Goal: Task Accomplishment & Management: Manage account settings

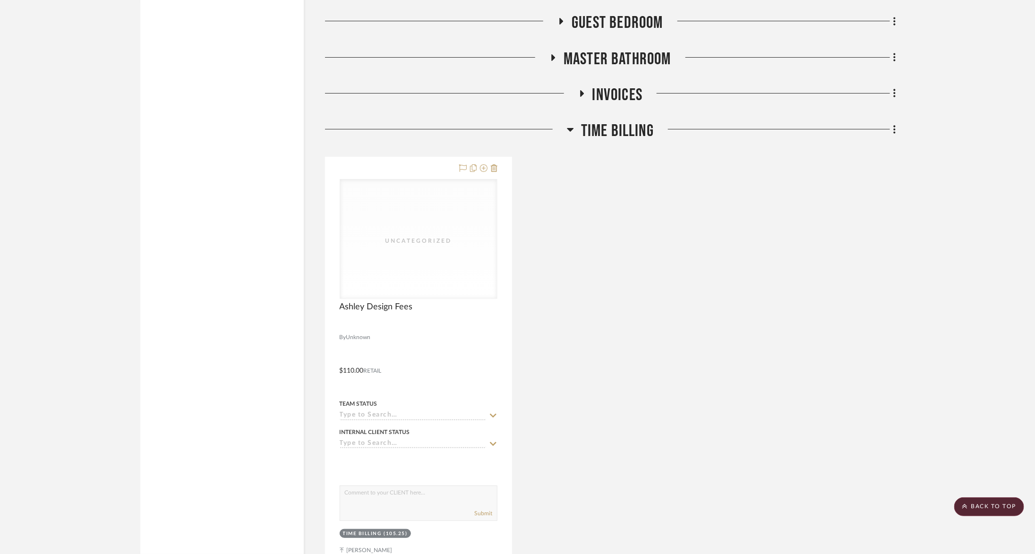
scroll to position [2052, 0]
click at [618, 87] on span "Invoices" at bounding box center [618, 95] width 51 height 20
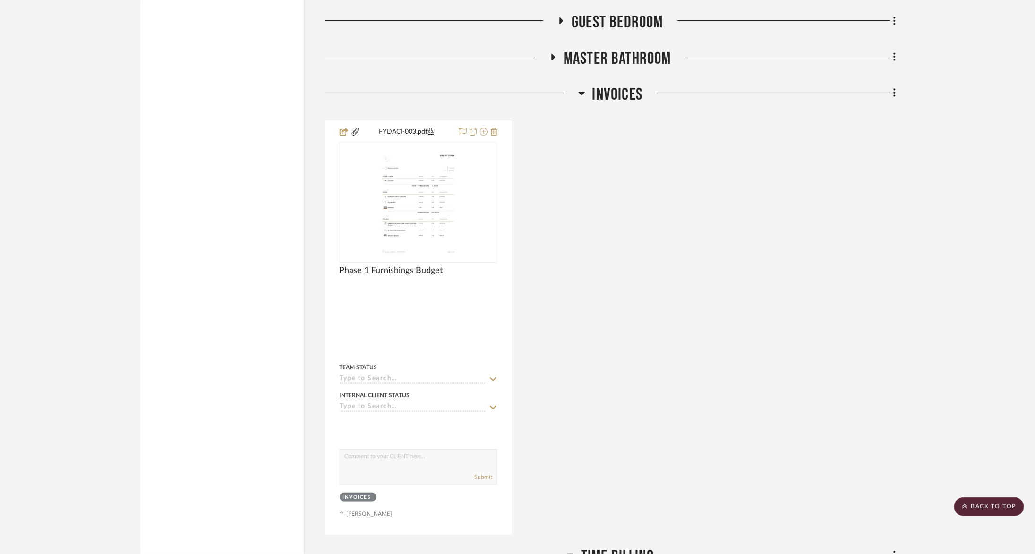
click at [598, 53] on span "Master Bathroom" at bounding box center [618, 59] width 108 height 20
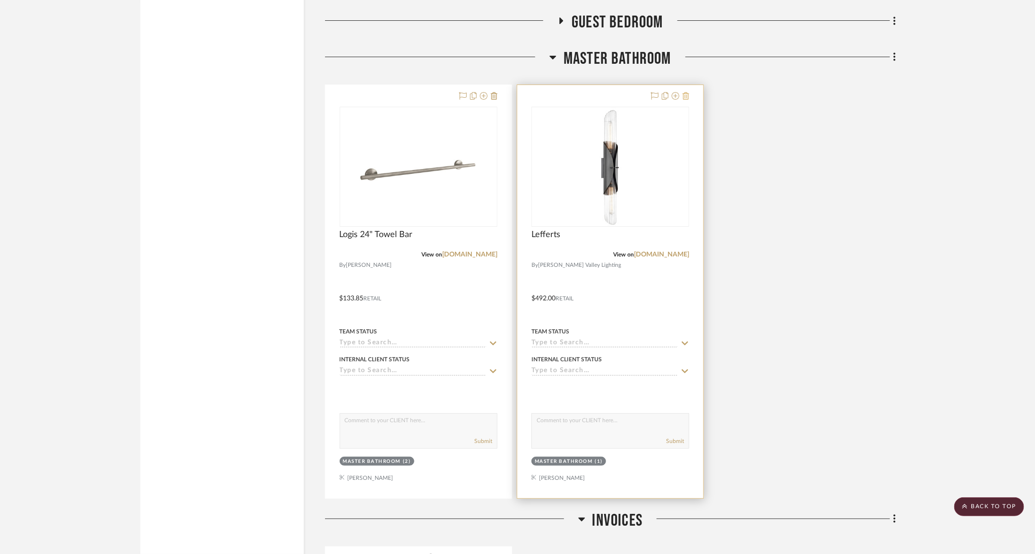
click at [688, 92] on icon at bounding box center [686, 96] width 7 height 8
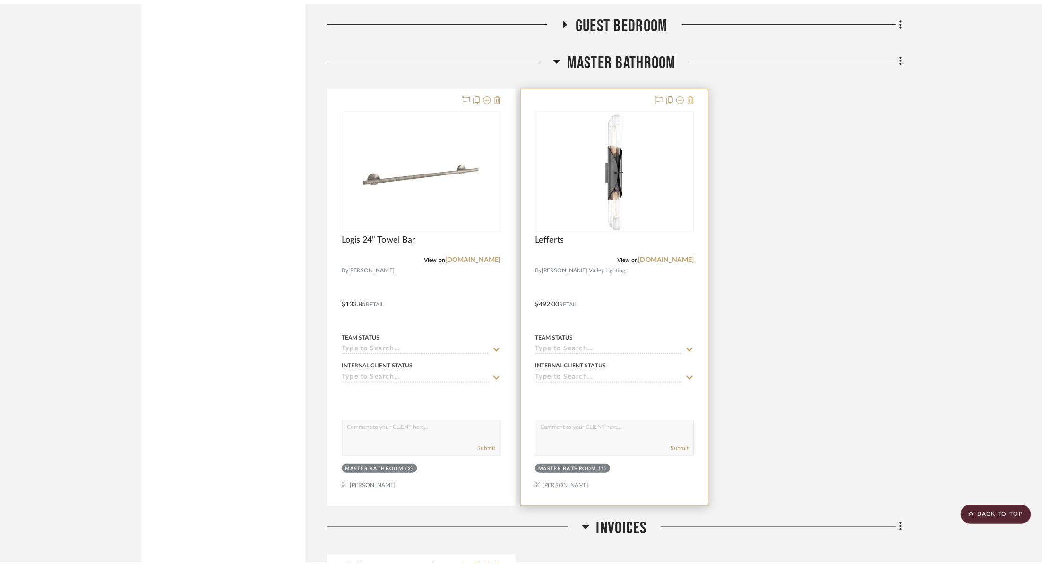
scroll to position [0, 0]
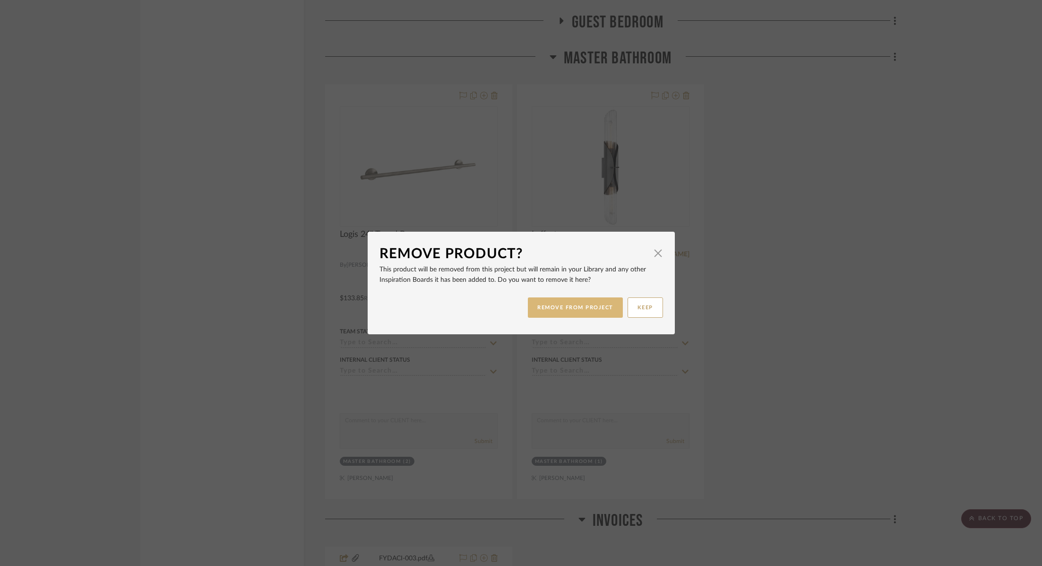
click at [565, 307] on button "REMOVE FROM PROJECT" at bounding box center [575, 307] width 95 height 20
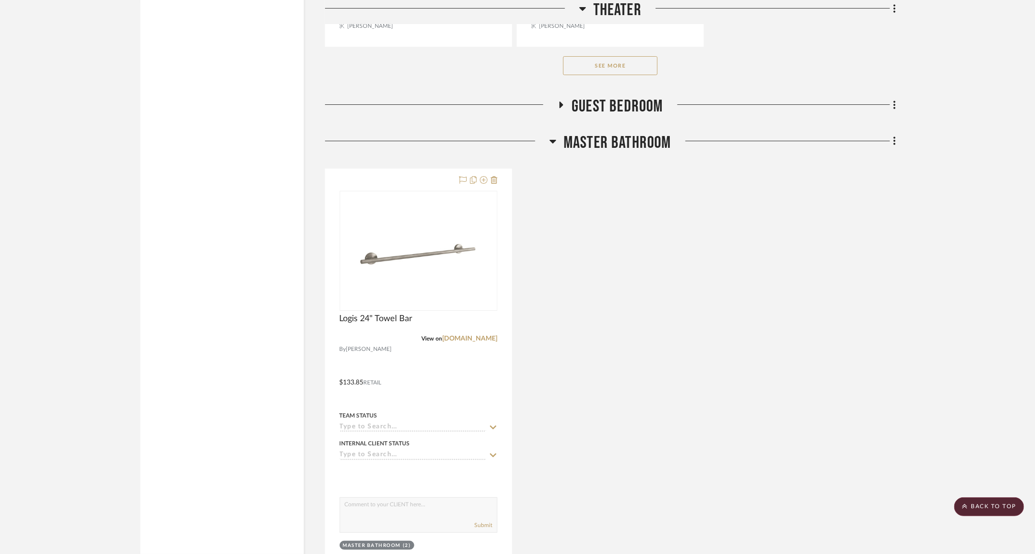
scroll to position [1967, 0]
click at [632, 145] on span "Master Bathroom" at bounding box center [618, 144] width 108 height 20
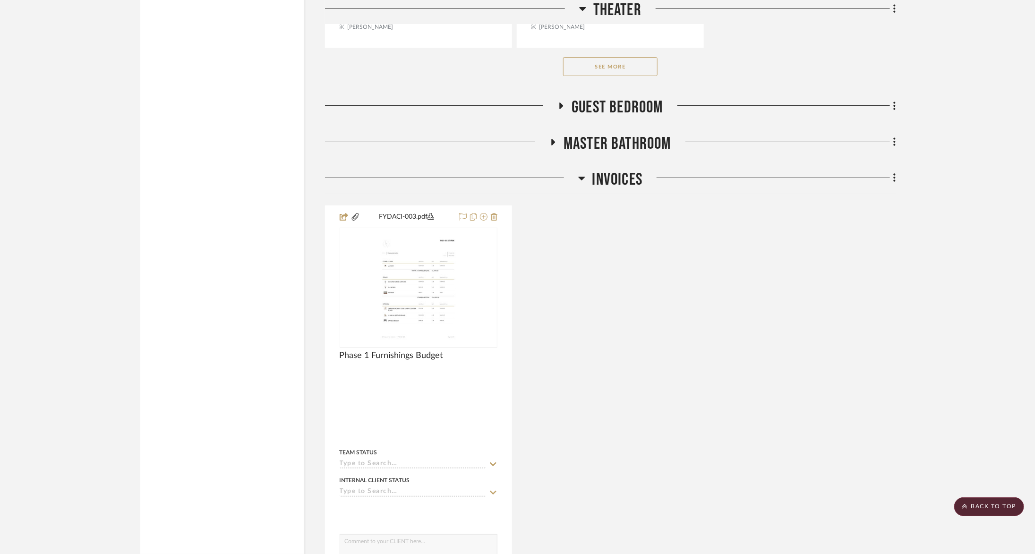
click at [624, 107] on span "Guest Bedroom" at bounding box center [618, 107] width 92 height 20
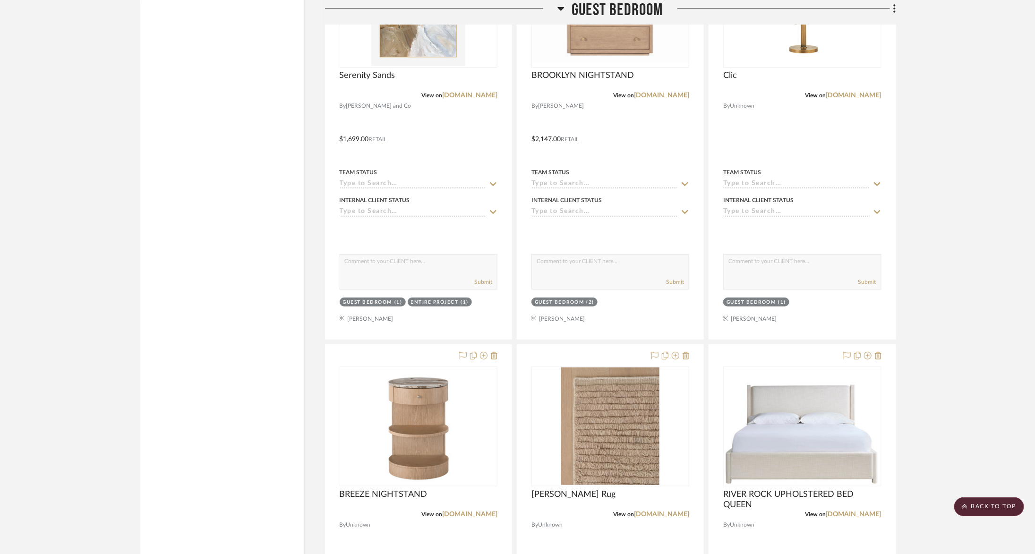
scroll to position [2189, 0]
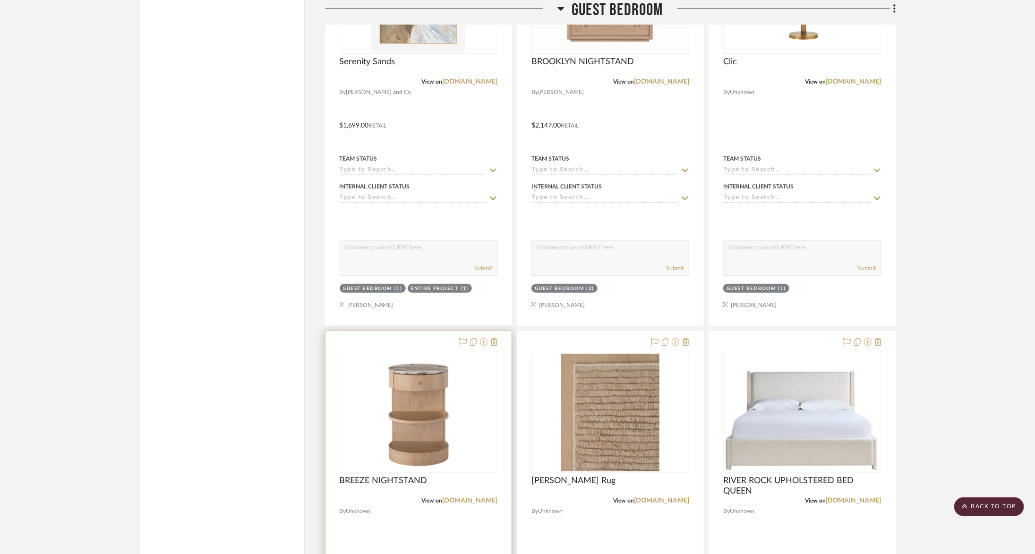
click at [500, 335] on div at bounding box center [419, 537] width 186 height 413
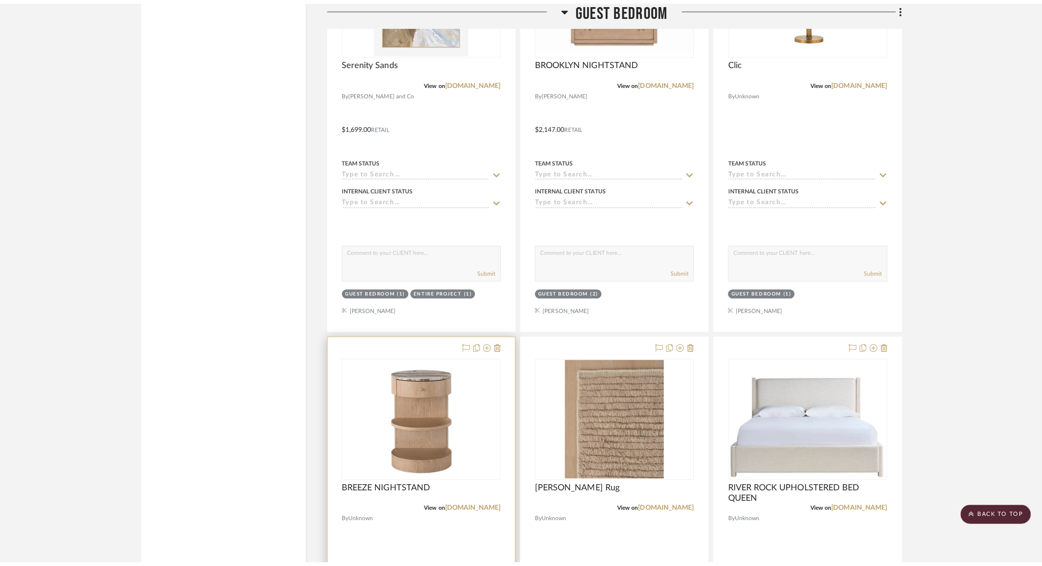
scroll to position [0, 0]
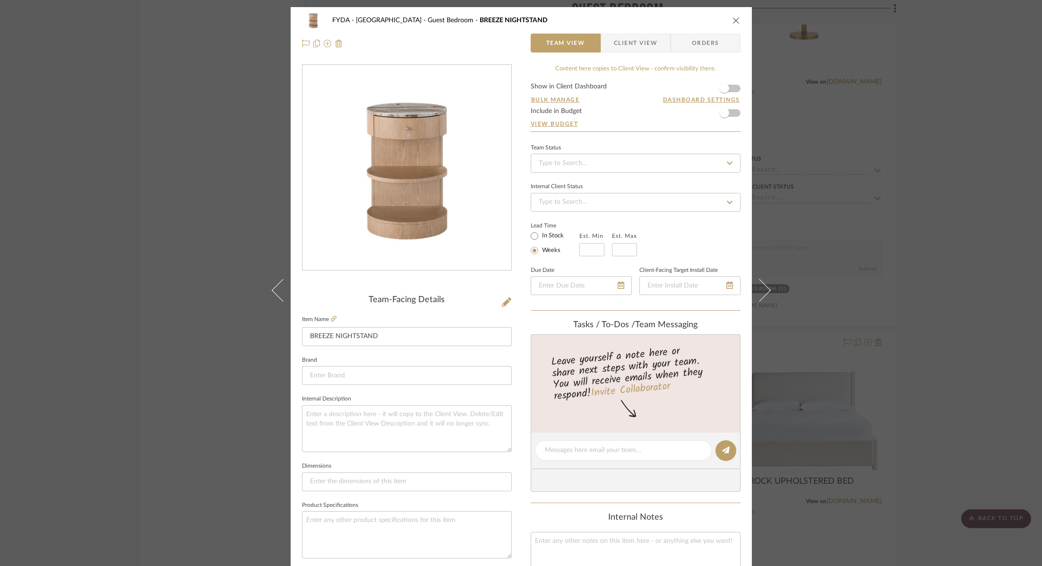
click at [732, 20] on icon "close" at bounding box center [736, 21] width 8 height 8
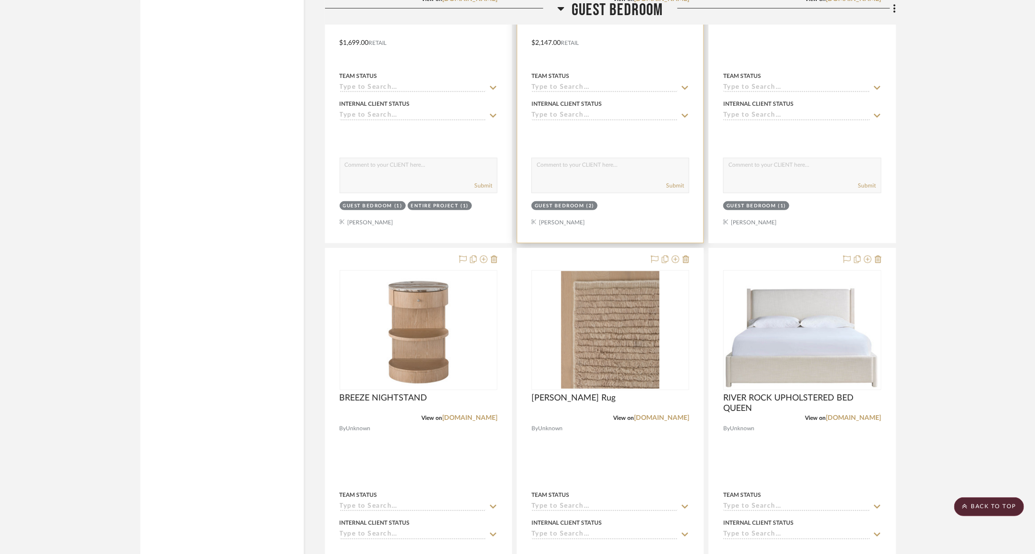
scroll to position [2275, 0]
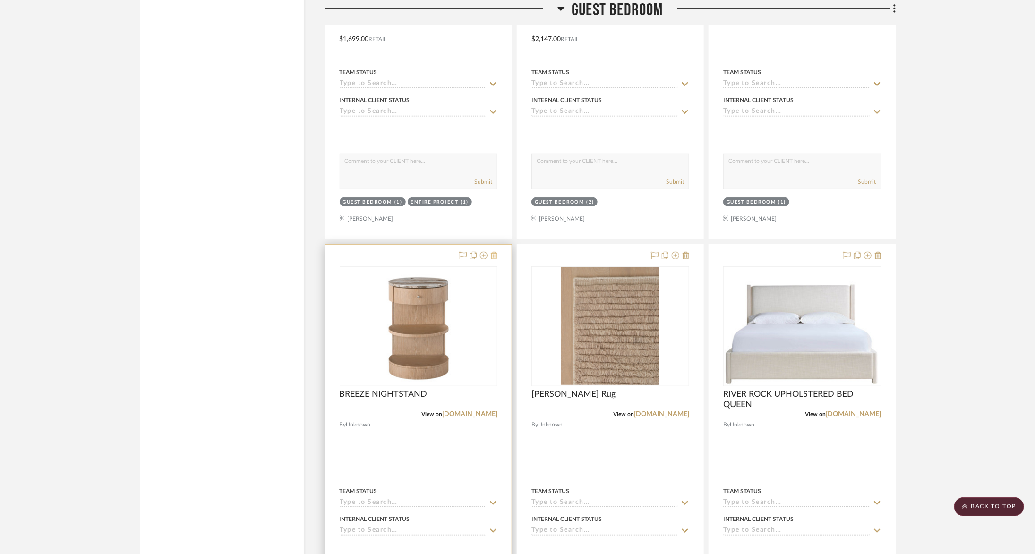
click at [494, 252] on icon at bounding box center [494, 256] width 7 height 8
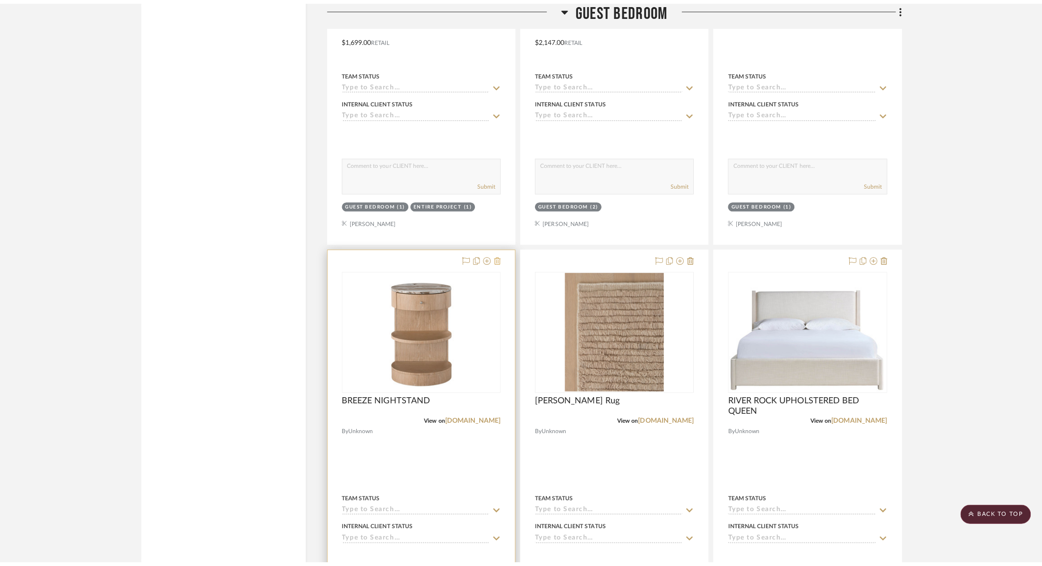
scroll to position [0, 0]
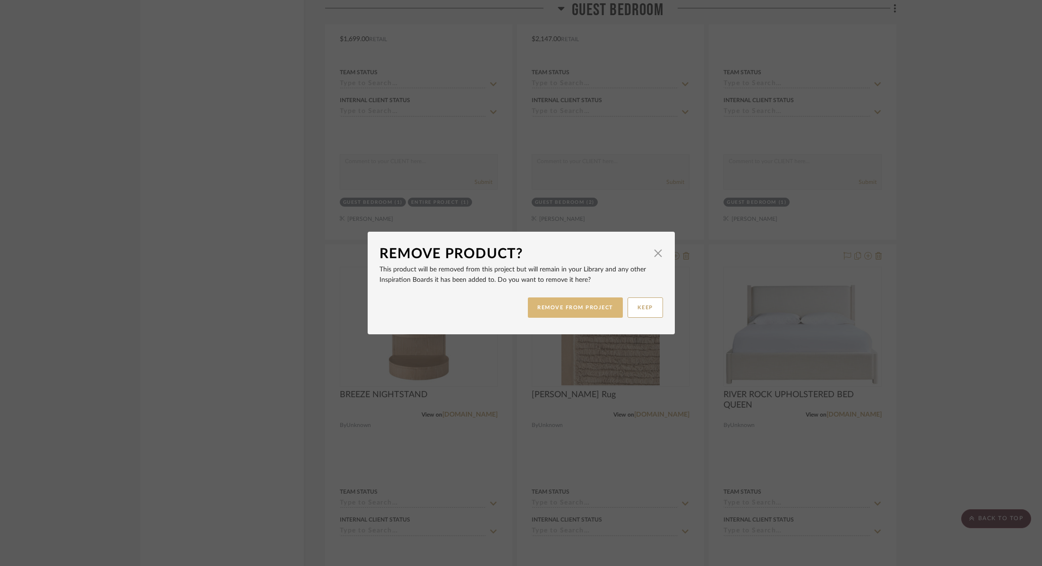
click at [570, 305] on button "REMOVE FROM PROJECT" at bounding box center [575, 307] width 95 height 20
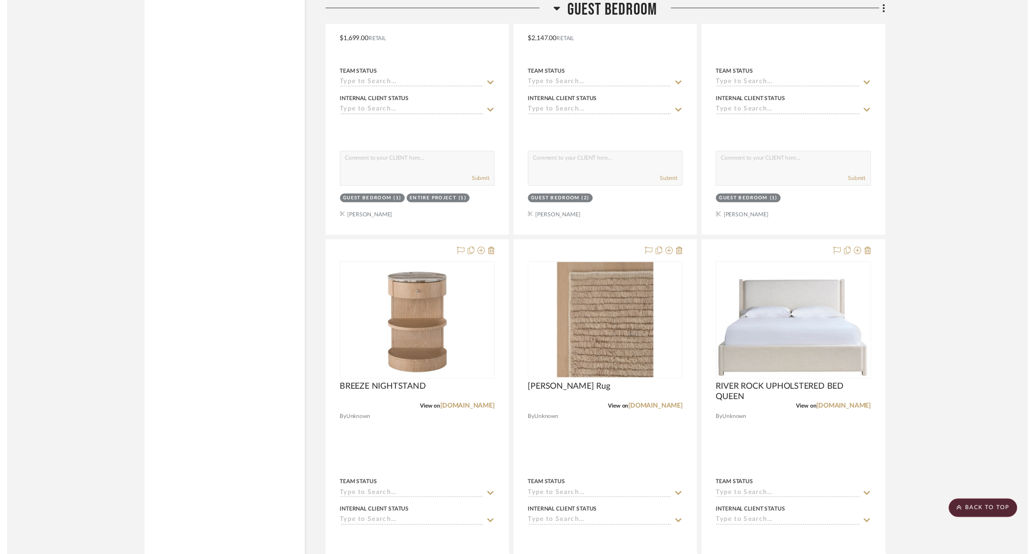
scroll to position [2275, 0]
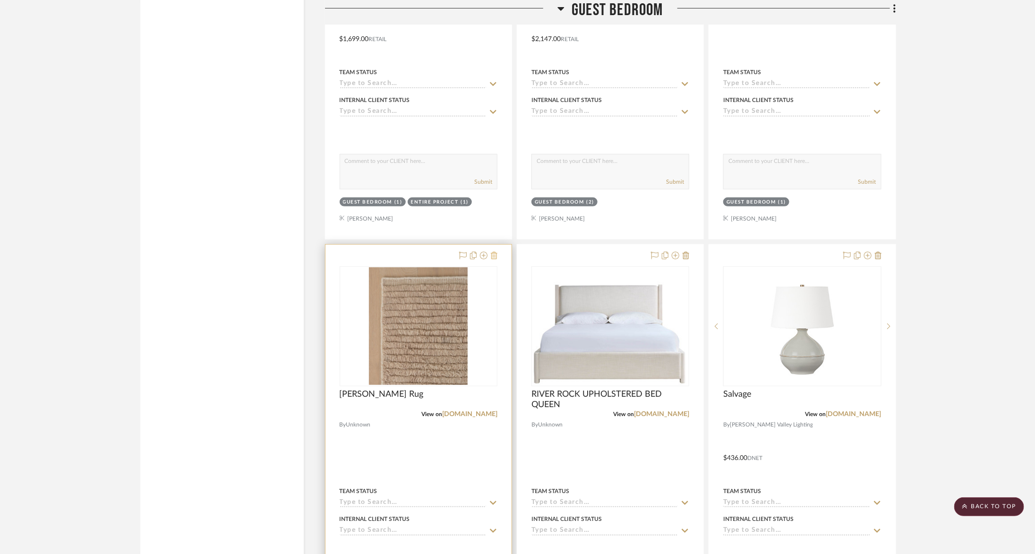
click at [496, 253] on fa-icon at bounding box center [494, 256] width 7 height 8
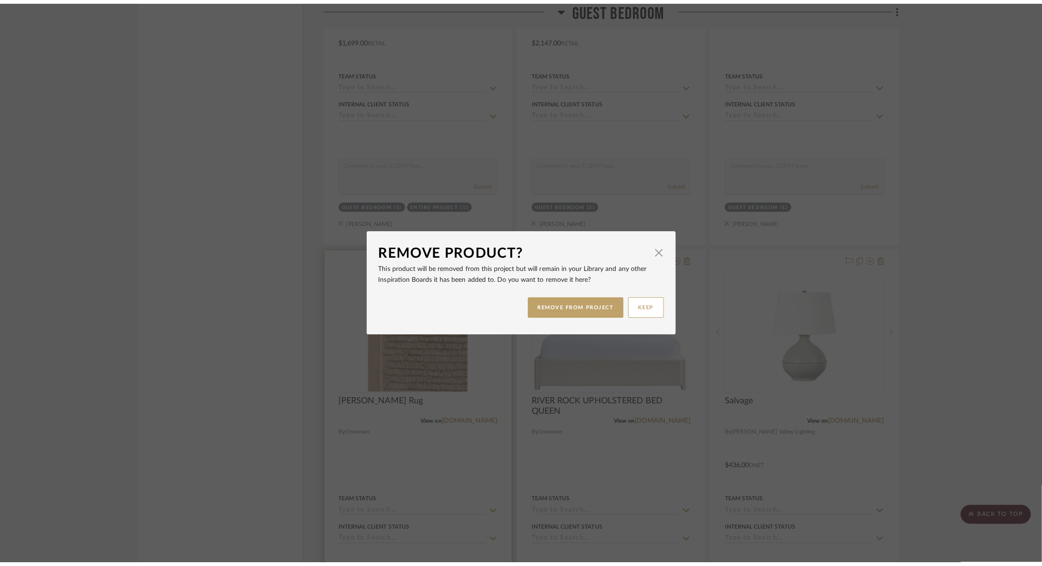
scroll to position [0, 0]
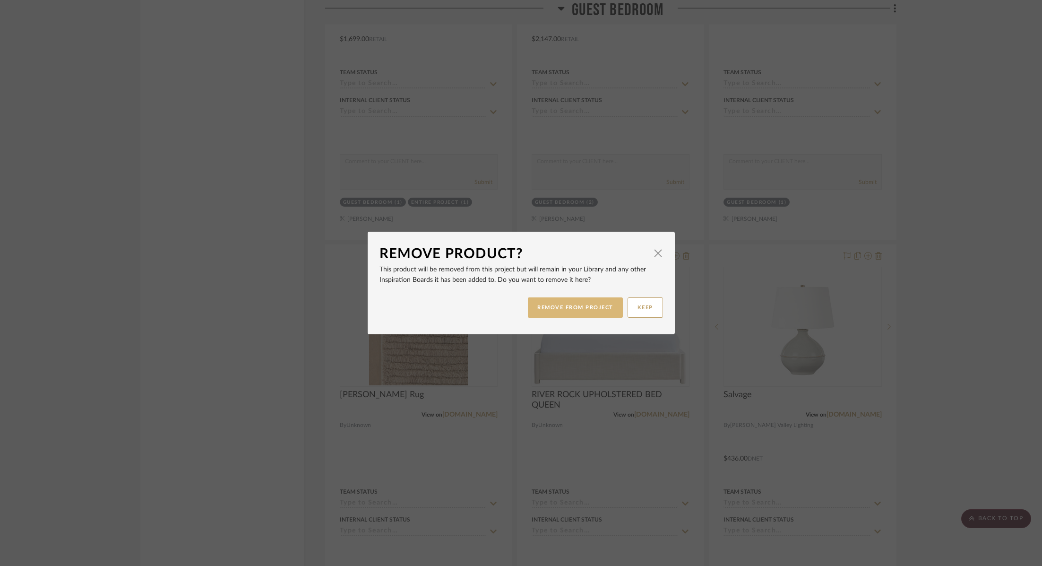
click at [562, 305] on button "REMOVE FROM PROJECT" at bounding box center [575, 307] width 95 height 20
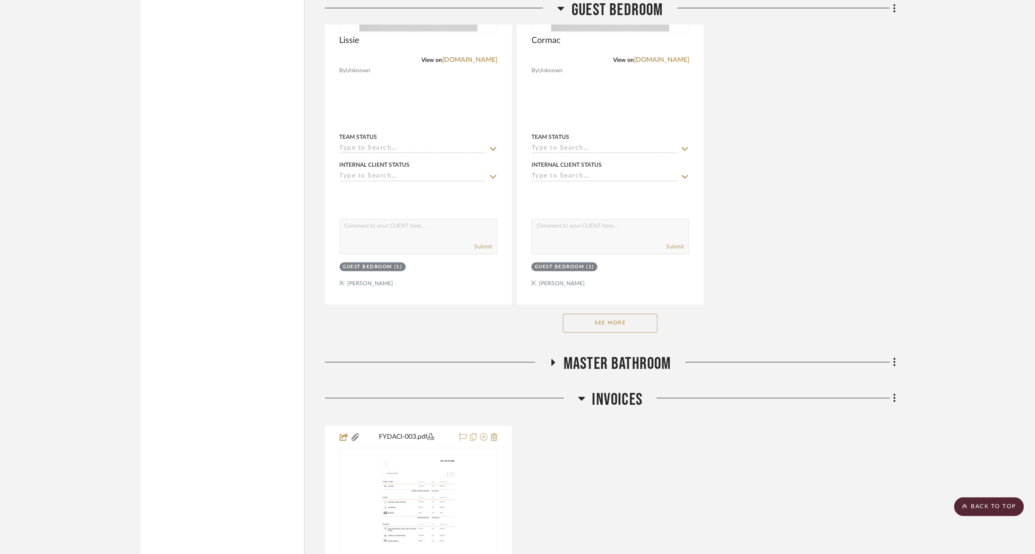
scroll to position [3038, 0]
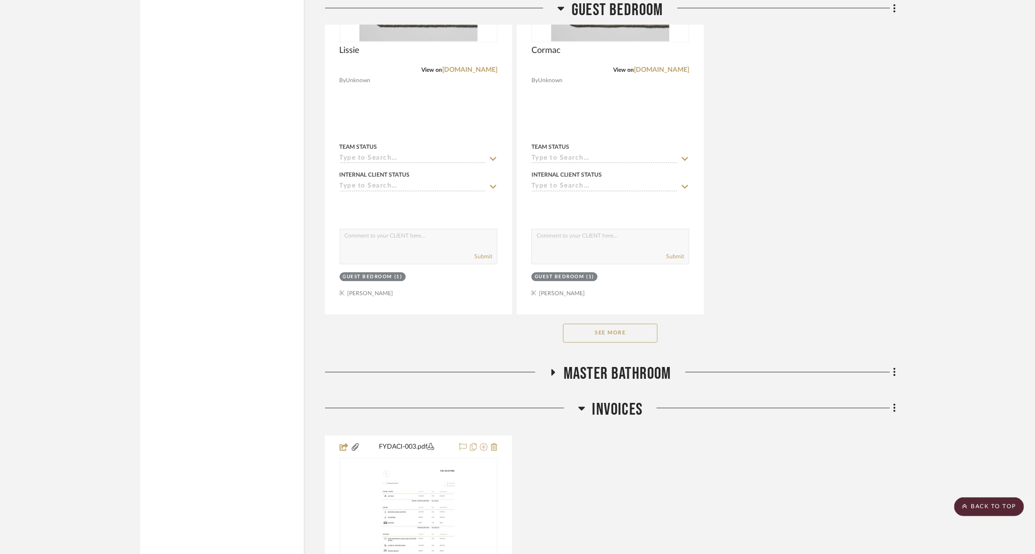
click at [633, 324] on button "See More" at bounding box center [610, 333] width 94 height 19
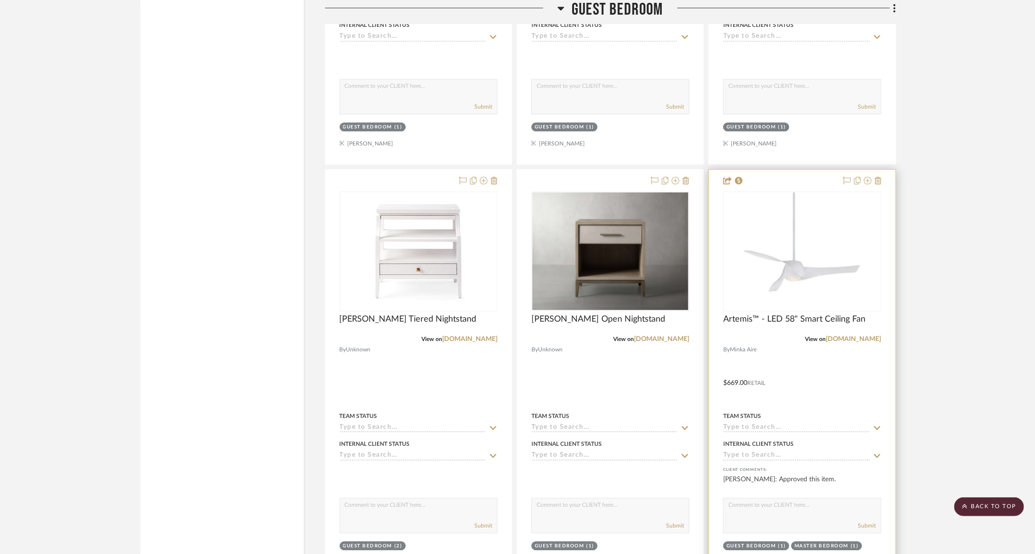
scroll to position [3141, 0]
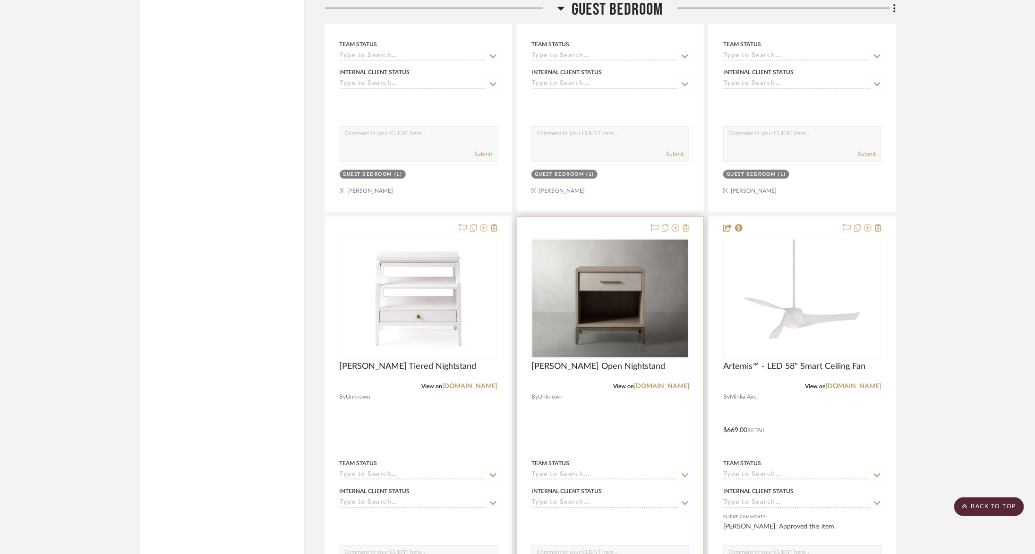
click at [687, 224] on icon at bounding box center [686, 228] width 7 height 8
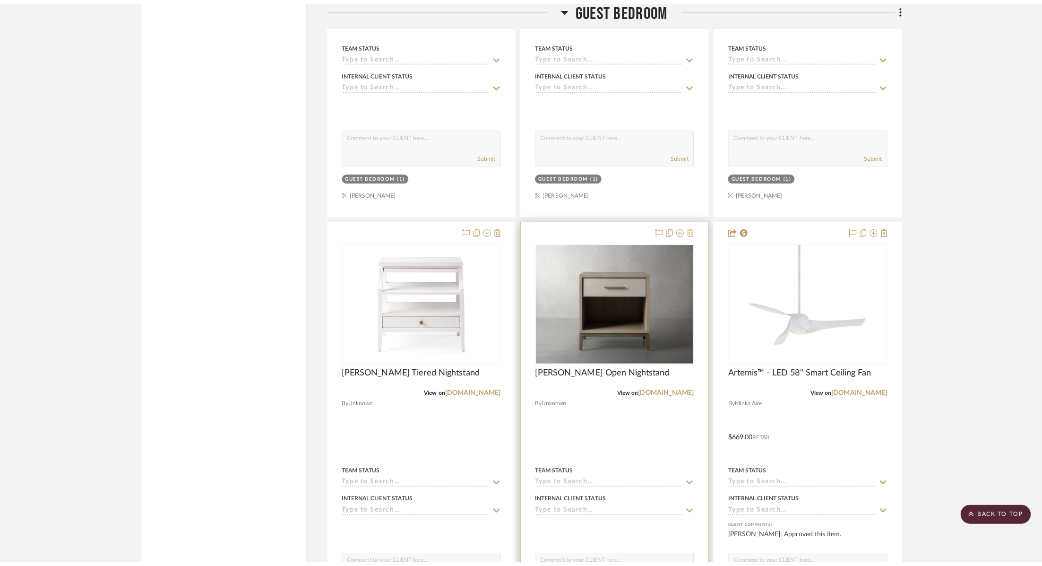
scroll to position [0, 0]
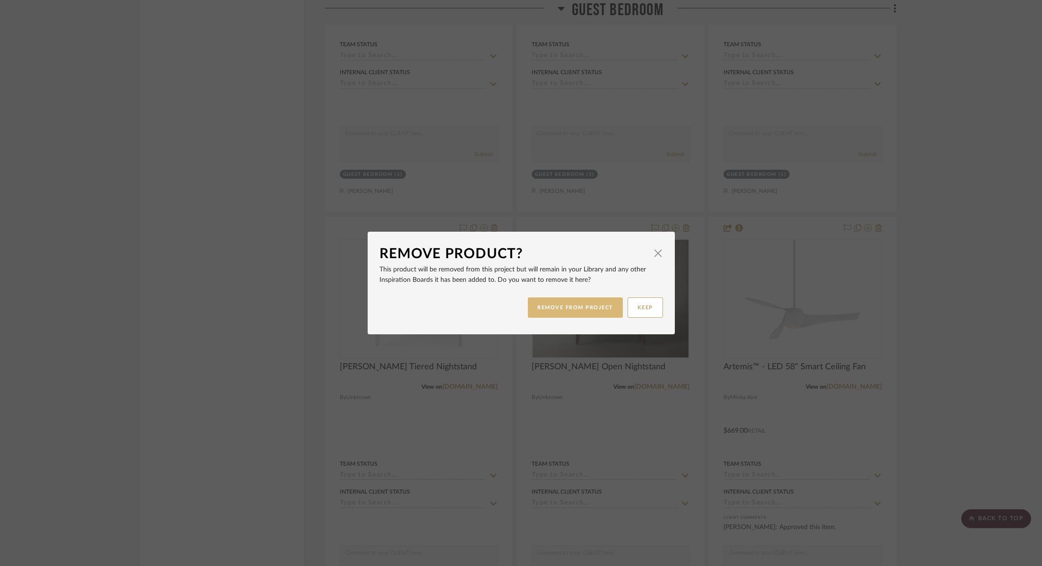
click at [580, 306] on button "REMOVE FROM PROJECT" at bounding box center [575, 307] width 95 height 20
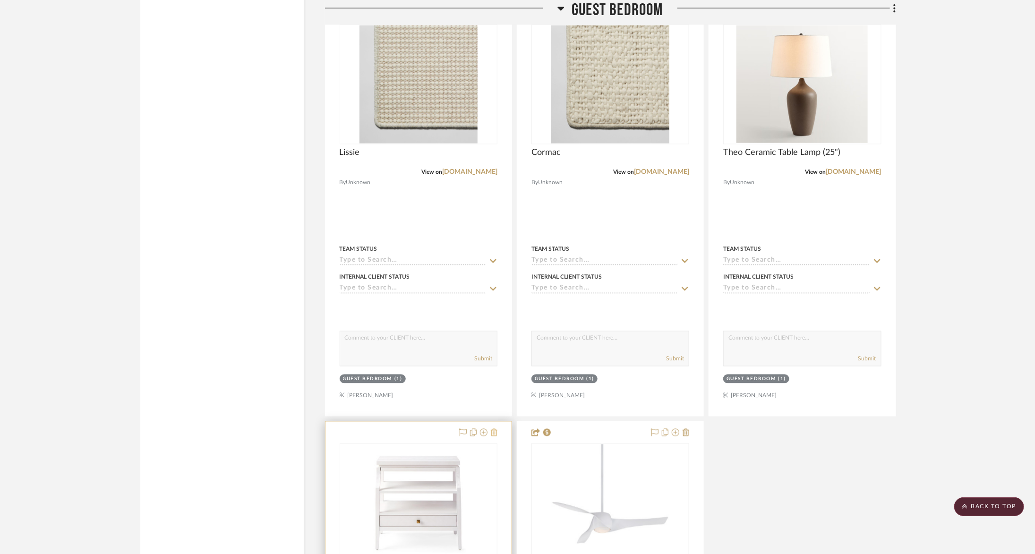
scroll to position [2824, 0]
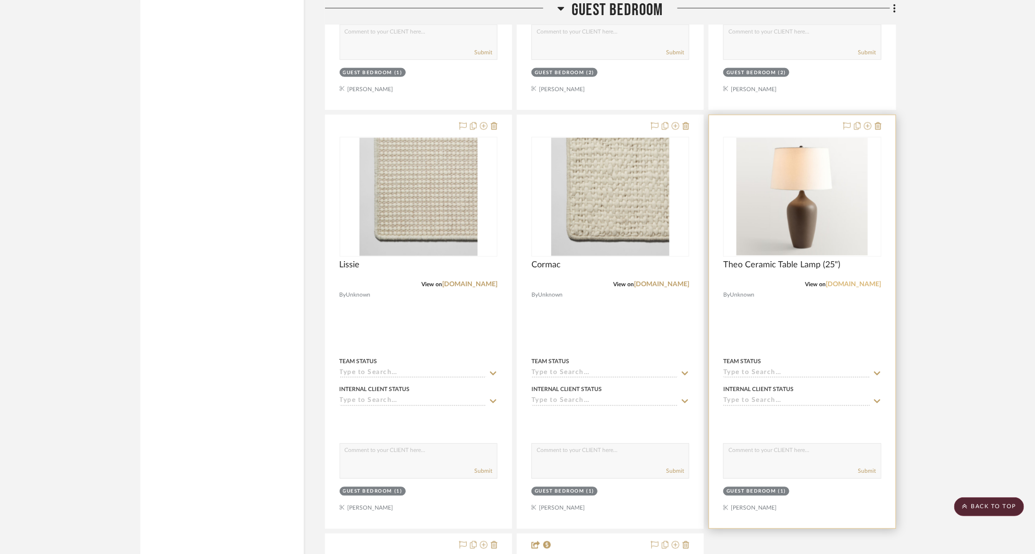
click at [864, 282] on link "[DOMAIN_NAME]" at bounding box center [853, 285] width 55 height 7
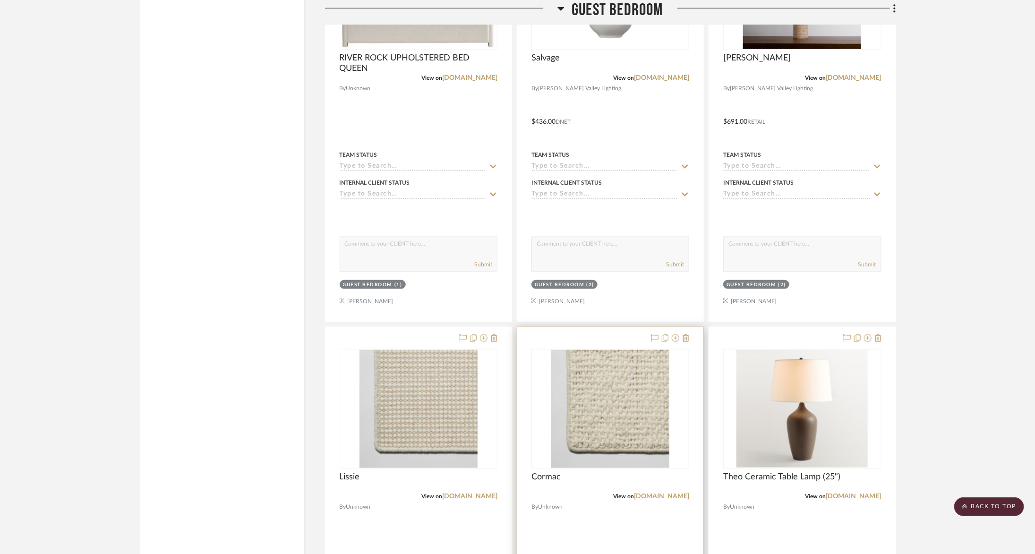
scroll to position [2612, 0]
click at [688, 334] on icon at bounding box center [686, 338] width 7 height 8
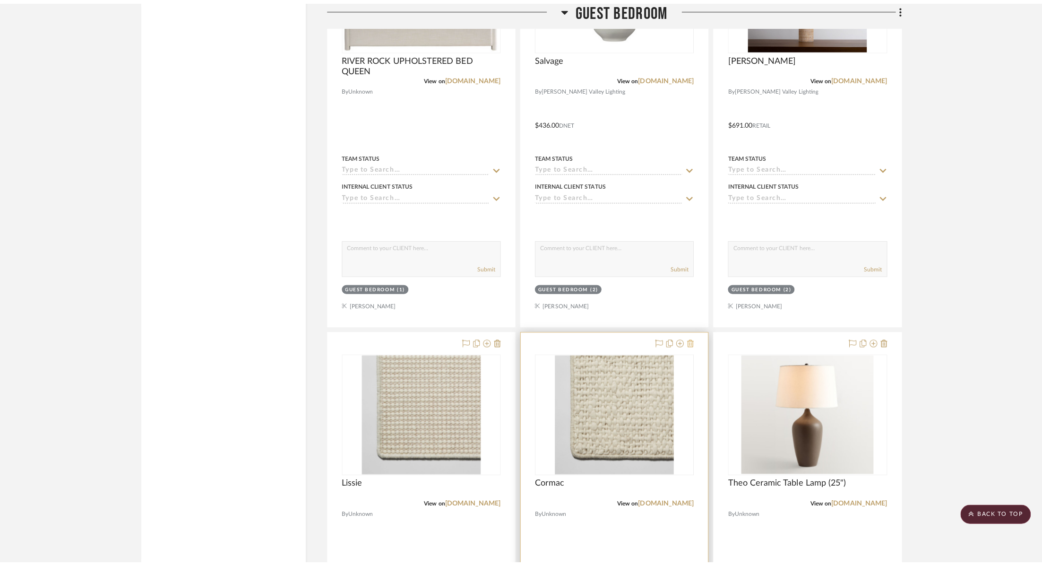
scroll to position [0, 0]
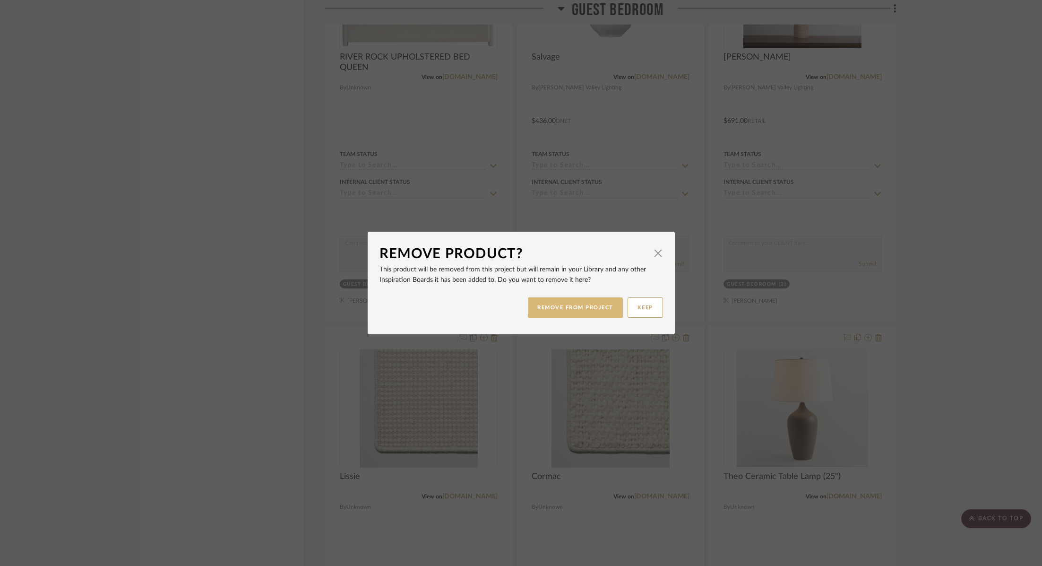
click at [586, 313] on button "REMOVE FROM PROJECT" at bounding box center [575, 307] width 95 height 20
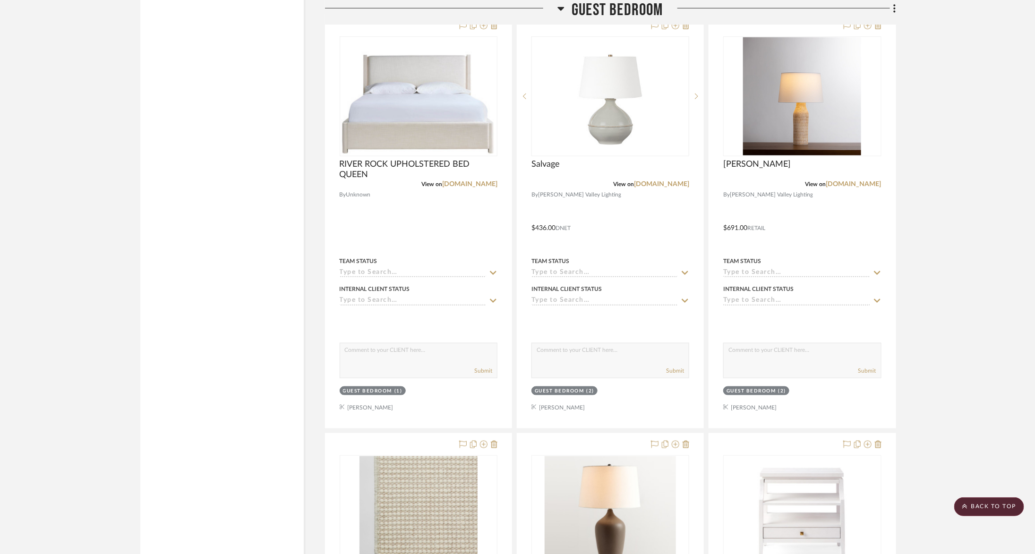
scroll to position [2430, 0]
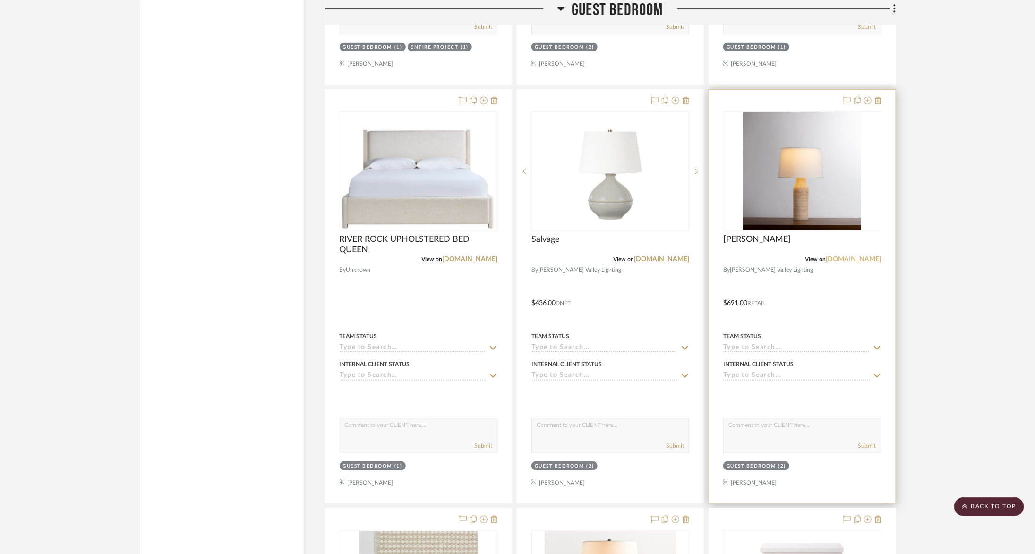
click at [866, 256] on link "hvlgroup.com" at bounding box center [853, 259] width 55 height 7
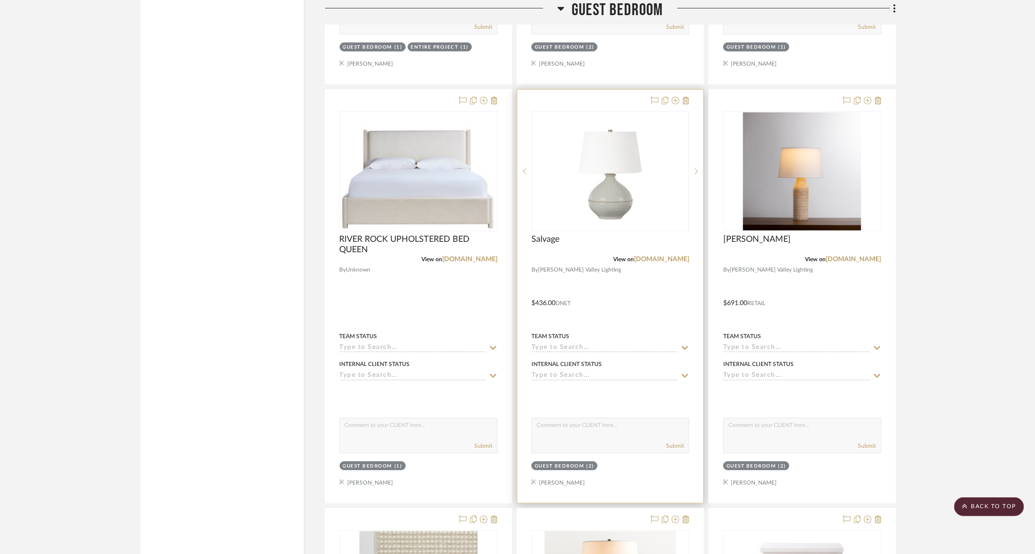
click at [669, 258] on div at bounding box center [610, 296] width 186 height 413
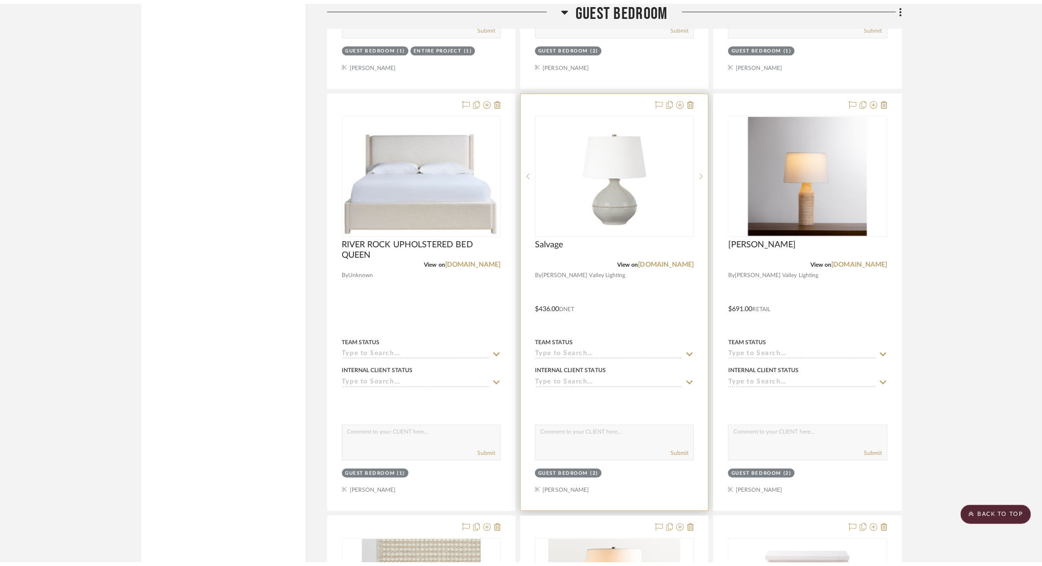
scroll to position [0, 0]
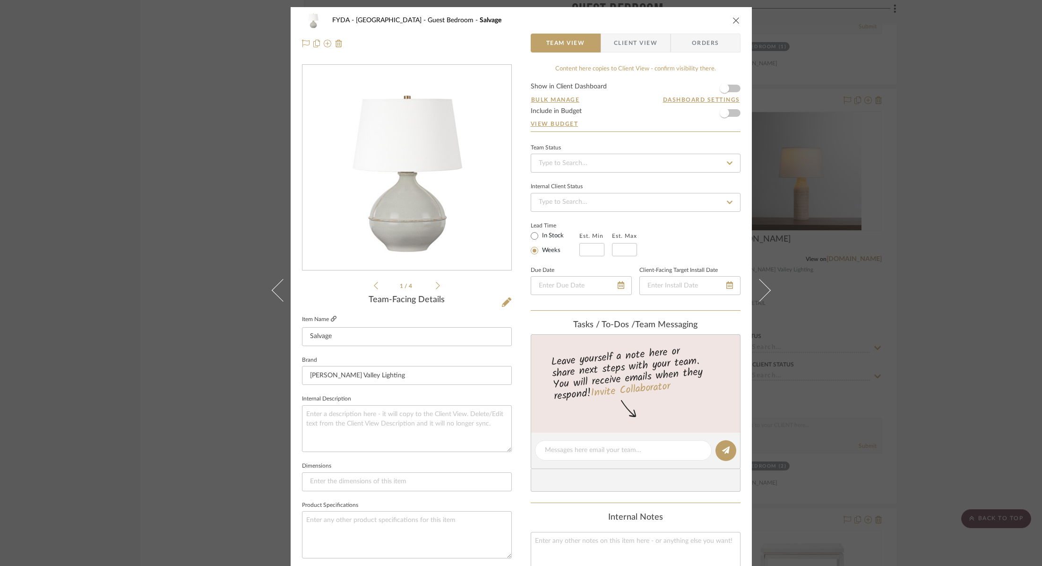
click at [331, 319] on icon at bounding box center [334, 319] width 6 height 6
click at [733, 23] on icon "close" at bounding box center [736, 21] width 8 height 8
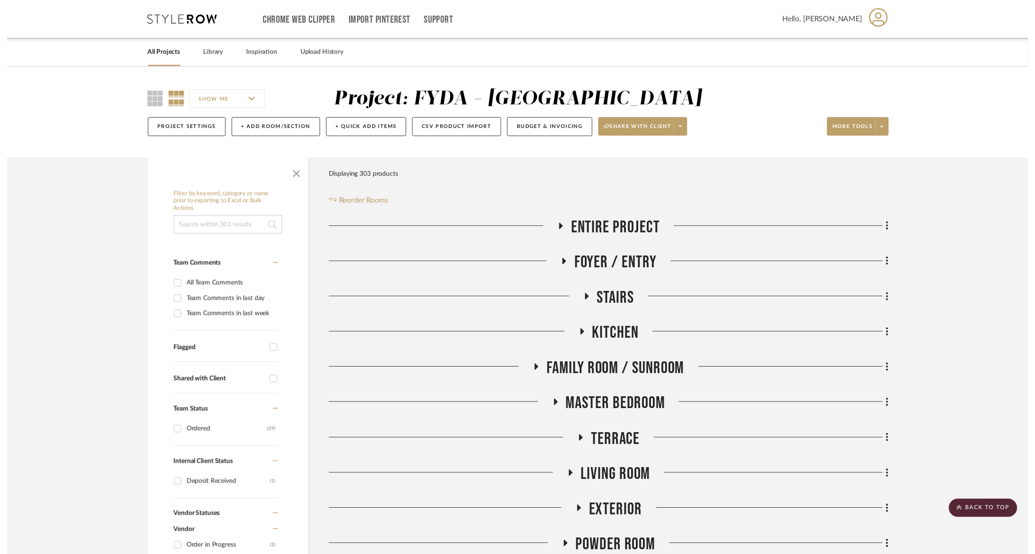
scroll to position [2430, 0]
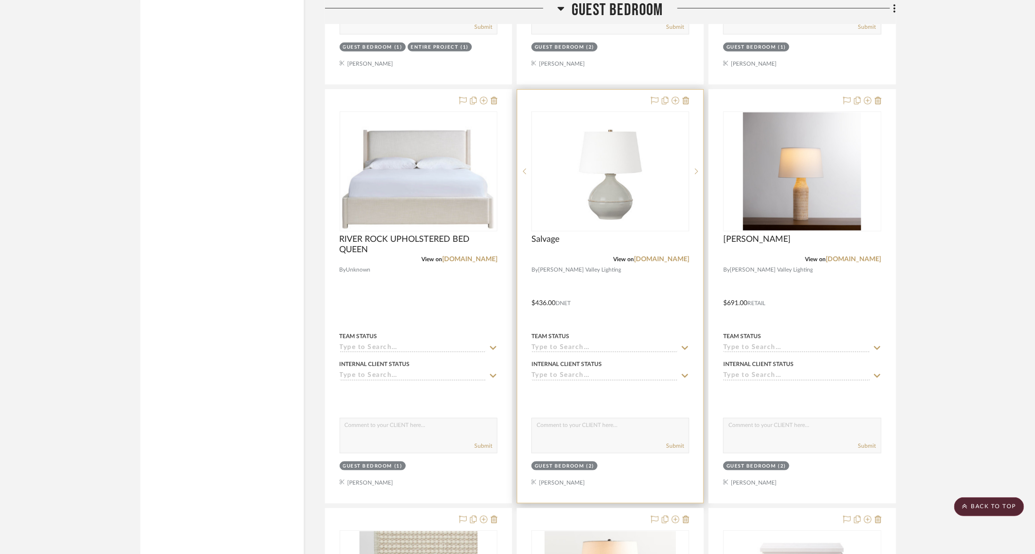
click at [663, 223] on div "0" at bounding box center [610, 171] width 157 height 119
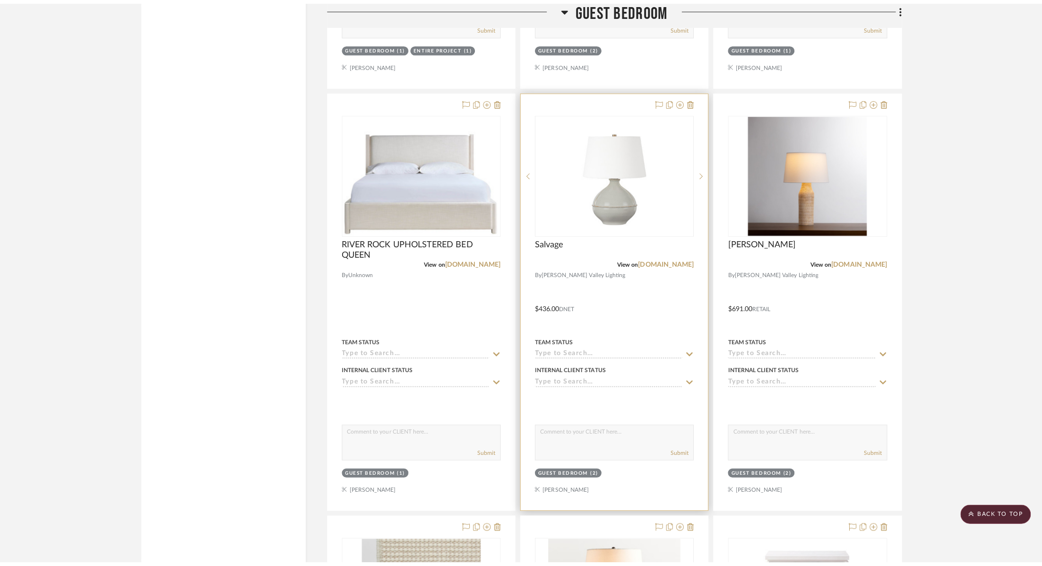
scroll to position [0, 0]
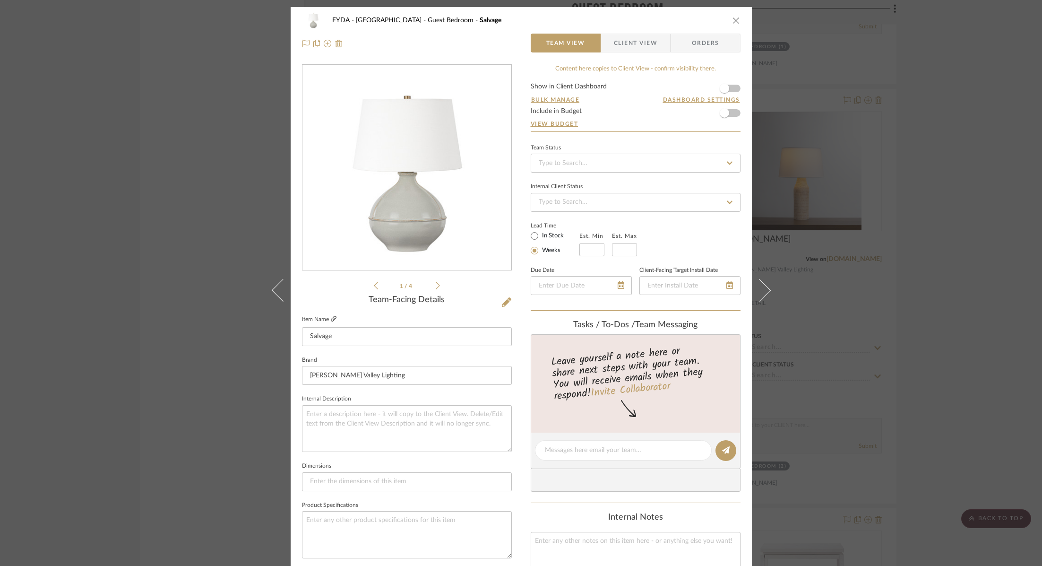
click at [331, 319] on icon at bounding box center [334, 319] width 6 height 6
click at [191, 102] on div "FYDA - 655 City Park Guest Bedroom Salvage Team View Client View Orders 1 / 4 T…" at bounding box center [521, 283] width 1042 height 566
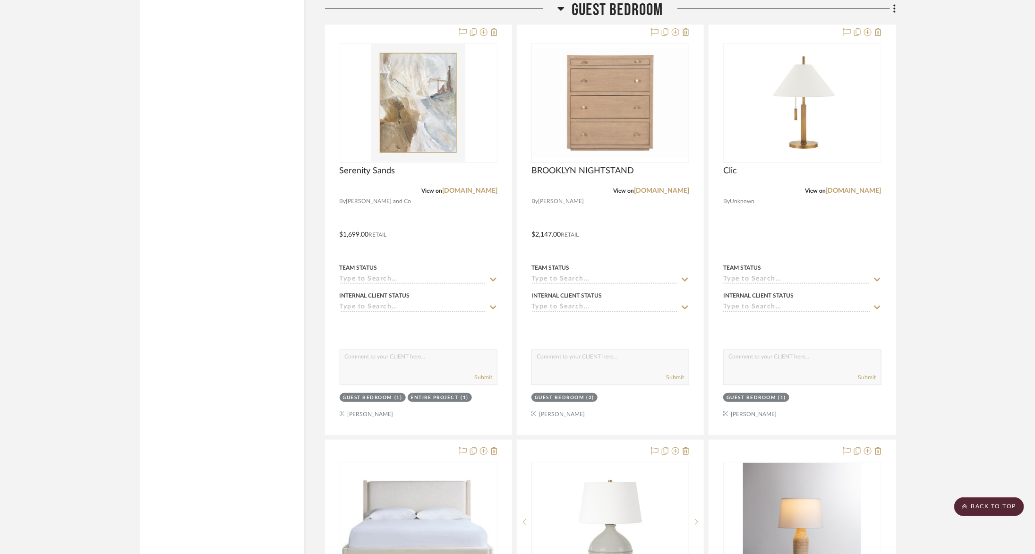
scroll to position [2008, 0]
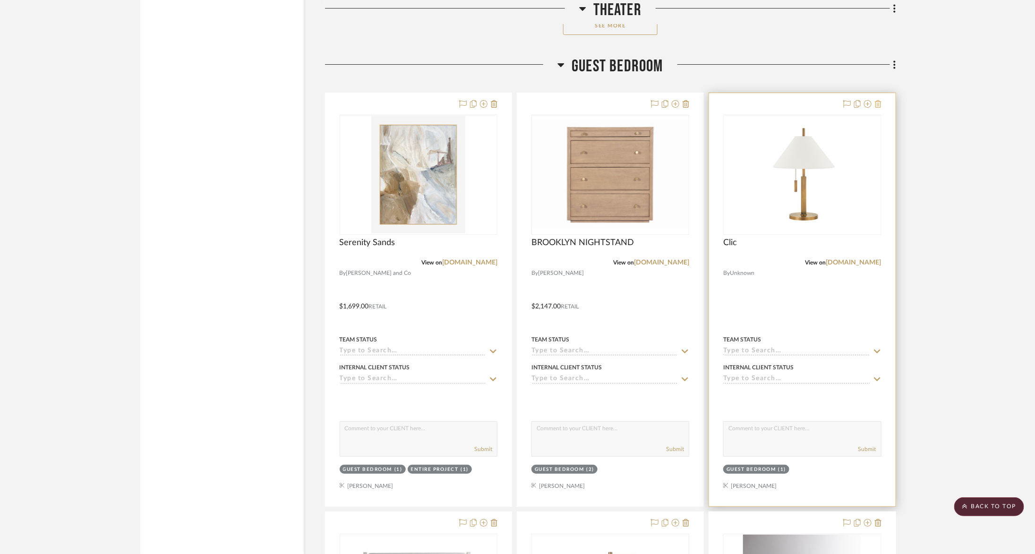
click at [880, 101] on icon at bounding box center [878, 104] width 7 height 8
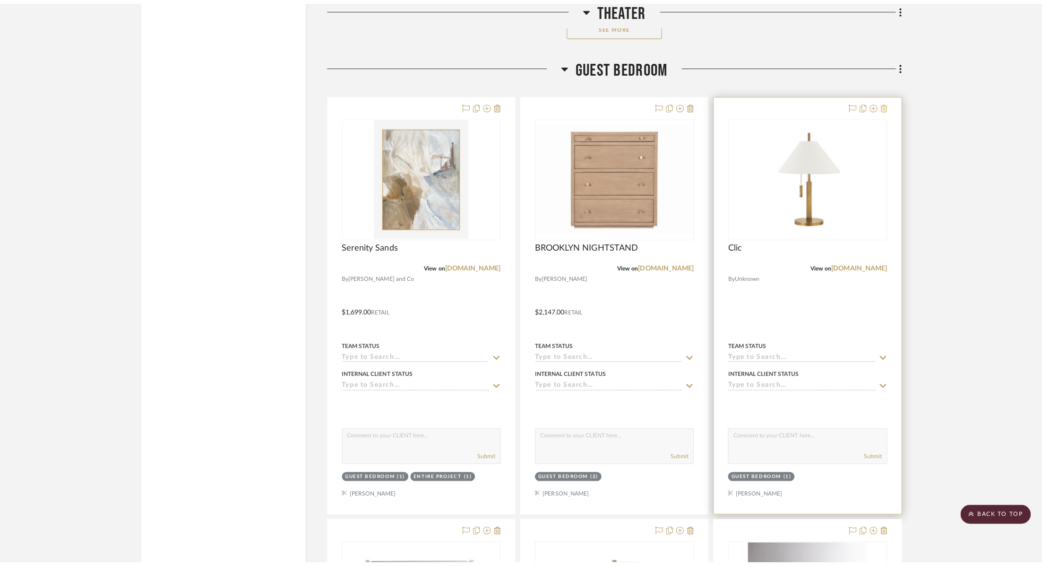
scroll to position [0, 0]
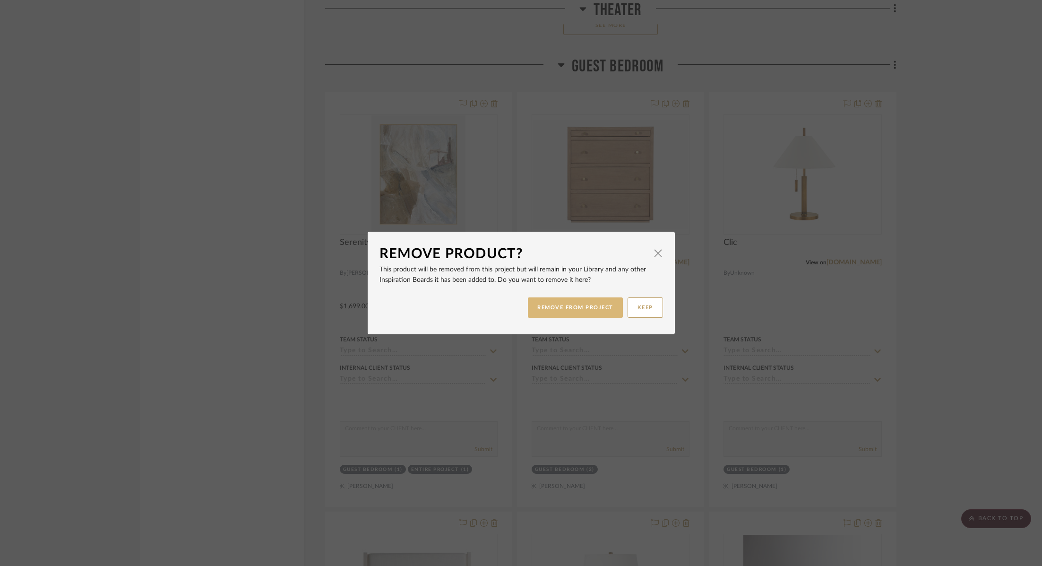
click at [600, 307] on button "REMOVE FROM PROJECT" at bounding box center [575, 307] width 95 height 20
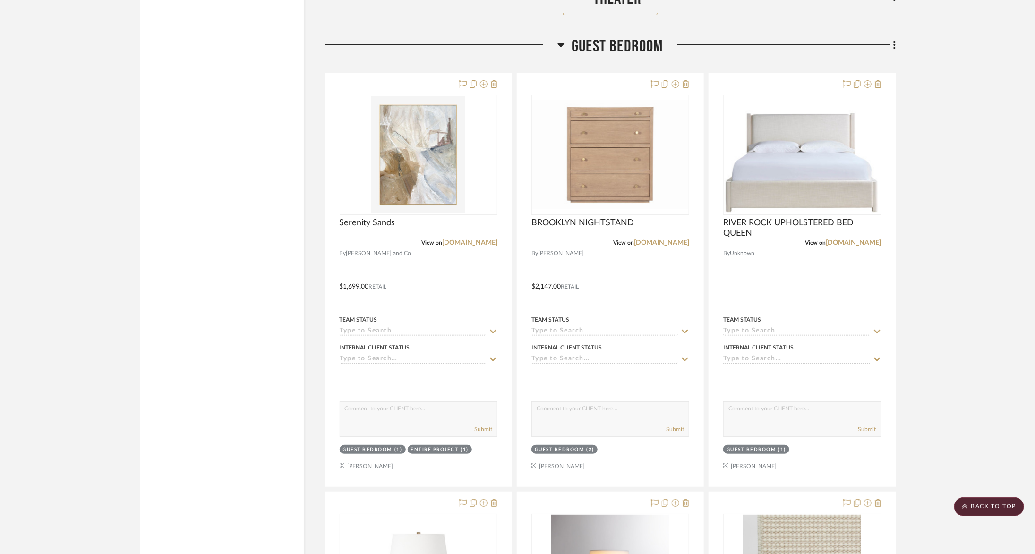
scroll to position [2113, 0]
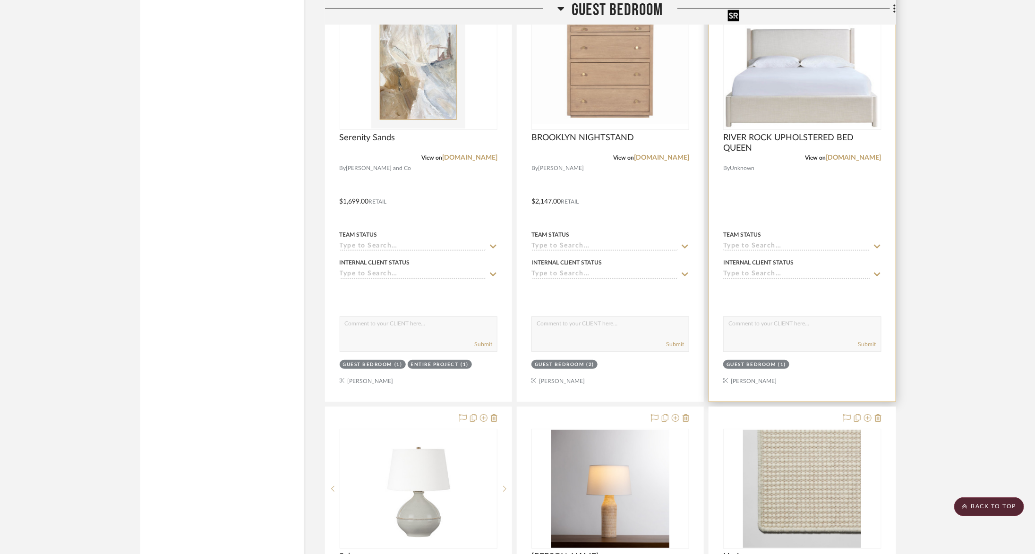
click at [775, 107] on img "0" at bounding box center [802, 69] width 156 height 117
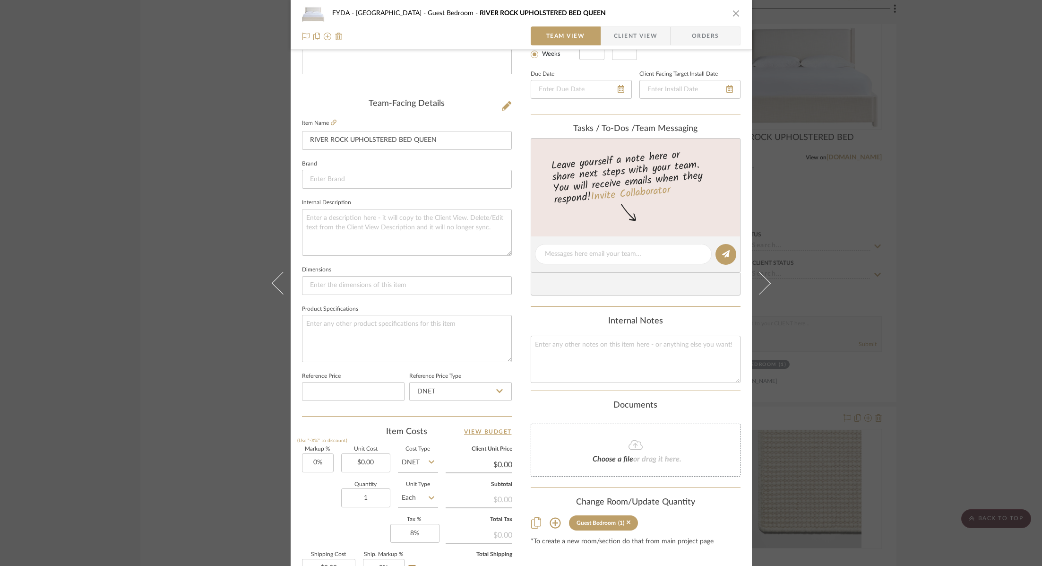
scroll to position [198, 0]
click at [378, 461] on input "0.00" at bounding box center [365, 461] width 49 height 19
type input "$1,430.00"
click at [340, 513] on div "Markup % (Use "-X%" to discount) 0% Unit Cost $1,430.00 Cost Type DNET Client U…" at bounding box center [407, 514] width 210 height 138
type input "$1,430.00"
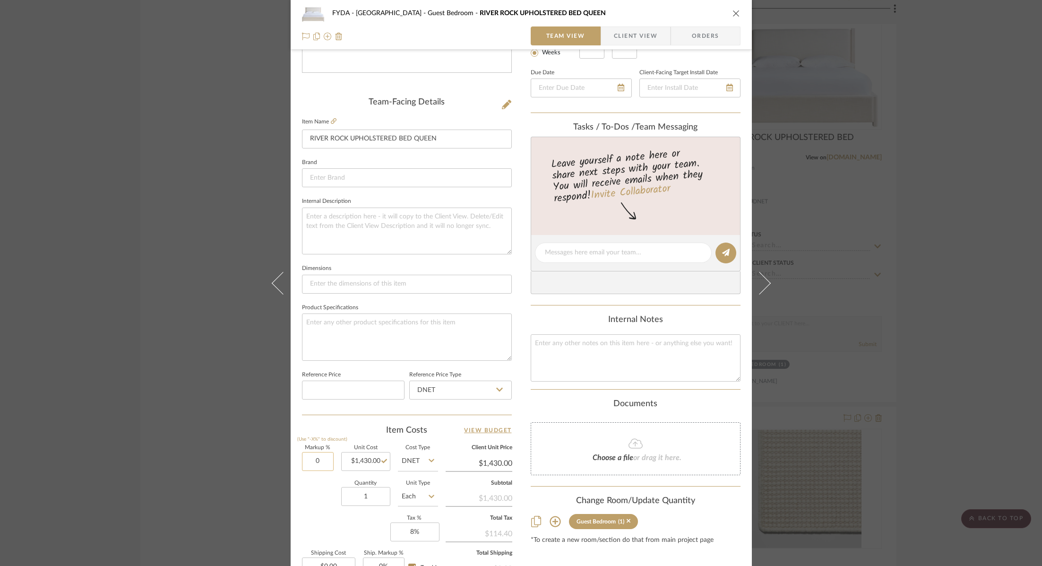
click at [311, 457] on input "0" at bounding box center [318, 461] width 32 height 19
type input "20%"
click at [318, 507] on div "Quantity 1 Unit Type Each" at bounding box center [370, 498] width 136 height 34
type input "$1,716.00"
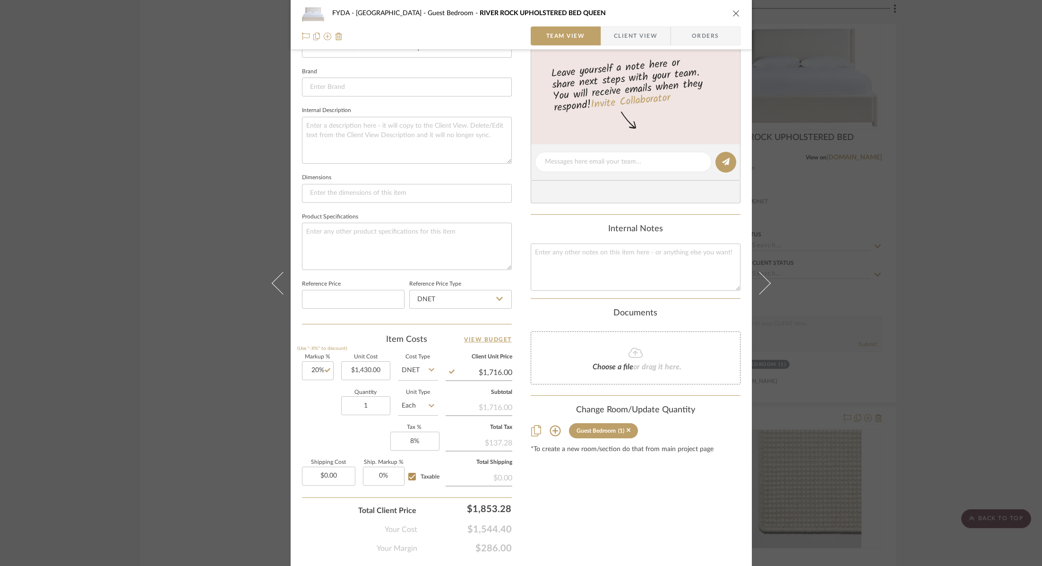
scroll to position [290, 0]
click at [609, 524] on div "Content here copies to Client View - confirm visibility there. Show in Client D…" at bounding box center [636, 164] width 210 height 778
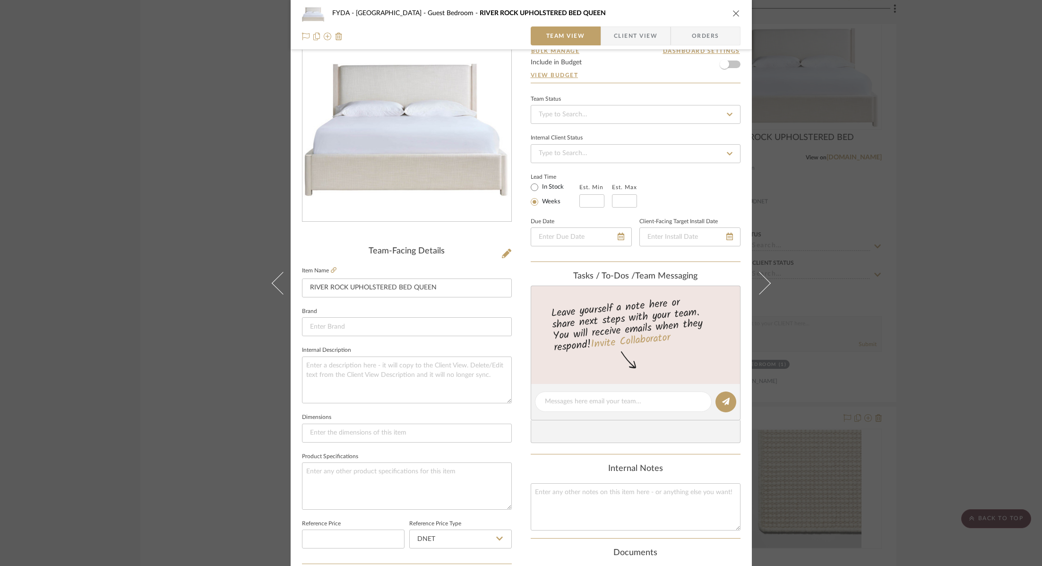
scroll to position [0, 0]
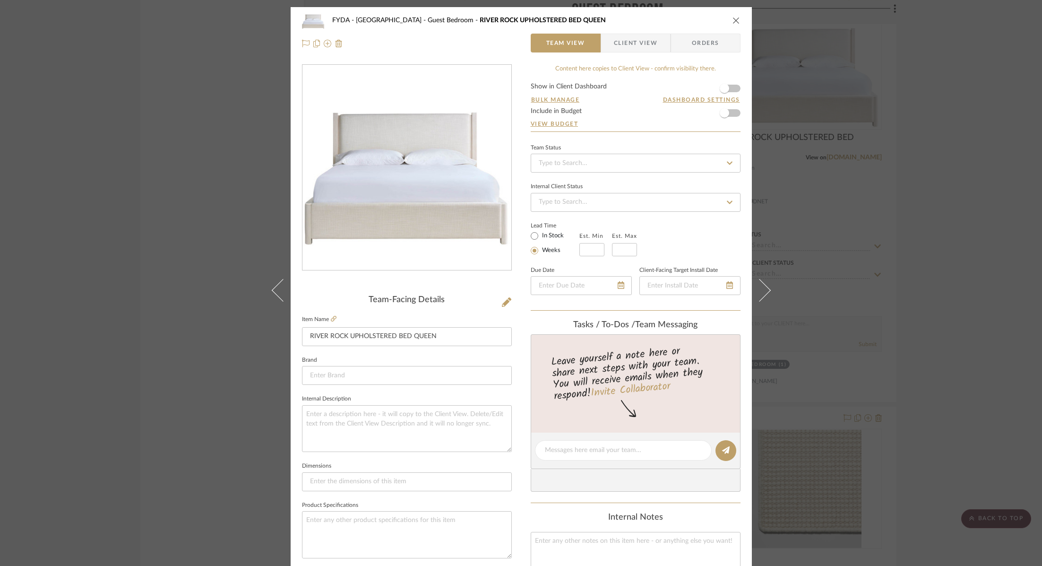
click at [733, 22] on icon "close" at bounding box center [736, 21] width 8 height 8
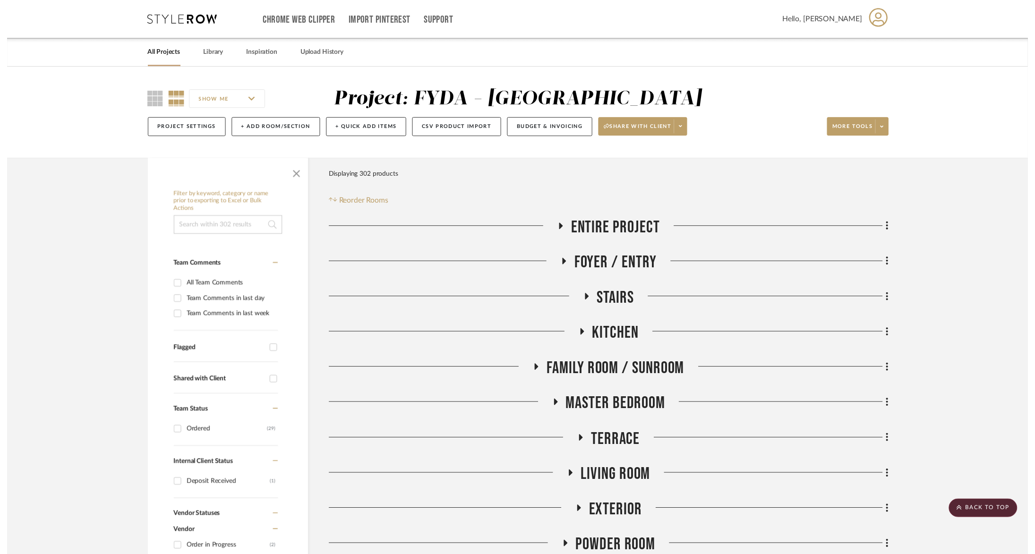
scroll to position [2113, 0]
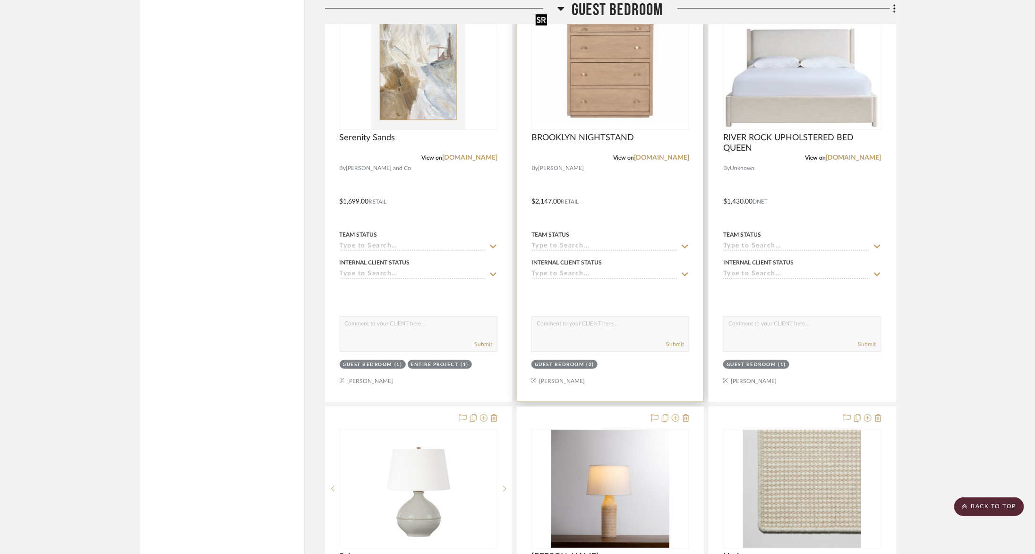
click at [601, 89] on img "0" at bounding box center [611, 69] width 156 height 109
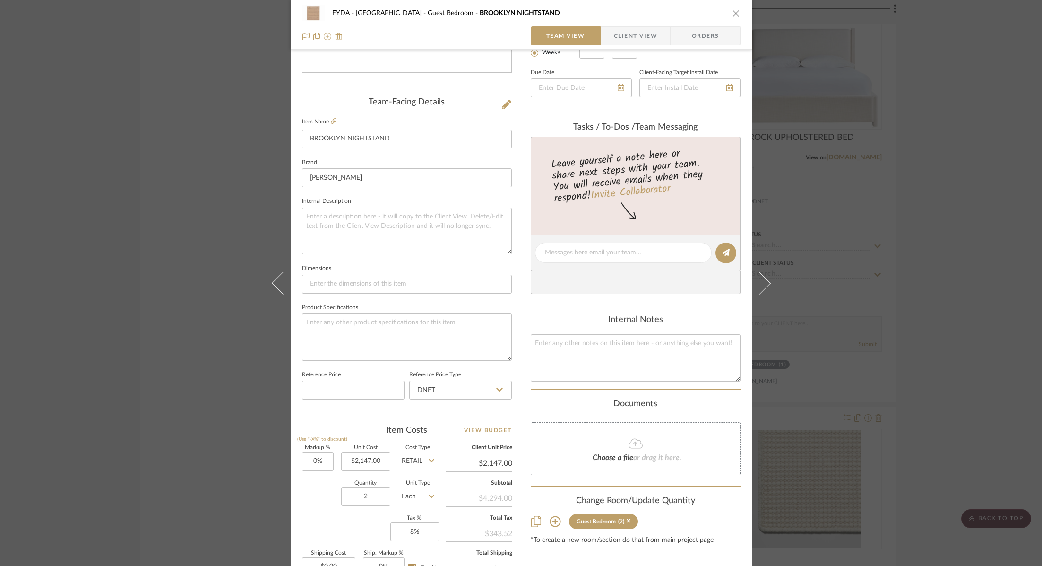
scroll to position [199, 0]
click at [735, 14] on icon "close" at bounding box center [736, 13] width 8 height 8
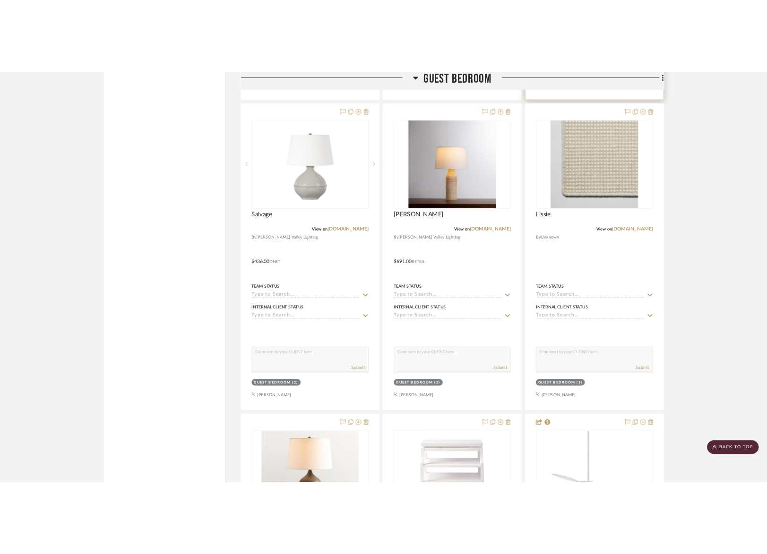
scroll to position [2347, 0]
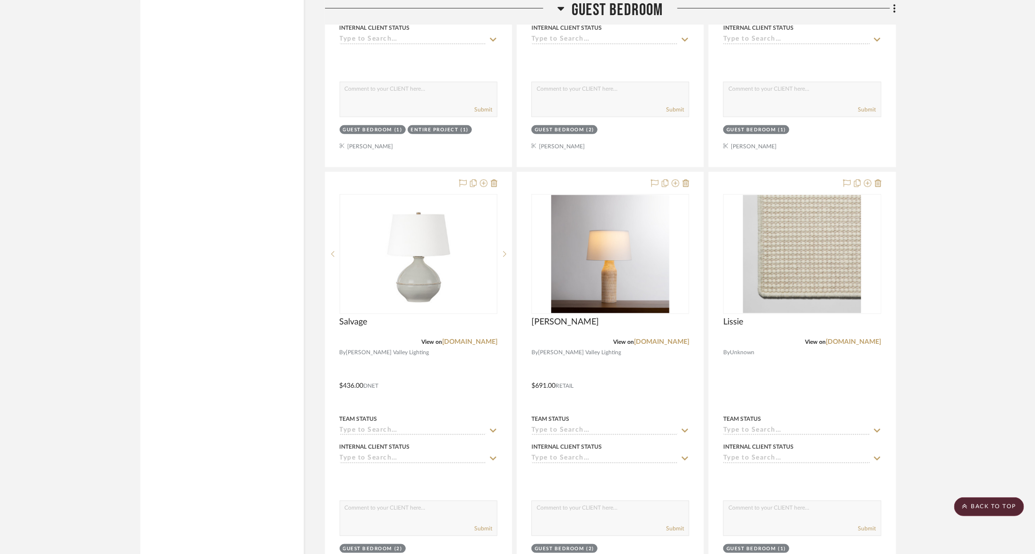
click at [579, 9] on span "Guest Bedroom" at bounding box center [618, 10] width 92 height 20
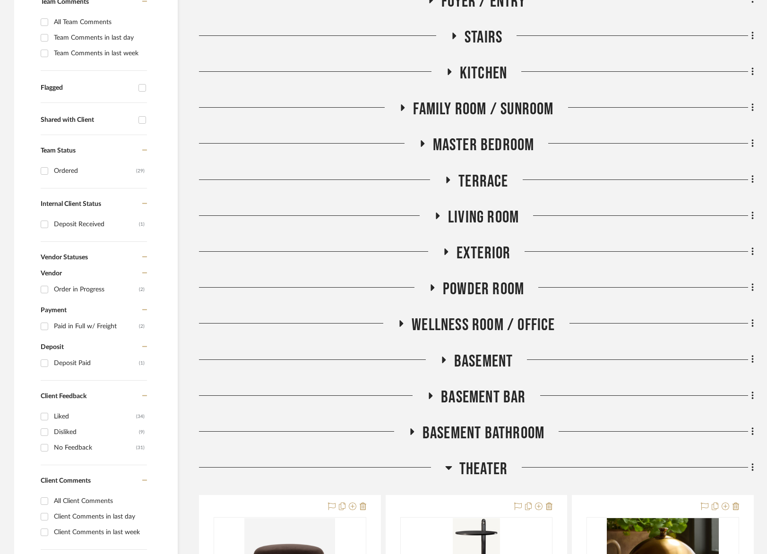
scroll to position [333, 0]
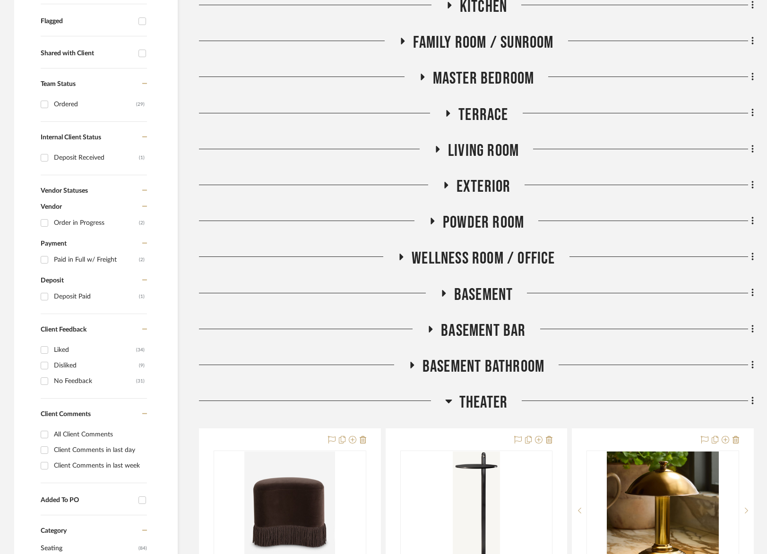
click at [481, 108] on span "Terrace" at bounding box center [483, 115] width 50 height 20
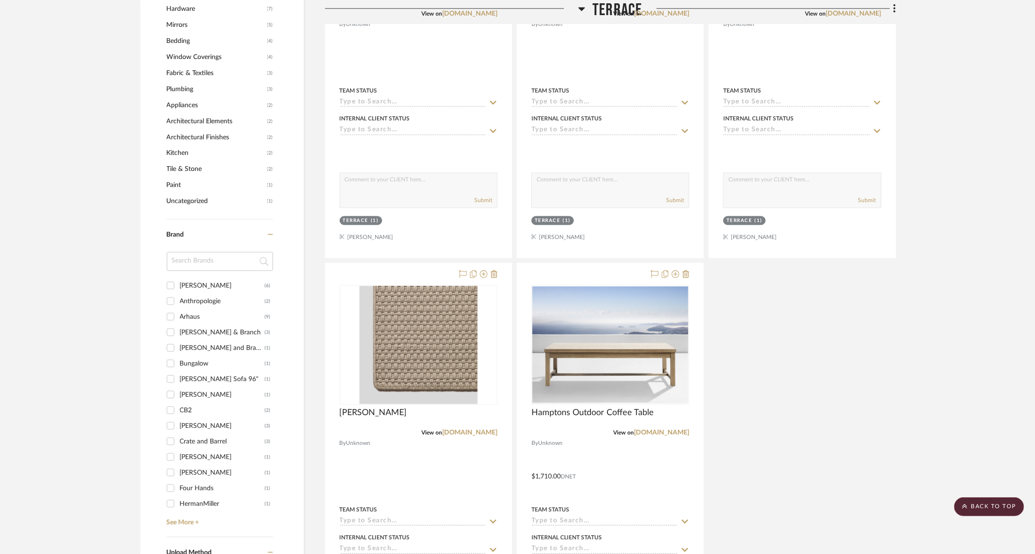
scroll to position [1052, 0]
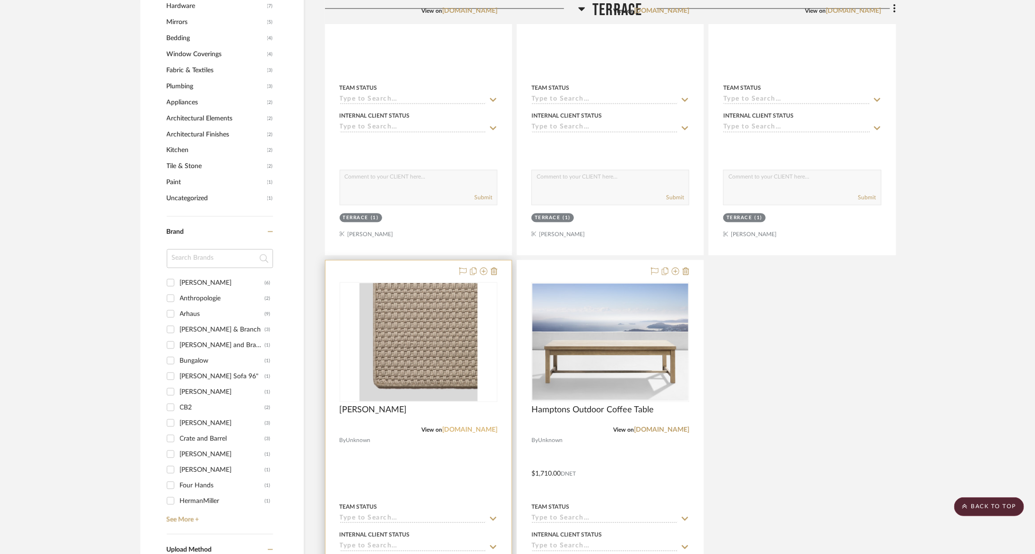
click at [476, 427] on link "[DOMAIN_NAME]" at bounding box center [469, 430] width 55 height 7
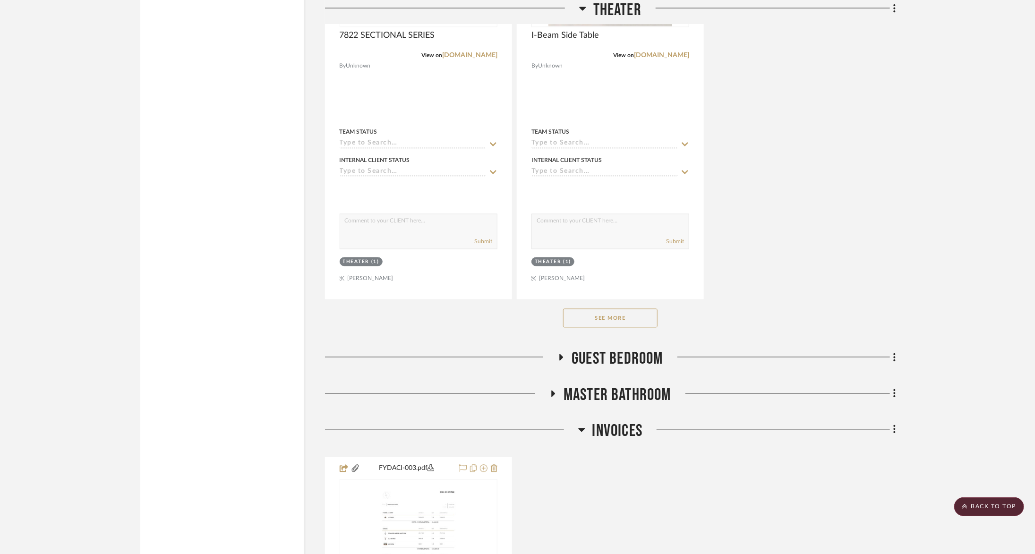
scroll to position [2956, 0]
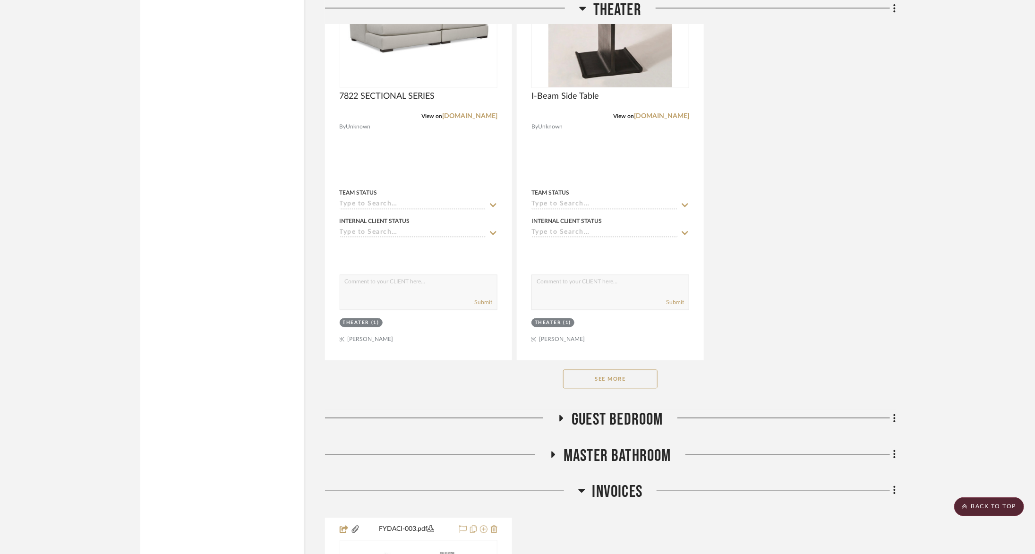
click at [617, 370] on button "See More" at bounding box center [610, 379] width 94 height 19
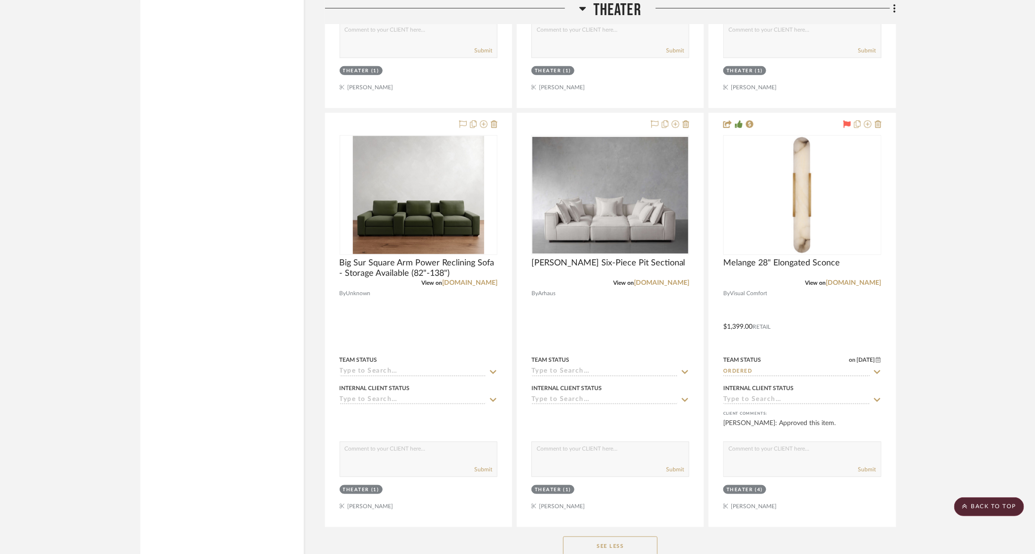
scroll to position [4467, 0]
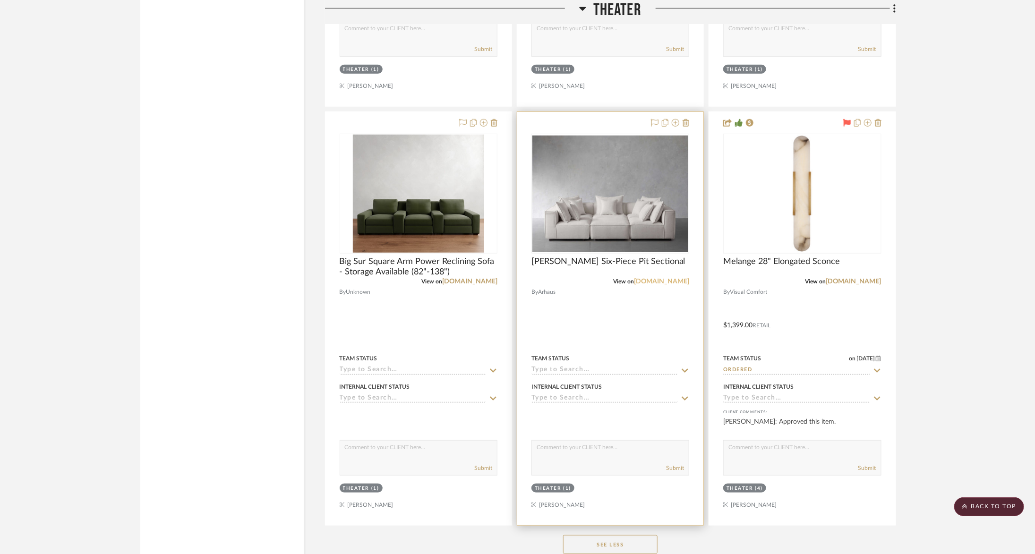
click at [674, 278] on link "[DOMAIN_NAME]" at bounding box center [661, 281] width 55 height 7
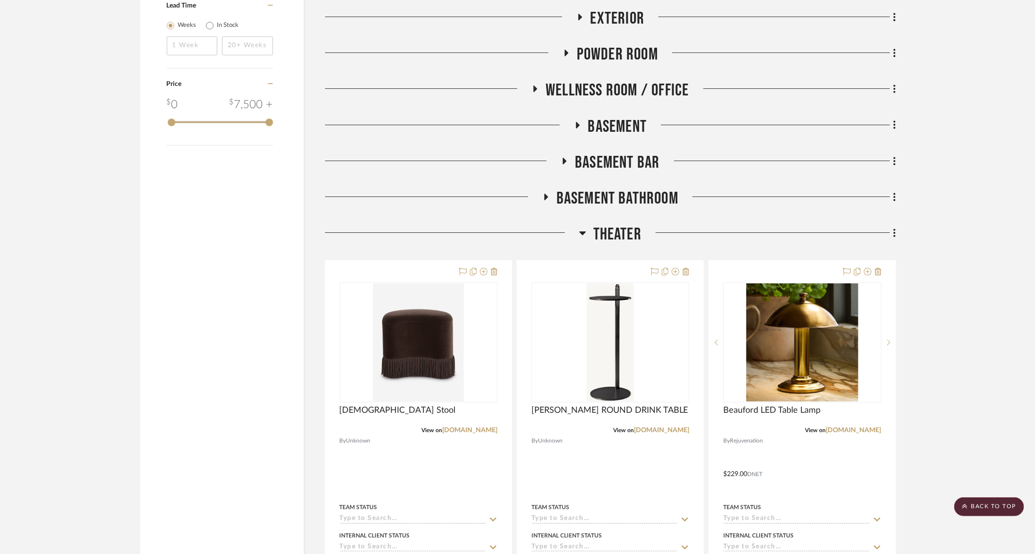
scroll to position [1785, 0]
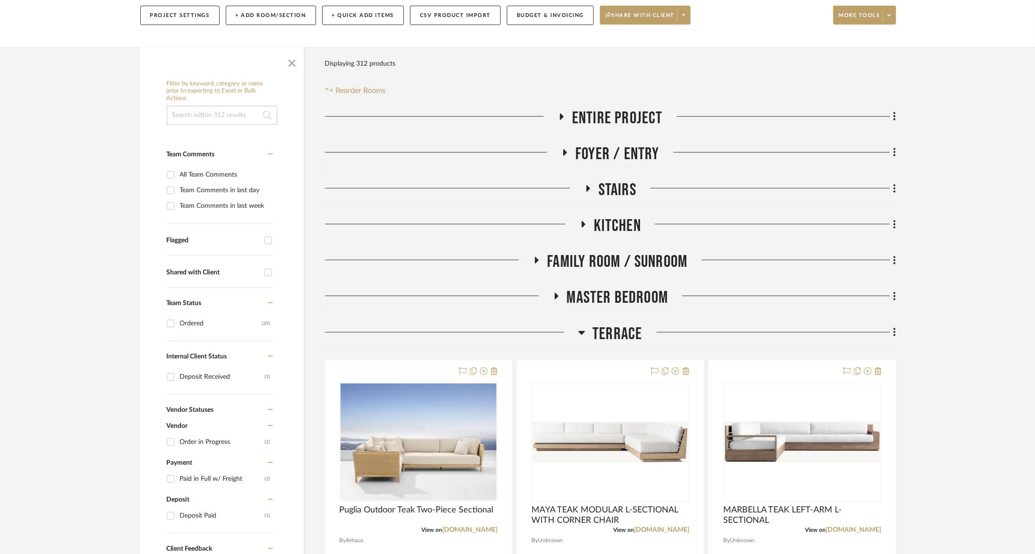
scroll to position [115, 0]
click at [604, 329] on span "Terrace" at bounding box center [618, 333] width 50 height 20
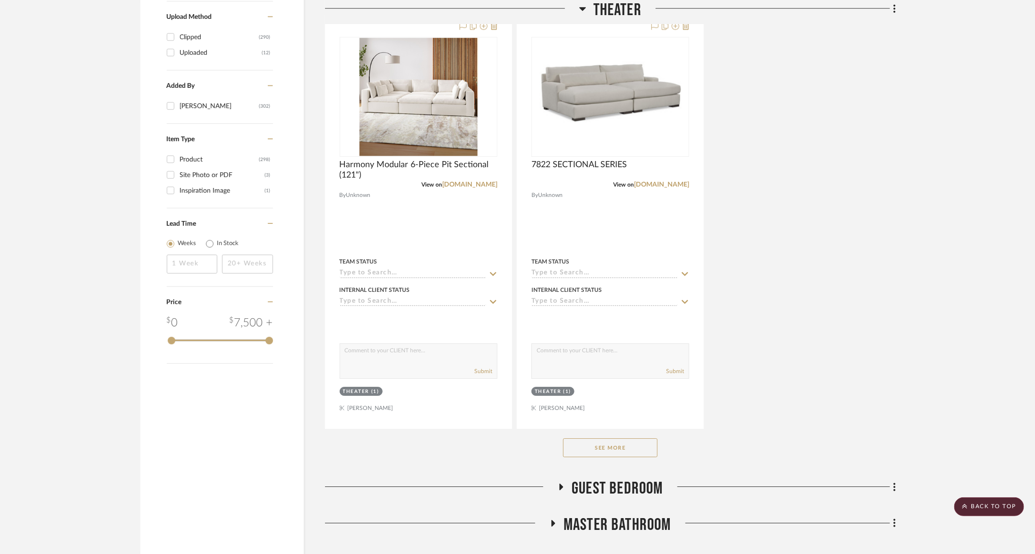
scroll to position [1612, 0]
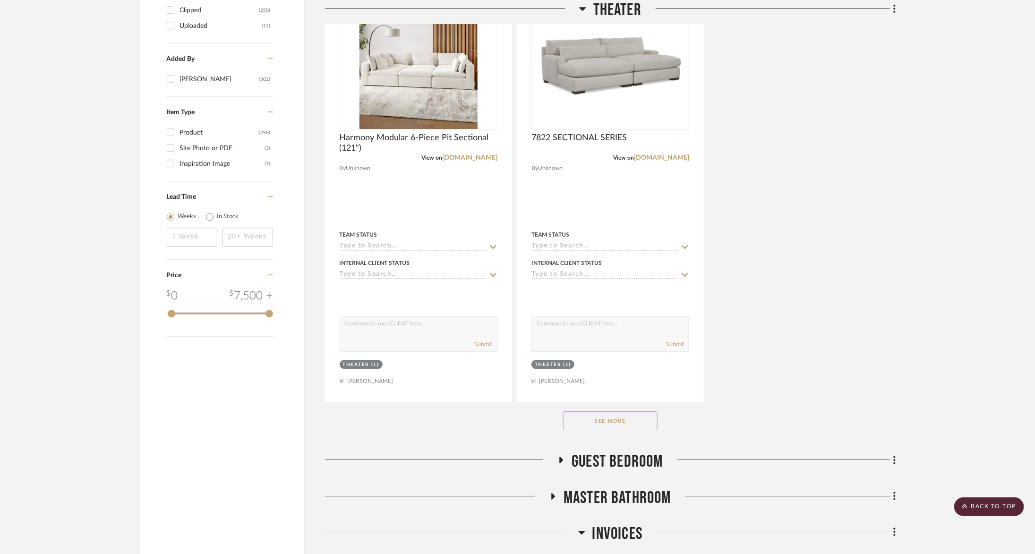
click at [579, 428] on div "See More" at bounding box center [610, 421] width 571 height 38
click at [583, 412] on button "See More" at bounding box center [610, 421] width 94 height 19
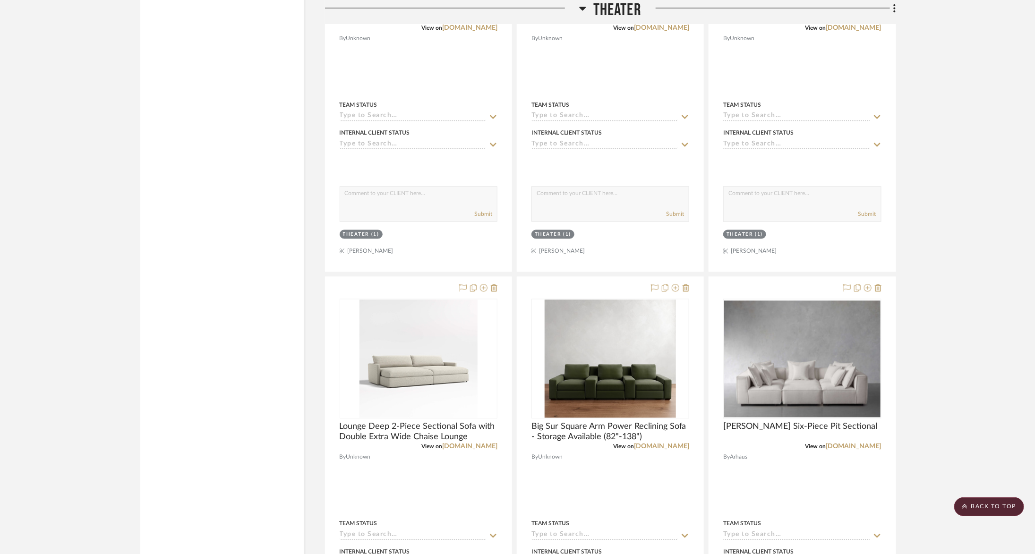
scroll to position [3001, 0]
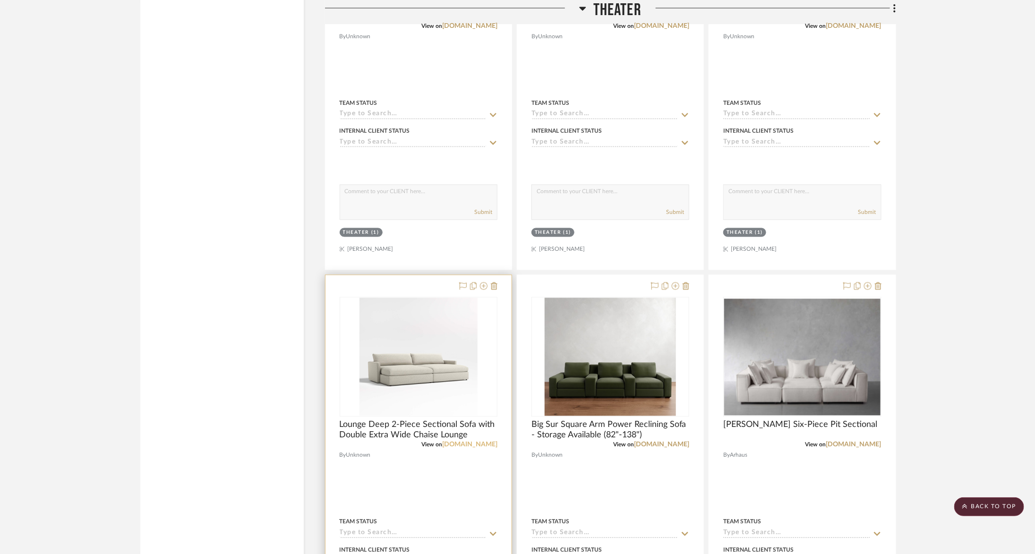
click at [461, 442] on link "[DOMAIN_NAME]" at bounding box center [469, 445] width 55 height 7
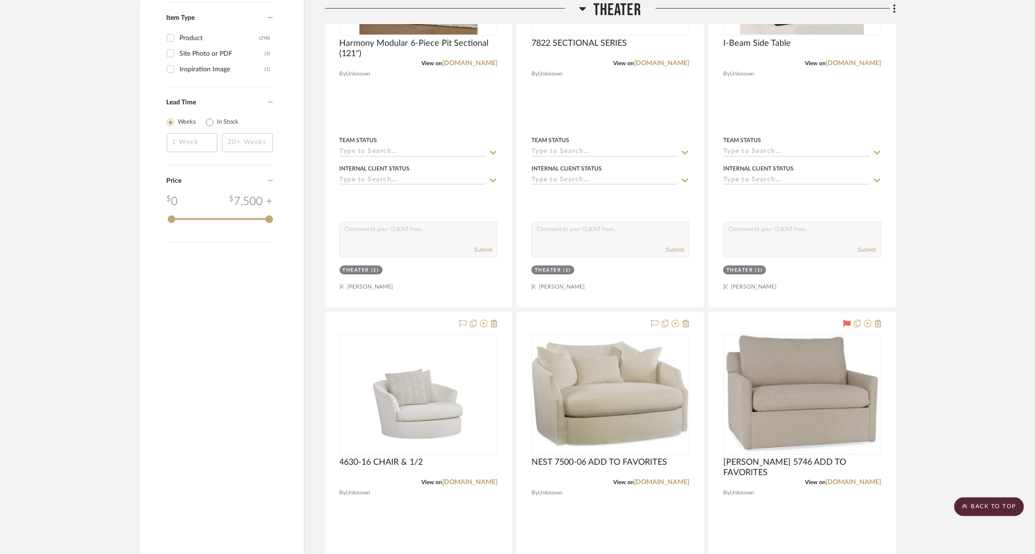
scroll to position [1700, 0]
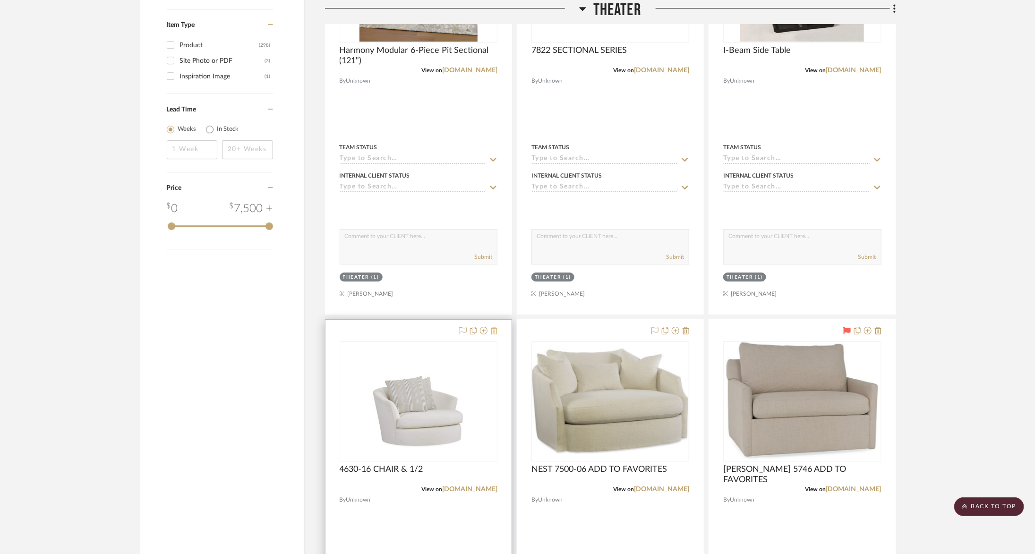
click at [498, 327] on icon at bounding box center [494, 331] width 7 height 8
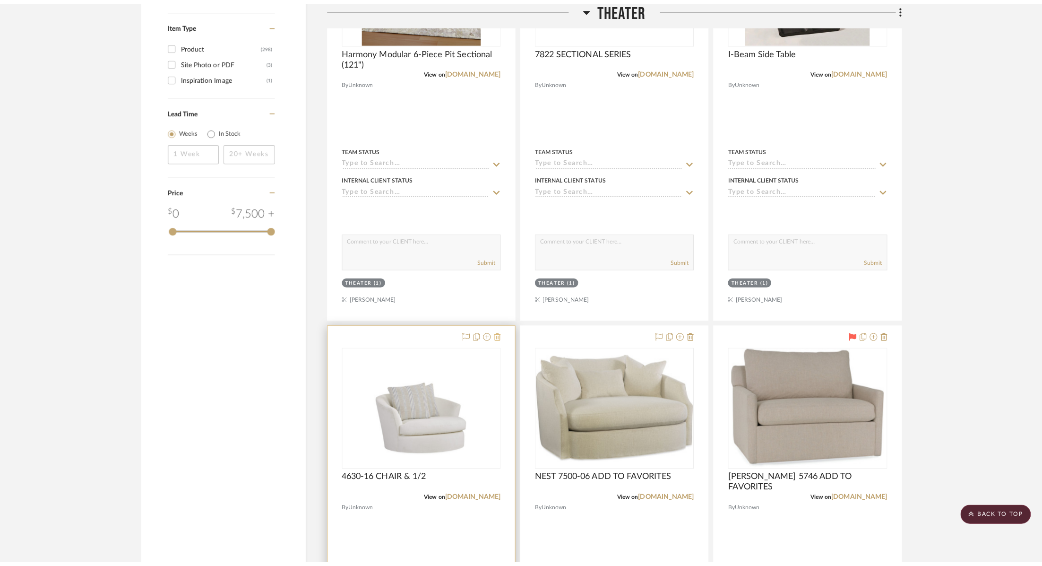
scroll to position [0, 0]
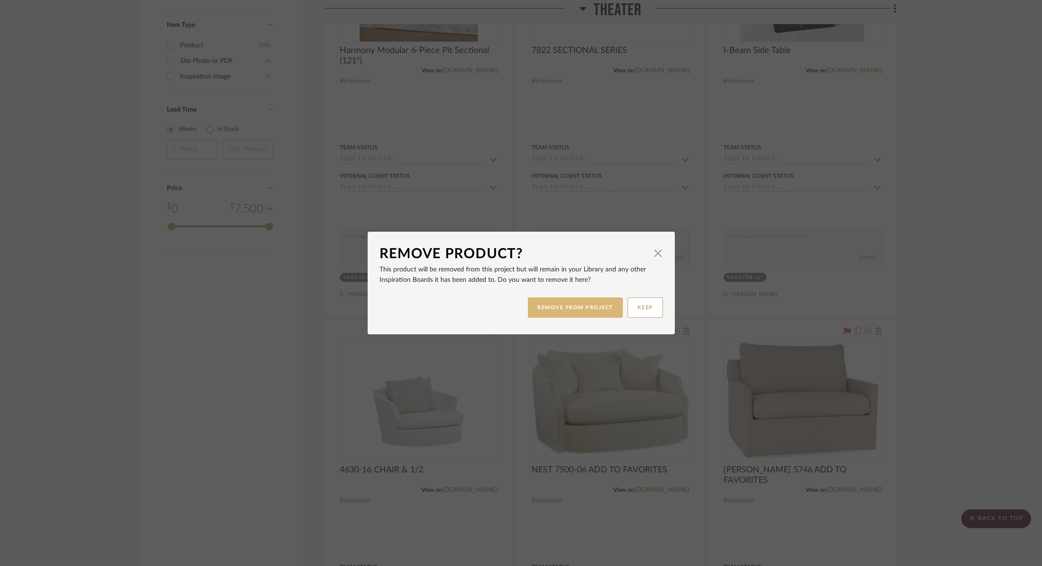
click at [528, 317] on button "REMOVE FROM PROJECT" at bounding box center [575, 307] width 95 height 20
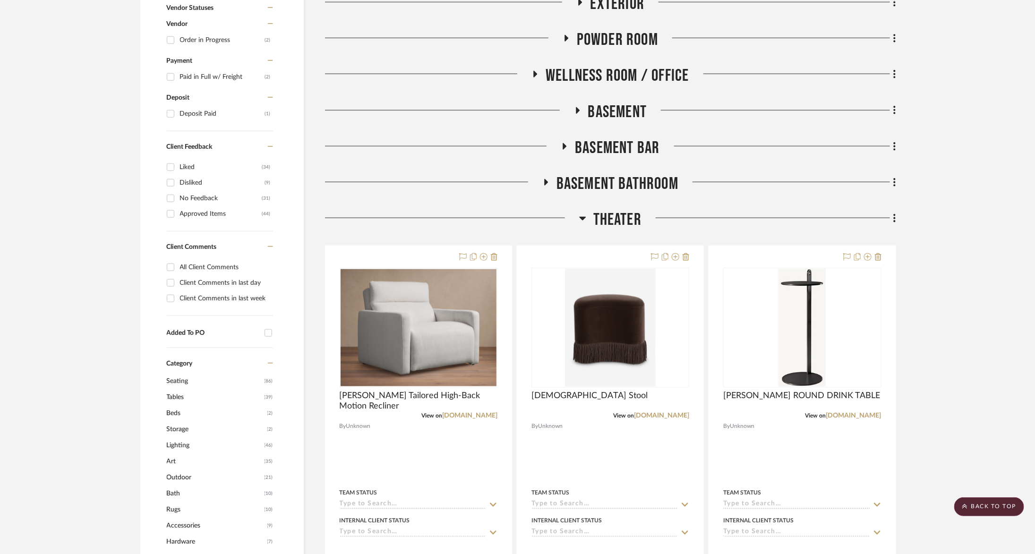
scroll to position [470, 0]
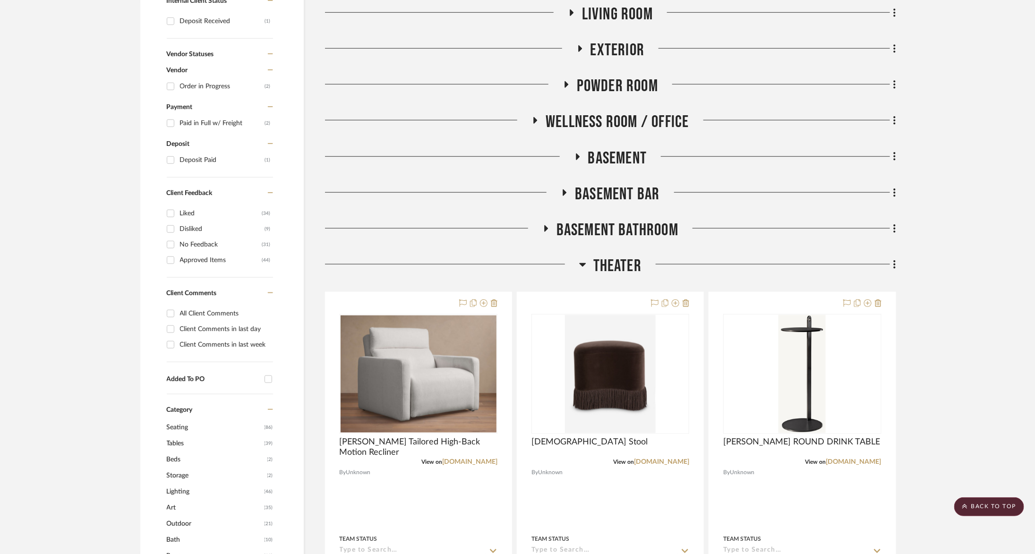
click at [624, 259] on span "Theater" at bounding box center [617, 266] width 48 height 20
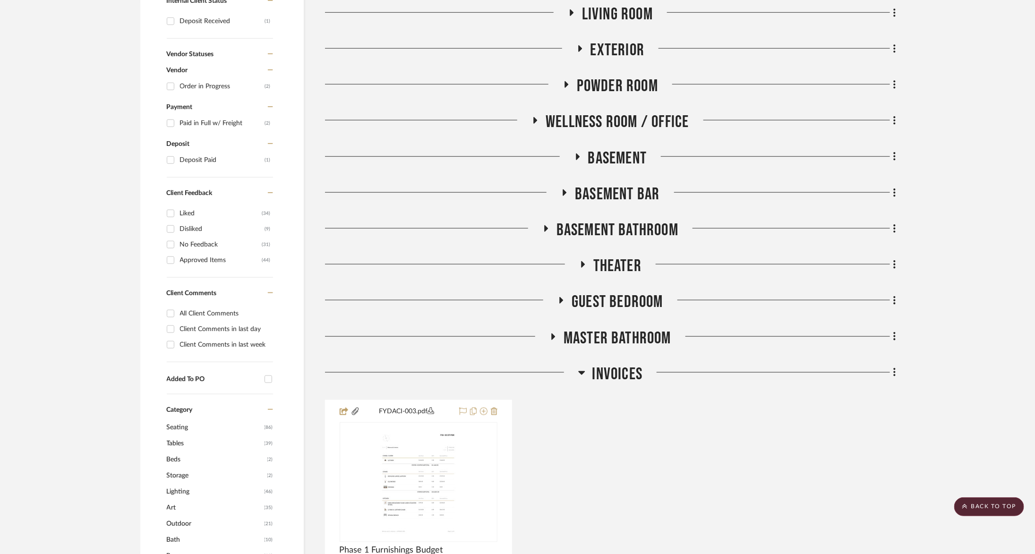
click at [616, 146] on div "Entire Project Foyer / Entry Stairs Kitchen Family Room / Sunroom Master Bedroo…" at bounding box center [610, 539] width 571 height 1574
click at [613, 160] on span "Basement" at bounding box center [617, 158] width 59 height 20
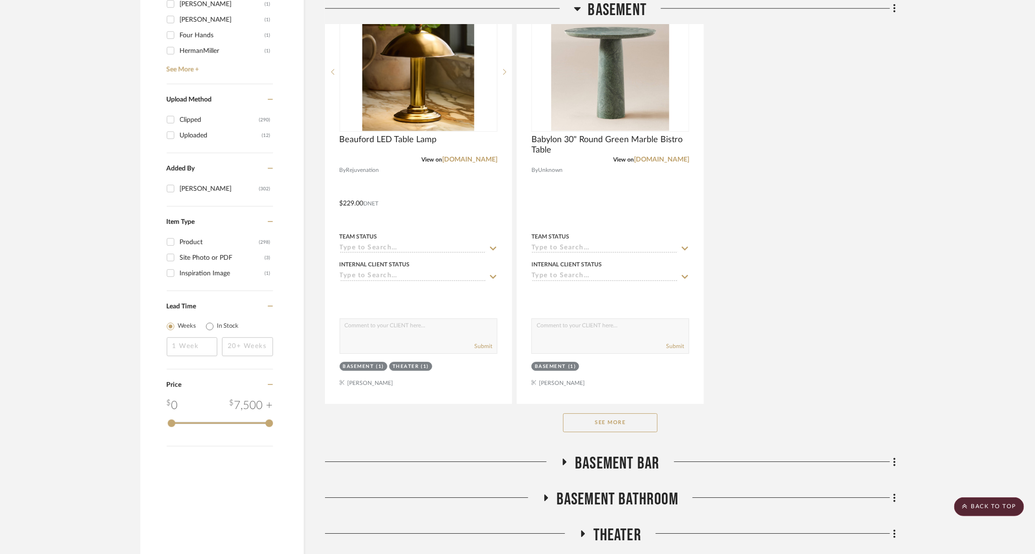
scroll to position [1425, 0]
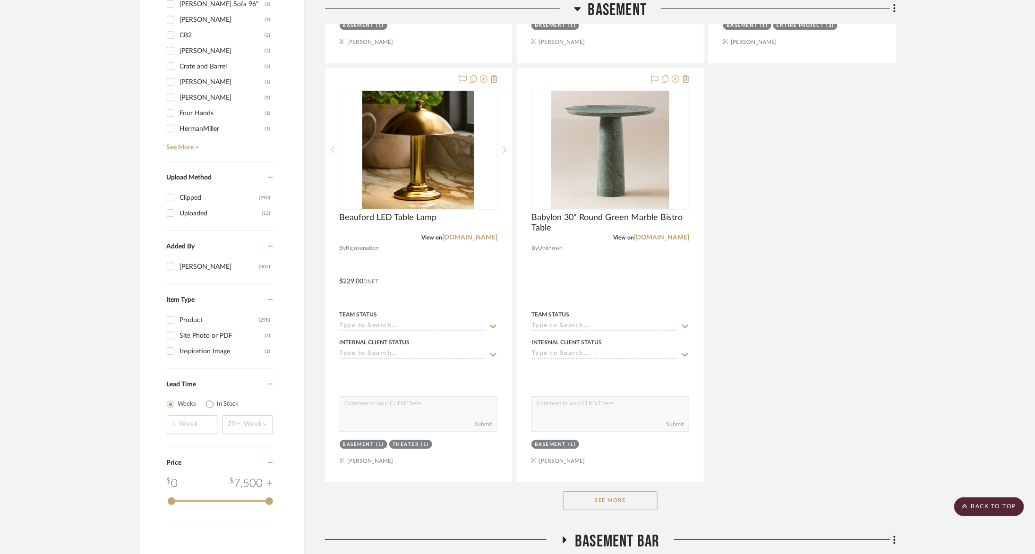
click at [595, 495] on button "See More" at bounding box center [610, 500] width 94 height 19
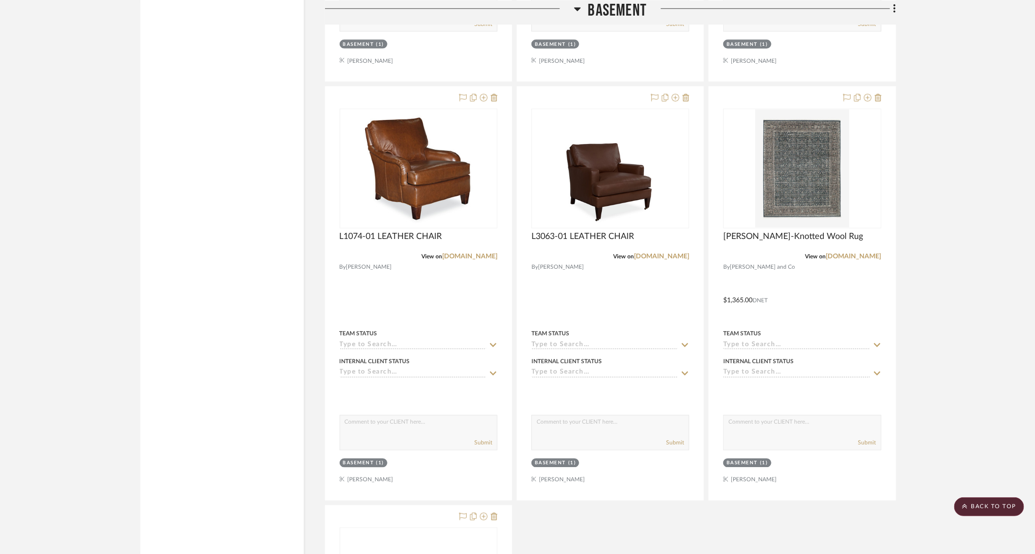
scroll to position [8954, 0]
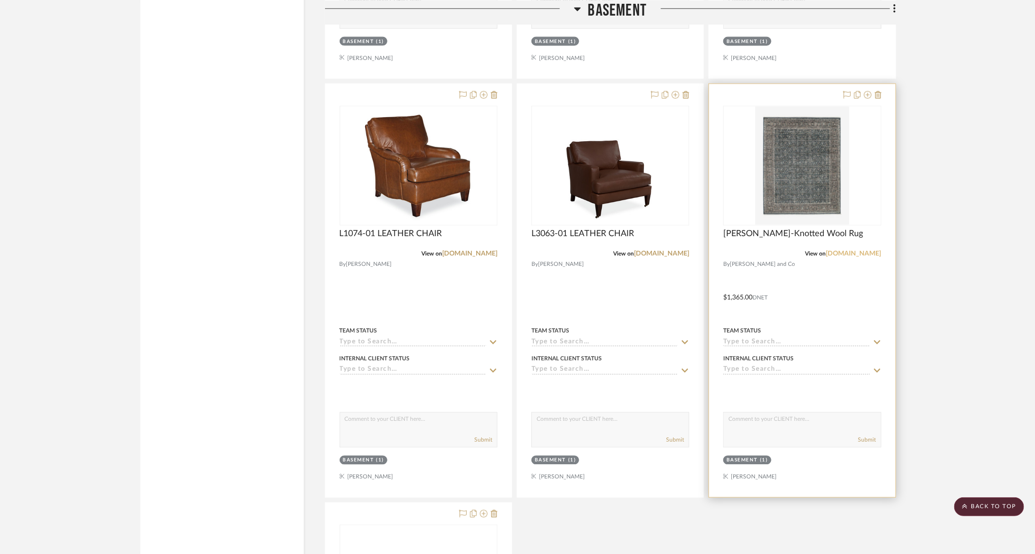
click at [861, 250] on link "mcgeeandco.com" at bounding box center [853, 253] width 55 height 7
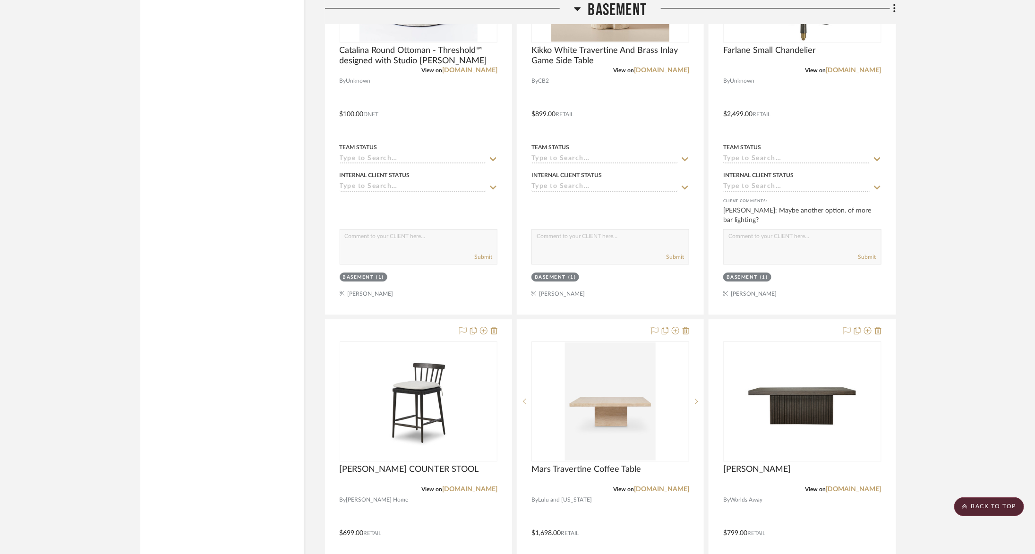
scroll to position [7873, 0]
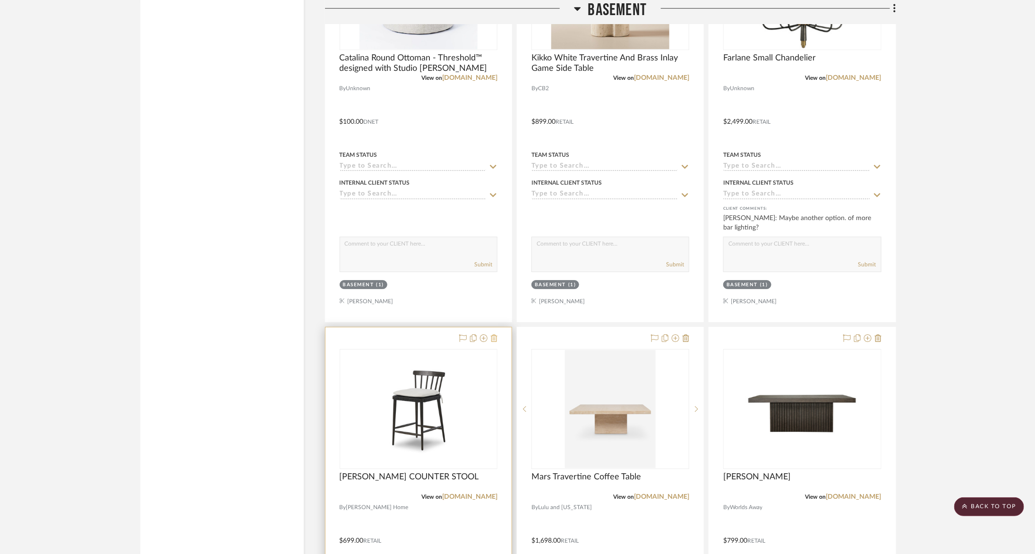
click at [496, 335] on icon at bounding box center [494, 339] width 7 height 8
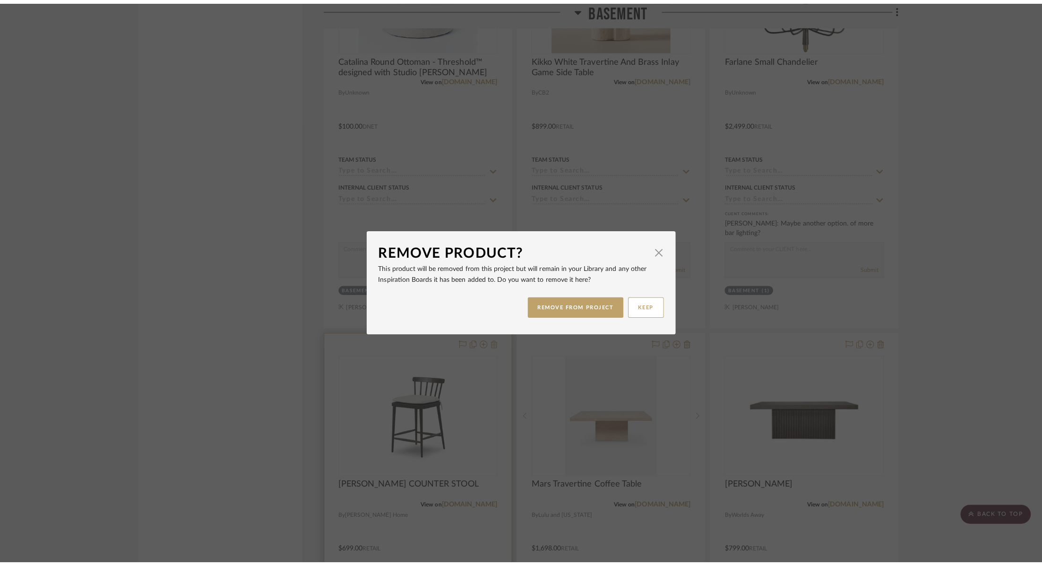
scroll to position [0, 0]
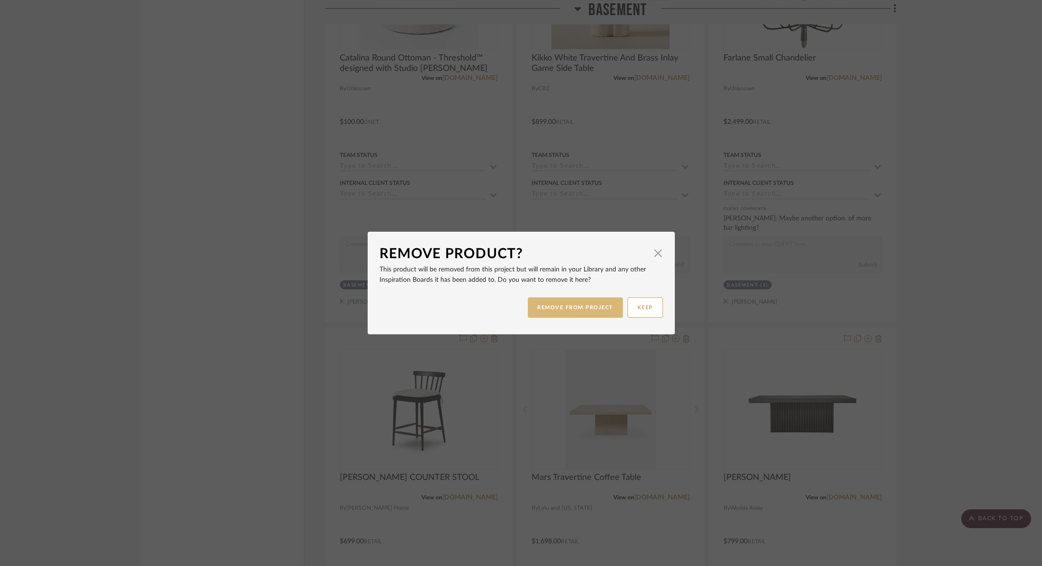
click at [557, 309] on button "REMOVE FROM PROJECT" at bounding box center [575, 307] width 95 height 20
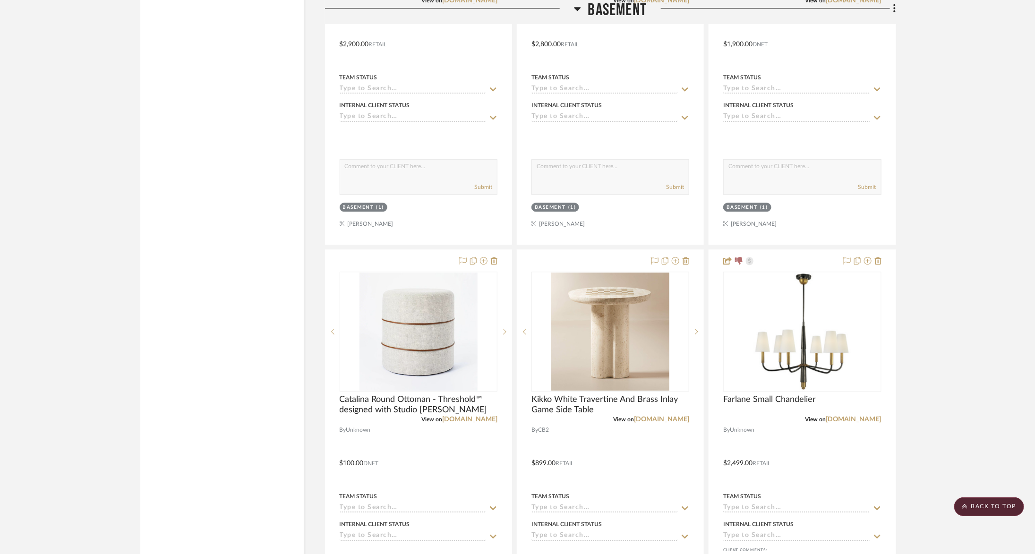
scroll to position [7533, 0]
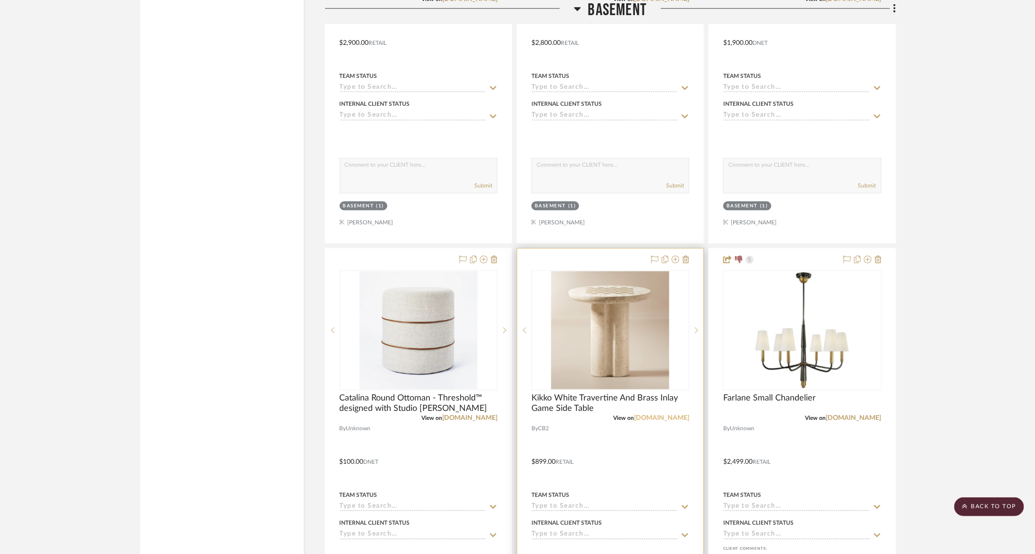
click at [670, 415] on link "cb2.com" at bounding box center [661, 418] width 55 height 7
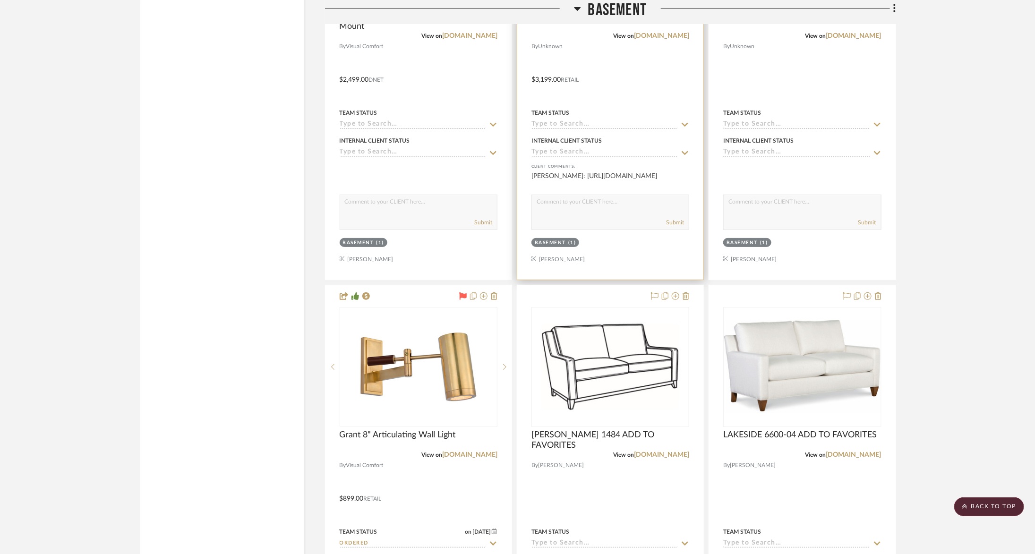
scroll to position [6240, 0]
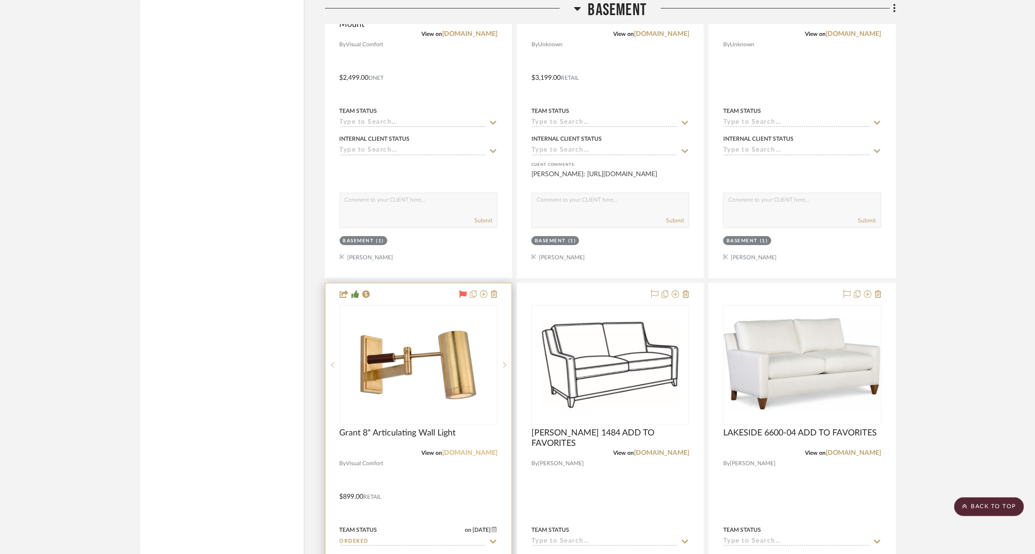
click at [465, 450] on link "[DOMAIN_NAME]" at bounding box center [469, 453] width 55 height 7
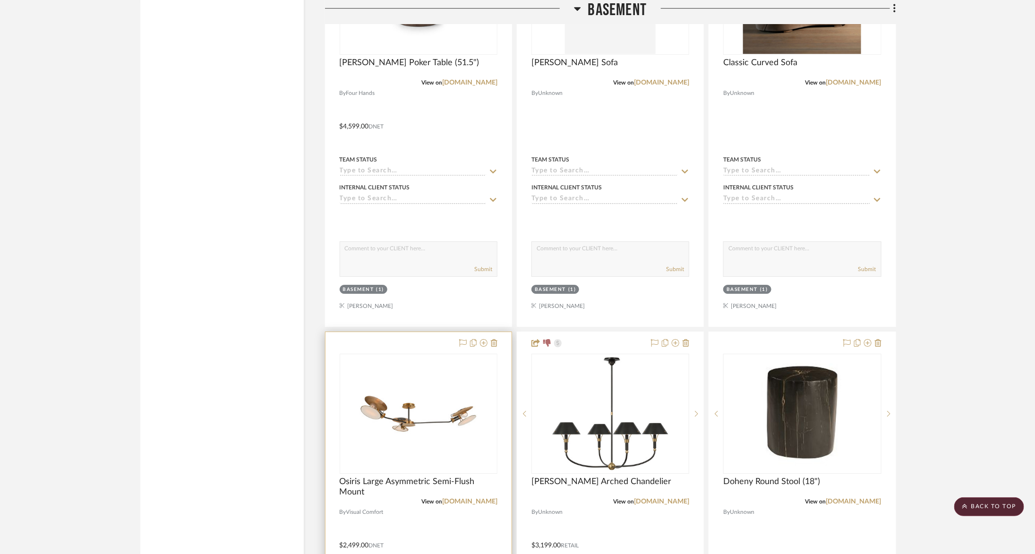
scroll to position [5817, 0]
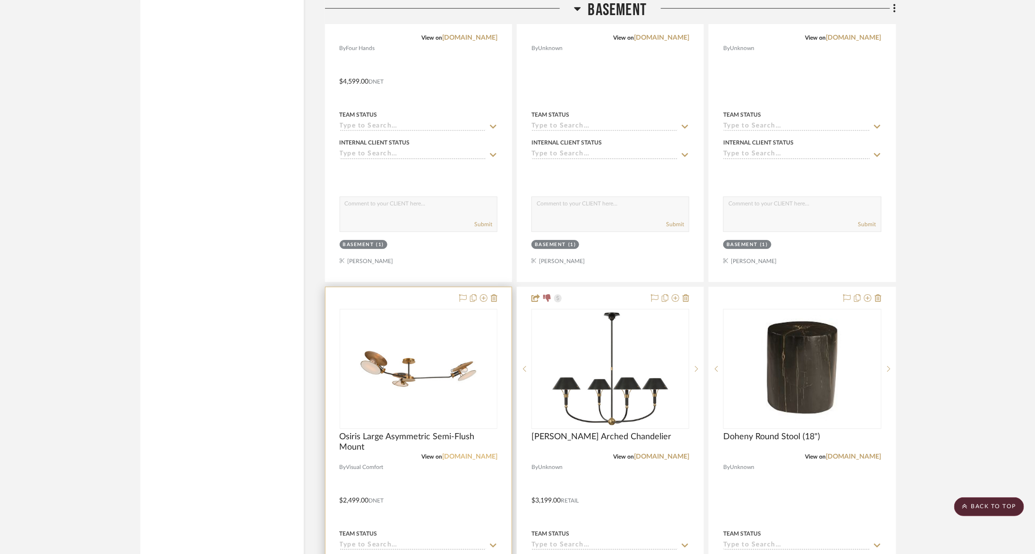
click at [470, 454] on link "[DOMAIN_NAME]" at bounding box center [469, 457] width 55 height 7
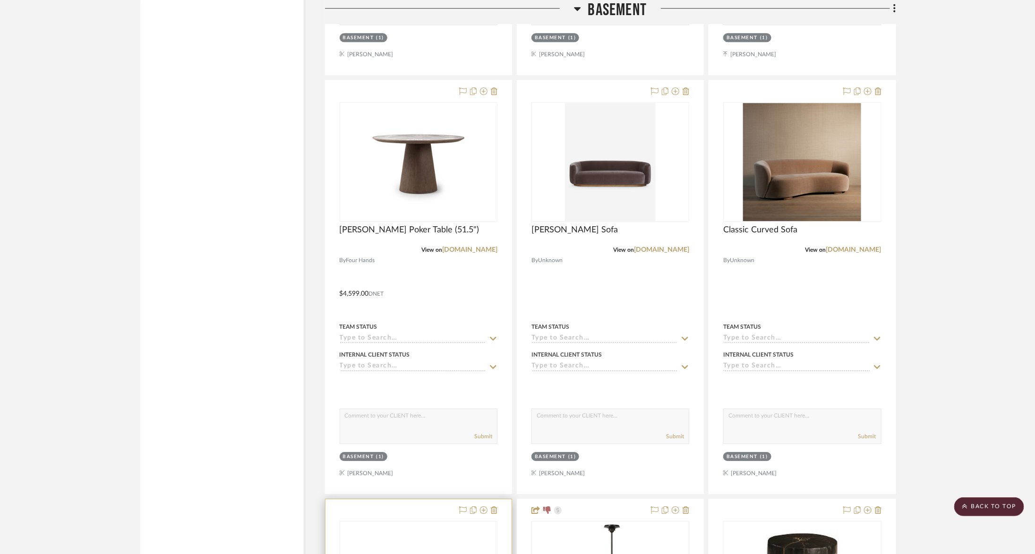
scroll to position [5472, 0]
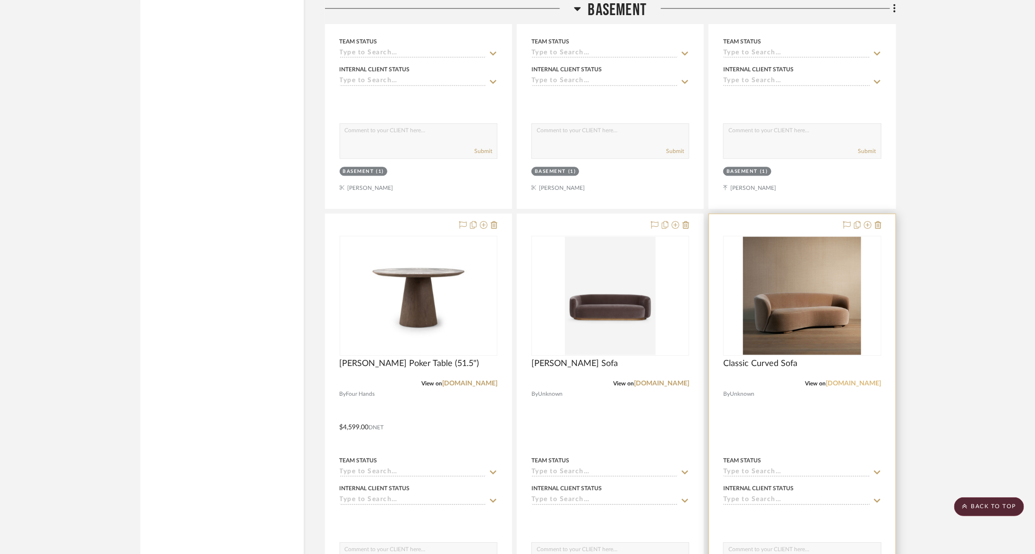
click at [868, 380] on link "theexpert.com" at bounding box center [853, 383] width 55 height 7
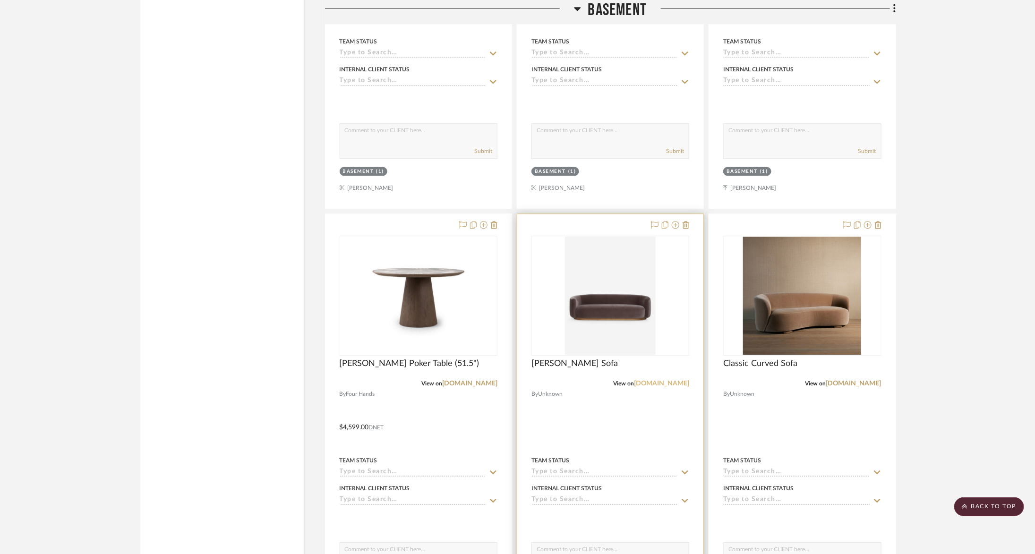
click at [662, 380] on link "luluandgeorgia.com" at bounding box center [661, 383] width 55 height 7
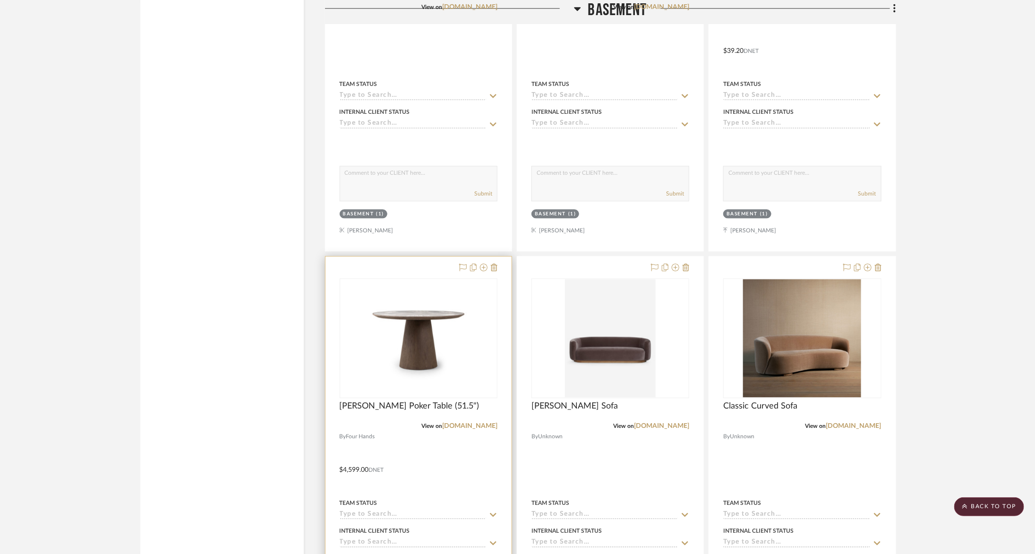
scroll to position [5428, 0]
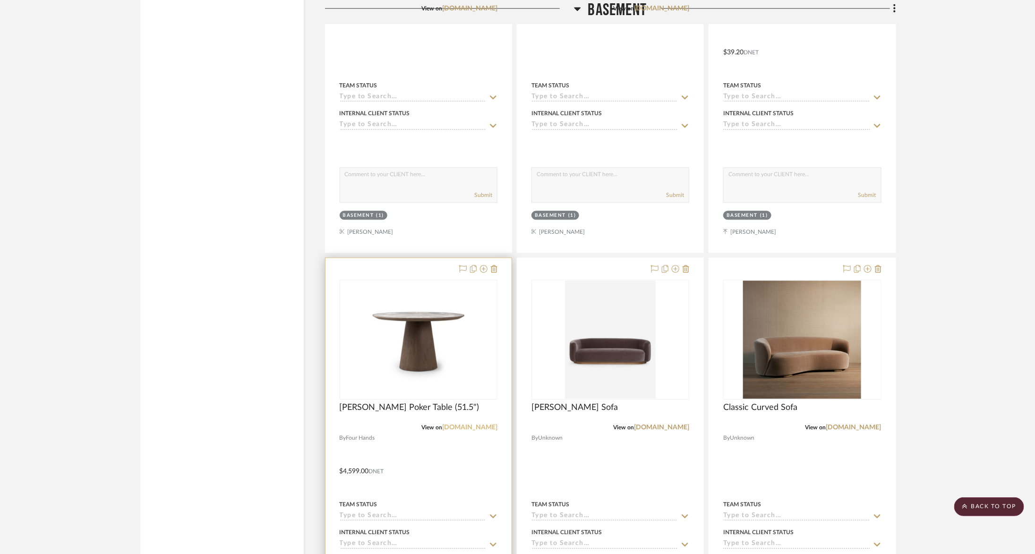
click at [473, 424] on link "[DOMAIN_NAME]" at bounding box center [469, 427] width 55 height 7
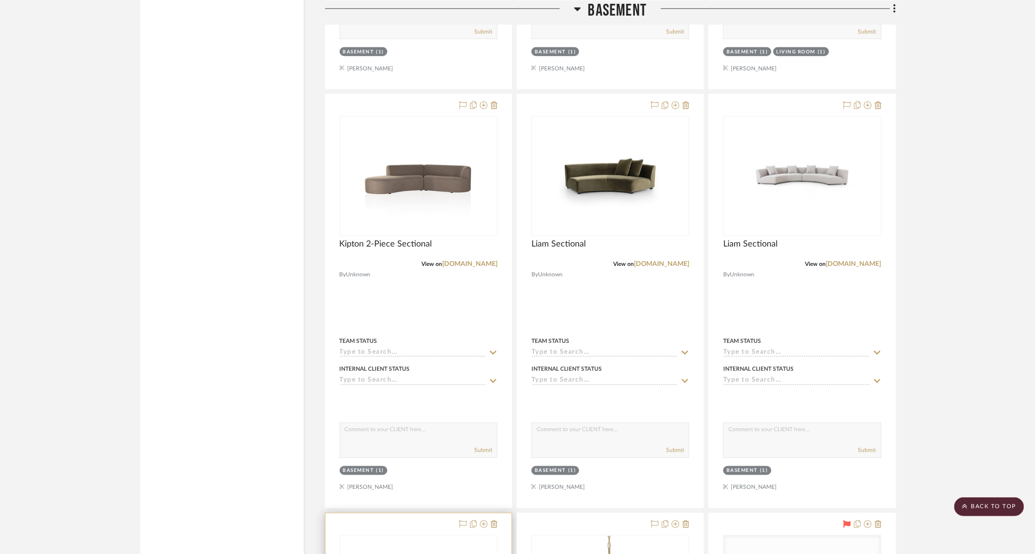
scroll to position [4601, 0]
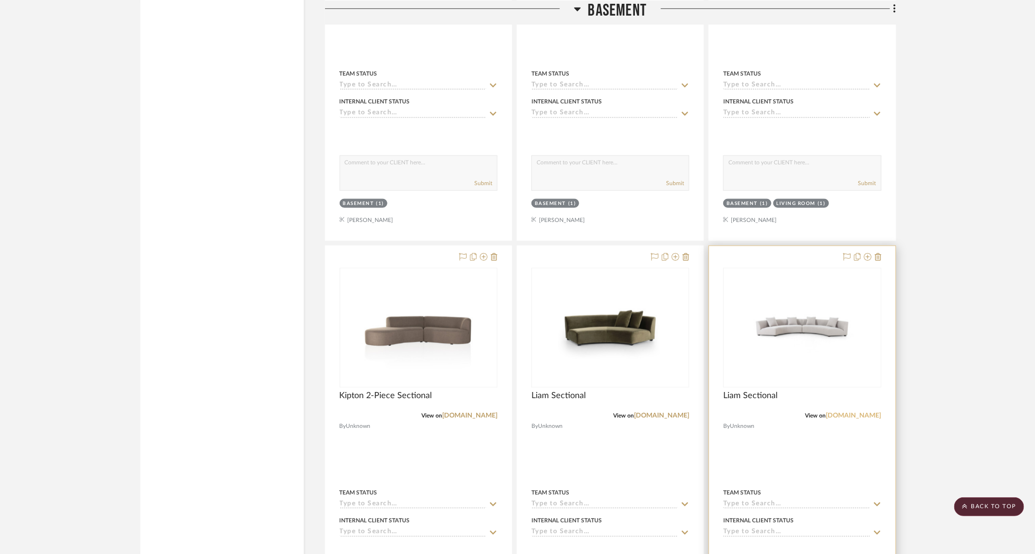
click at [859, 412] on link "fourhands.com" at bounding box center [853, 415] width 55 height 7
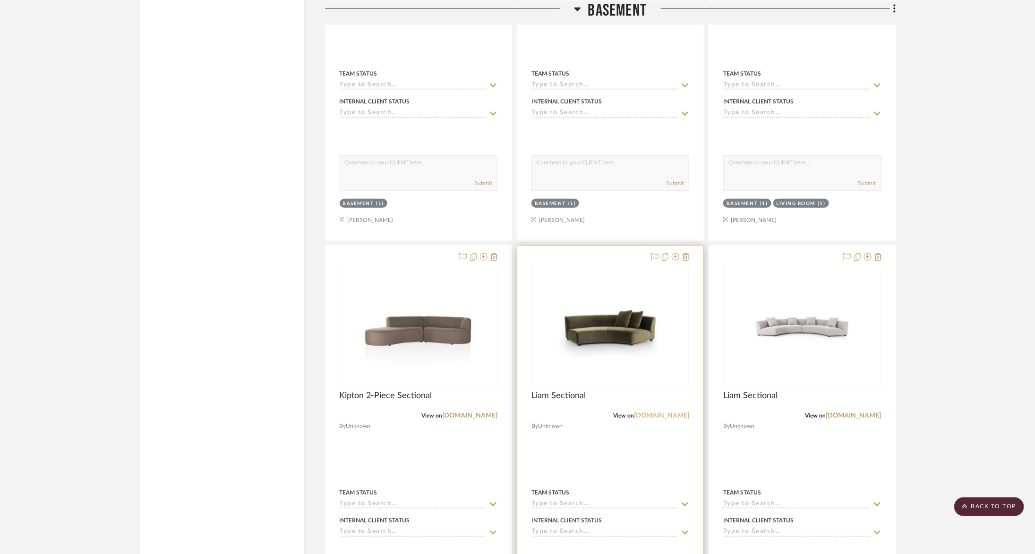
click at [652, 412] on link "fourhands.com" at bounding box center [661, 415] width 55 height 7
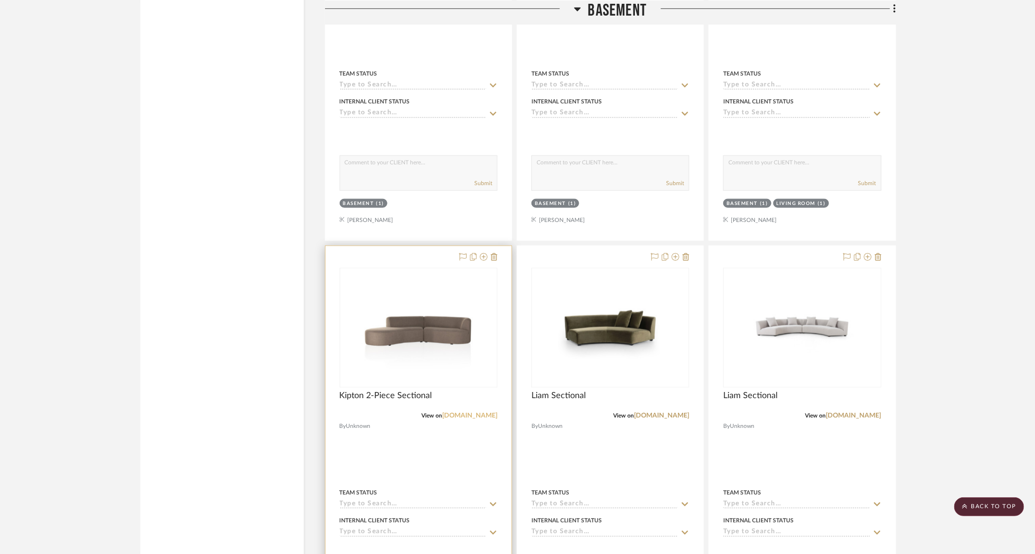
click at [464, 412] on link "fourhands.com" at bounding box center [469, 415] width 55 height 7
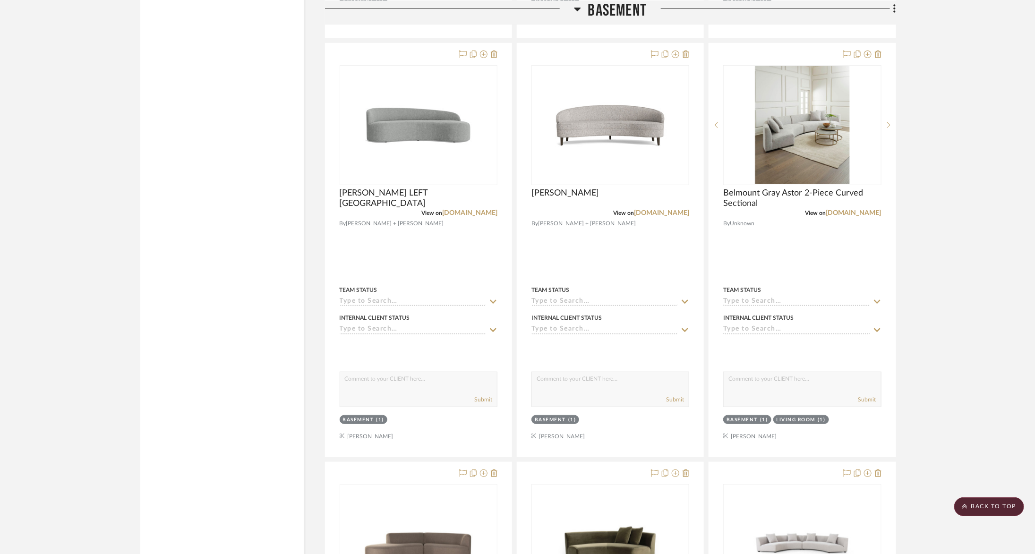
scroll to position [4217, 0]
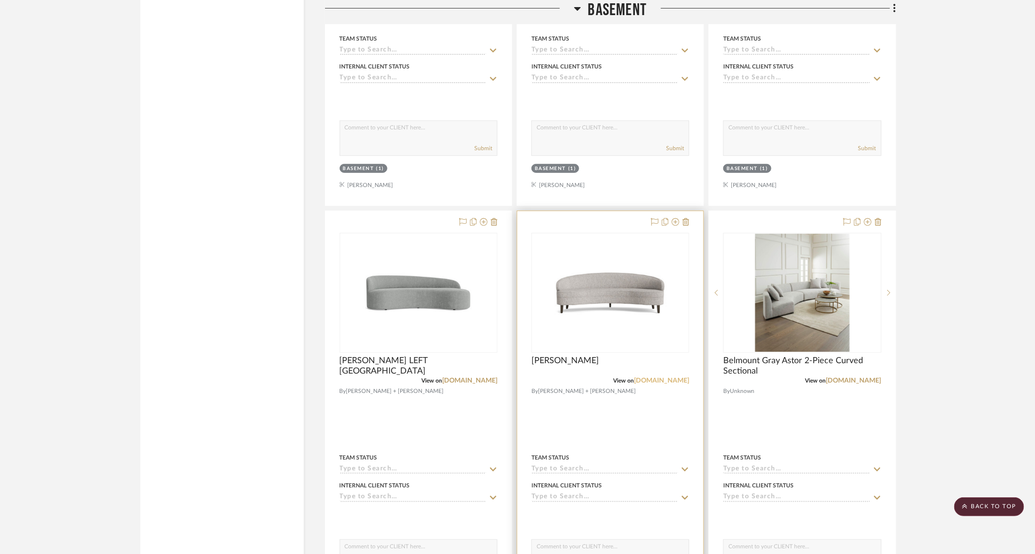
click at [677, 378] on link "mgbw.com" at bounding box center [661, 381] width 55 height 7
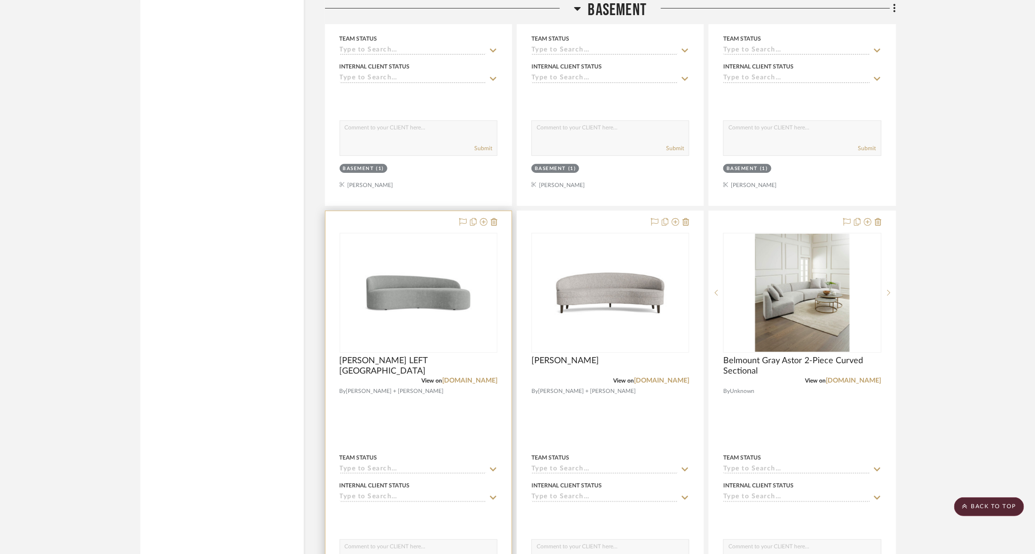
click at [483, 377] on div "View on mgbw.com" at bounding box center [419, 381] width 158 height 9
click at [476, 378] on link "mgbw.com" at bounding box center [469, 381] width 55 height 7
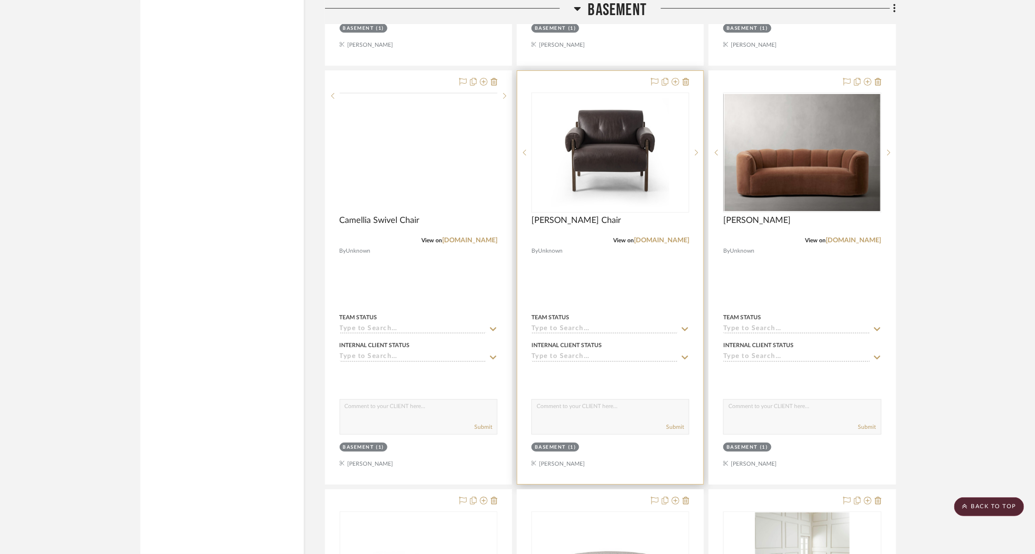
scroll to position [3938, 2]
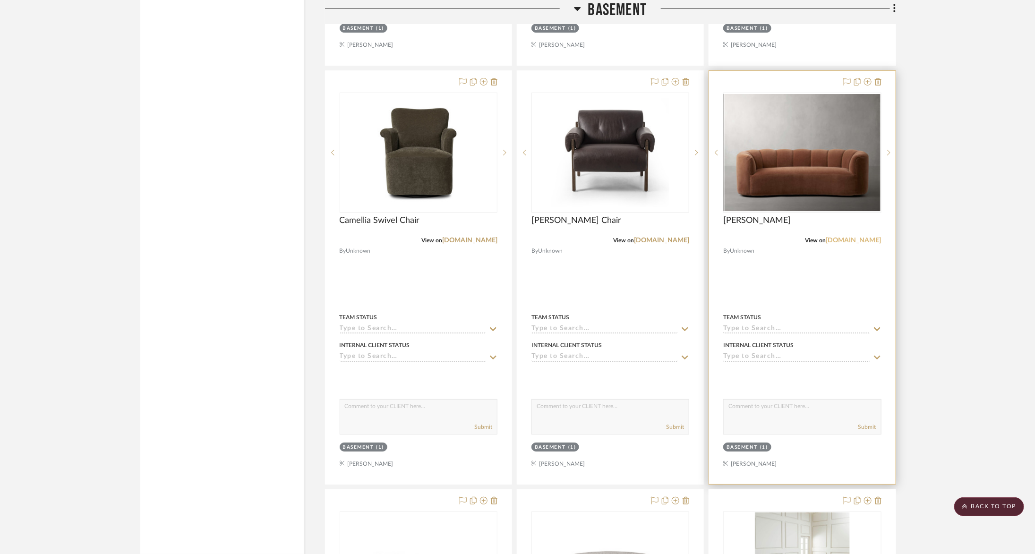
click at [861, 237] on link "arhaus.com" at bounding box center [853, 240] width 55 height 7
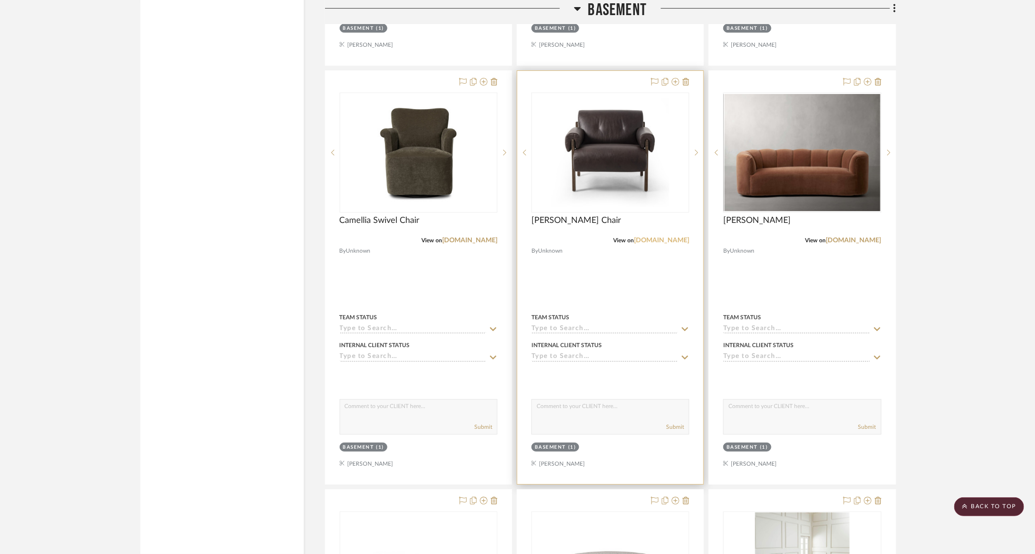
click at [659, 237] on link "fourhands.com" at bounding box center [661, 240] width 55 height 7
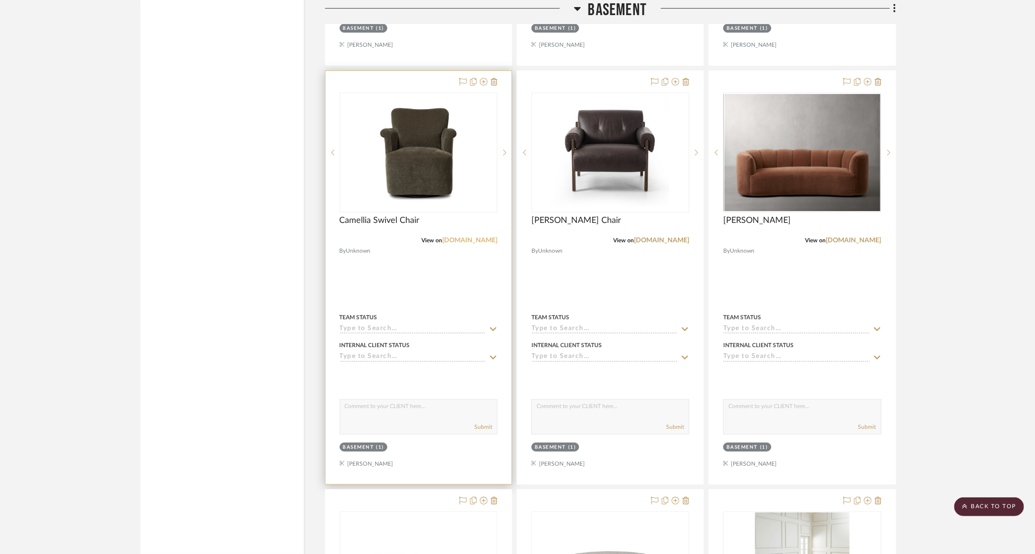
click at [471, 237] on link "fourhands.com" at bounding box center [469, 240] width 55 height 7
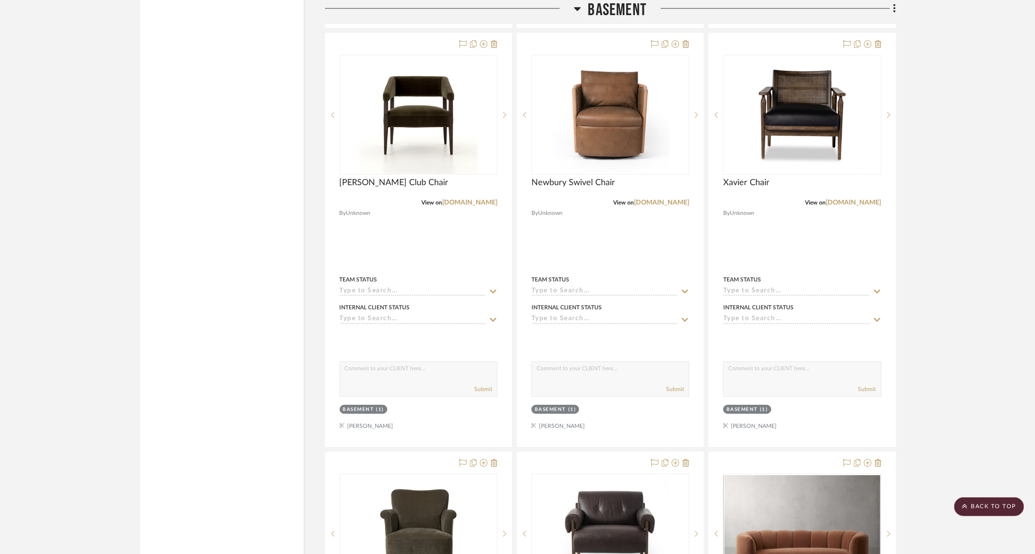
scroll to position [3487, 2]
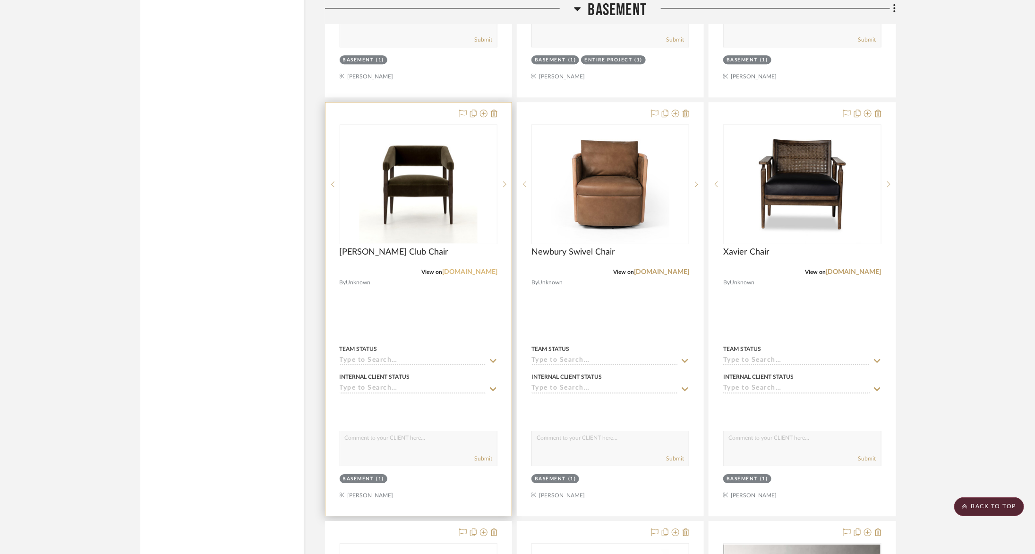
click at [471, 269] on link "fourhands.com" at bounding box center [469, 272] width 55 height 7
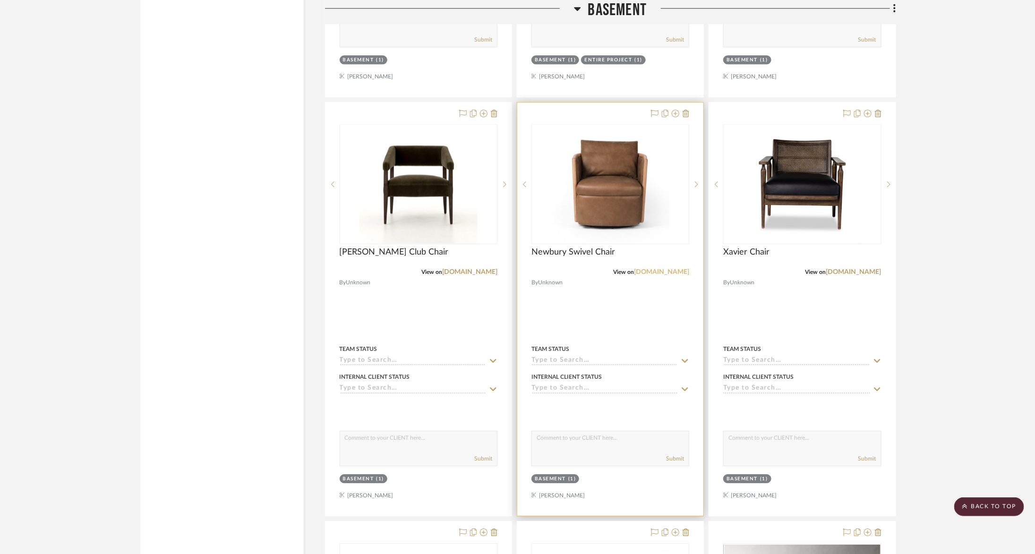
click at [659, 269] on link "fourhands.com" at bounding box center [661, 272] width 55 height 7
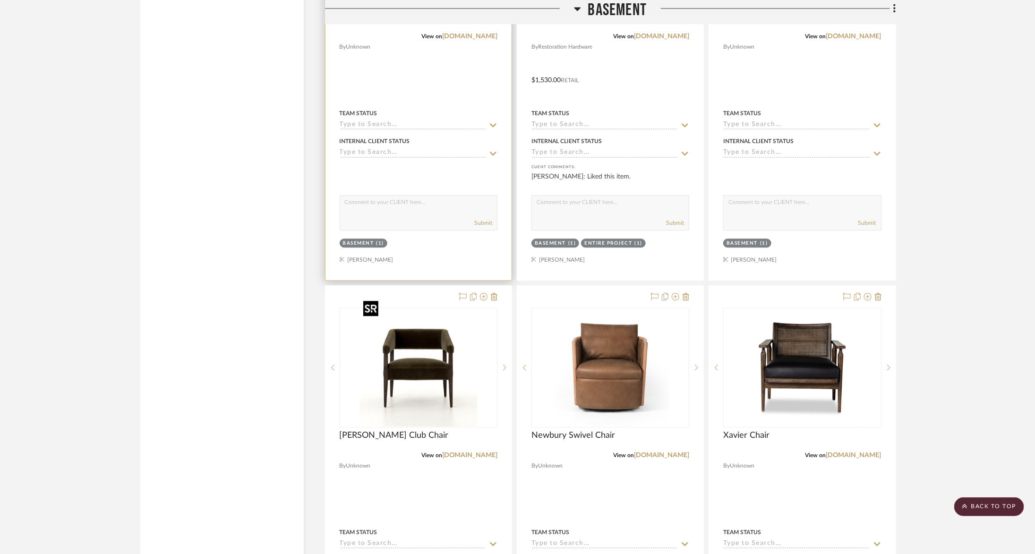
scroll to position [3320, 2]
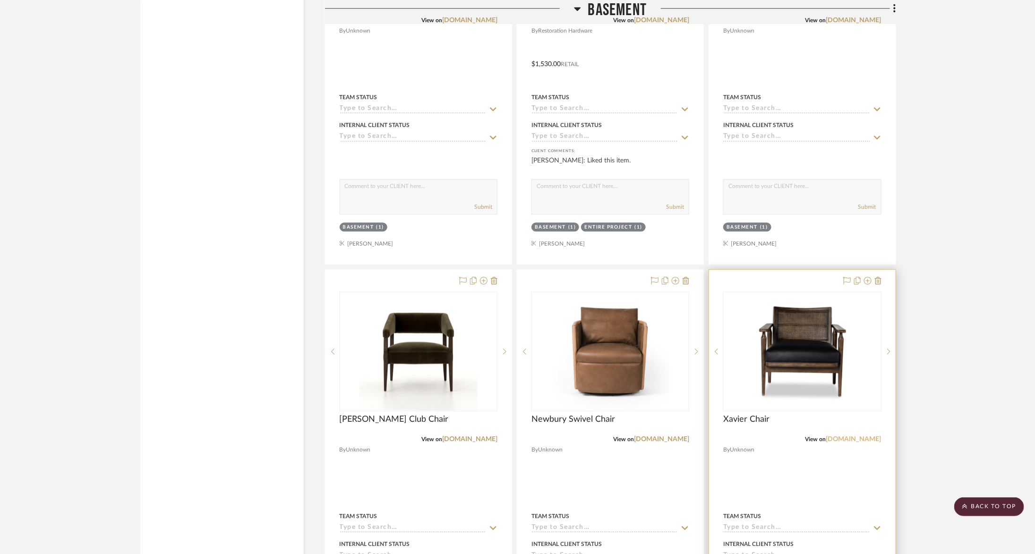
click at [862, 436] on link "fourhands.com" at bounding box center [853, 439] width 55 height 7
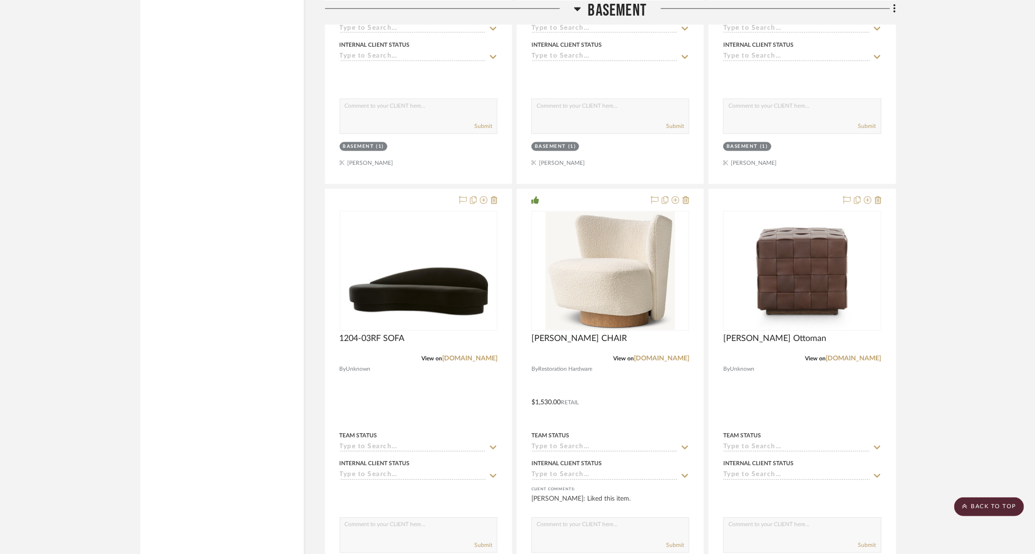
scroll to position [2894, 2]
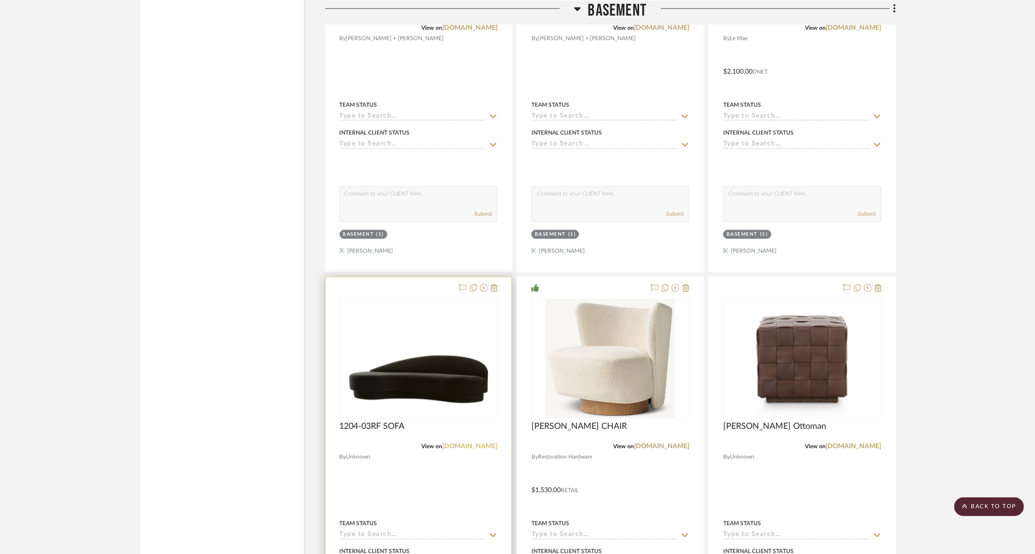
click at [469, 444] on link "leeindustries.com" at bounding box center [469, 447] width 55 height 7
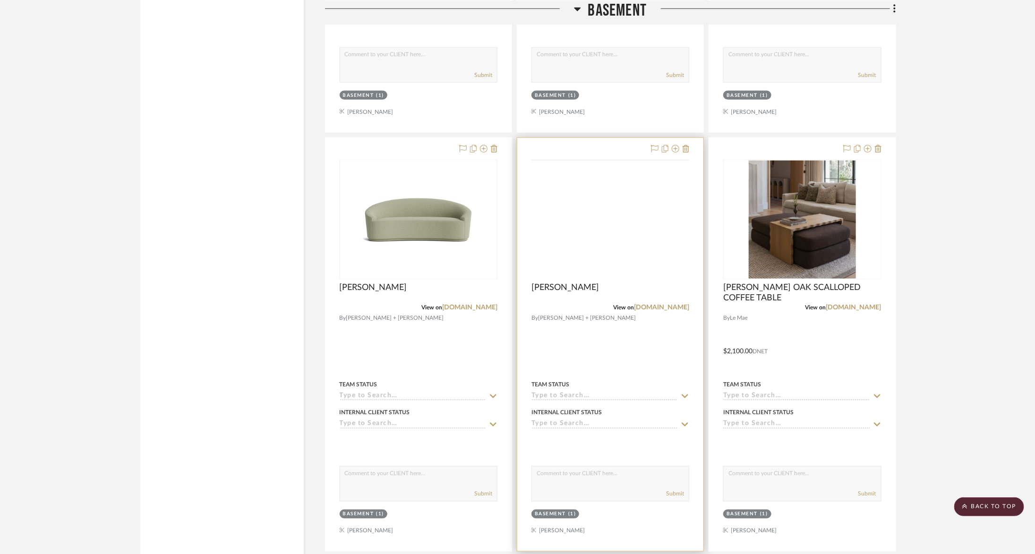
scroll to position [2617, 2]
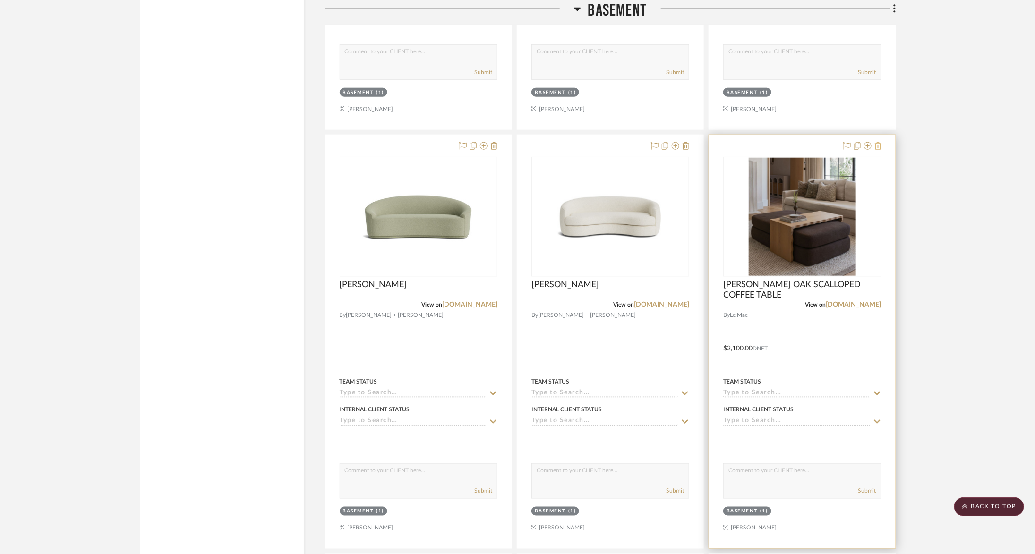
click at [876, 142] on icon at bounding box center [878, 146] width 7 height 8
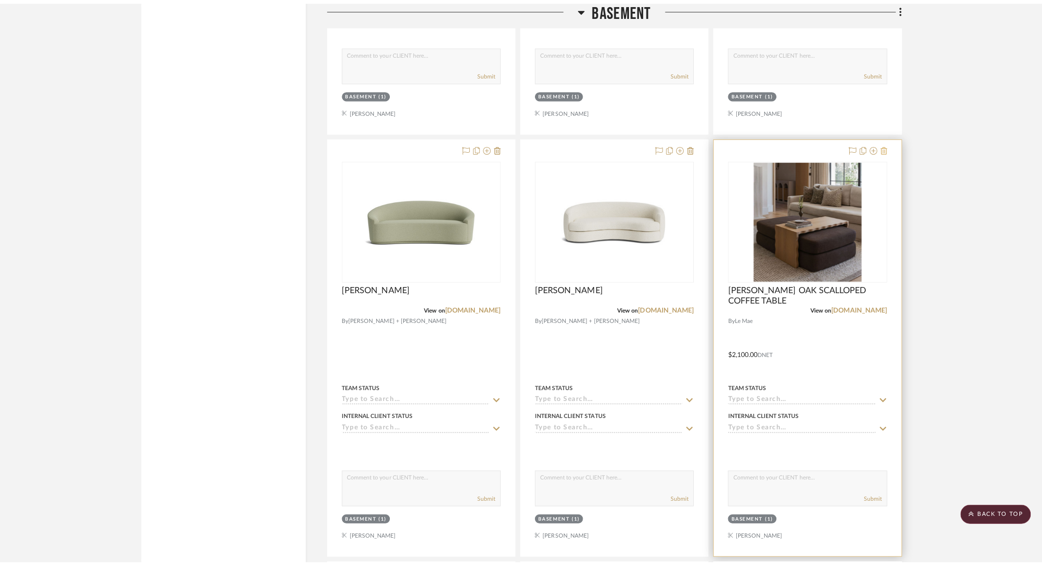
scroll to position [0, 0]
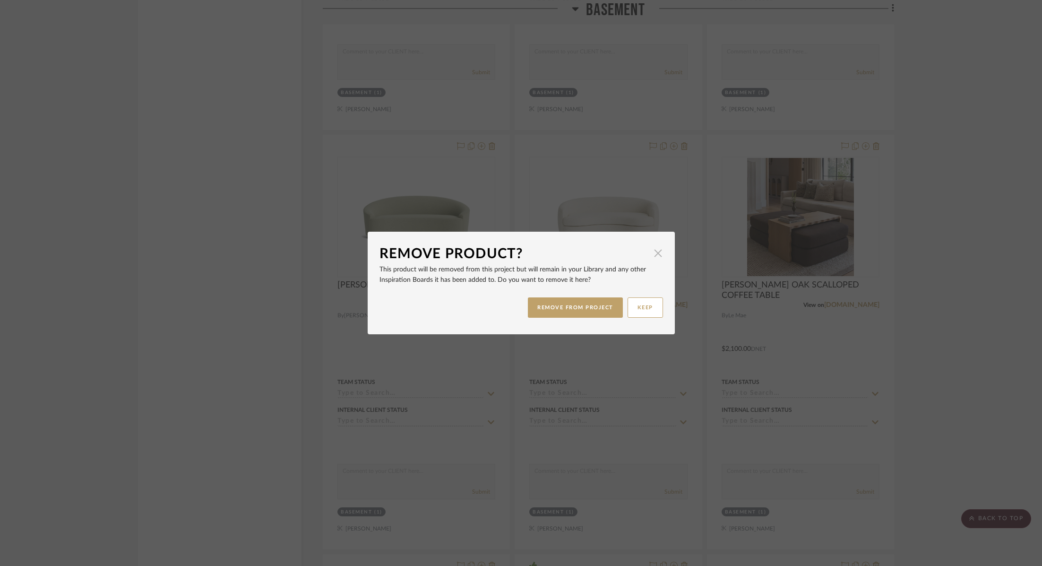
click at [658, 243] on span "button" at bounding box center [658, 252] width 19 height 19
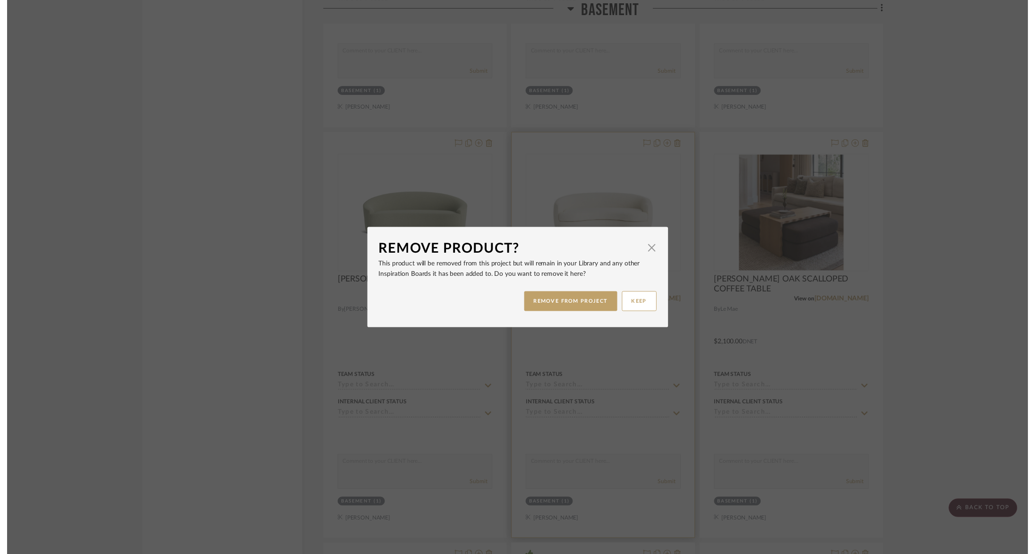
scroll to position [2617, 2]
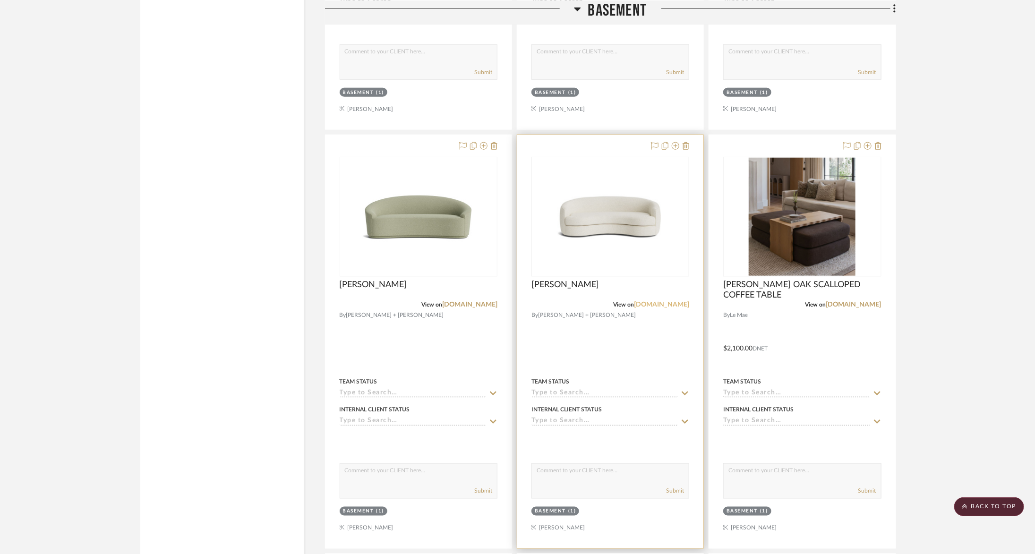
click at [669, 301] on link "mgbw.com" at bounding box center [661, 304] width 55 height 7
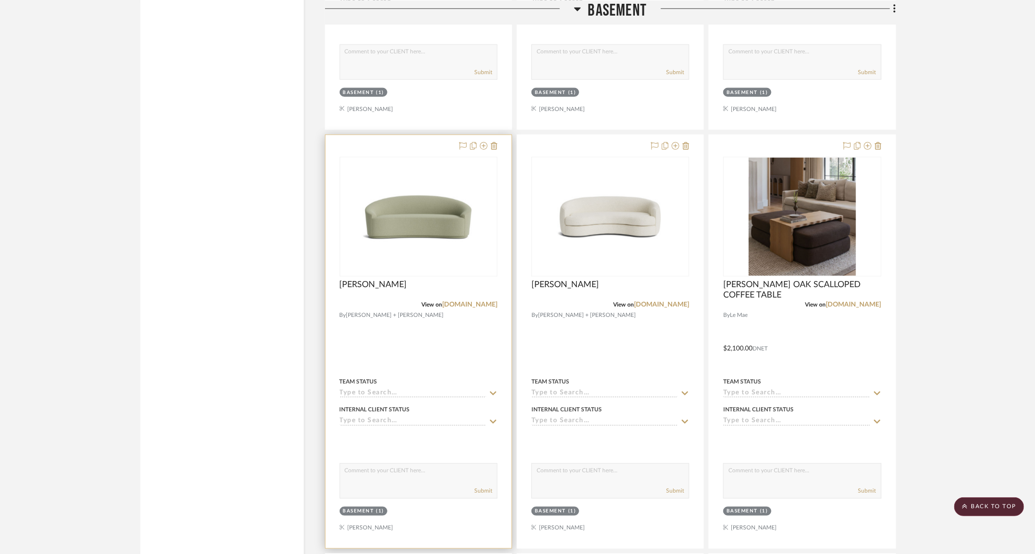
click at [485, 302] on div at bounding box center [419, 341] width 186 height 413
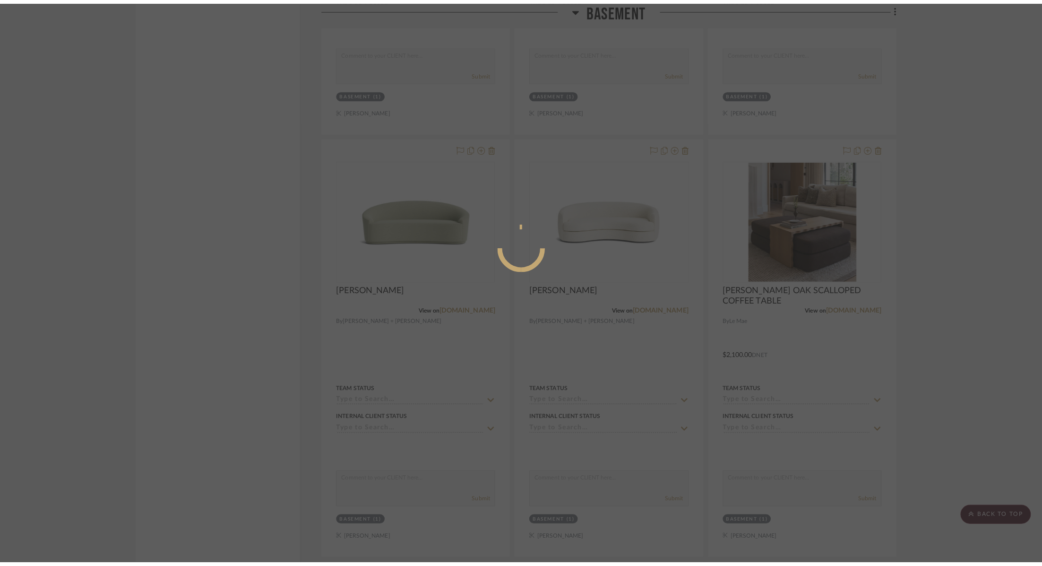
scroll to position [0, 0]
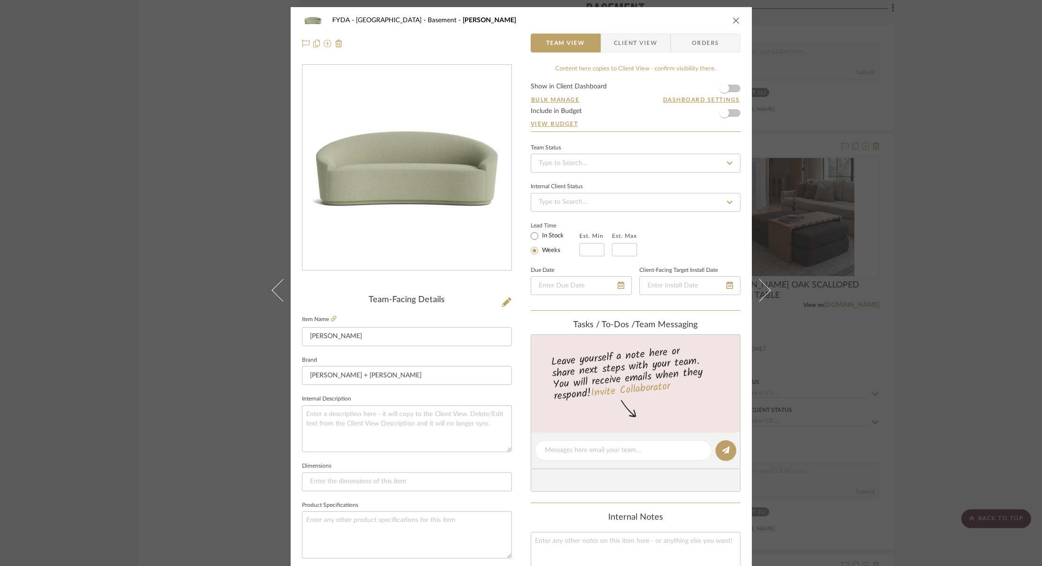
click at [250, 218] on div "FYDA - 655 City Park Basement MATTEO SOFA Team View Client View Orders Team-Fac…" at bounding box center [521, 283] width 1042 height 566
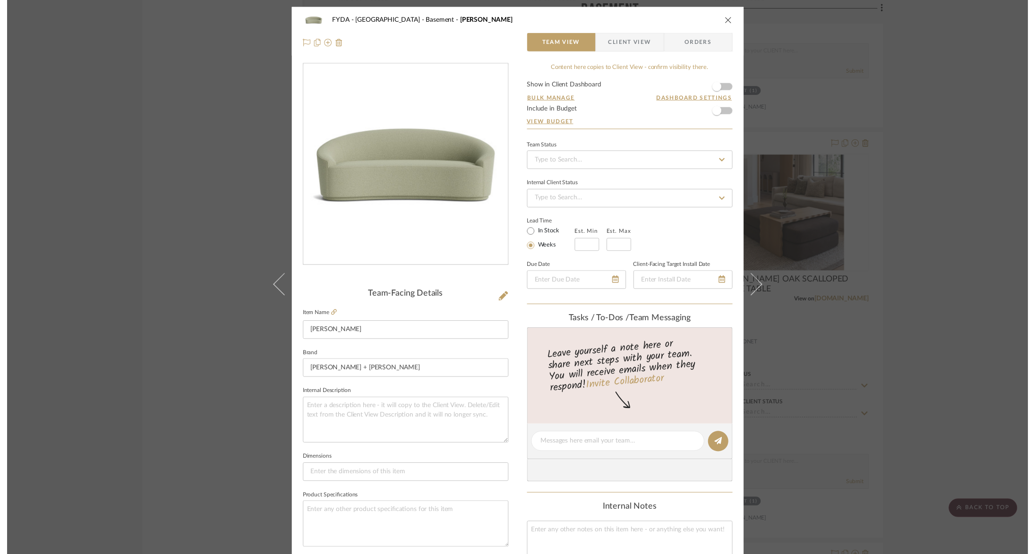
scroll to position [2617, 2]
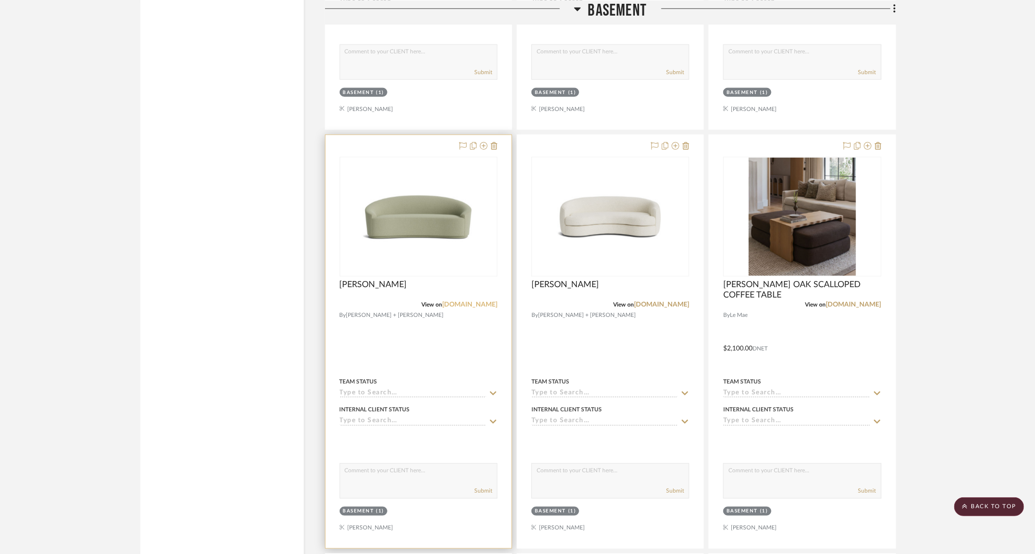
click at [483, 301] on link "mgbw.com" at bounding box center [469, 304] width 55 height 7
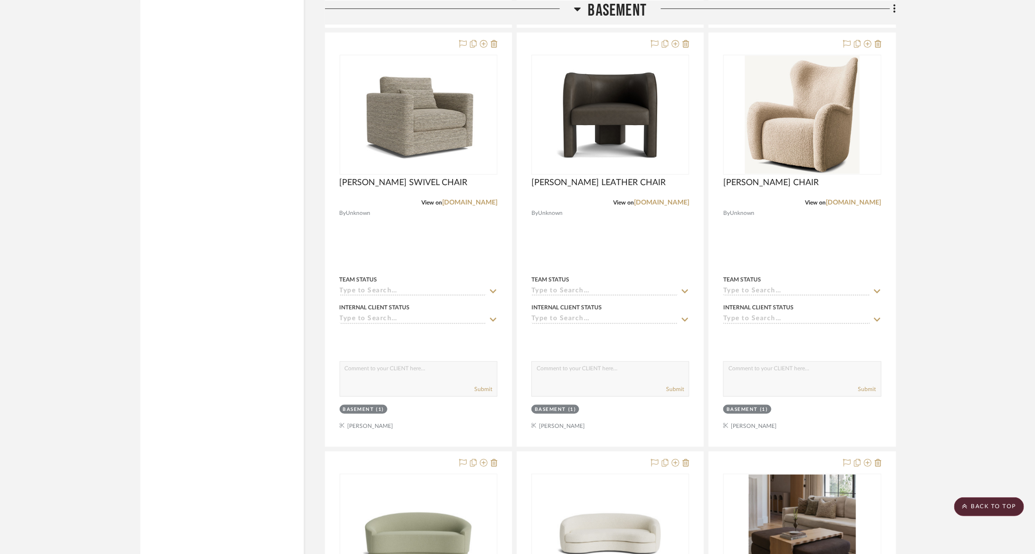
scroll to position [2299, 2]
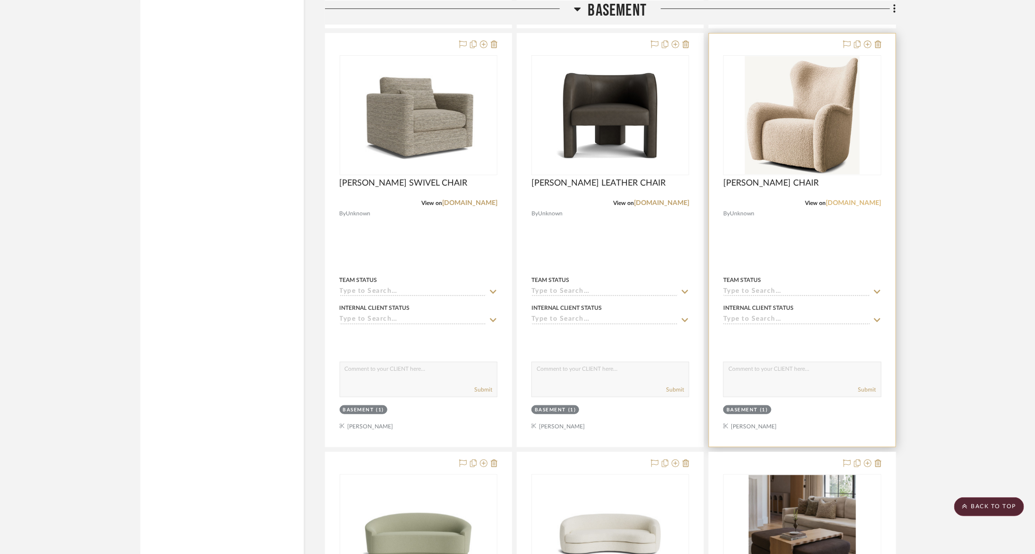
click at [870, 200] on link "rh.com" at bounding box center [853, 203] width 55 height 7
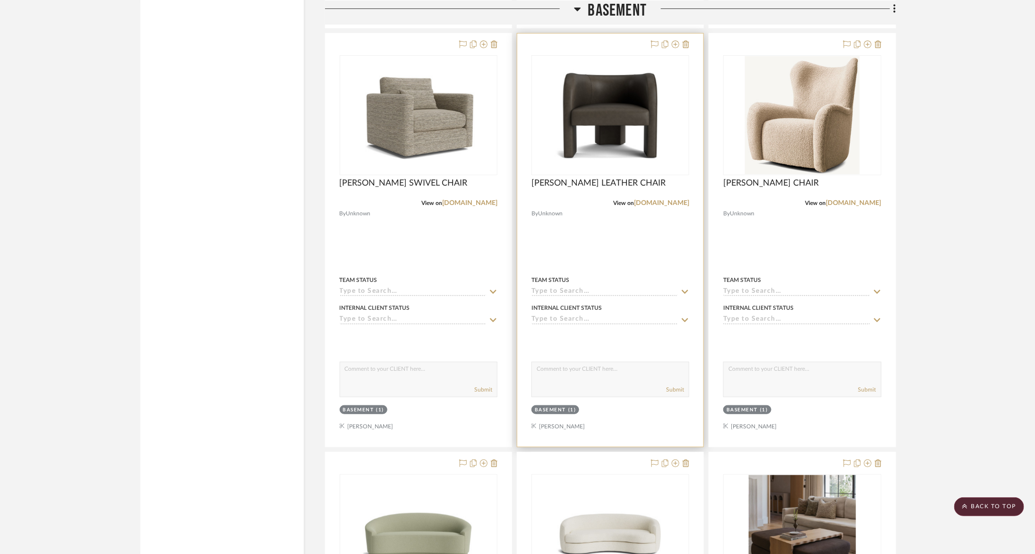
click at [671, 201] on div at bounding box center [610, 240] width 186 height 413
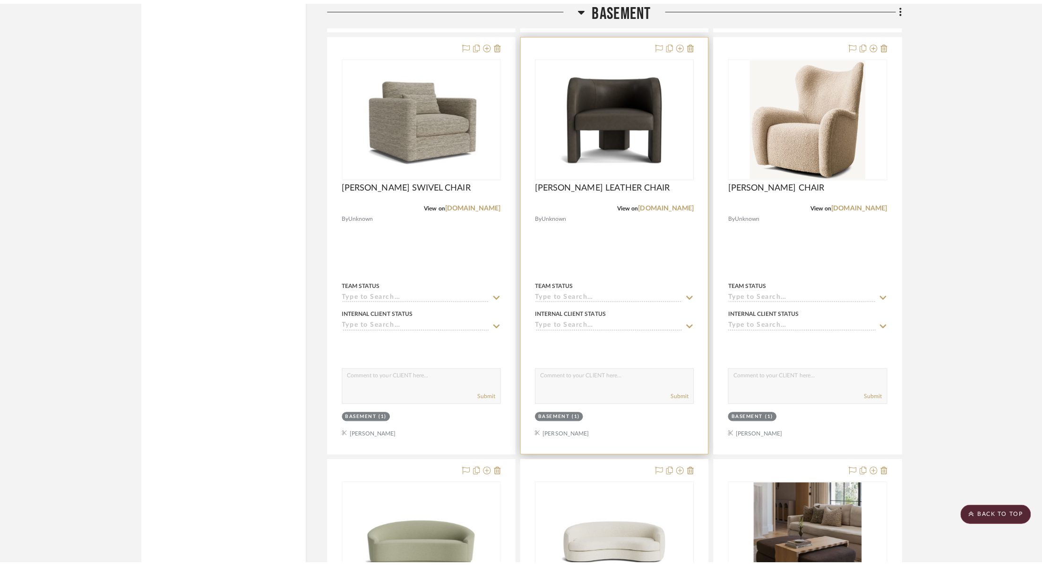
scroll to position [0, 0]
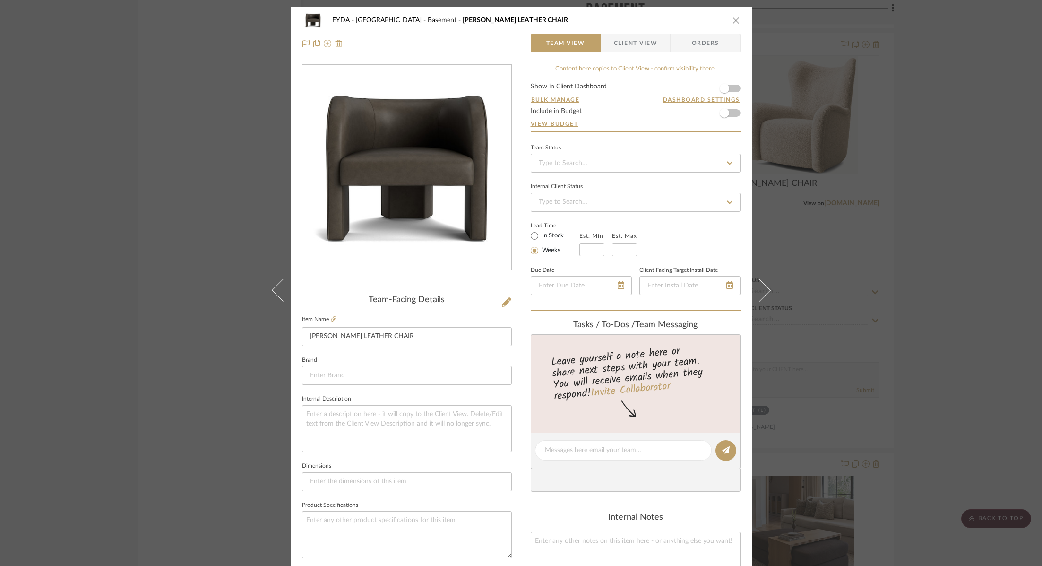
click at [238, 165] on div "FYDA - 655 City Park Basement LUNA LEATHER CHAIR Team View Client View Orders T…" at bounding box center [521, 283] width 1042 height 566
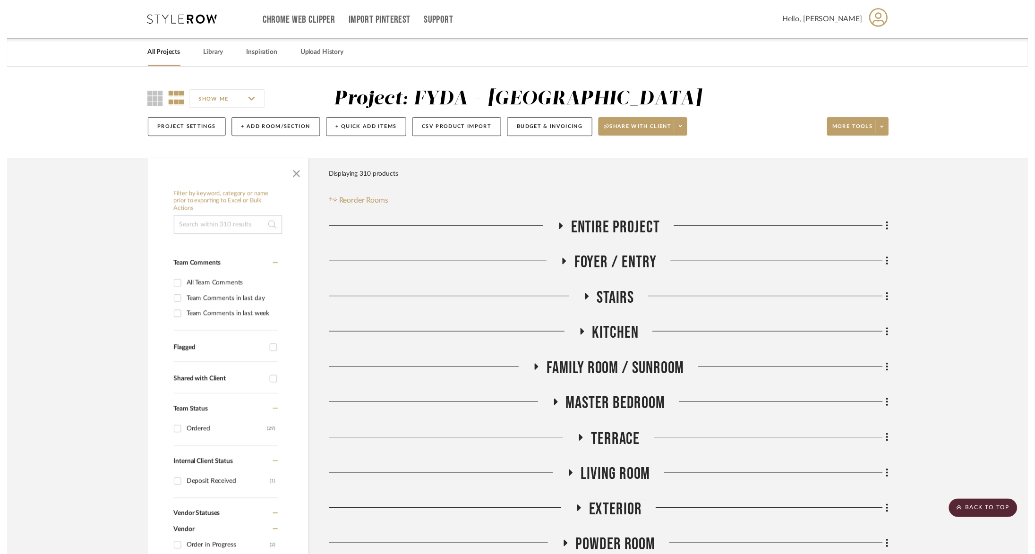
scroll to position [2299, 2]
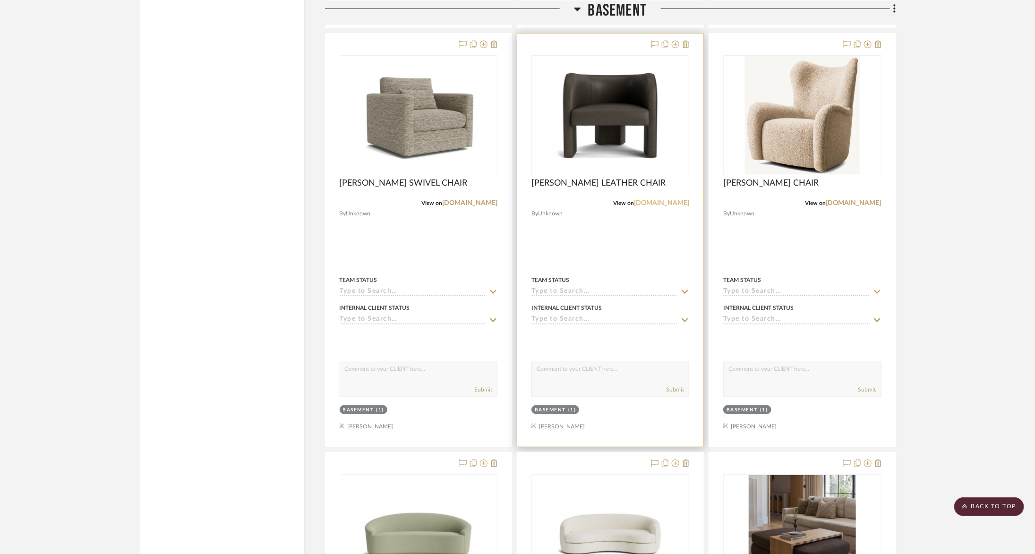
click at [678, 200] on link "mgbw.com" at bounding box center [661, 203] width 55 height 7
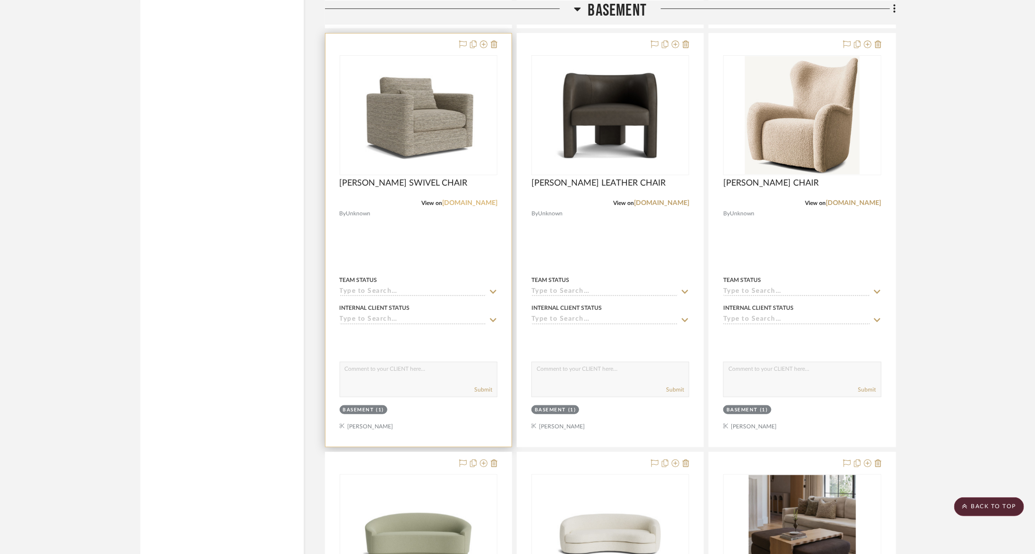
click at [471, 200] on link "mgbw.com" at bounding box center [469, 203] width 55 height 7
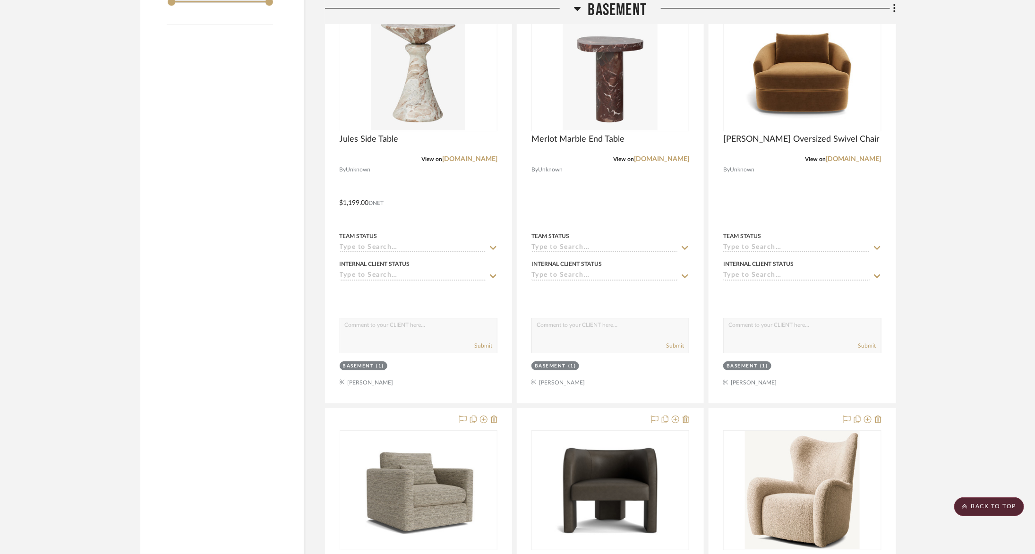
scroll to position [1799, 2]
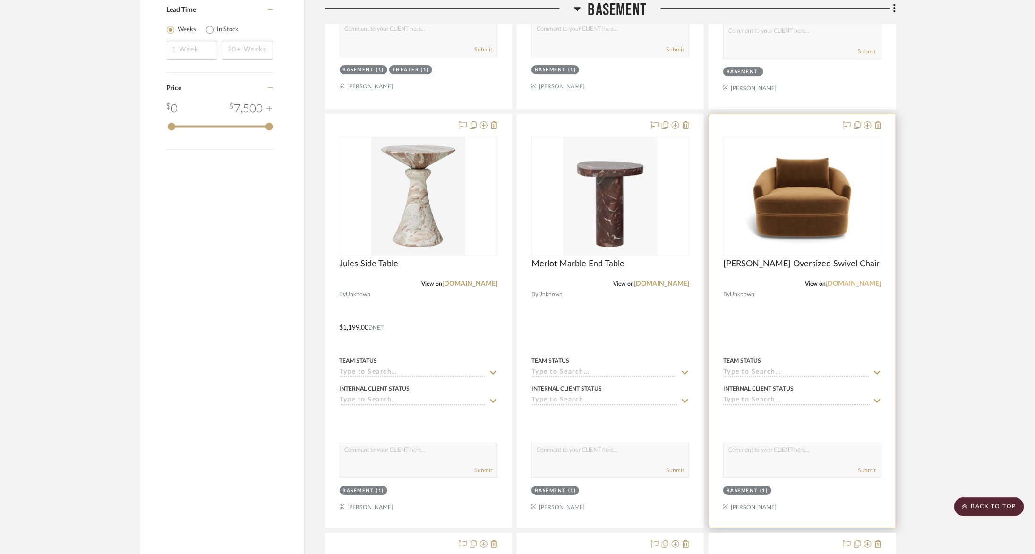
click at [855, 281] on link "interiordefine.com" at bounding box center [853, 284] width 55 height 7
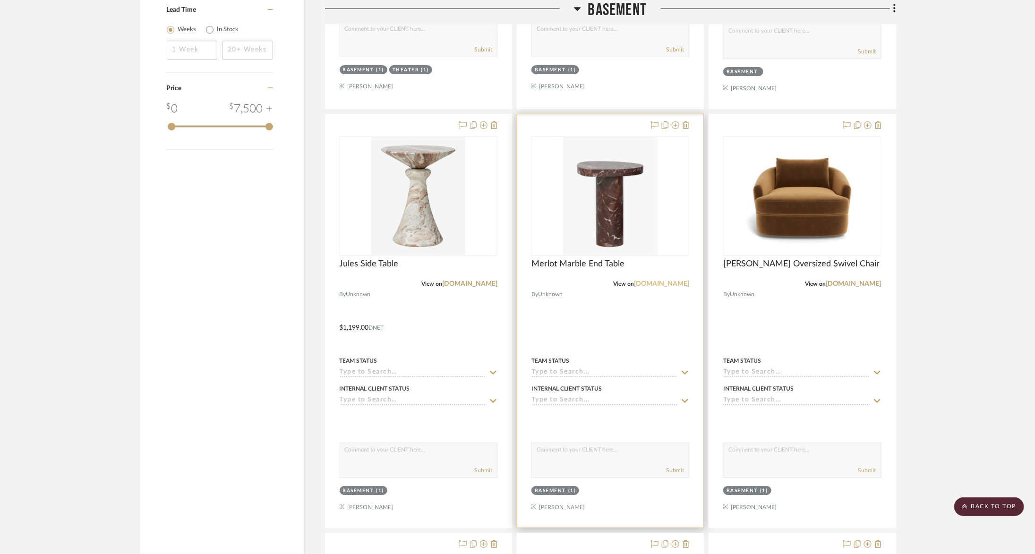
click at [661, 281] on link "mcgeeandco.com" at bounding box center [661, 284] width 55 height 7
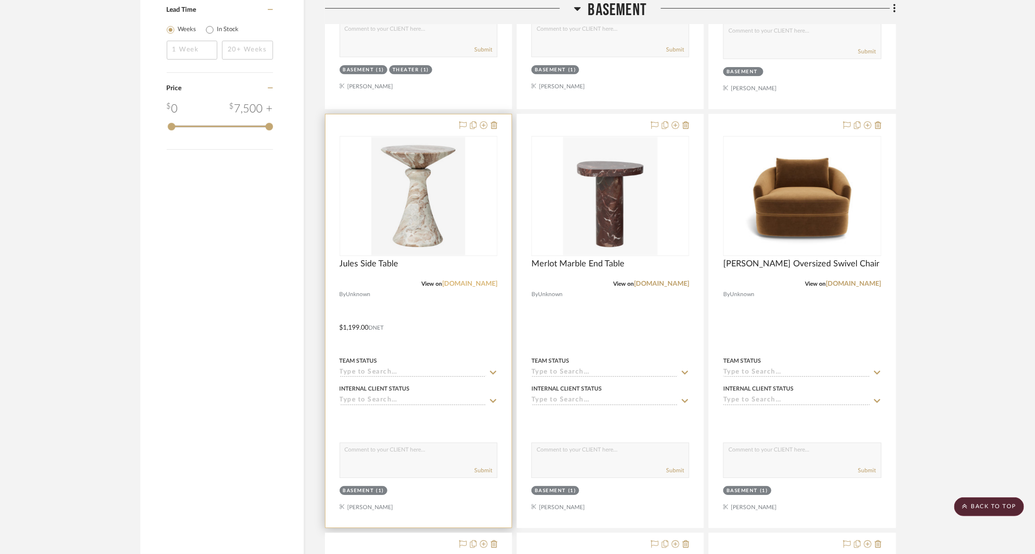
click at [468, 281] on link "mcgeeandco.com" at bounding box center [469, 284] width 55 height 7
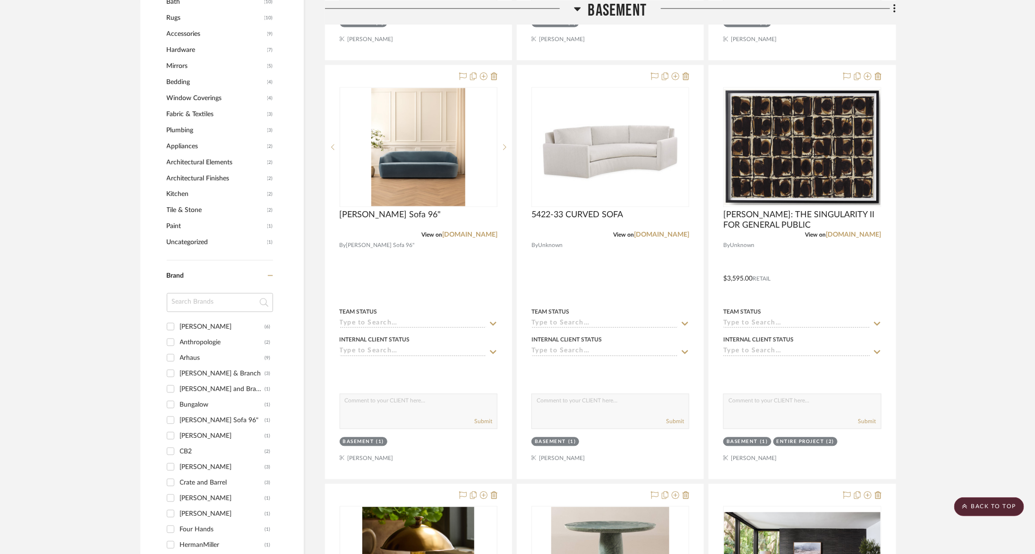
scroll to position [999, 2]
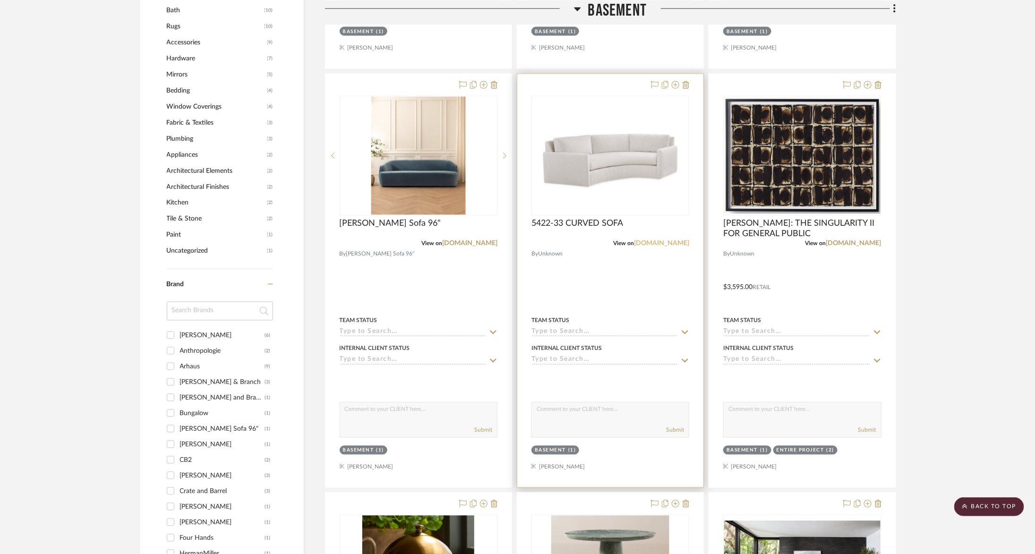
click at [657, 242] on link "leeindustries.com" at bounding box center [661, 244] width 55 height 7
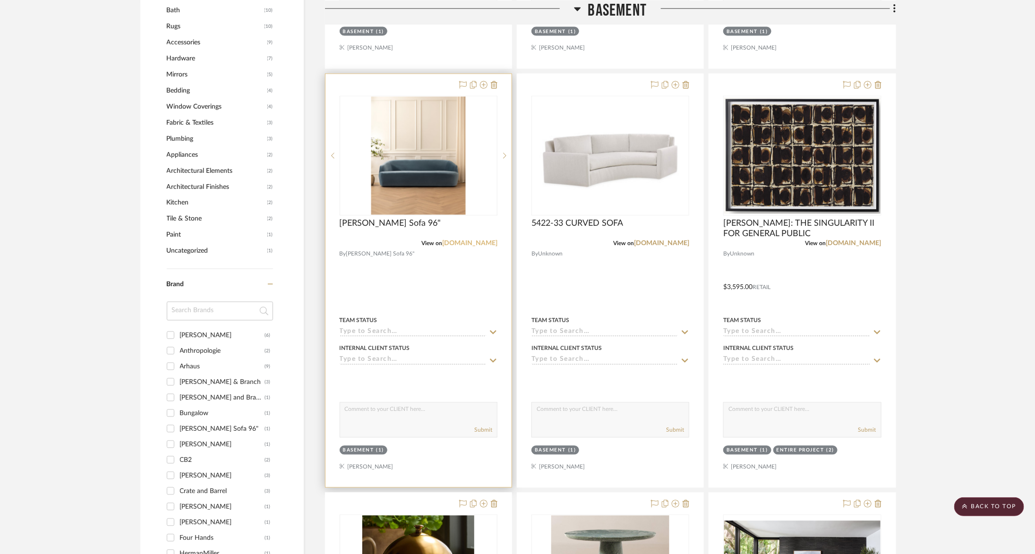
click at [474, 241] on link "mcgeeandco.com" at bounding box center [469, 244] width 55 height 7
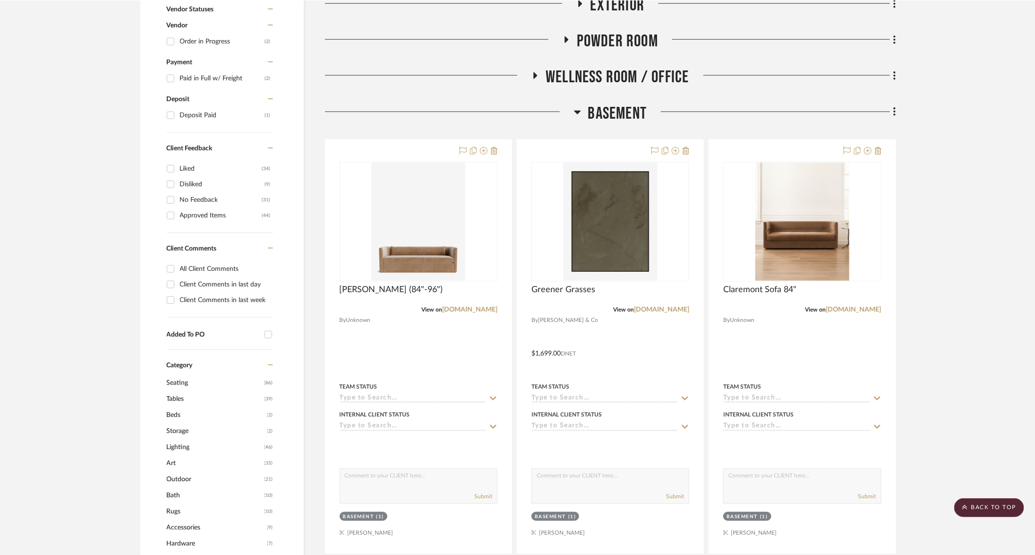
scroll to position [517, 2]
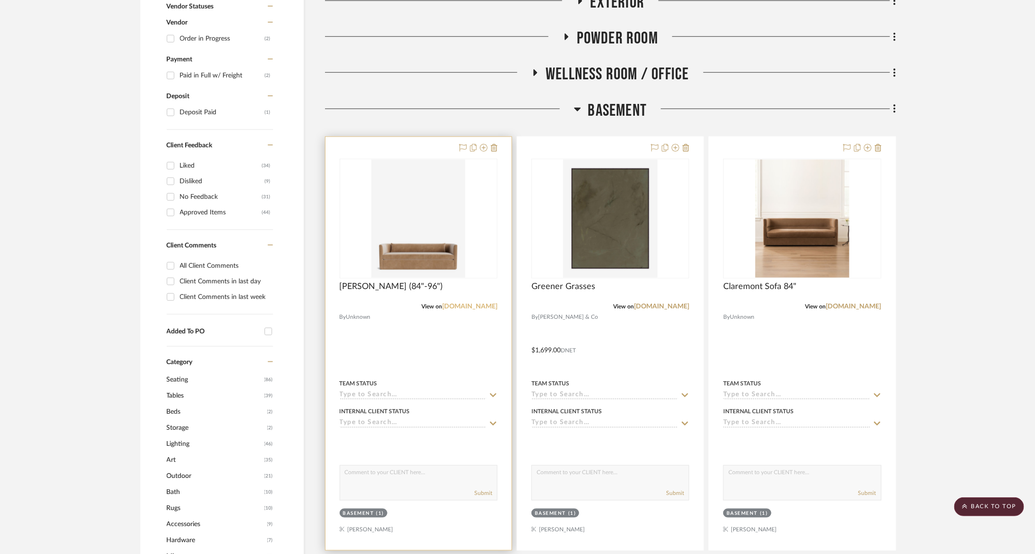
click at [481, 303] on link "mcgeeandco.com" at bounding box center [469, 306] width 55 height 7
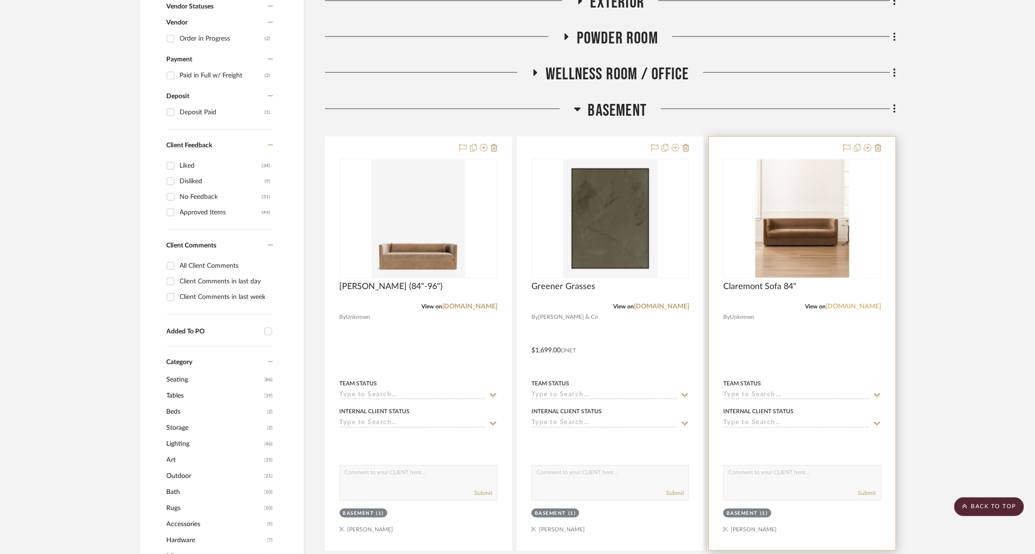
click at [850, 305] on link "mcgeeandco.com" at bounding box center [853, 306] width 55 height 7
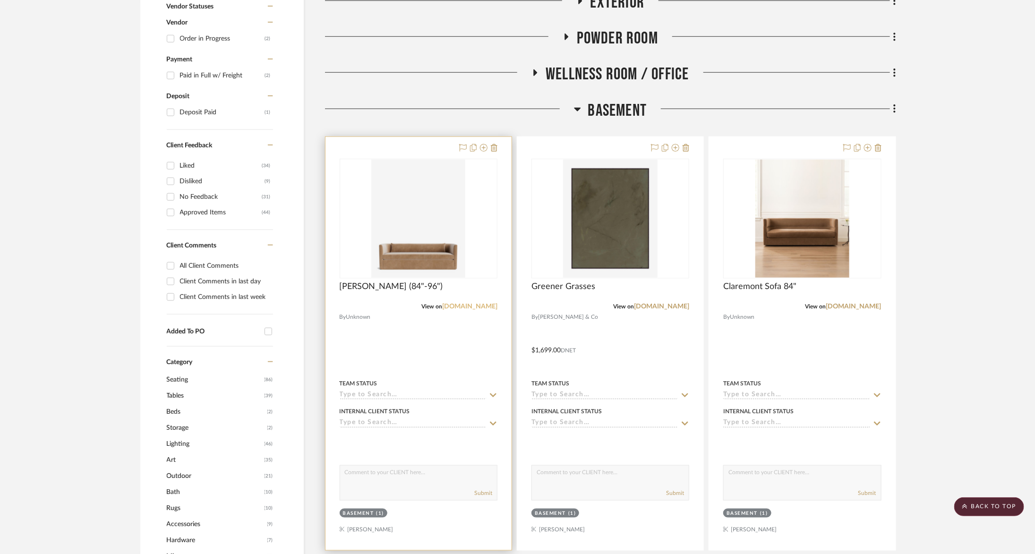
click at [478, 308] on link "mcgeeandco.com" at bounding box center [469, 306] width 55 height 7
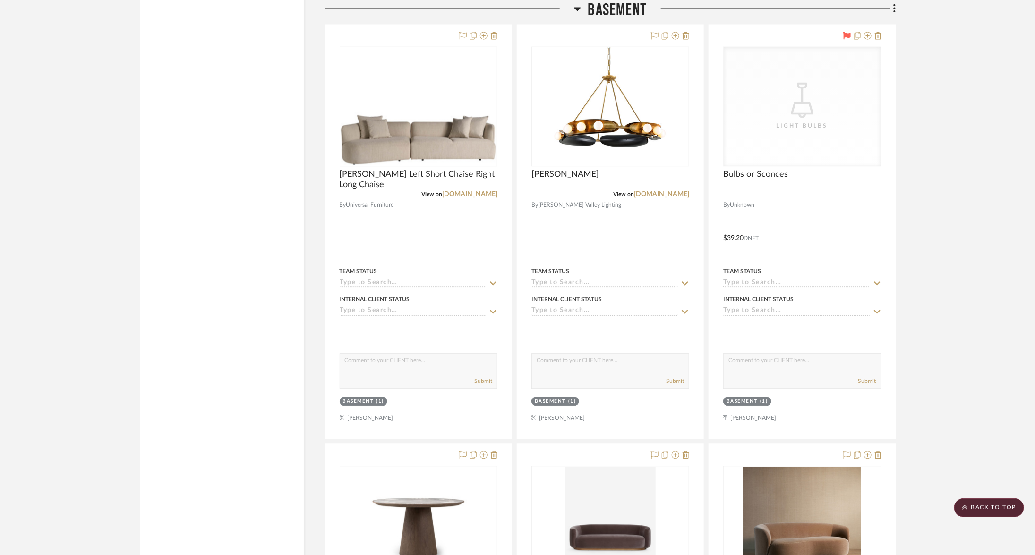
scroll to position [5496, 2]
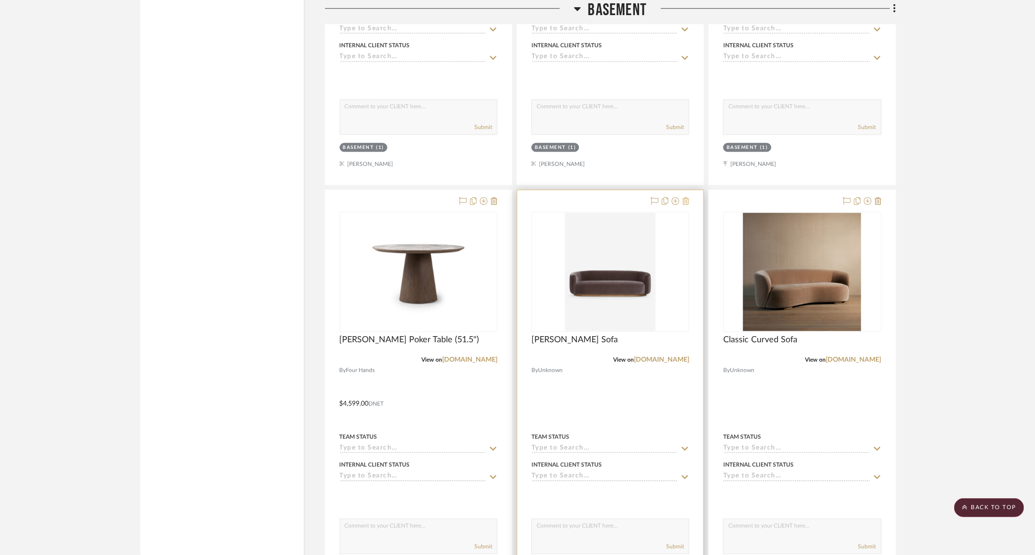
click at [684, 197] on icon at bounding box center [686, 201] width 7 height 8
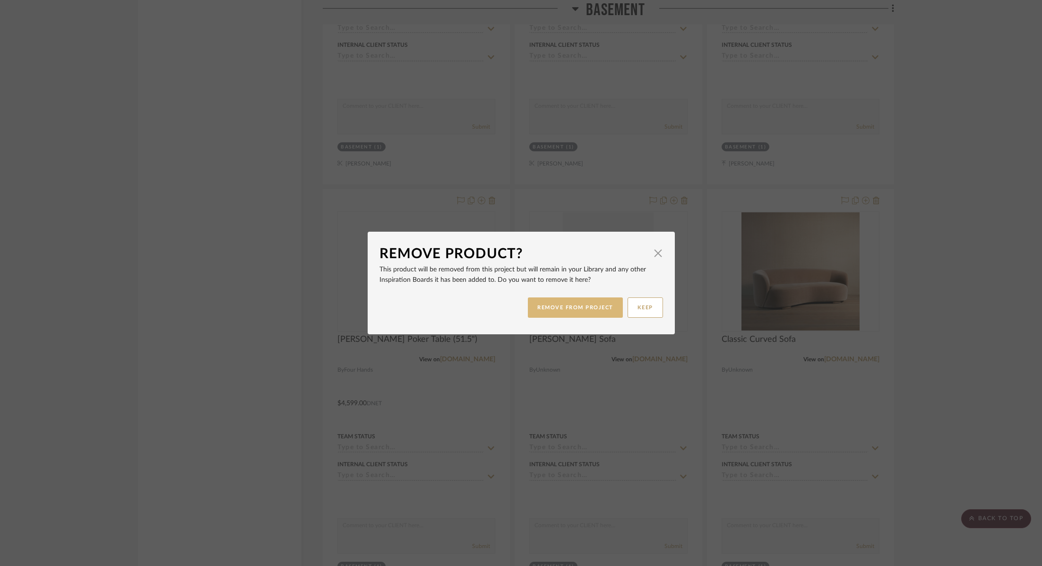
click at [584, 311] on button "REMOVE FROM PROJECT" at bounding box center [575, 307] width 95 height 20
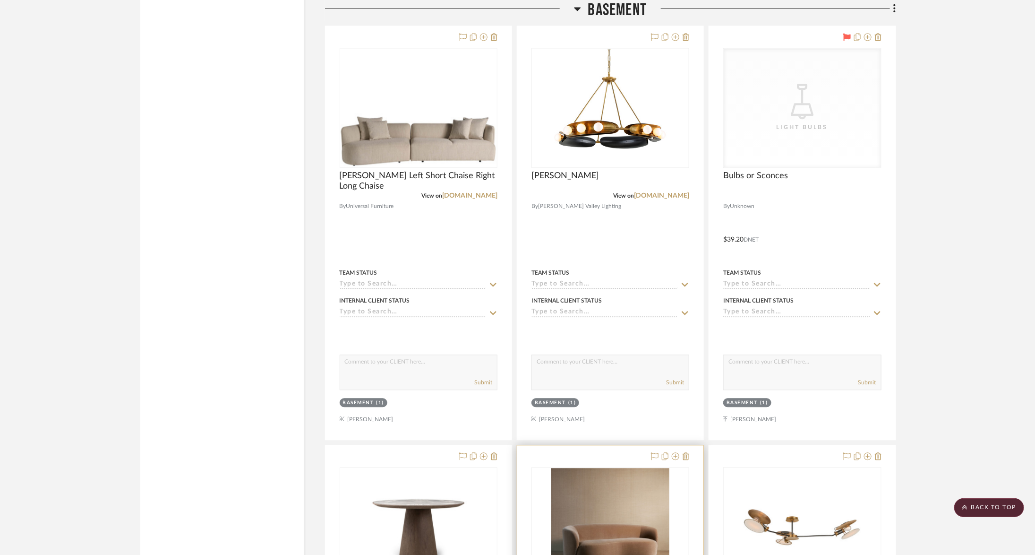
scroll to position [5160, 2]
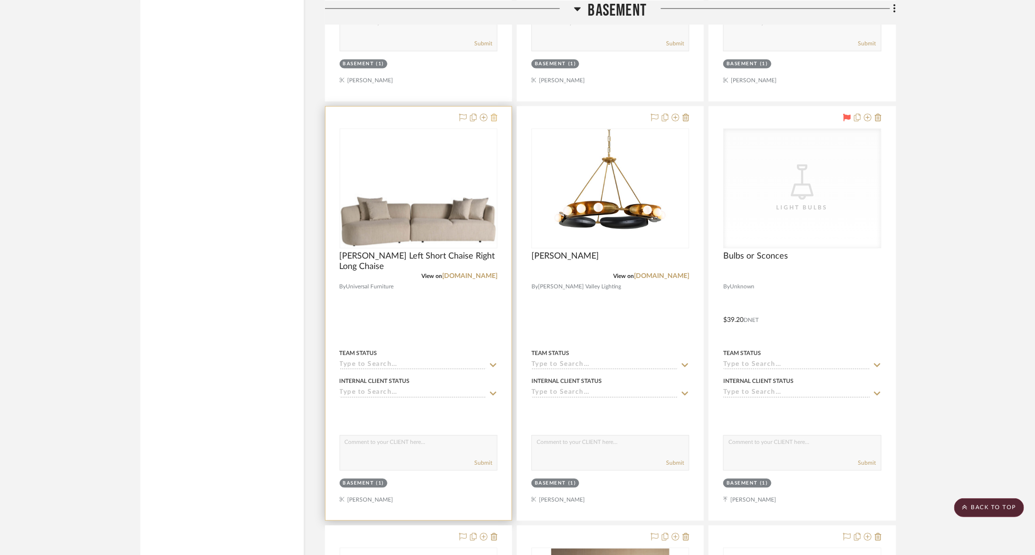
click at [495, 114] on icon at bounding box center [494, 118] width 7 height 8
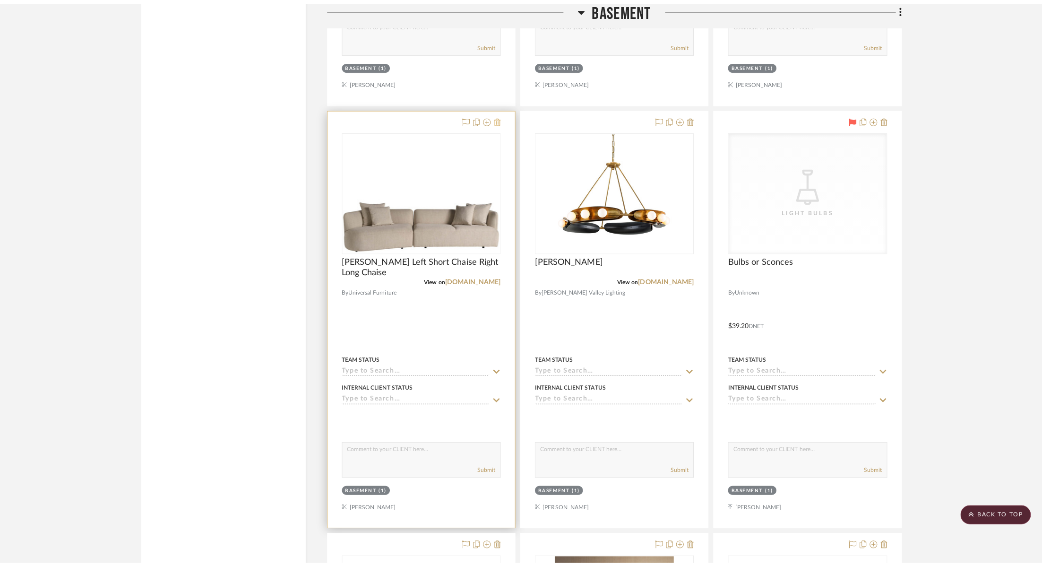
scroll to position [0, 0]
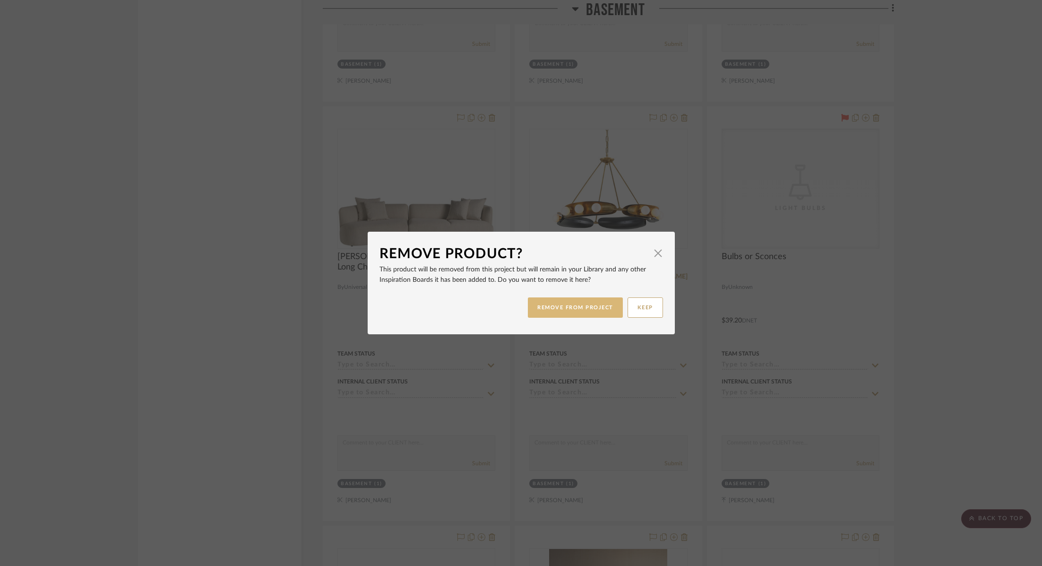
click at [592, 311] on button "REMOVE FROM PROJECT" at bounding box center [575, 307] width 95 height 20
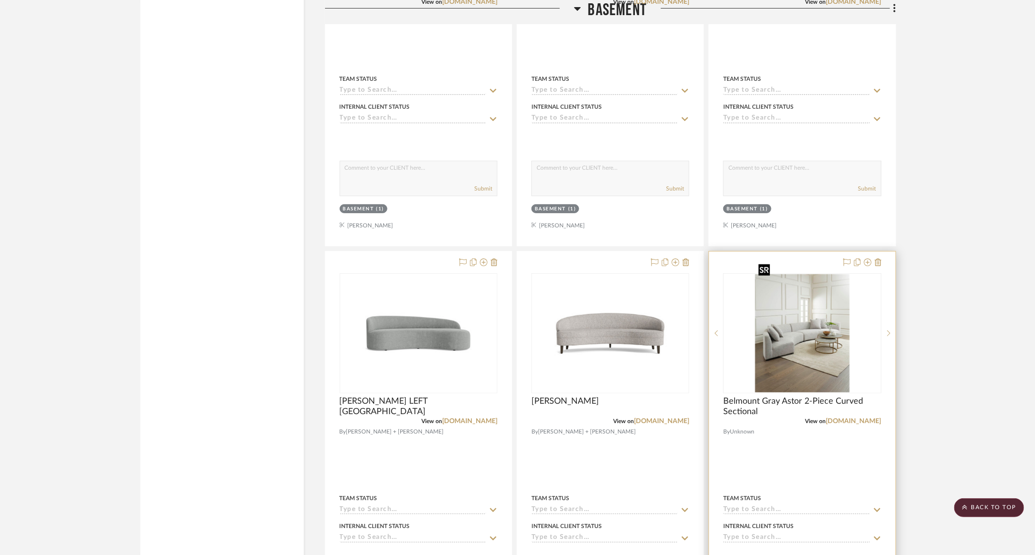
scroll to position [3846, 2]
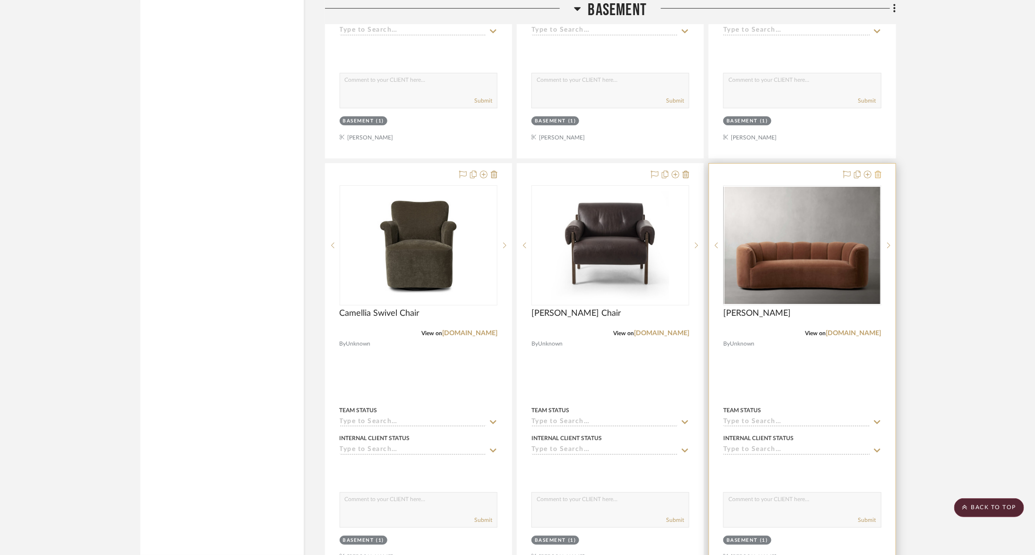
click at [876, 171] on icon at bounding box center [878, 175] width 7 height 8
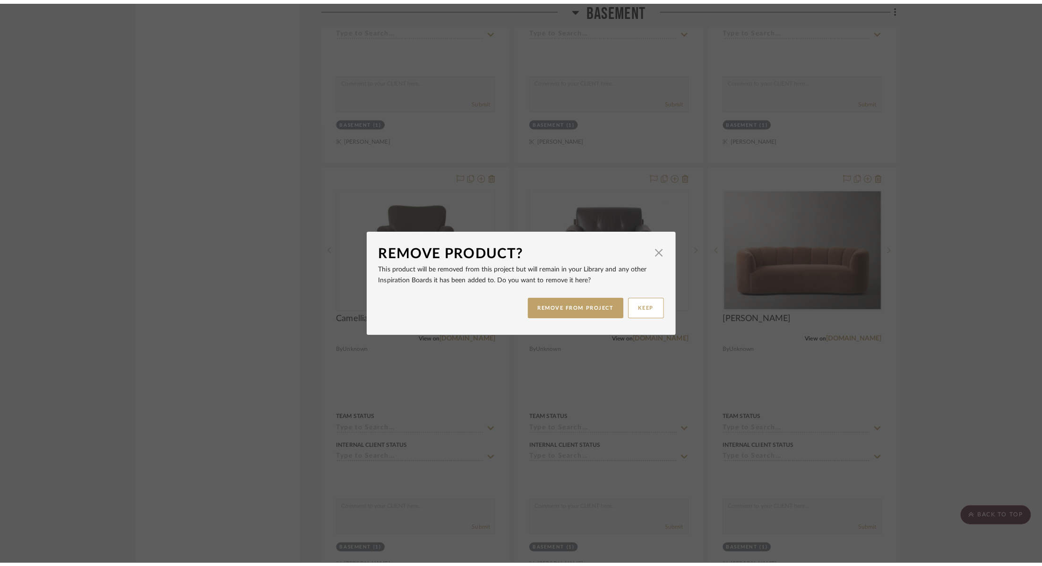
scroll to position [0, 0]
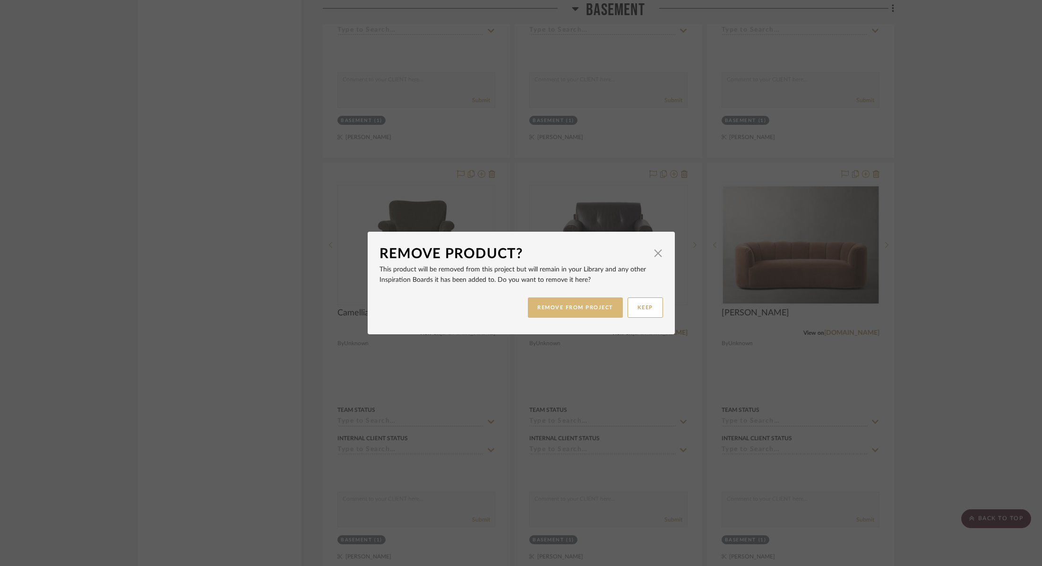
click at [576, 309] on button "REMOVE FROM PROJECT" at bounding box center [575, 307] width 95 height 20
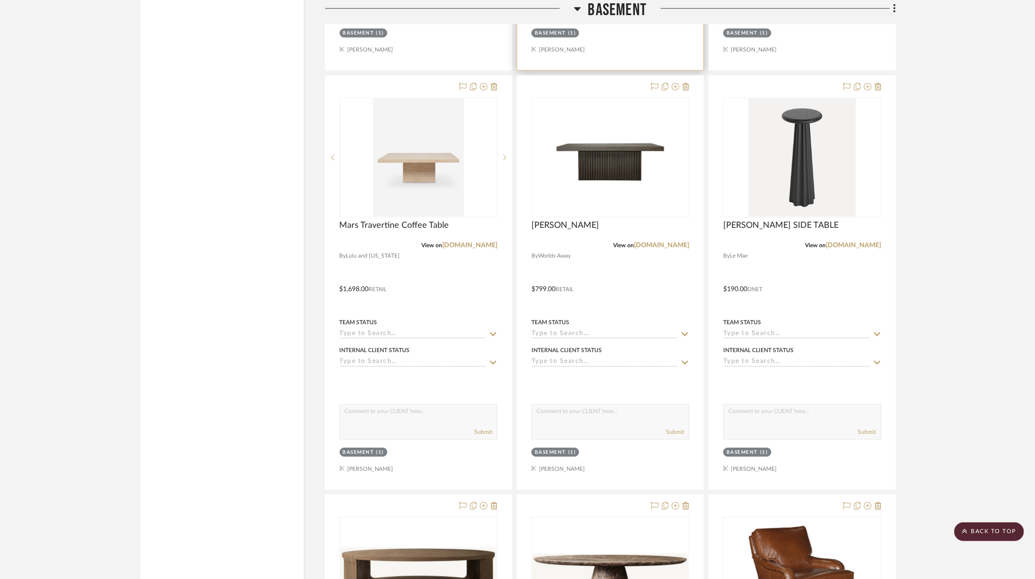
scroll to position [7709, 2]
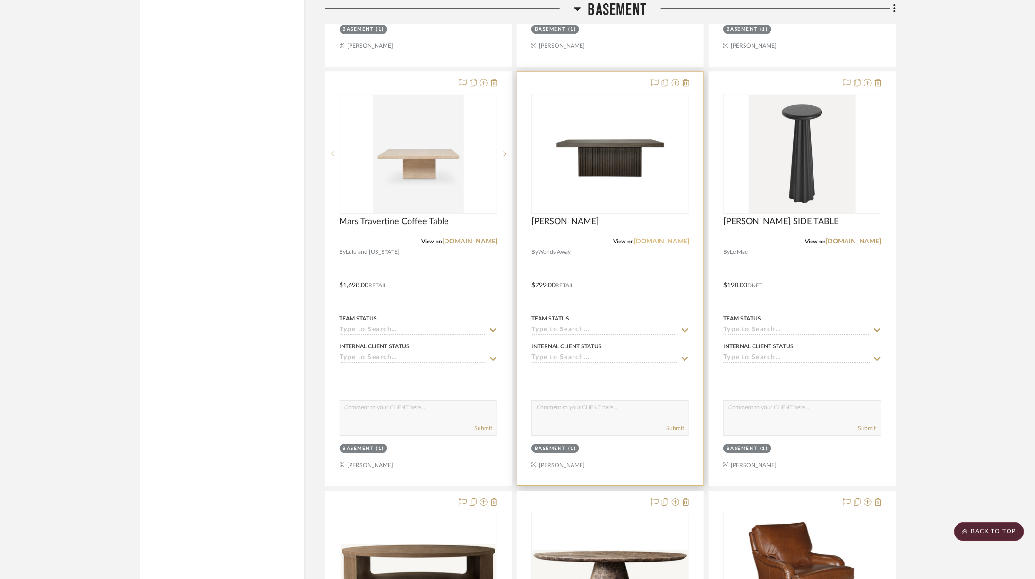
click at [656, 238] on link "worlds-away.com" at bounding box center [661, 241] width 55 height 7
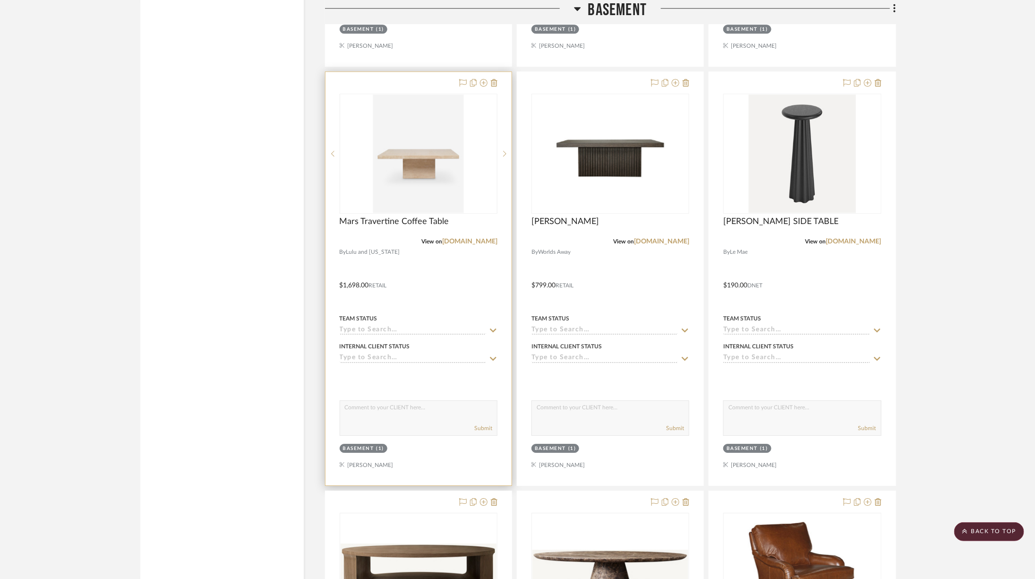
click at [468, 237] on div "View on luluandgeorgia.com" at bounding box center [419, 241] width 158 height 9
click at [483, 238] on link "luluandgeorgia.com" at bounding box center [469, 241] width 55 height 7
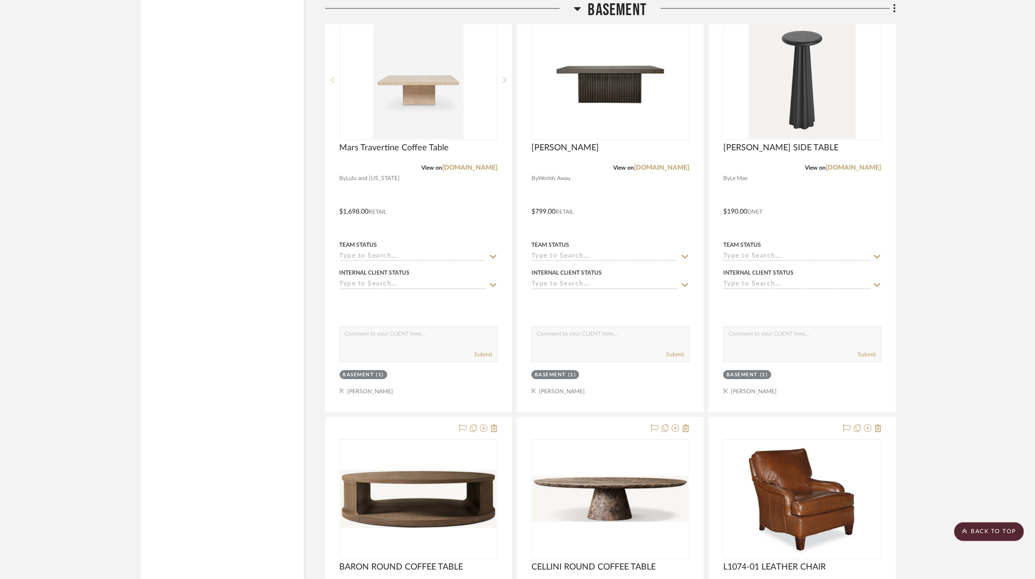
scroll to position [7965, 2]
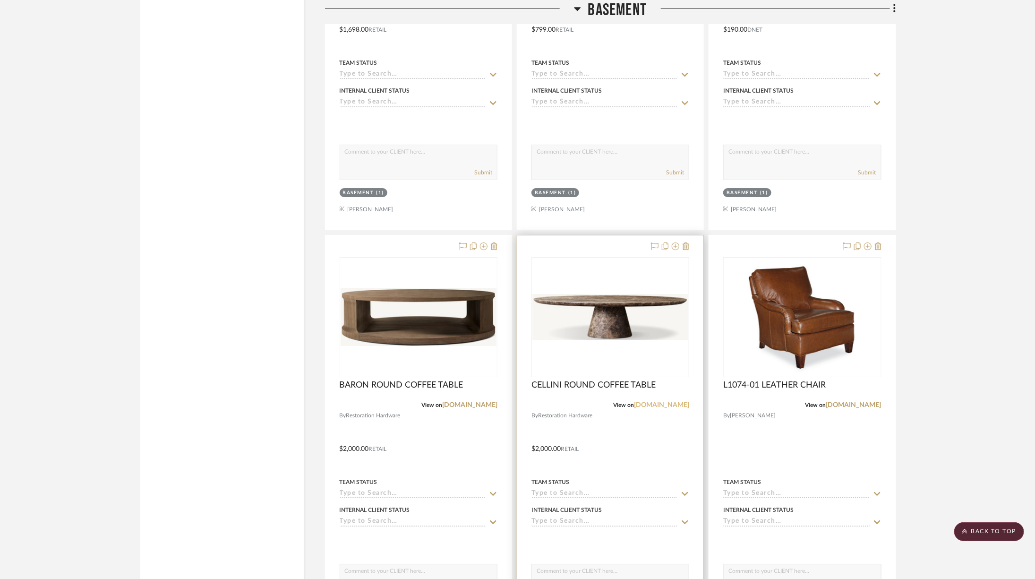
click at [678, 402] on link "rh.com" at bounding box center [661, 405] width 55 height 7
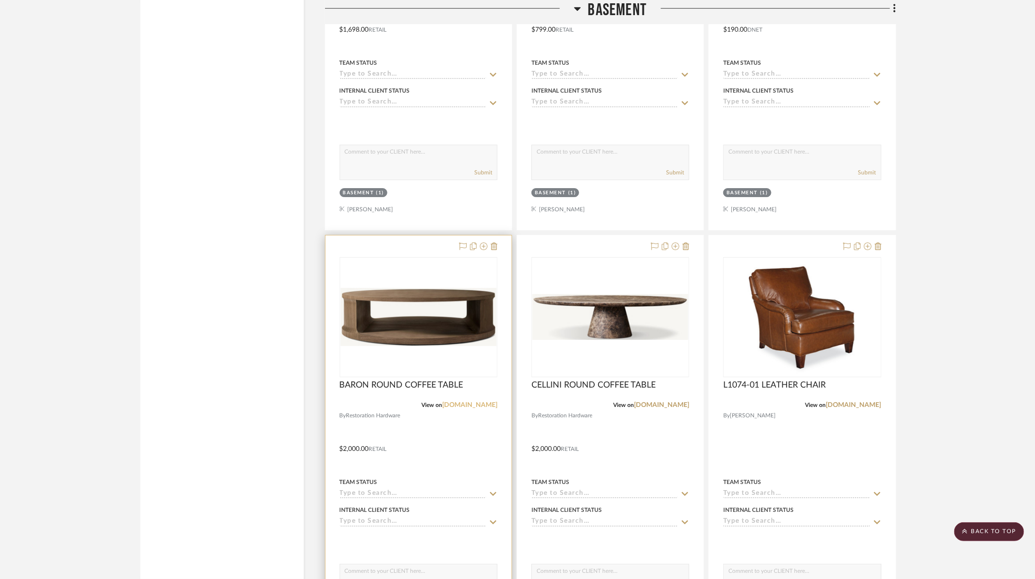
click at [493, 402] on link "rh.com" at bounding box center [469, 405] width 55 height 7
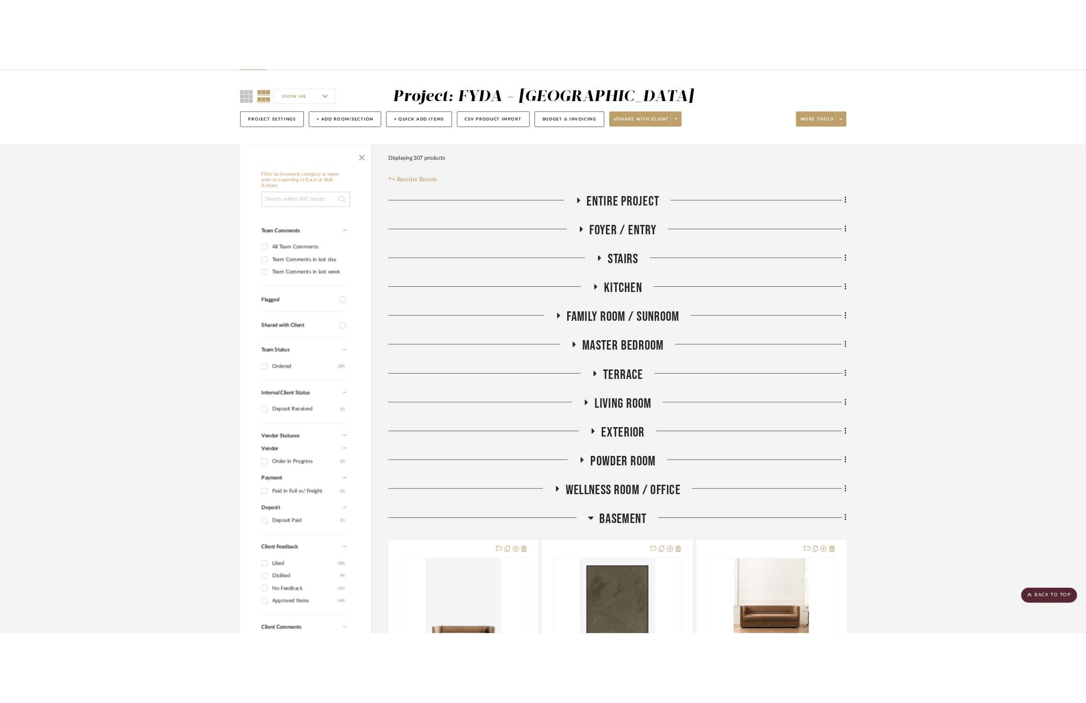
scroll to position [0, 0]
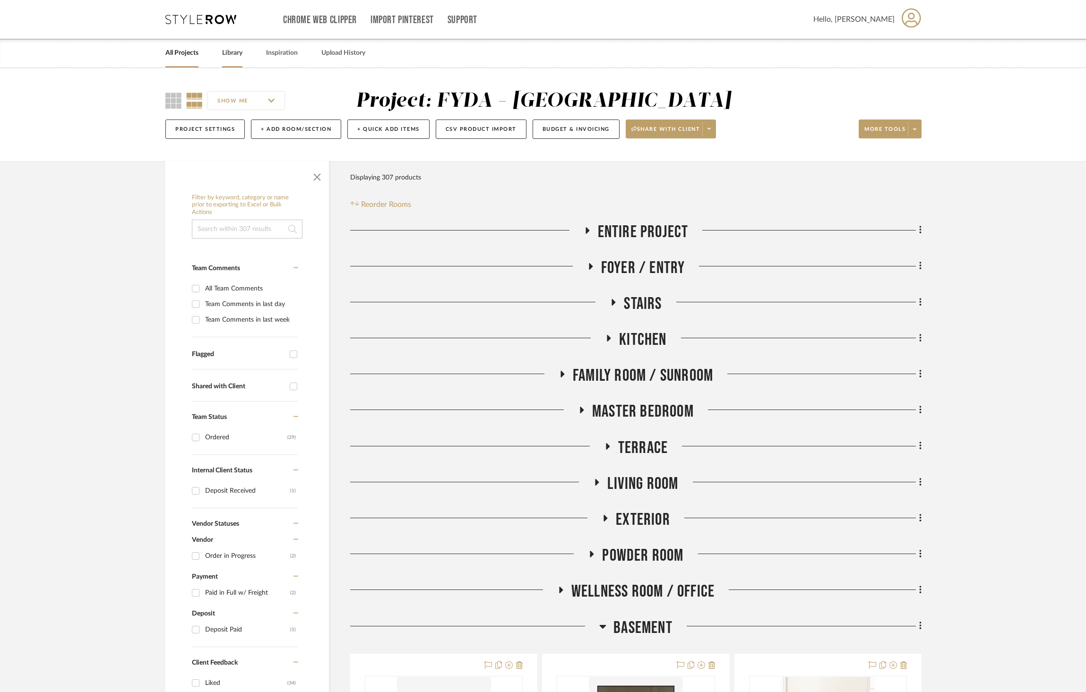
click at [225, 56] on link "Library" at bounding box center [232, 53] width 20 height 13
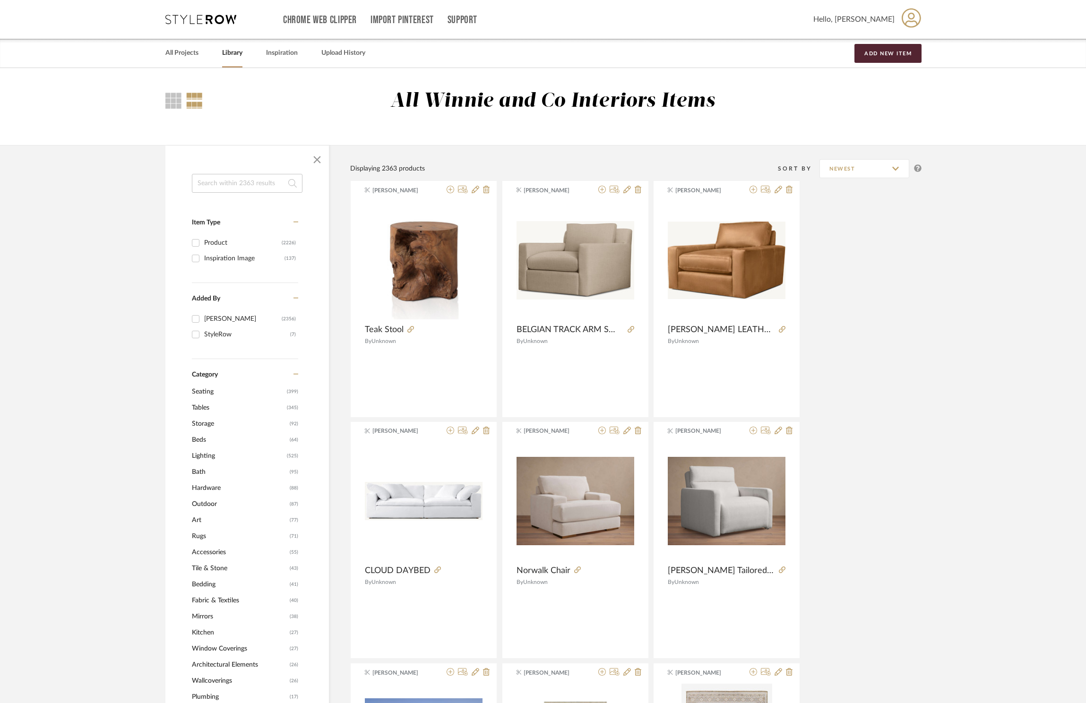
click at [201, 460] on span "Lighting" at bounding box center [238, 456] width 93 height 16
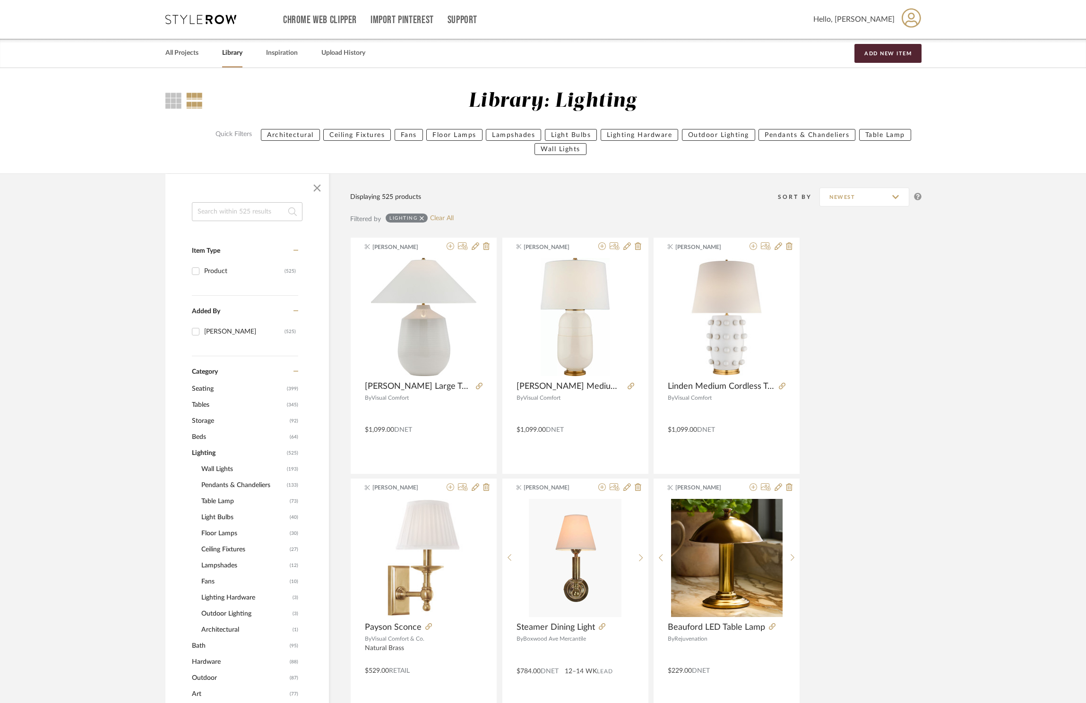
click at [239, 217] on input at bounding box center [247, 211] width 111 height 19
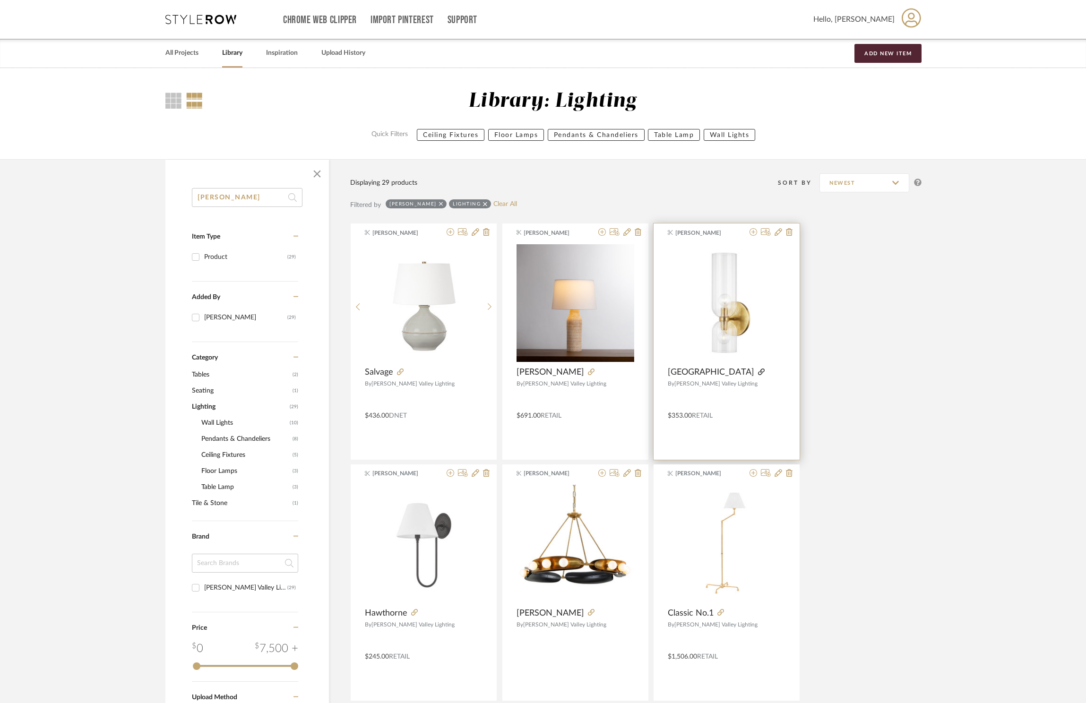
type input "hudson"
click at [758, 374] on icon at bounding box center [761, 372] width 7 height 7
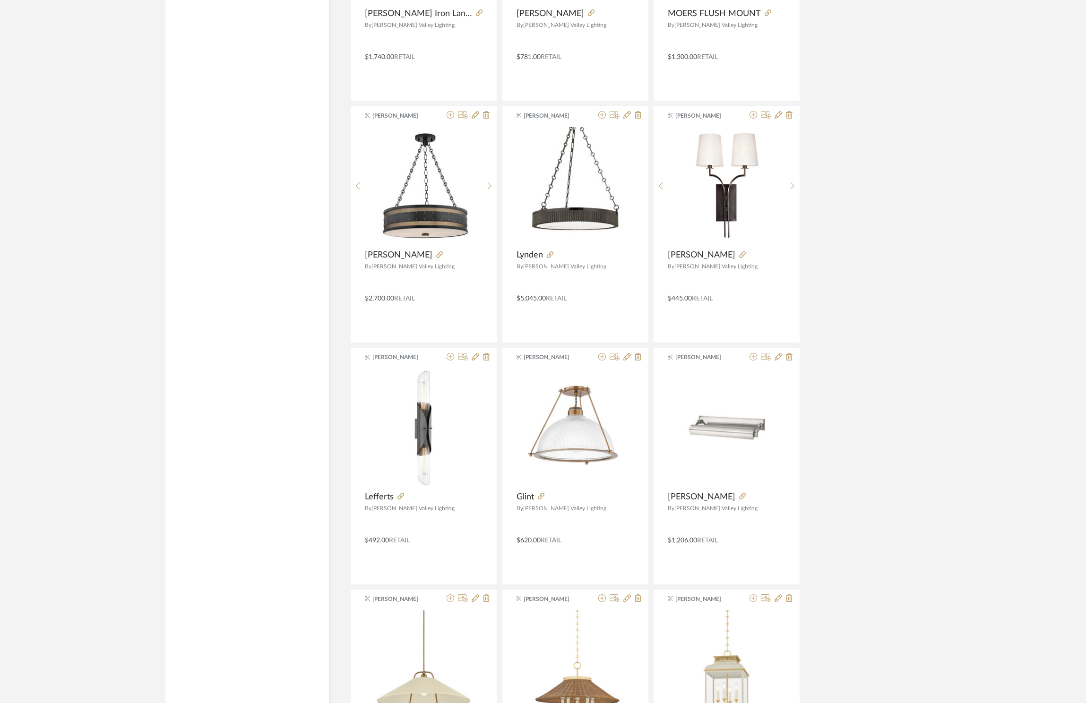
scroll to position [1087, 0]
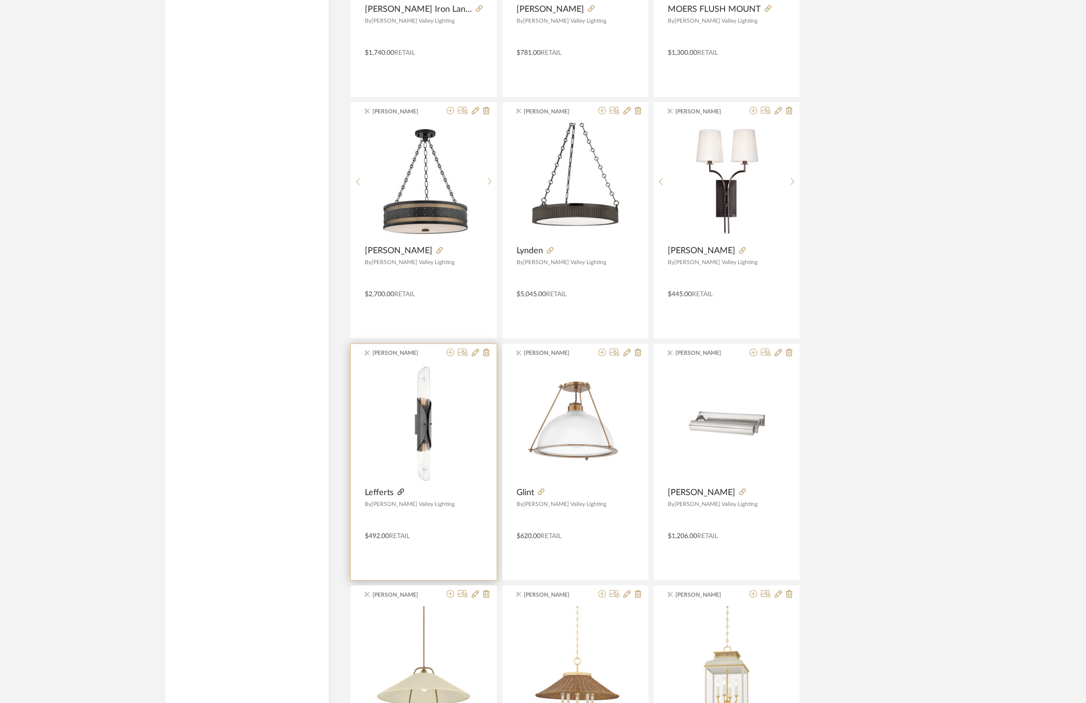
click at [398, 492] on icon at bounding box center [400, 492] width 7 height 7
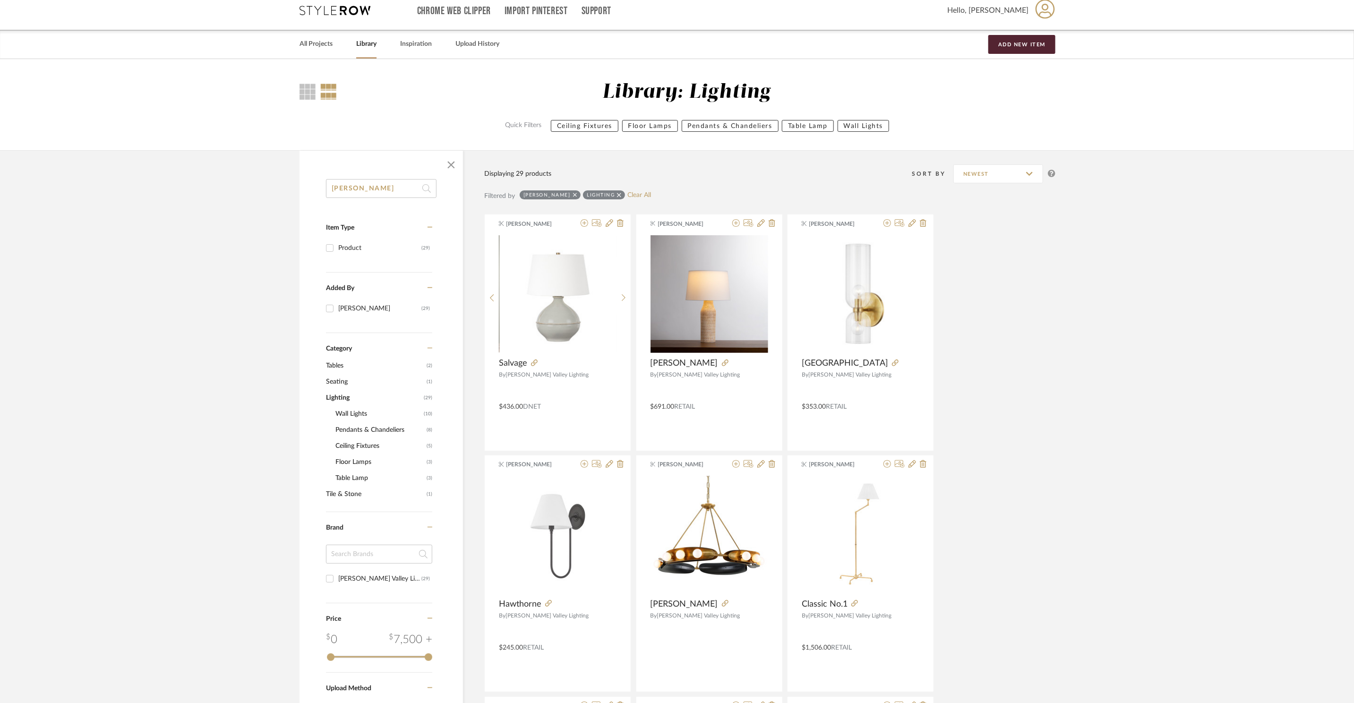
scroll to position [0, 0]
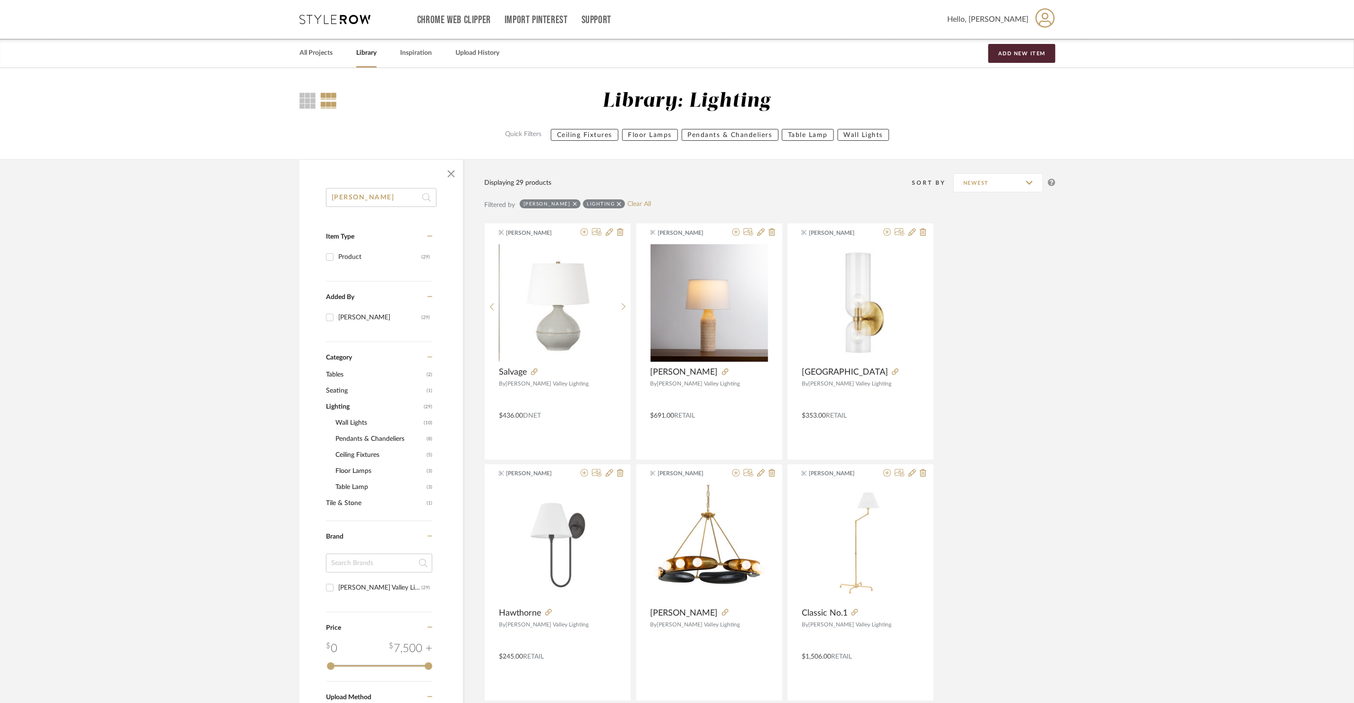
click at [314, 21] on icon at bounding box center [335, 19] width 71 height 9
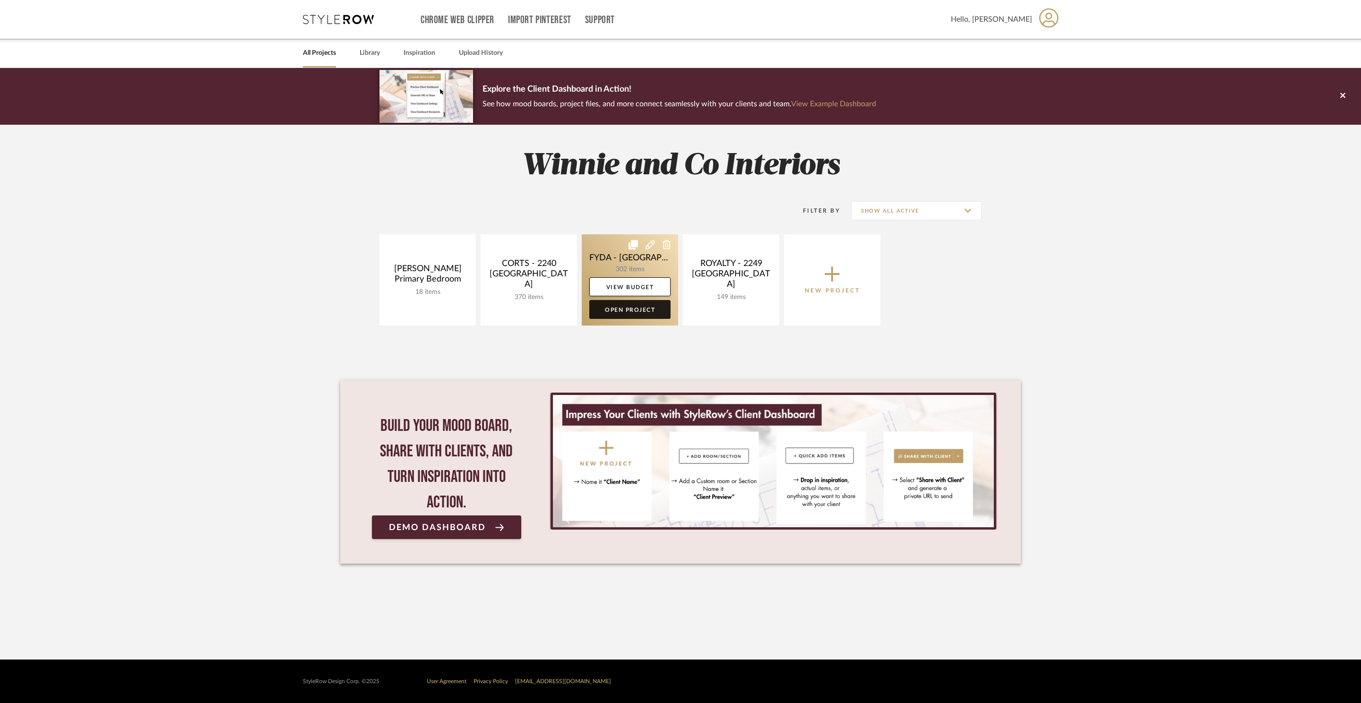
click at [607, 306] on link "Open Project" at bounding box center [629, 309] width 81 height 19
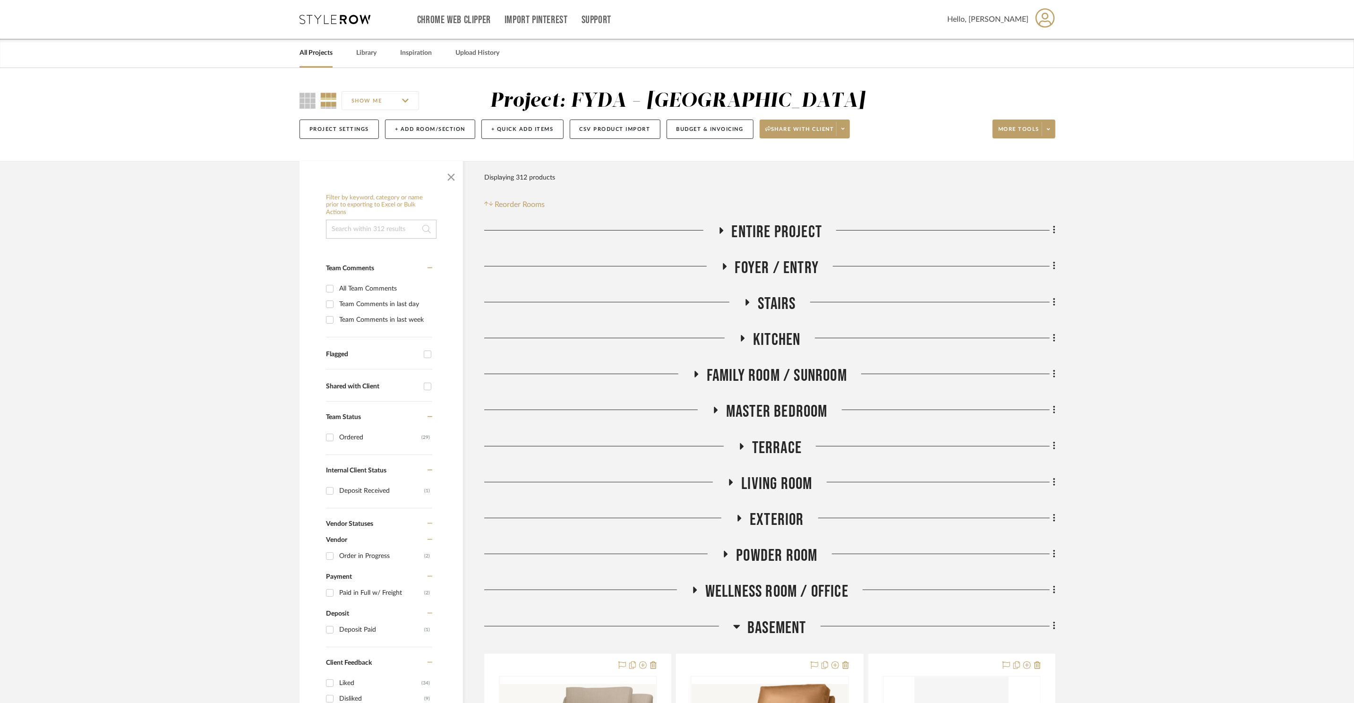
click at [752, 455] on span "Terrace" at bounding box center [777, 448] width 50 height 20
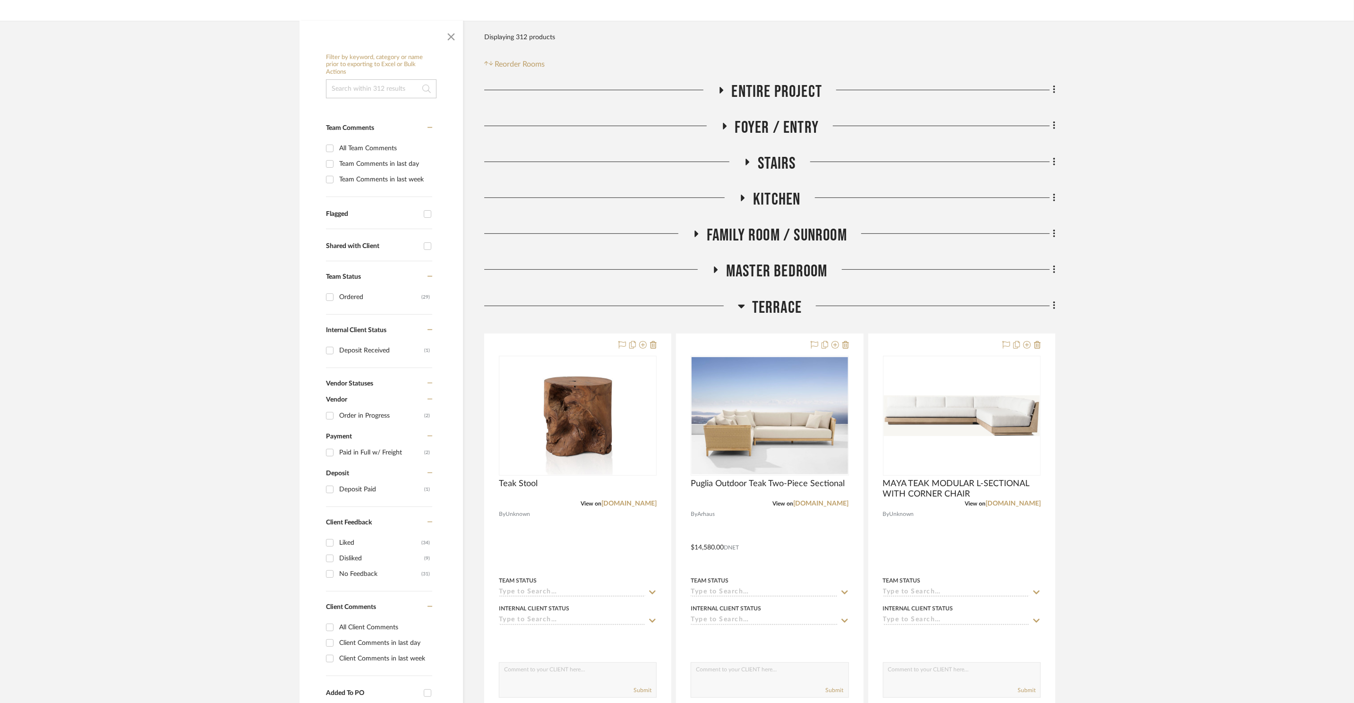
scroll to position [153, 0]
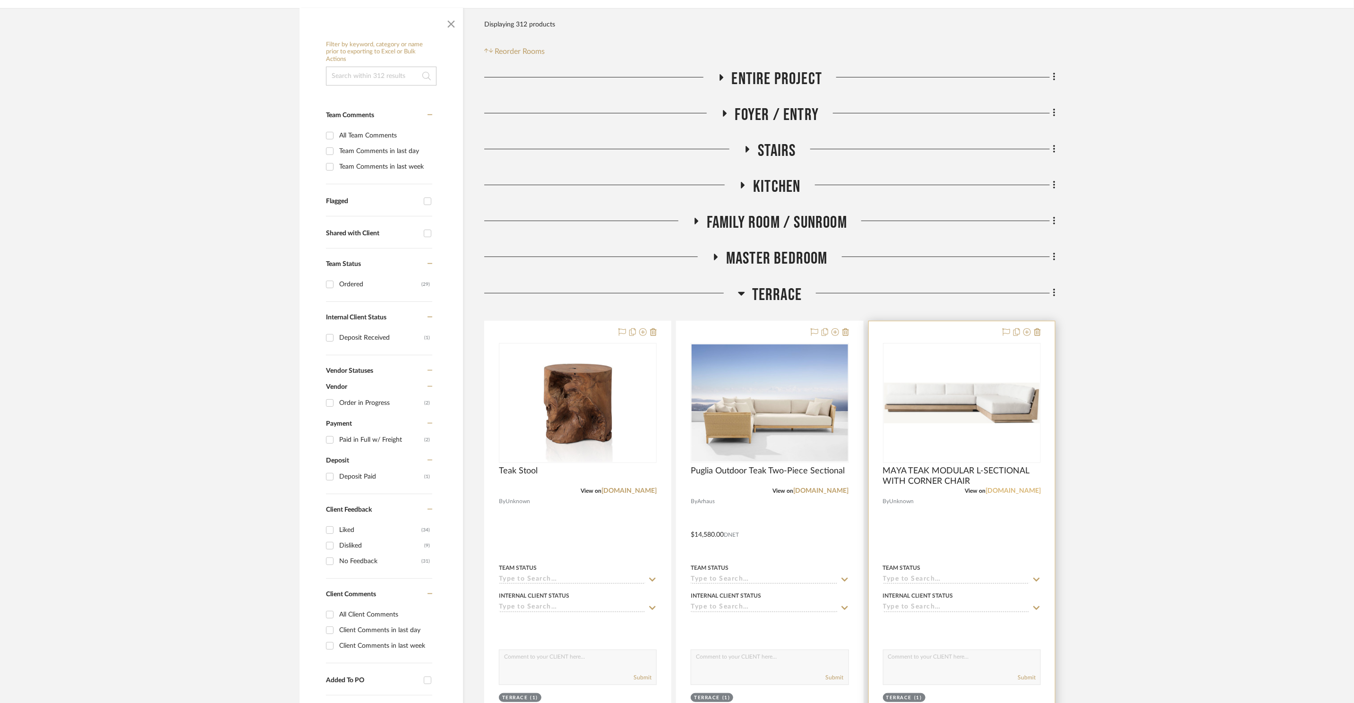
click at [1031, 490] on link "rh.com" at bounding box center [1013, 491] width 55 height 7
click at [826, 490] on link "arhaus.com" at bounding box center [821, 491] width 55 height 7
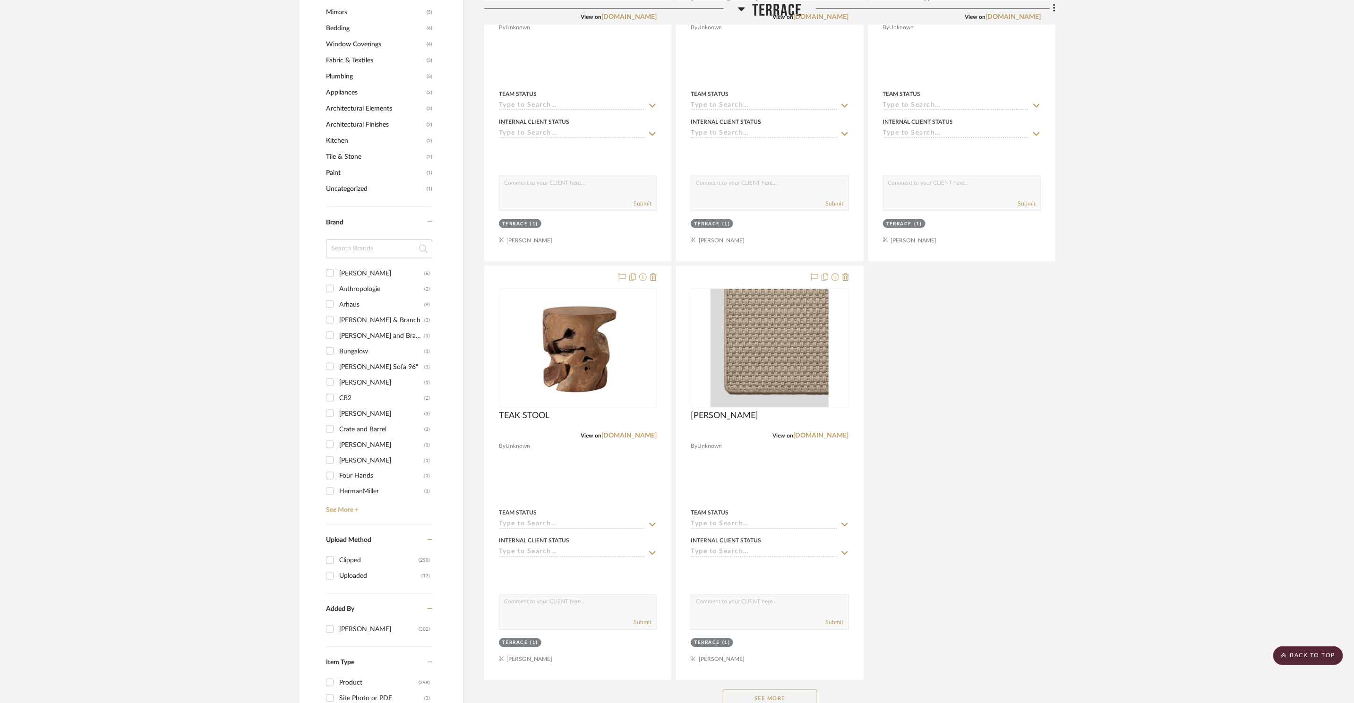
scroll to position [1252, 0]
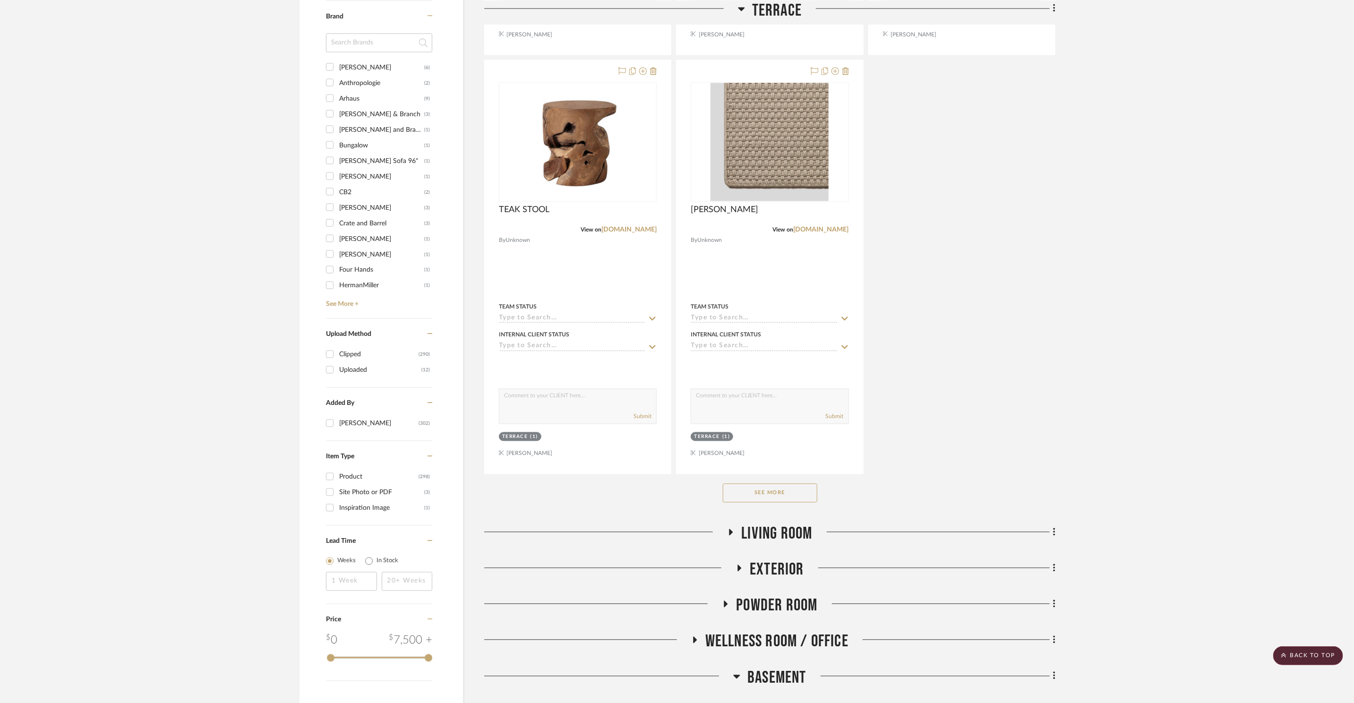
click at [767, 501] on button "See More" at bounding box center [770, 493] width 94 height 19
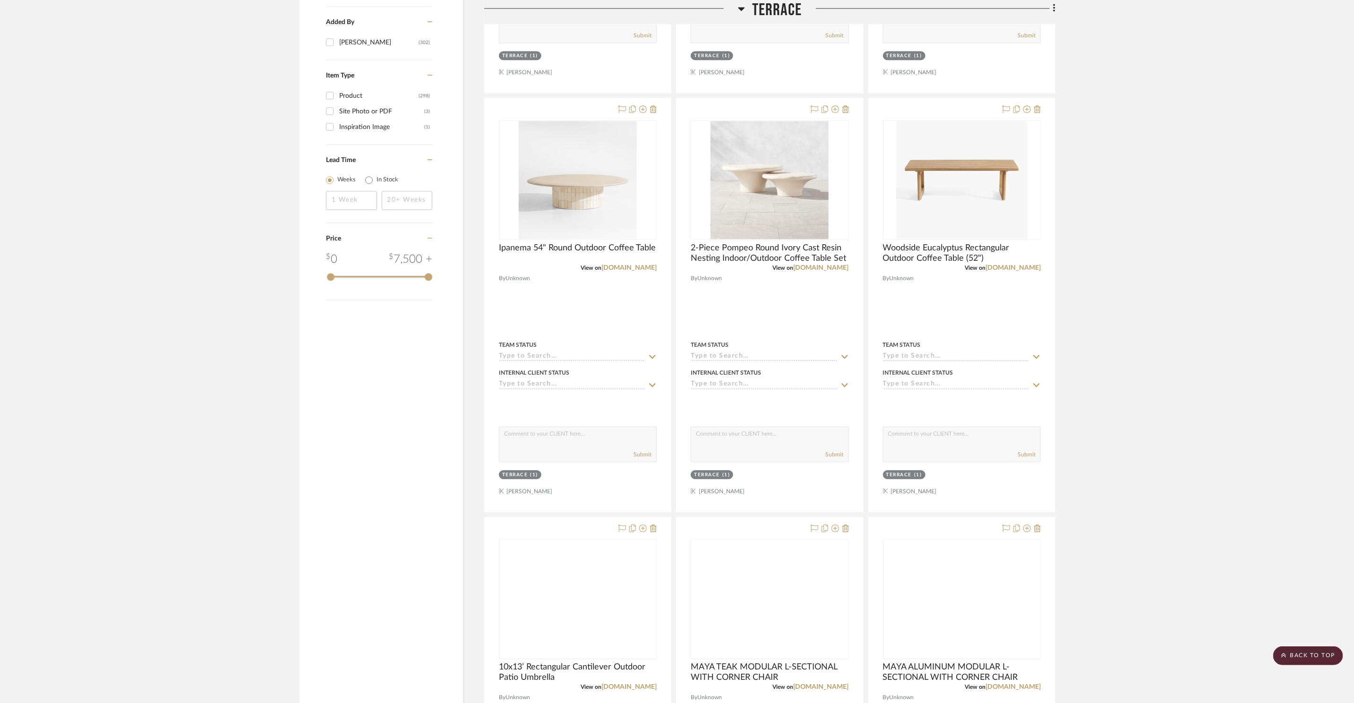
scroll to position [1682, 0]
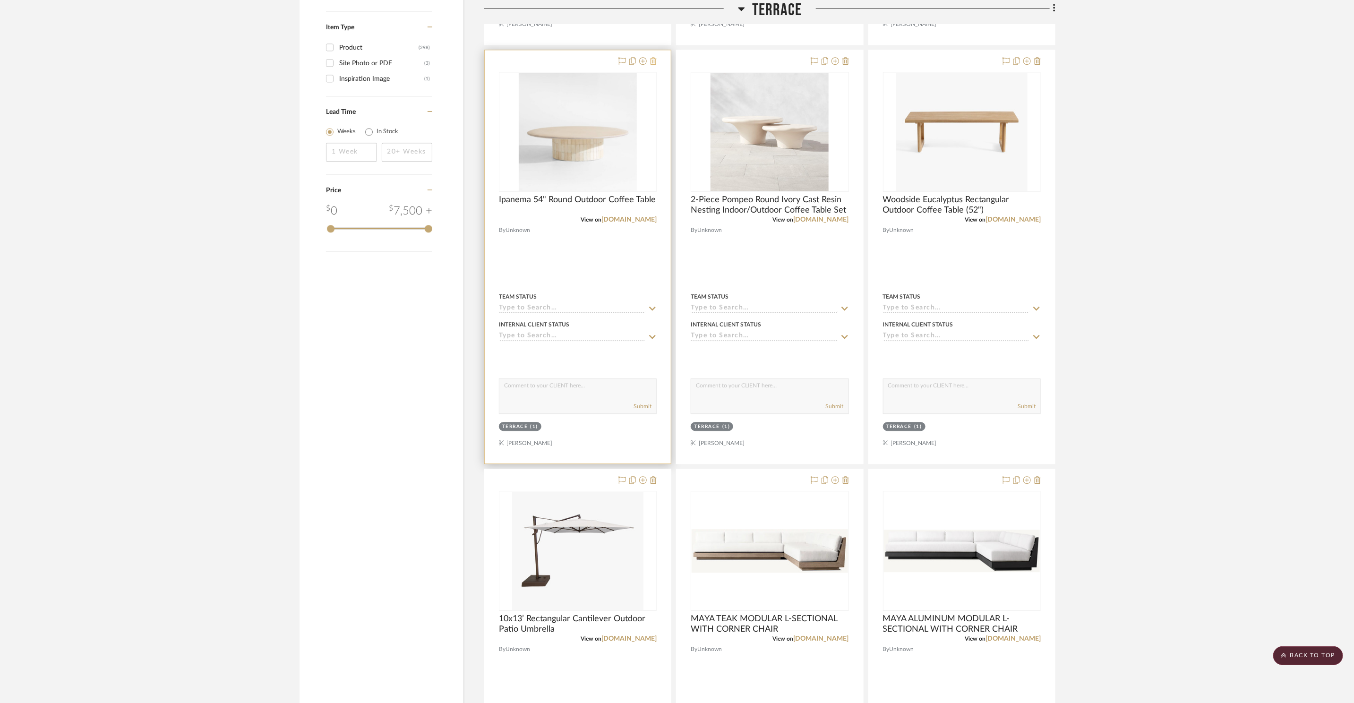
click at [653, 65] on fa-icon at bounding box center [653, 62] width 7 height 8
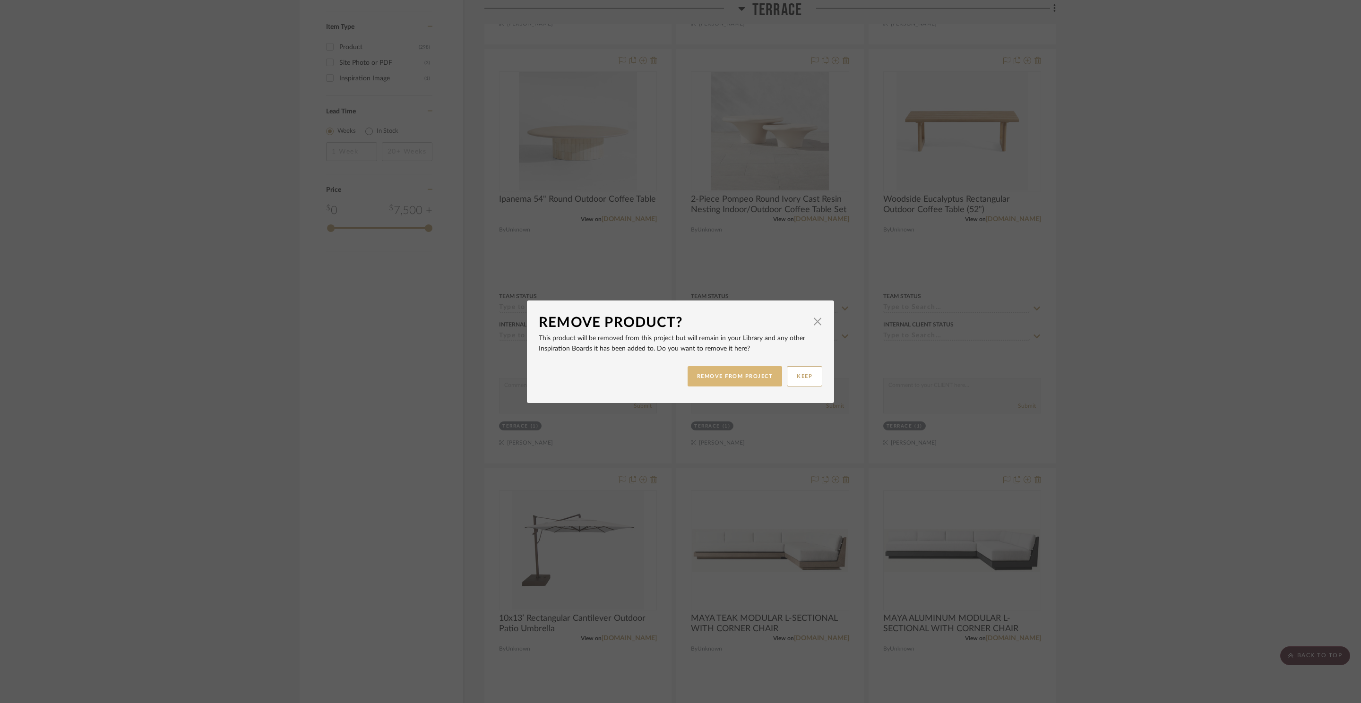
click at [730, 370] on button "REMOVE FROM PROJECT" at bounding box center [734, 376] width 95 height 20
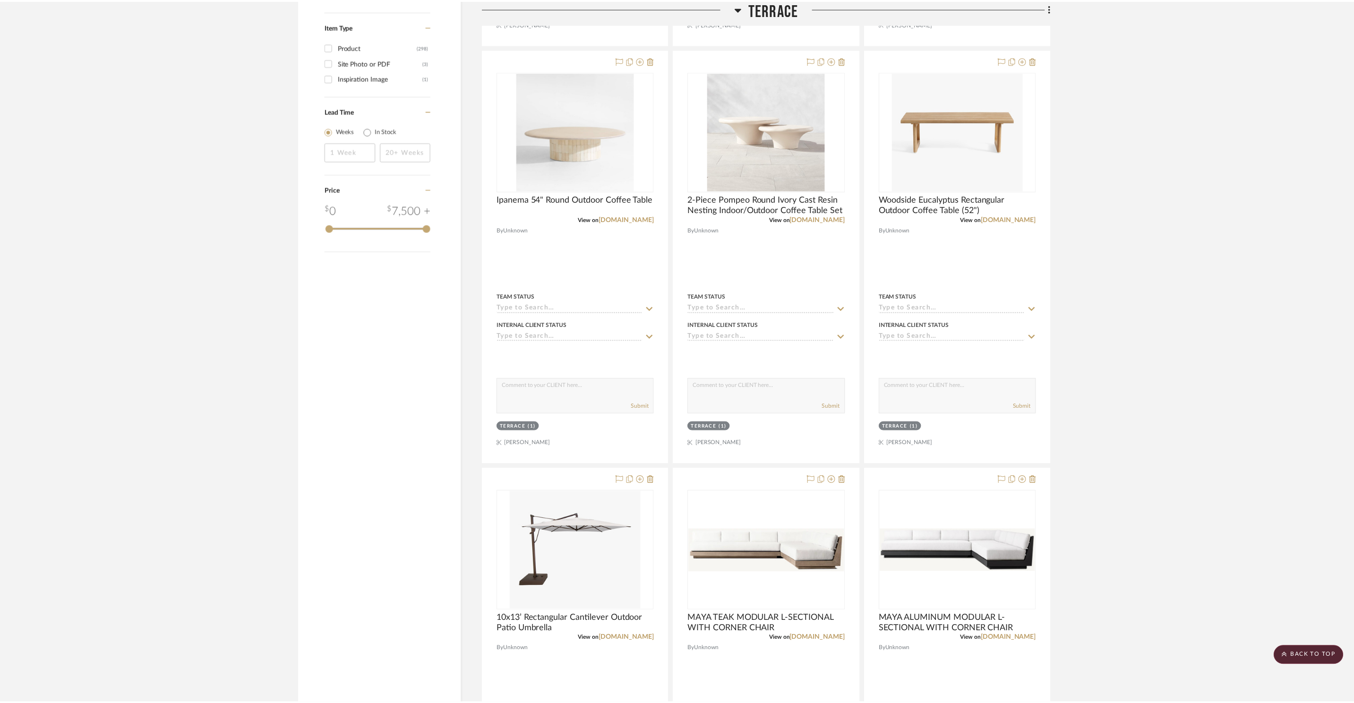
scroll to position [1682, 0]
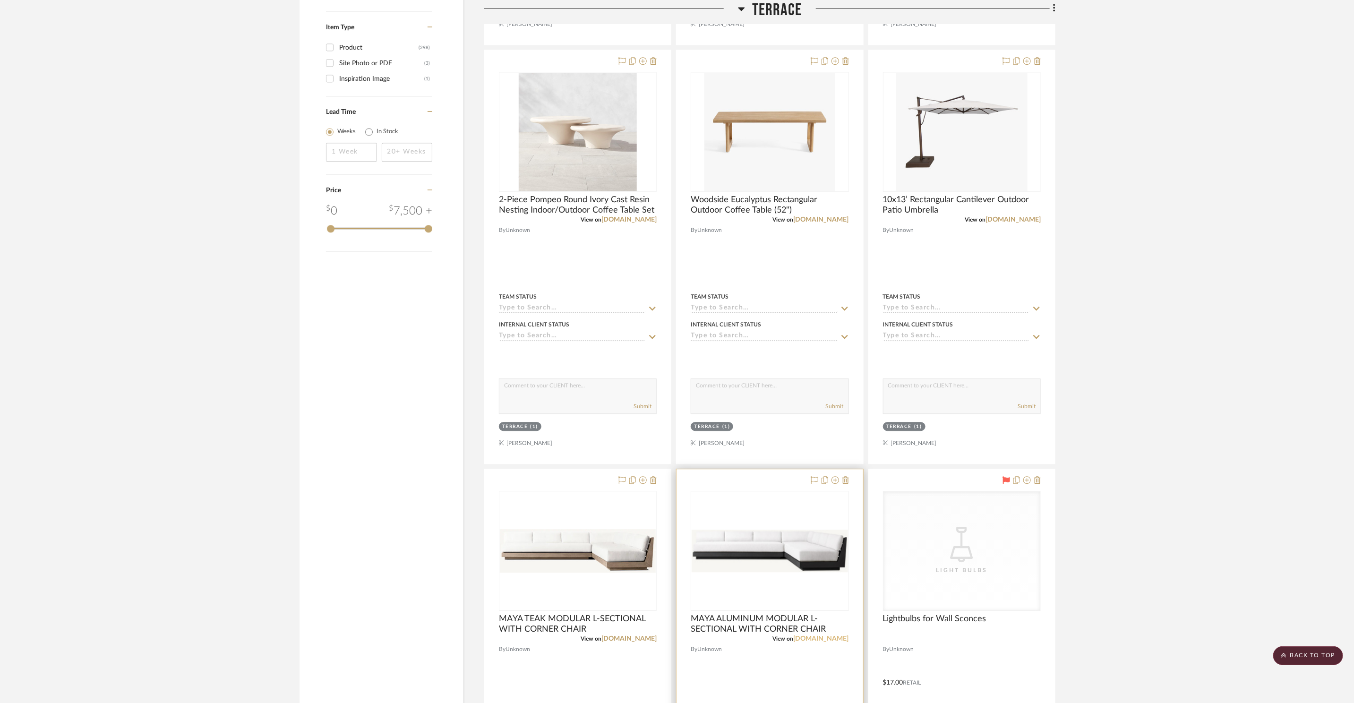
click at [844, 554] on link "rh.com" at bounding box center [821, 639] width 55 height 7
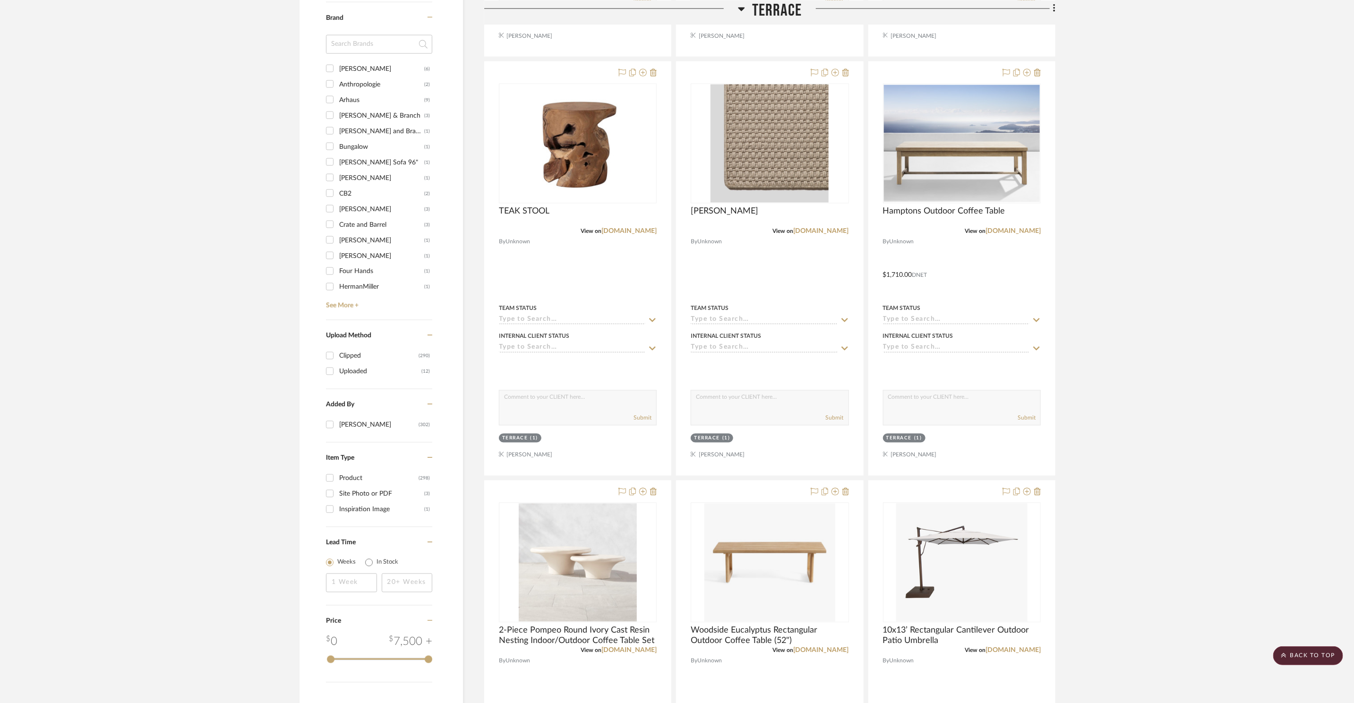
scroll to position [1694, 0]
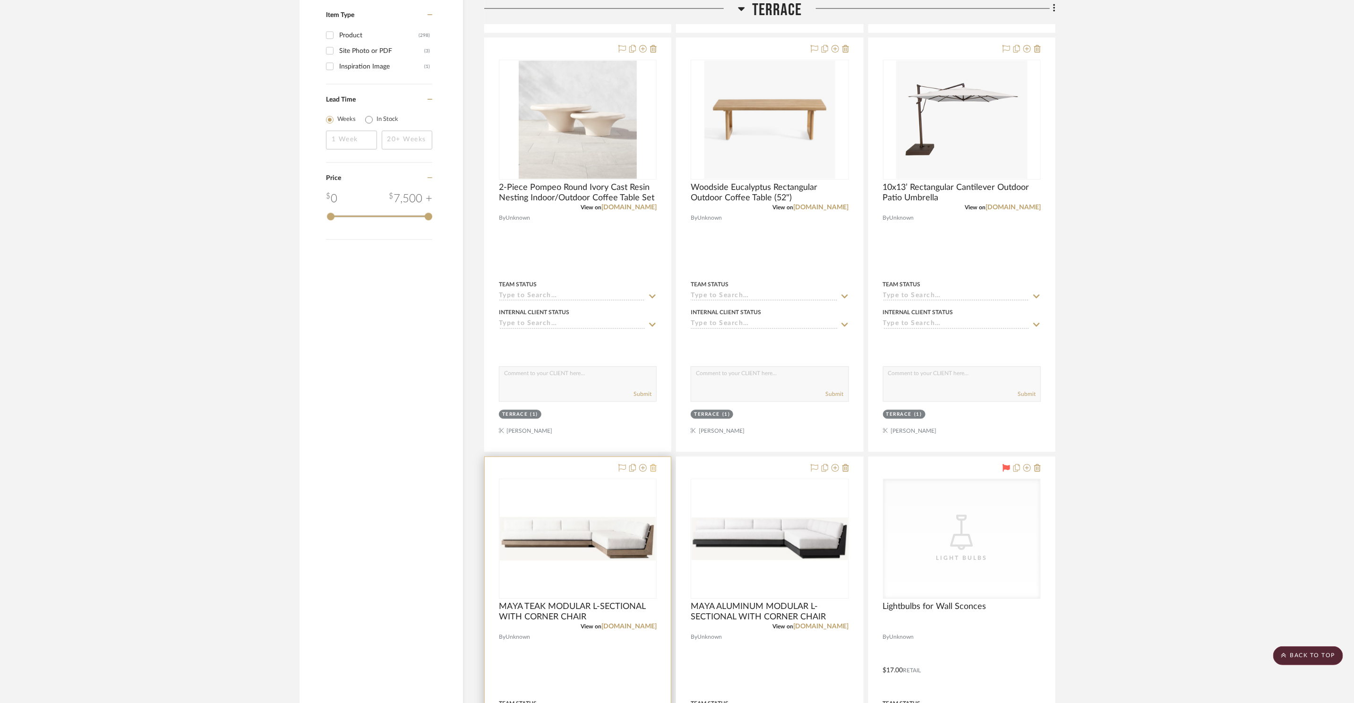
click at [653, 467] on icon at bounding box center [653, 468] width 7 height 8
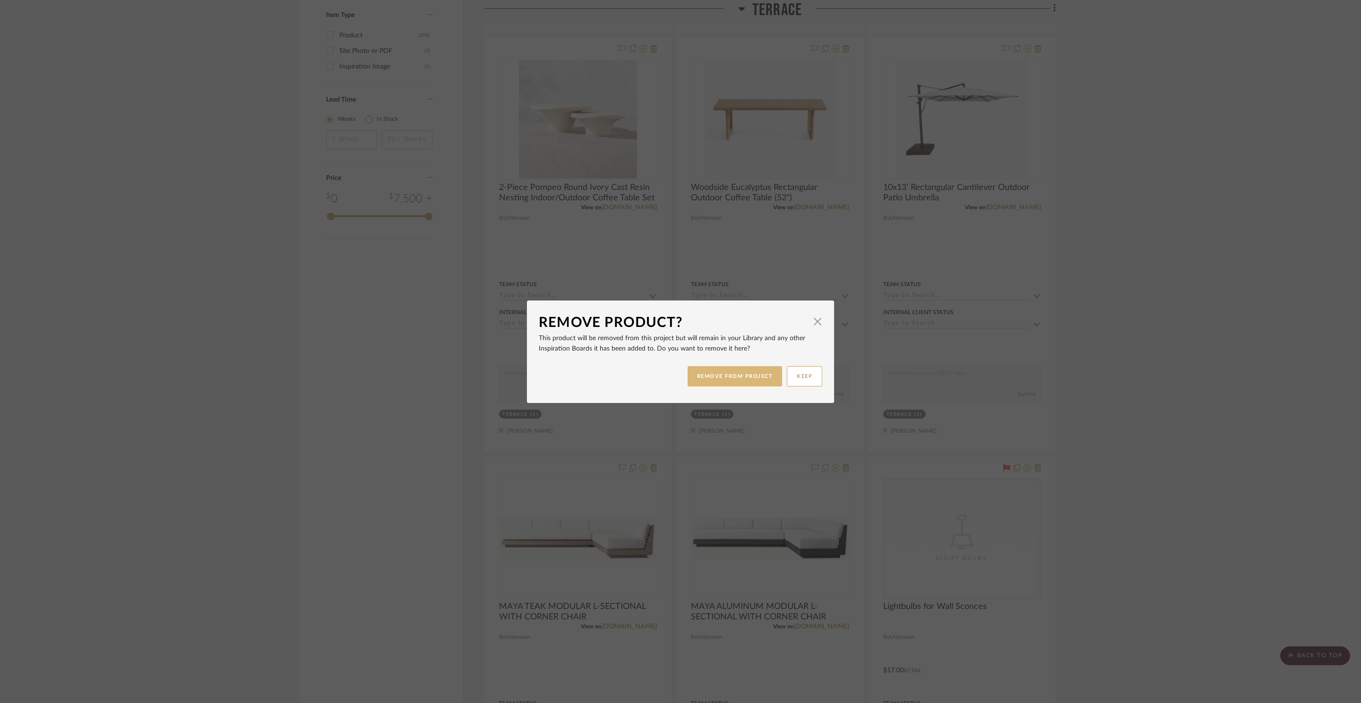
click at [727, 380] on button "REMOVE FROM PROJECT" at bounding box center [734, 376] width 95 height 20
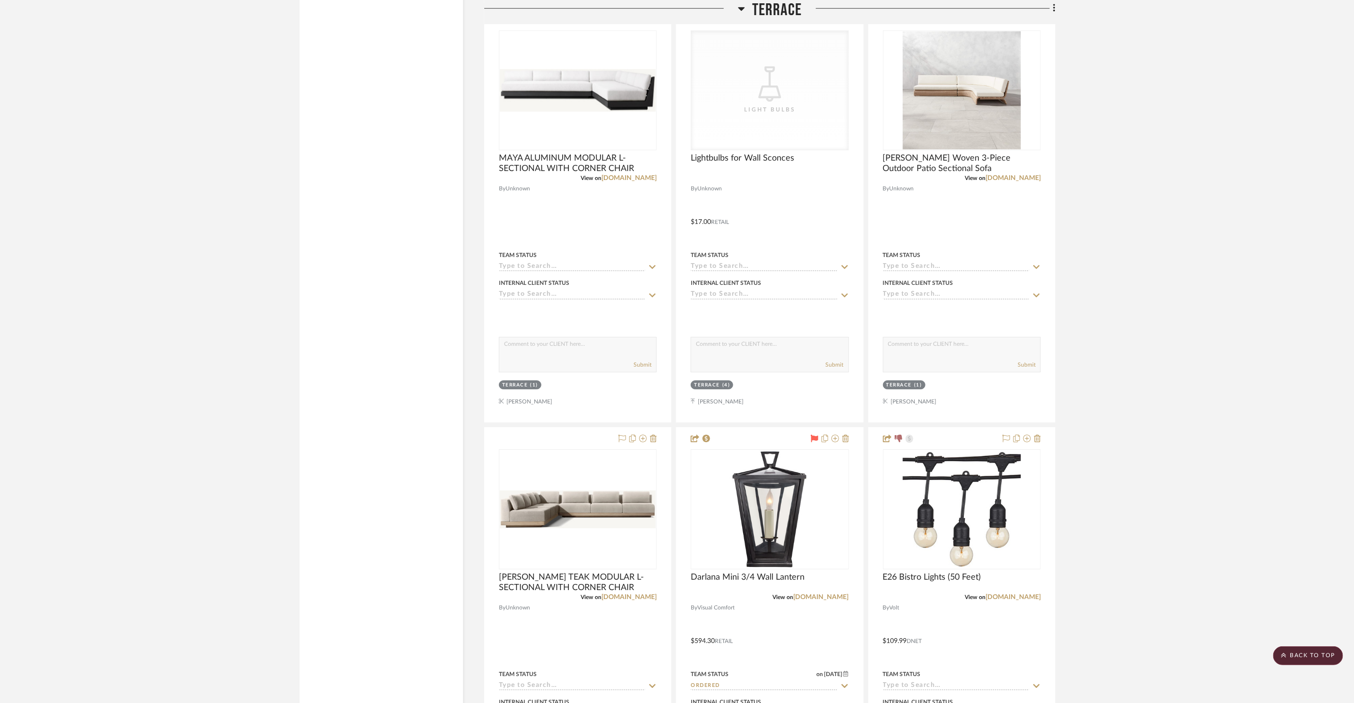
scroll to position [1986, 0]
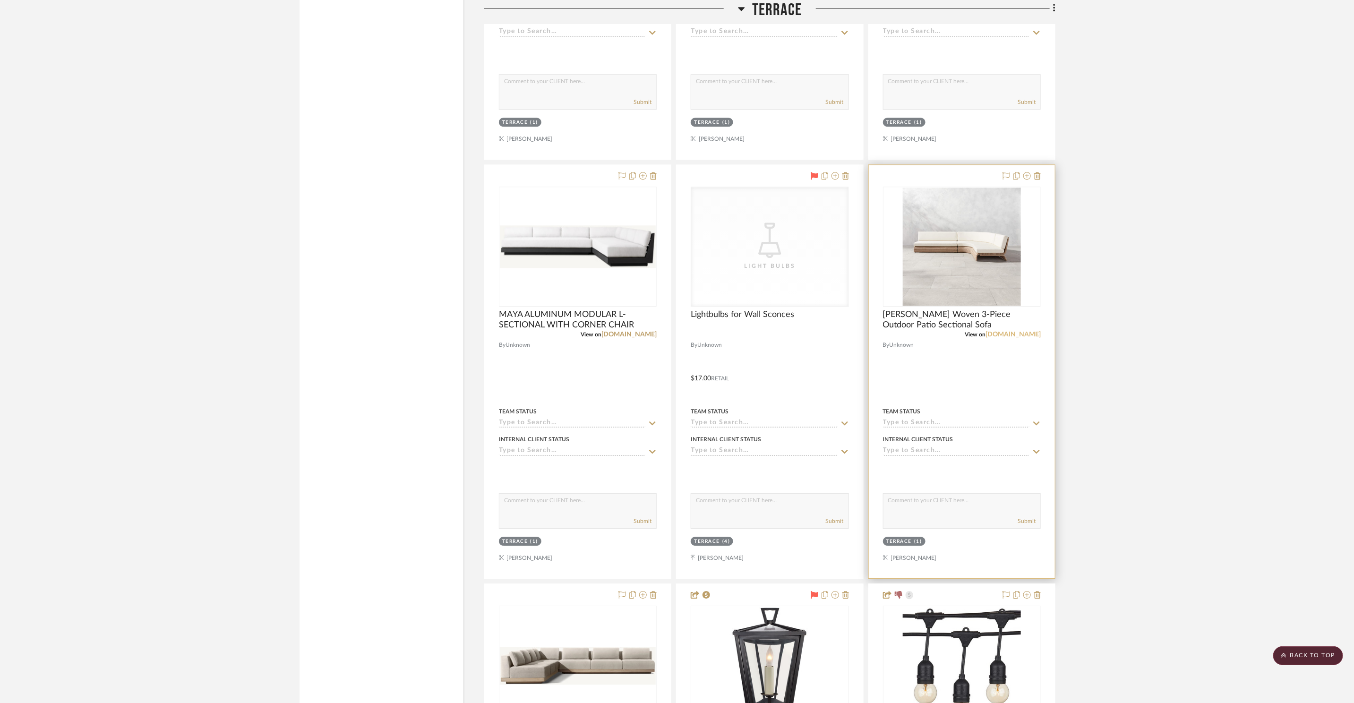
click at [1024, 332] on link "cb2.com" at bounding box center [1013, 334] width 55 height 7
click at [1035, 180] on fa-icon at bounding box center [1037, 176] width 7 height 8
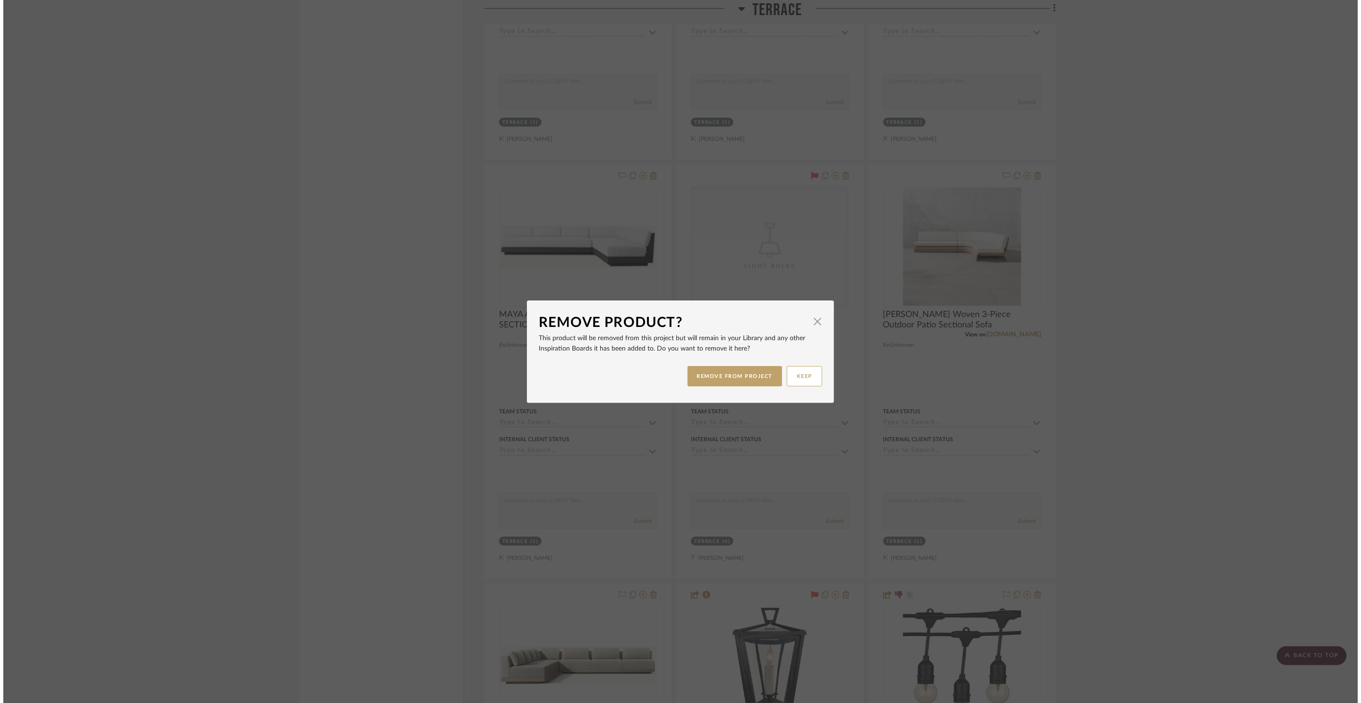
scroll to position [0, 0]
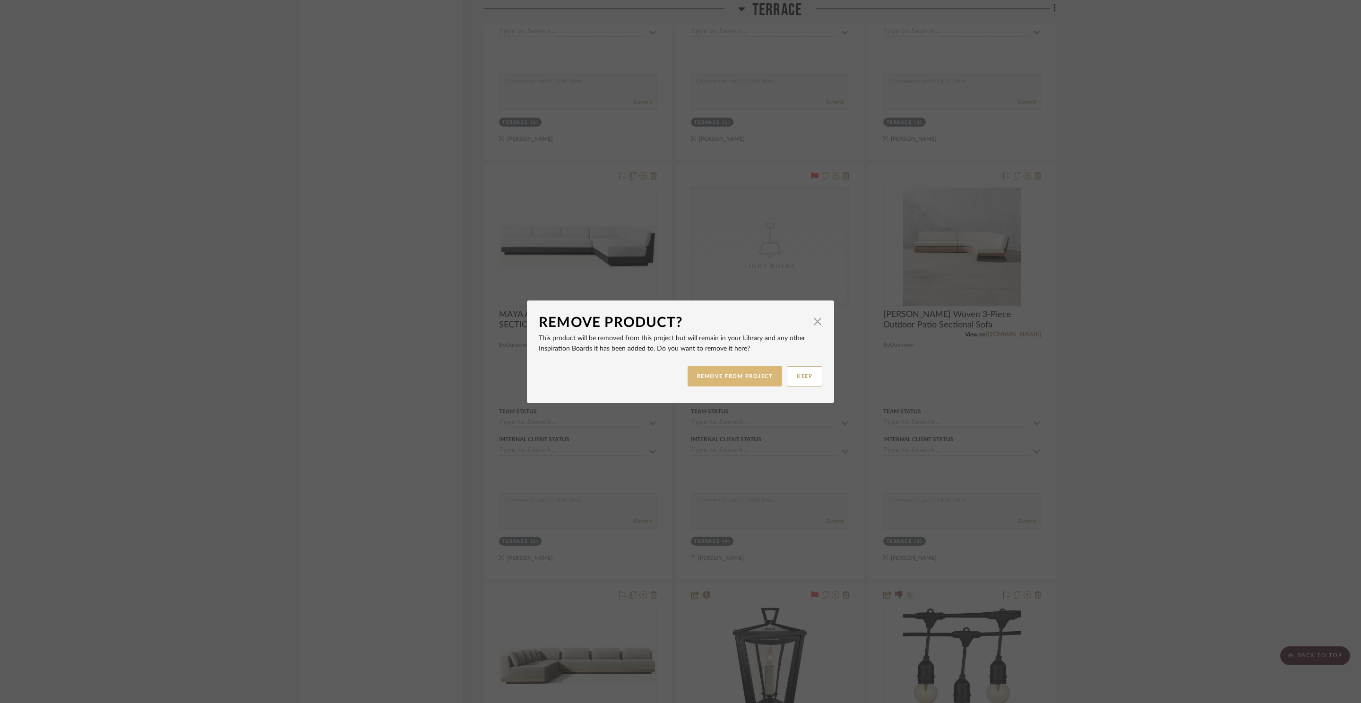
click at [737, 370] on button "REMOVE FROM PROJECT" at bounding box center [734, 376] width 95 height 20
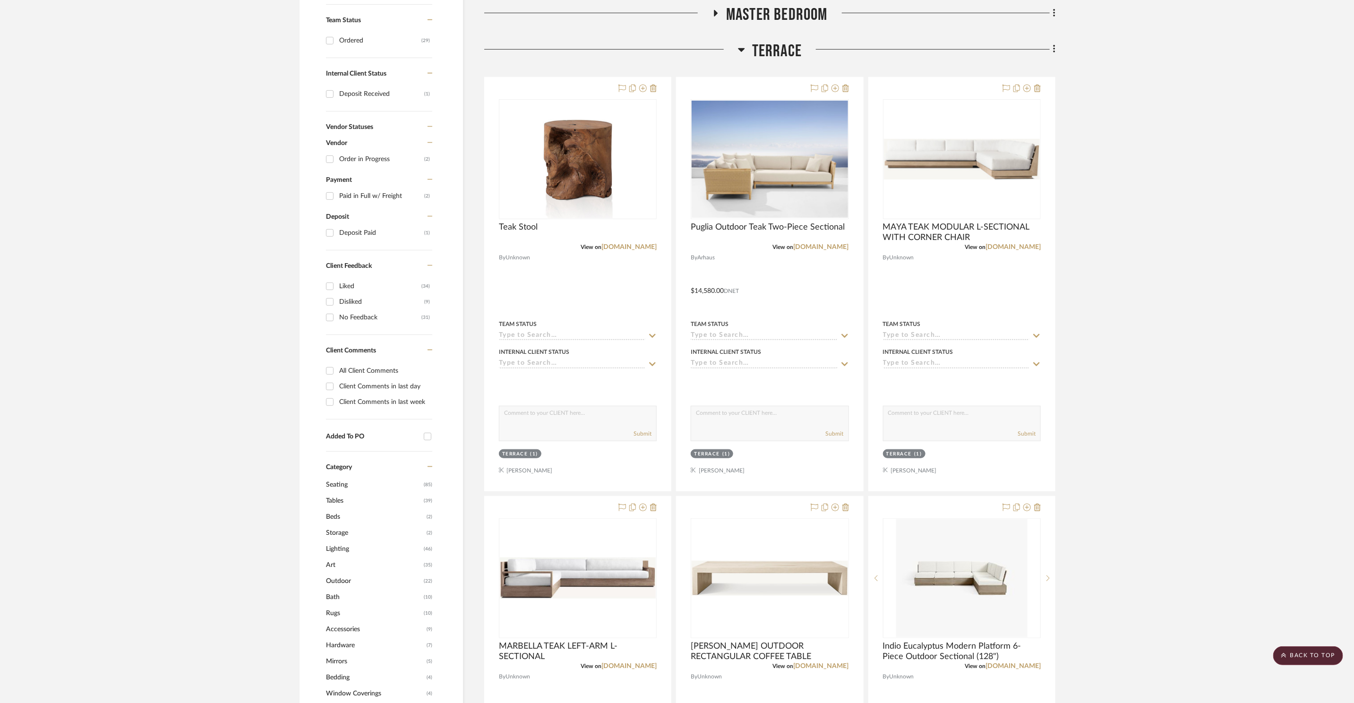
scroll to position [397, 0]
click at [1027, 246] on link "rh.com" at bounding box center [1013, 246] width 55 height 7
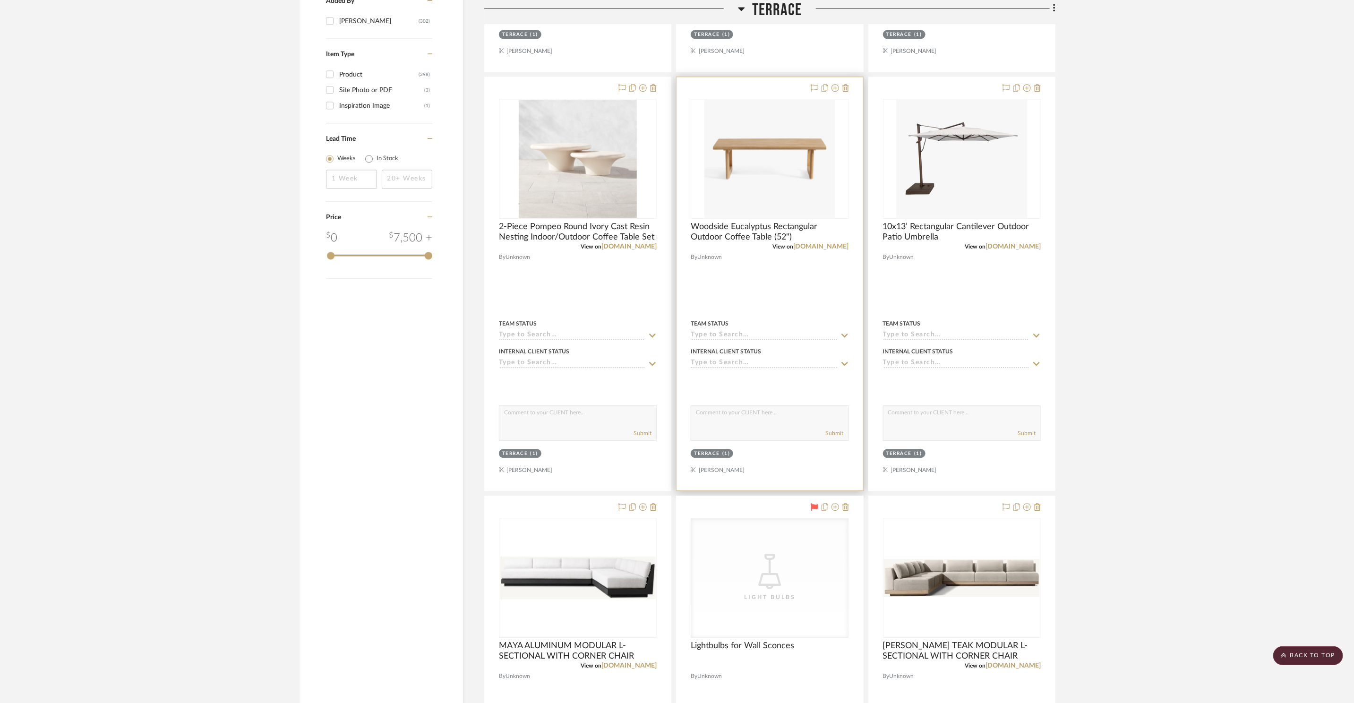
scroll to position [1802, 0]
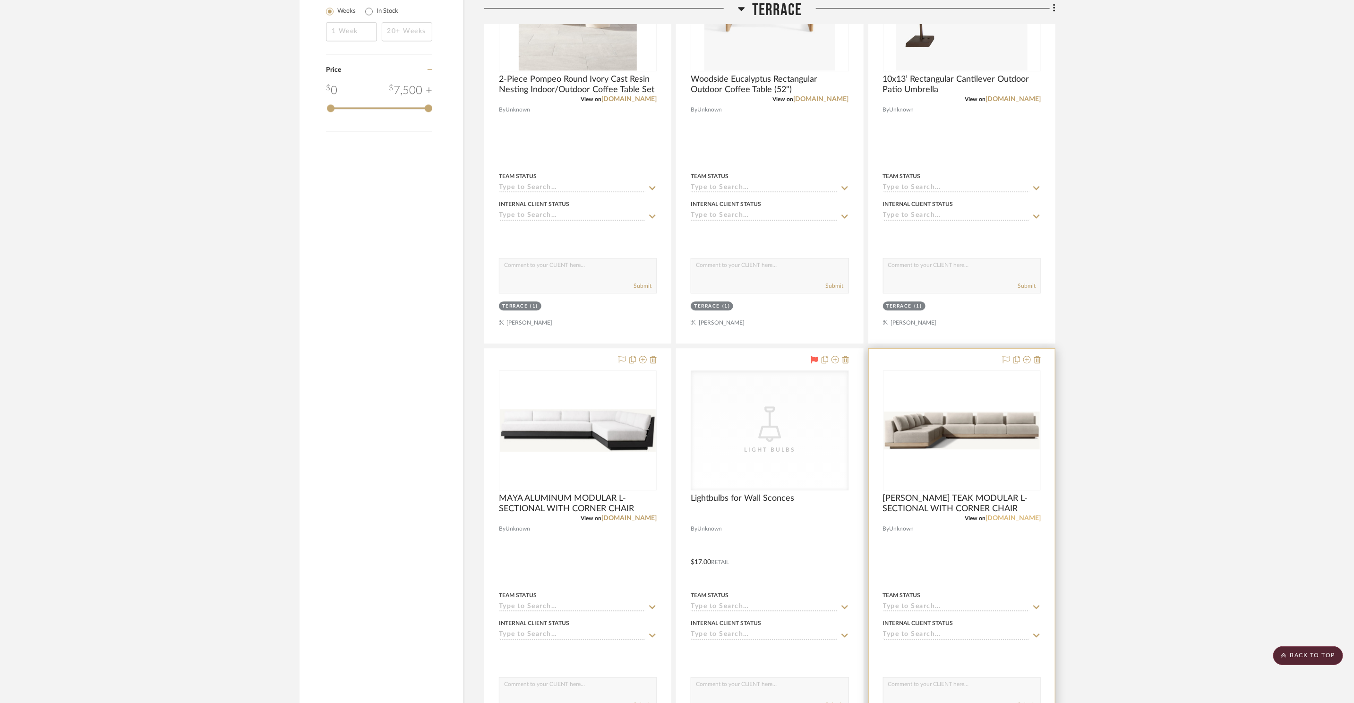
click at [1032, 518] on link "rh.com" at bounding box center [1013, 518] width 55 height 7
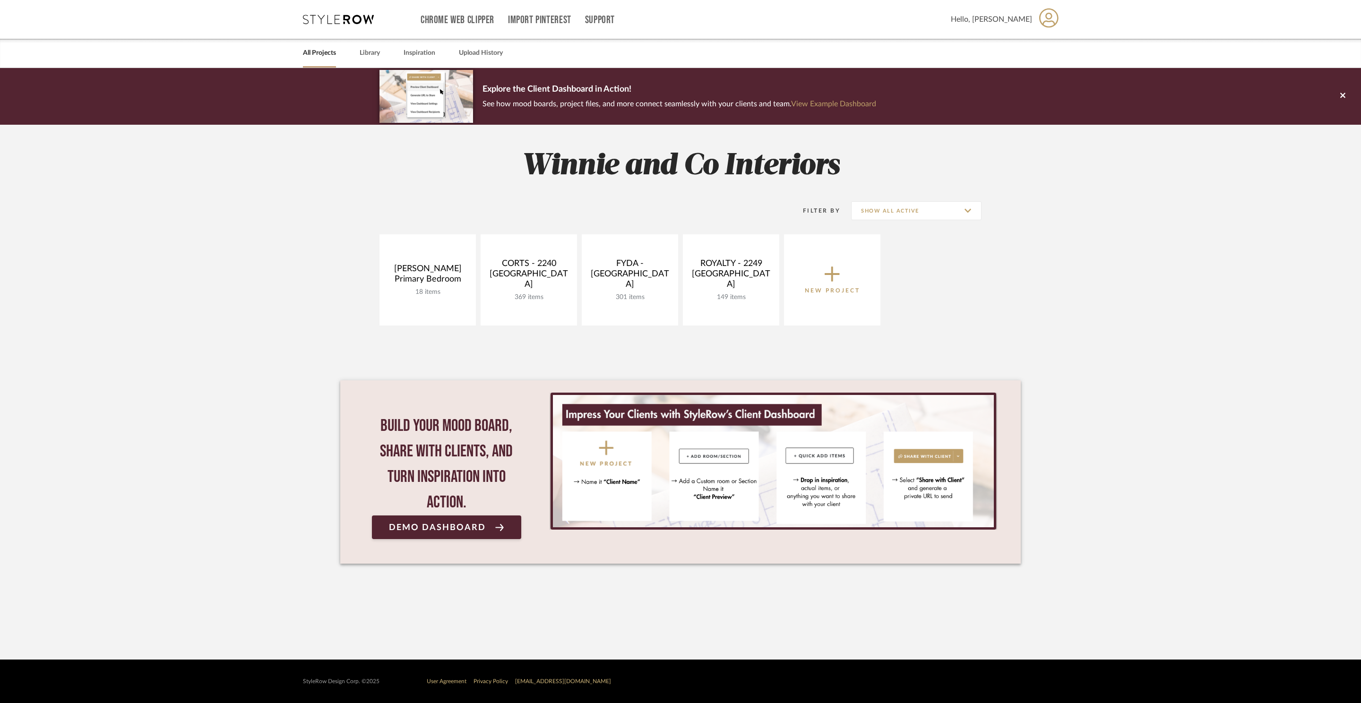
click at [1173, 364] on project-collections "Explore the Client Dashboard in Action! See how mood boards, project files, and…" at bounding box center [680, 364] width 1361 height 592
click at [512, 310] on link "Open Project" at bounding box center [528, 309] width 81 height 19
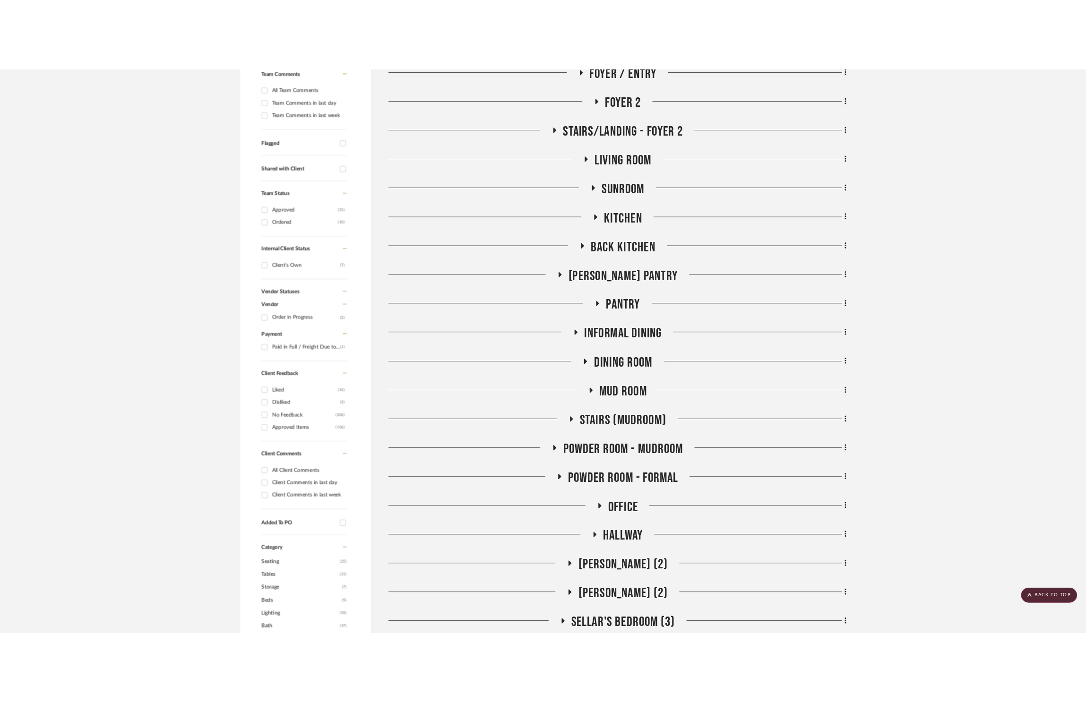
scroll to position [17, 0]
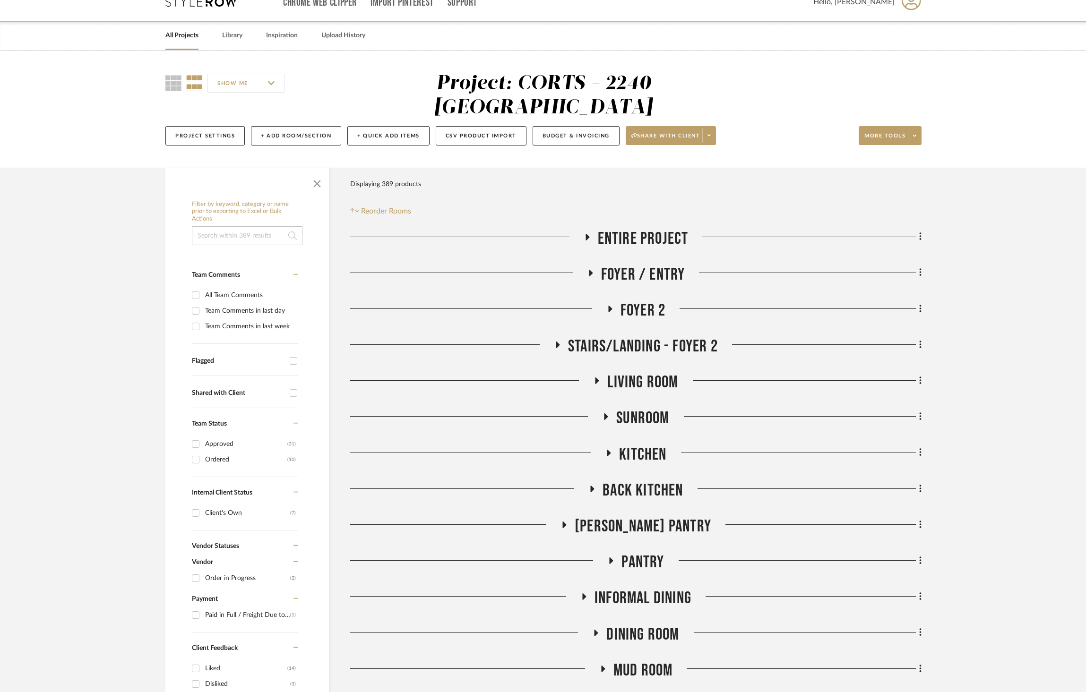
click at [236, 226] on input at bounding box center [247, 235] width 111 height 19
type input "arhaus"
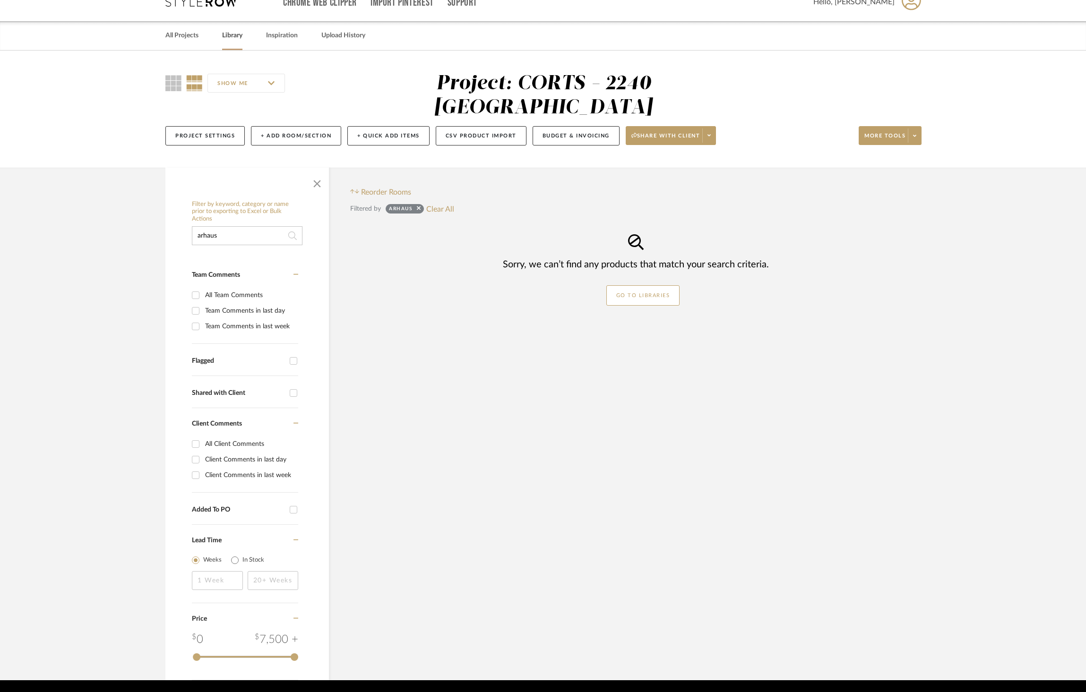
click at [235, 34] on link "Library" at bounding box center [232, 35] width 20 height 13
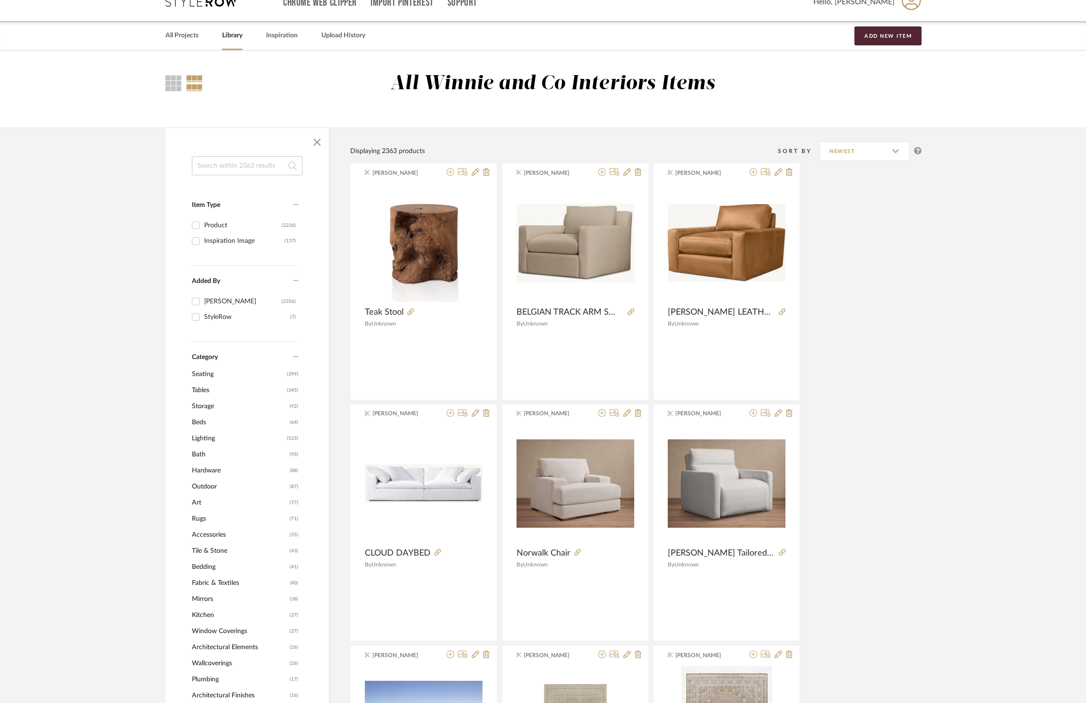
click at [268, 171] on input at bounding box center [247, 165] width 111 height 19
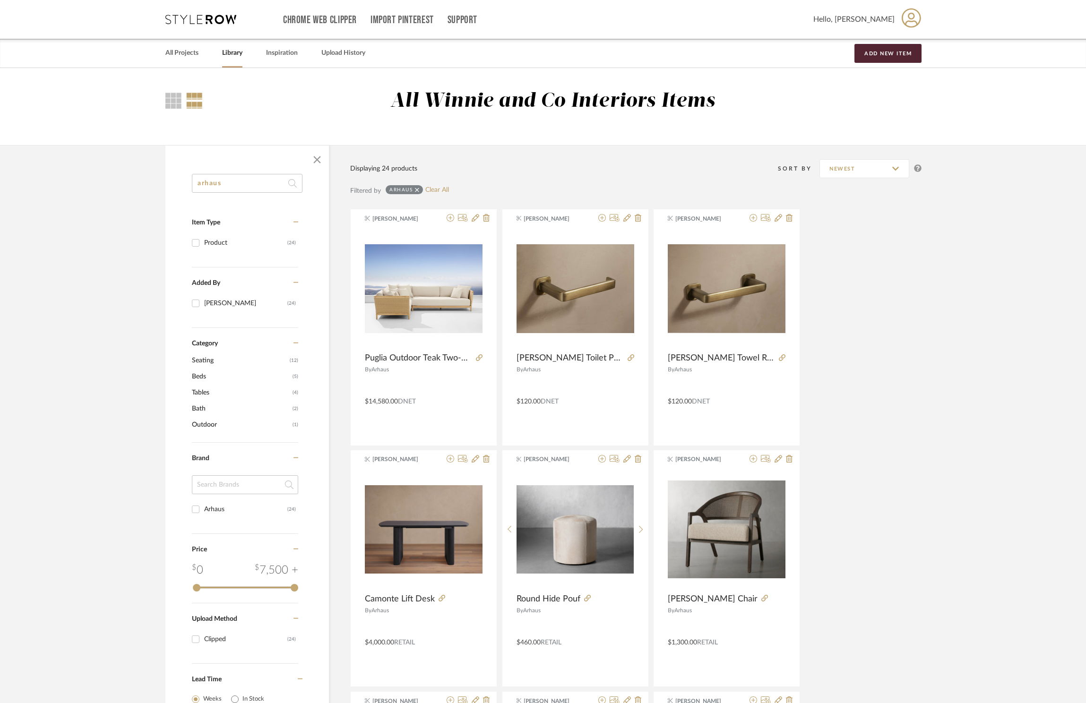
click at [263, 180] on input "arhaus" at bounding box center [247, 183] width 111 height 19
type input "fire"
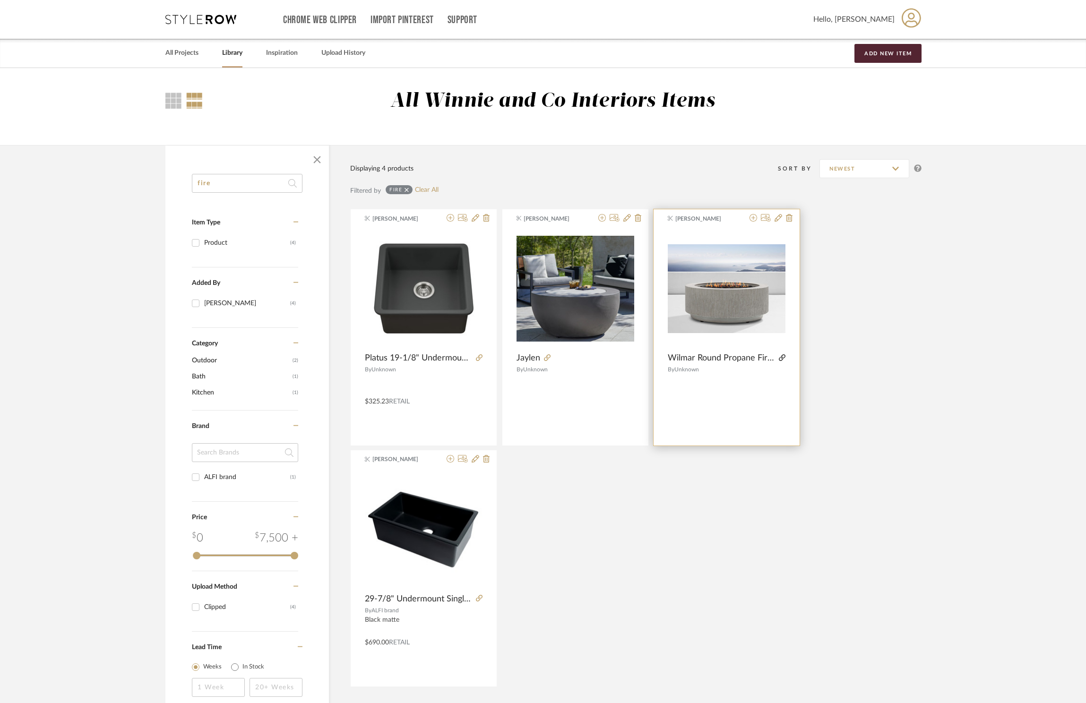
click at [779, 359] on icon at bounding box center [782, 357] width 7 height 7
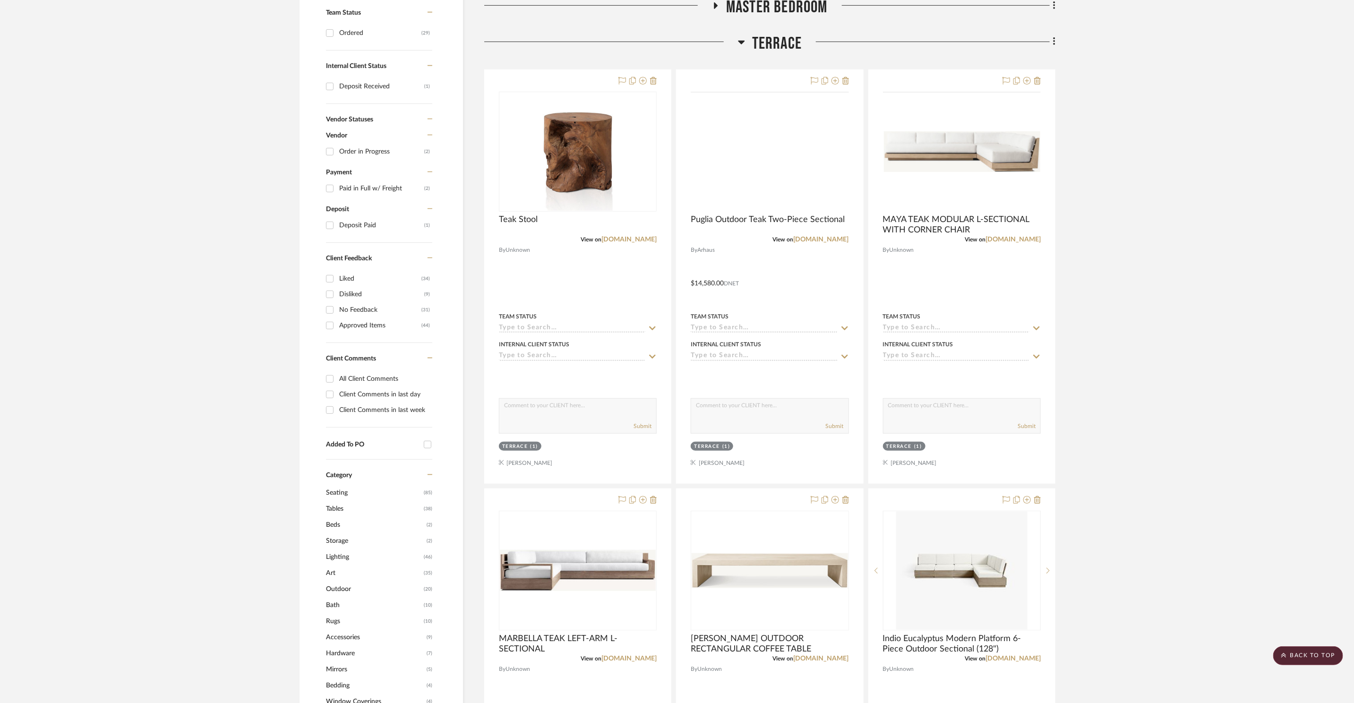
scroll to position [341, 0]
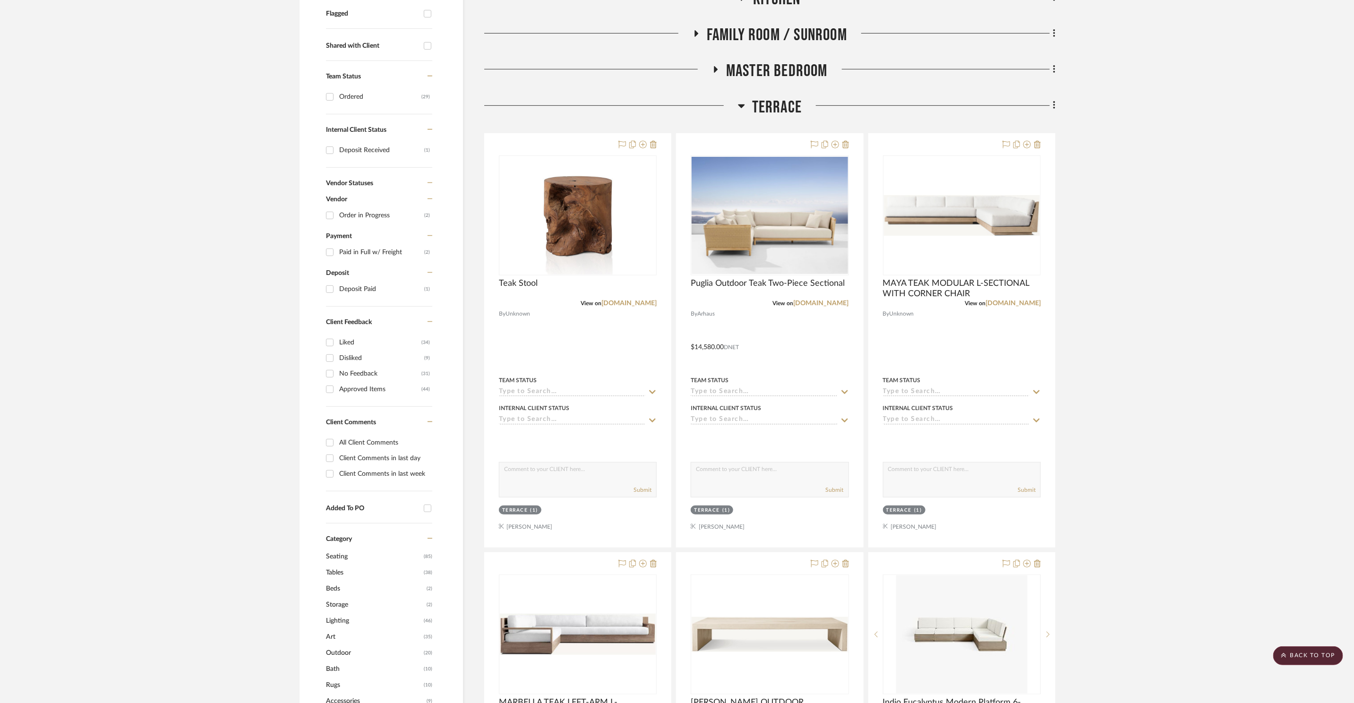
click at [756, 107] on span "Terrace" at bounding box center [777, 107] width 50 height 20
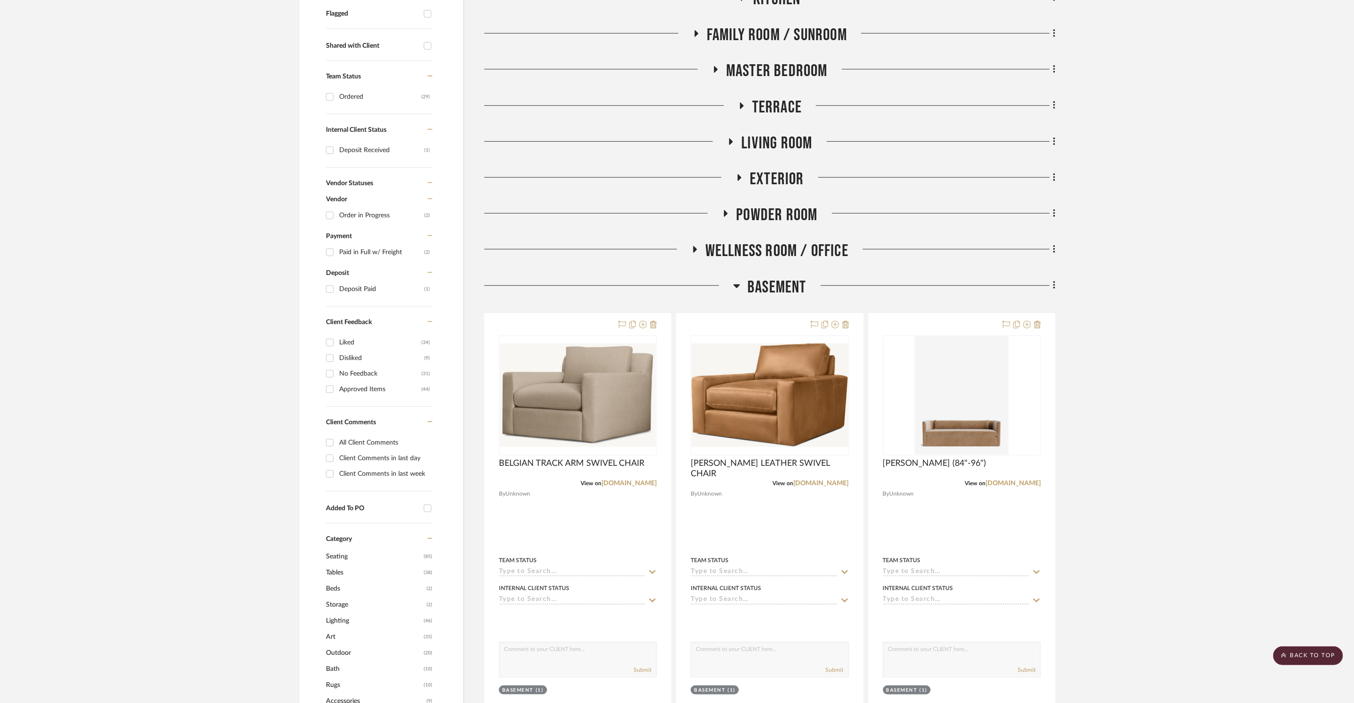
click at [773, 101] on span "Terrace" at bounding box center [777, 107] width 50 height 20
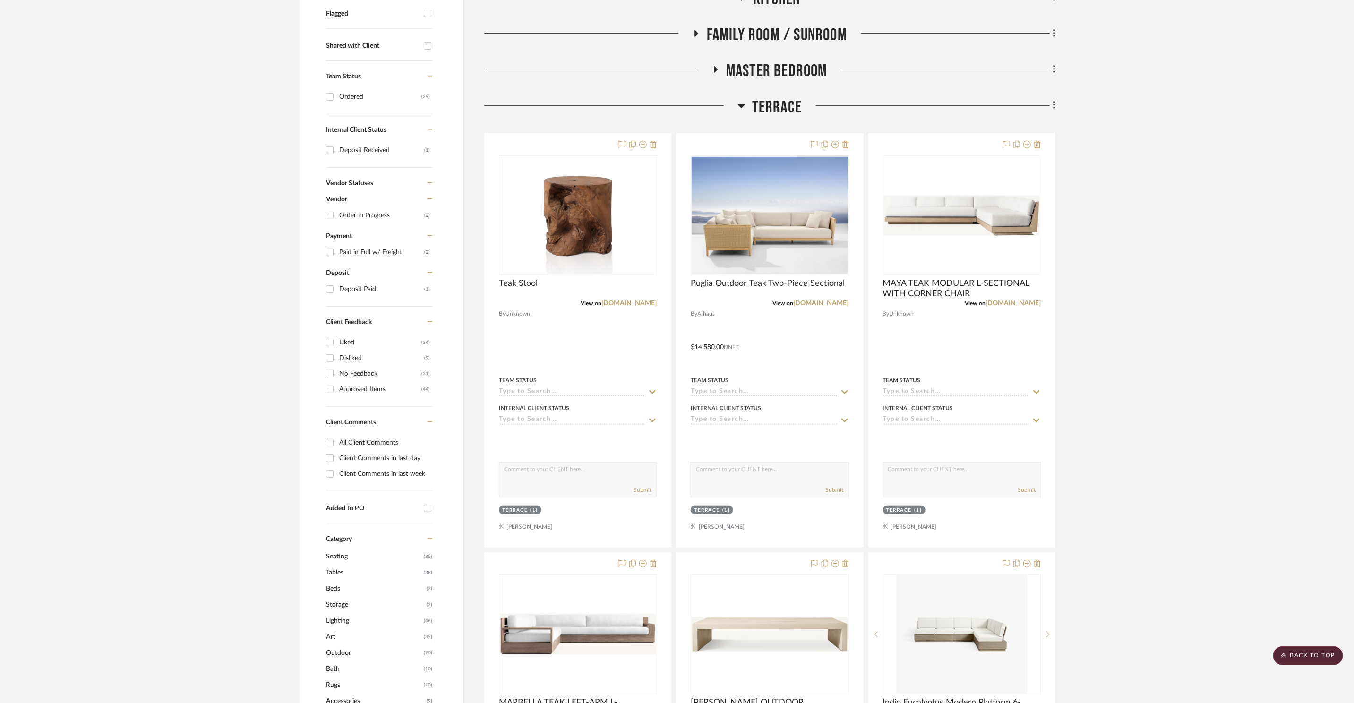
click at [773, 101] on span "Terrace" at bounding box center [777, 107] width 50 height 20
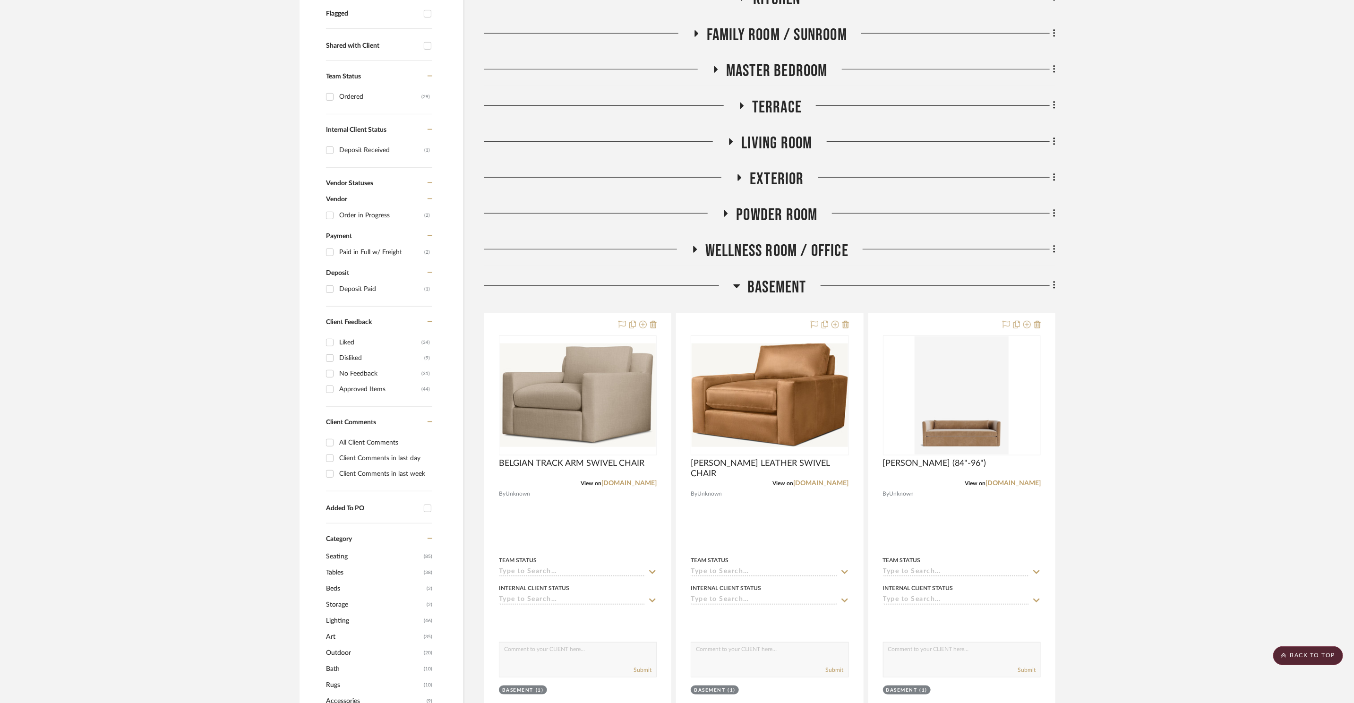
click at [777, 173] on span "Exterior" at bounding box center [777, 179] width 54 height 20
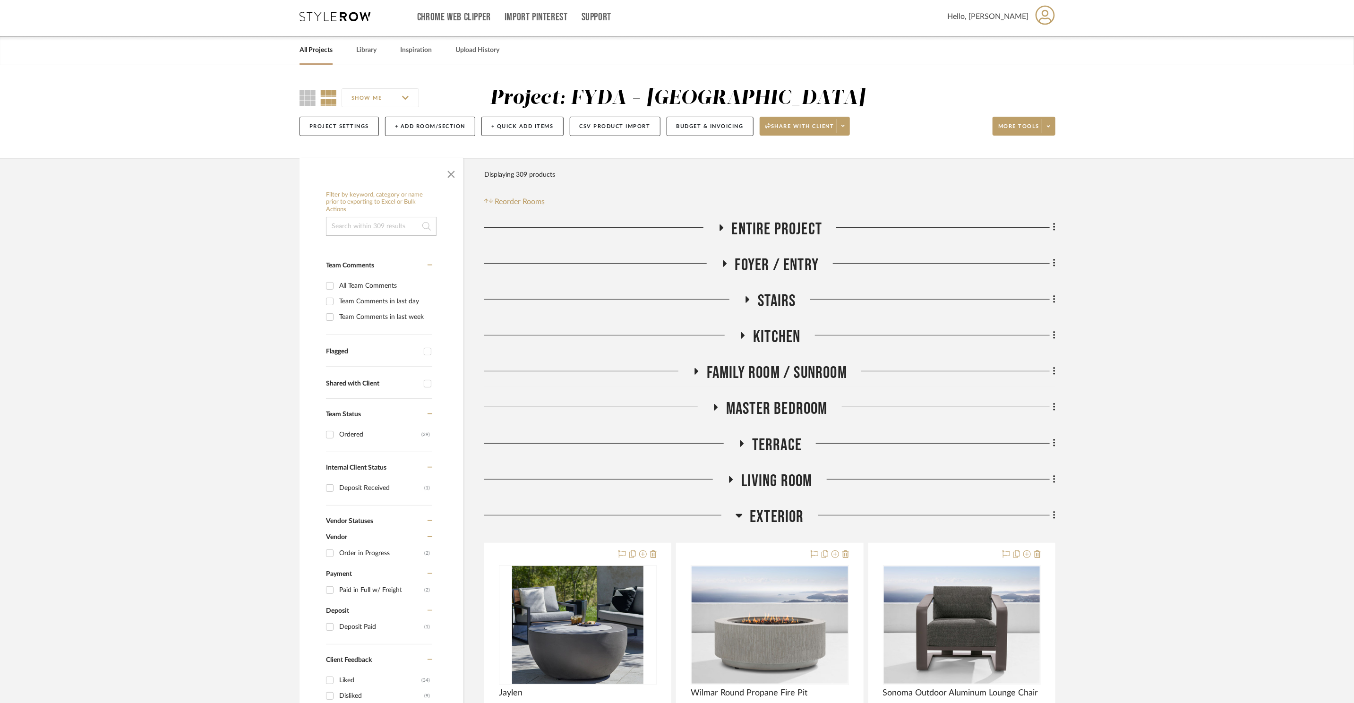
scroll to position [37, 0]
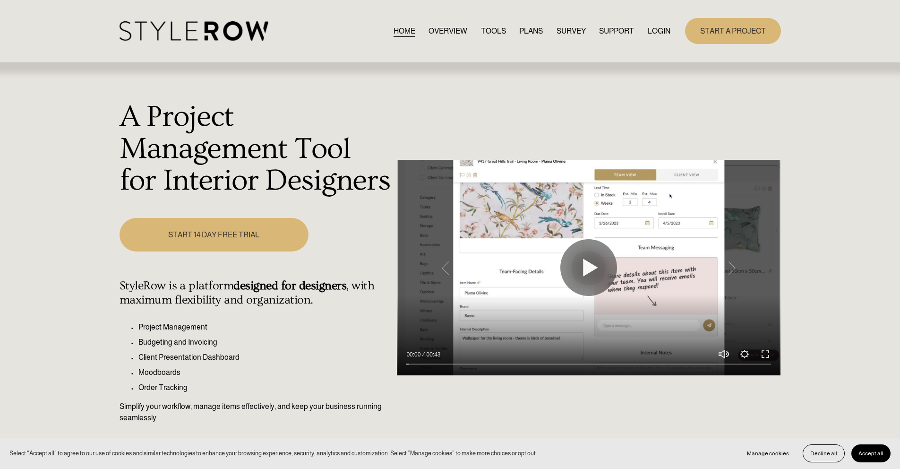
click at [648, 34] on link "LOGIN" at bounding box center [659, 31] width 23 height 13
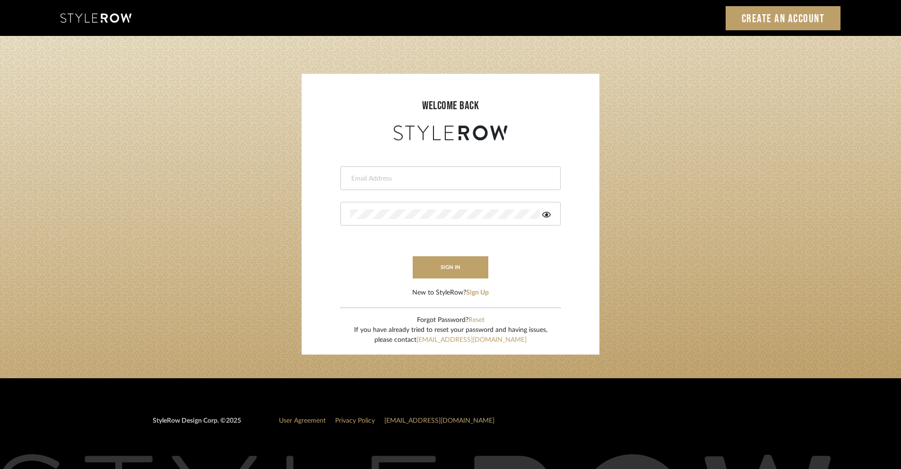
drag, startPoint x: 470, startPoint y: 179, endPoint x: 474, endPoint y: 176, distance: 5.5
click at [470, 179] on input "email" at bounding box center [449, 178] width 198 height 9
type input "[PERSON_NAME][EMAIL_ADDRESS][DOMAIN_NAME]"
click at [414, 222] on div at bounding box center [450, 214] width 220 height 24
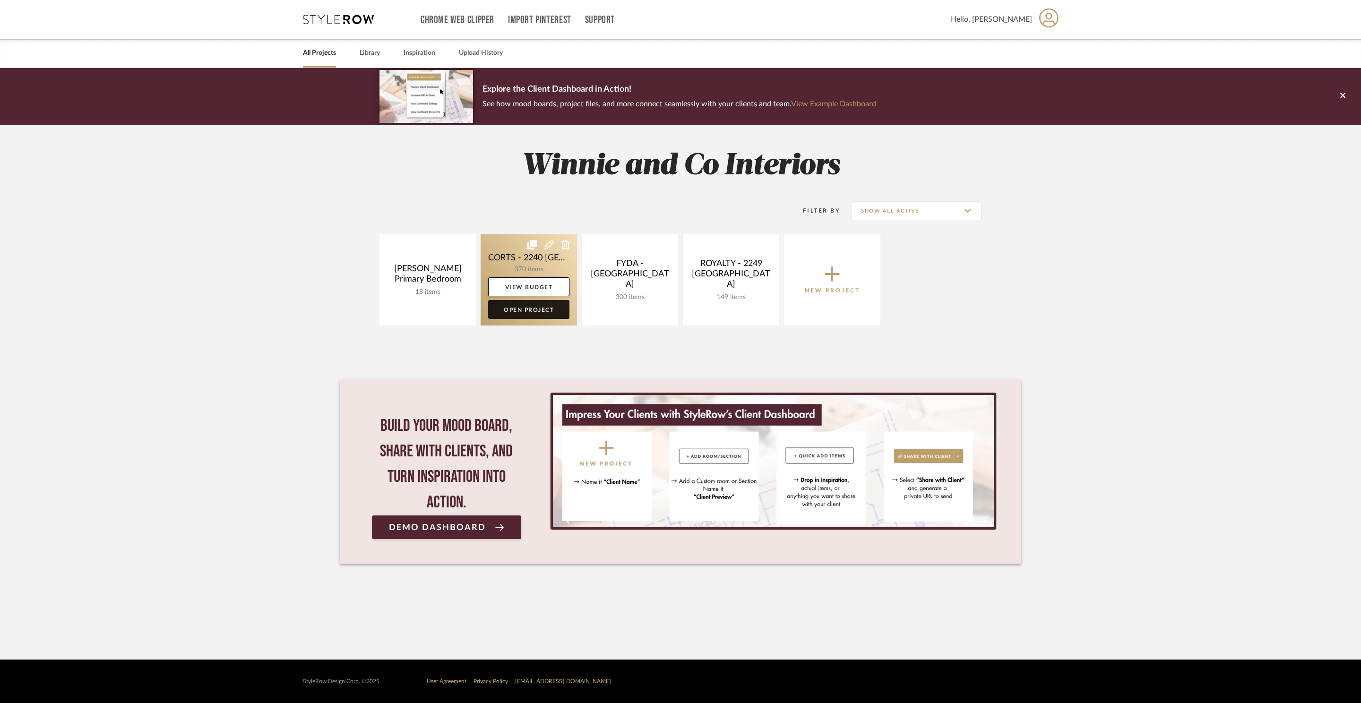
click at [519, 306] on link "Open Project" at bounding box center [528, 309] width 81 height 19
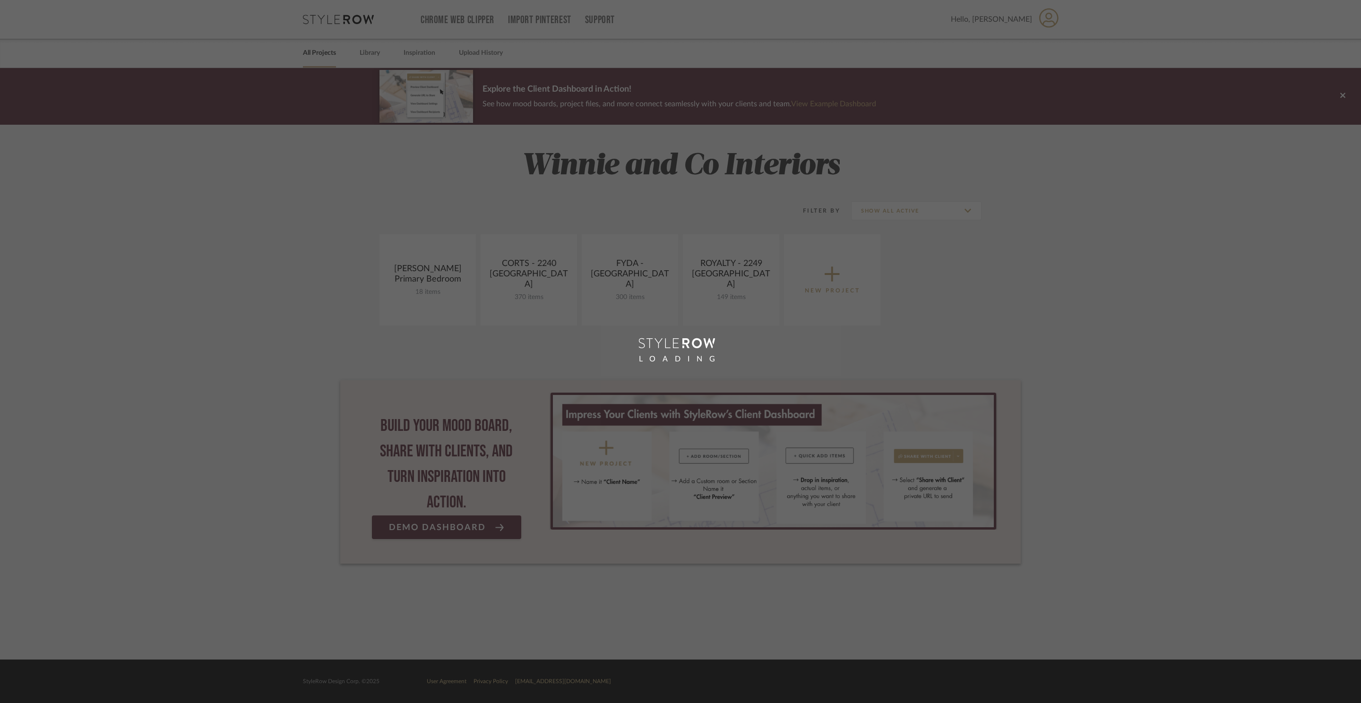
drag, startPoint x: 522, startPoint y: 309, endPoint x: 920, endPoint y: 155, distance: 426.7
click at [522, 309] on div "LOADING" at bounding box center [680, 351] width 1361 height 703
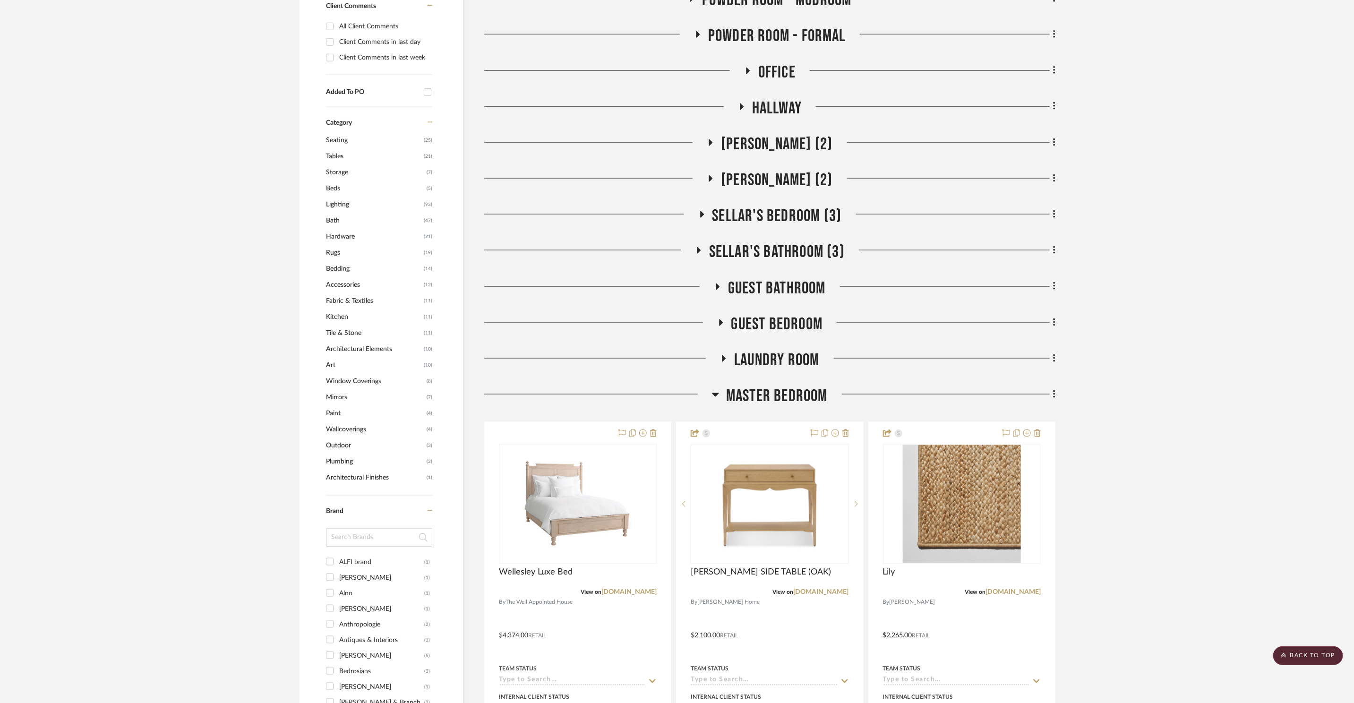
scroll to position [380, 0]
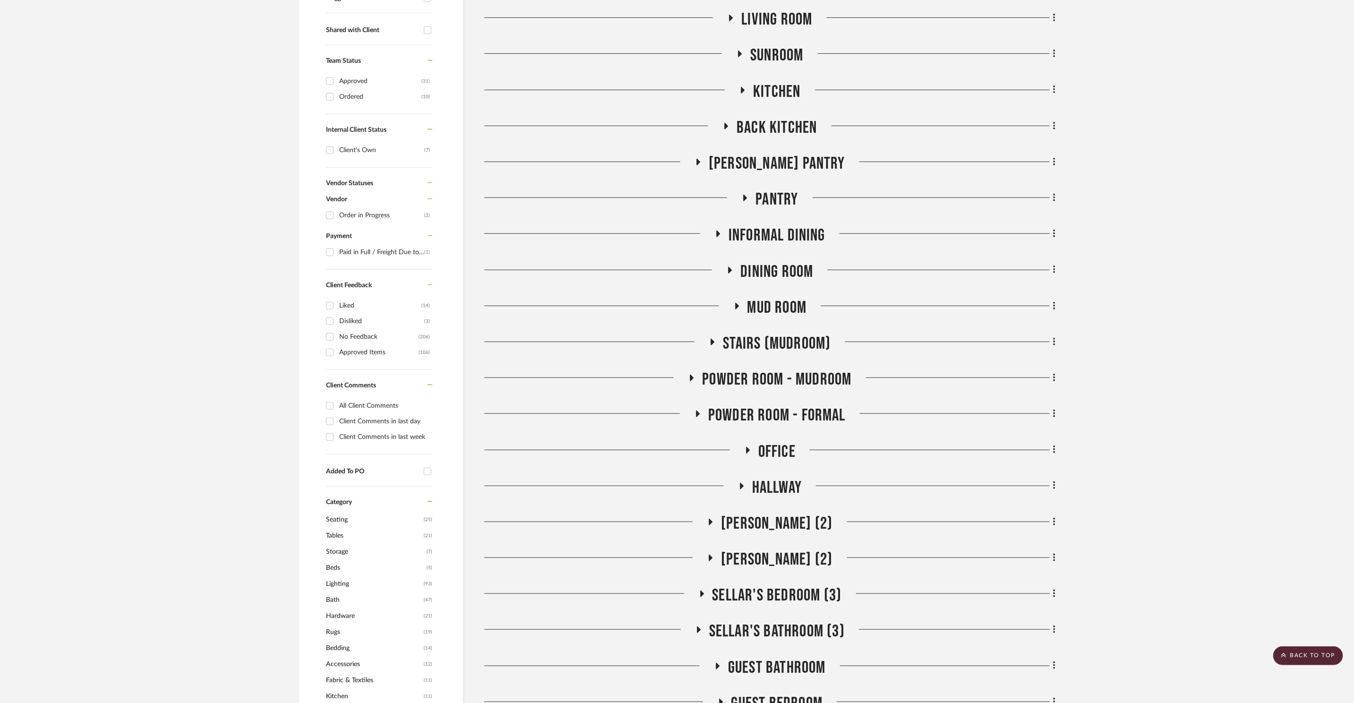
click at [771, 225] on span "Informal DIning" at bounding box center [777, 235] width 97 height 20
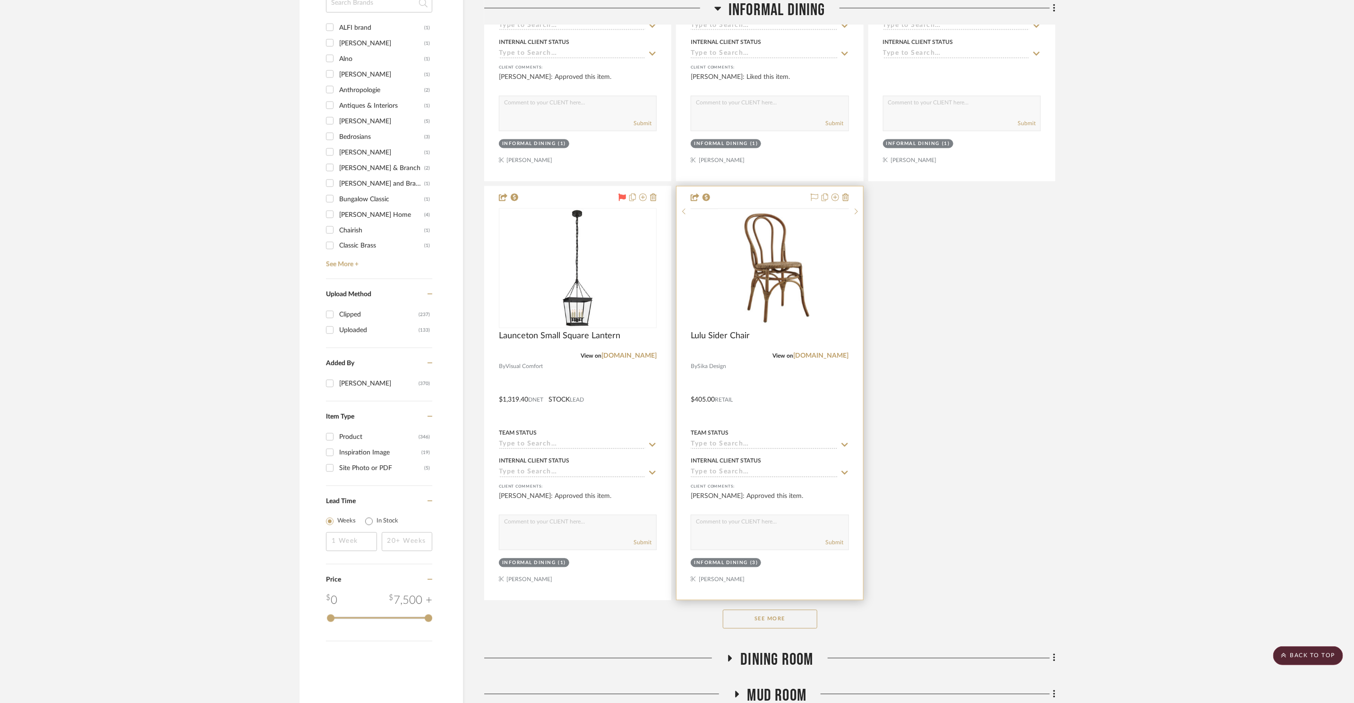
scroll to position [1337, 0]
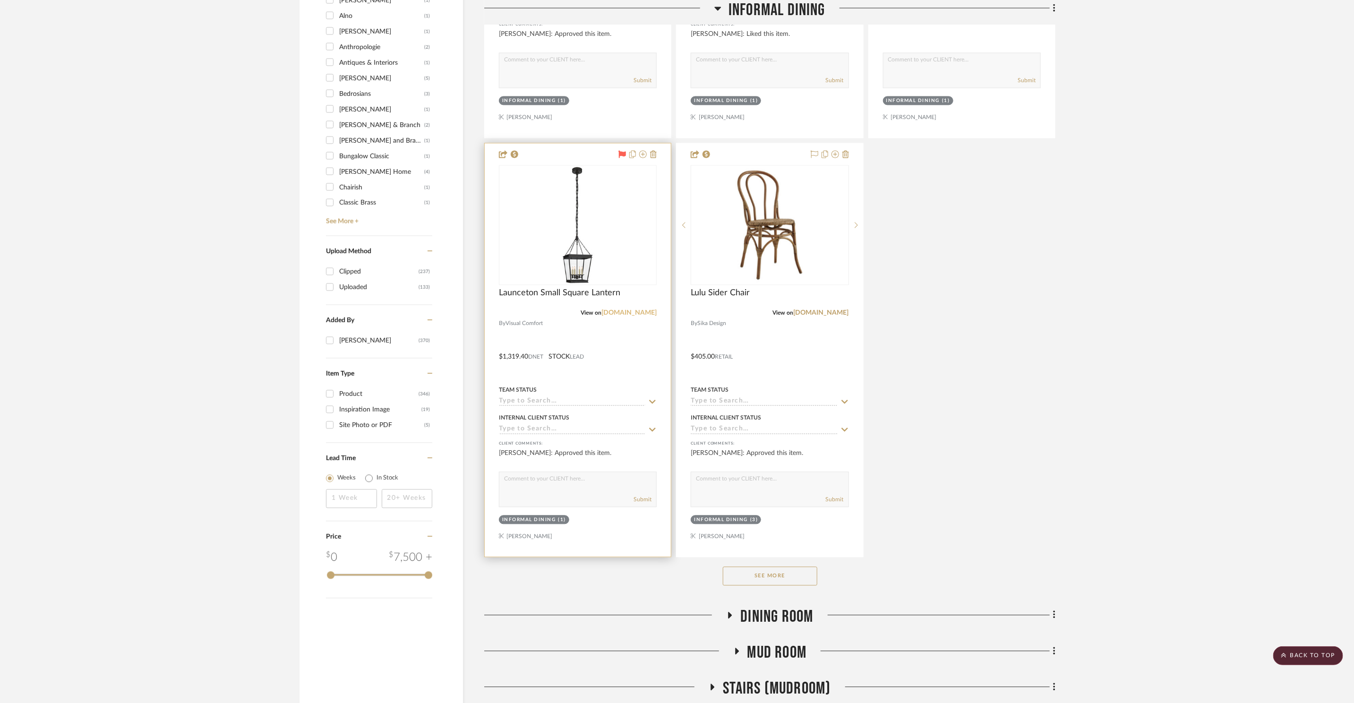
click at [629, 310] on link "visualcomfort.com" at bounding box center [628, 313] width 55 height 7
click at [0, 0] on img at bounding box center [0, 0] width 0 height 0
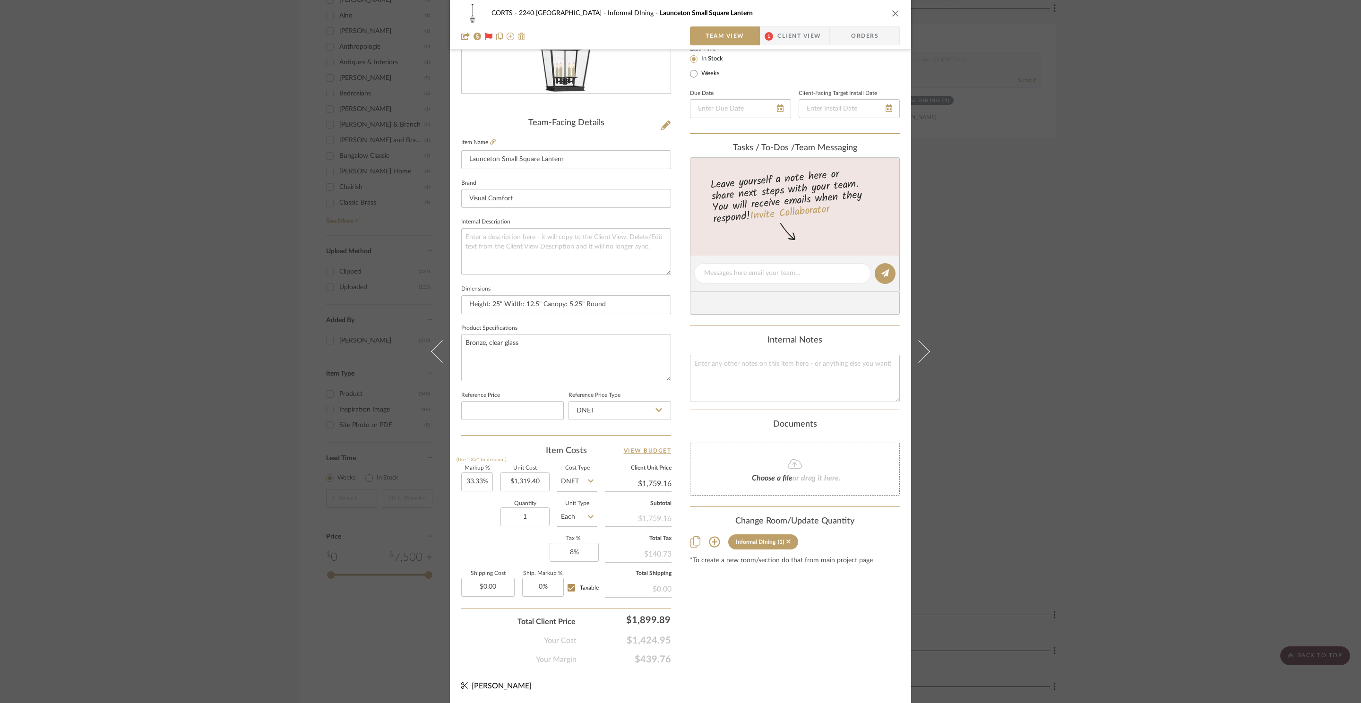
scroll to position [175, 0]
click at [1207, 155] on div "CORTS - 2240 Tewksbury Informal DIning Launceton Small Square Lantern Team View…" at bounding box center [680, 351] width 1361 height 703
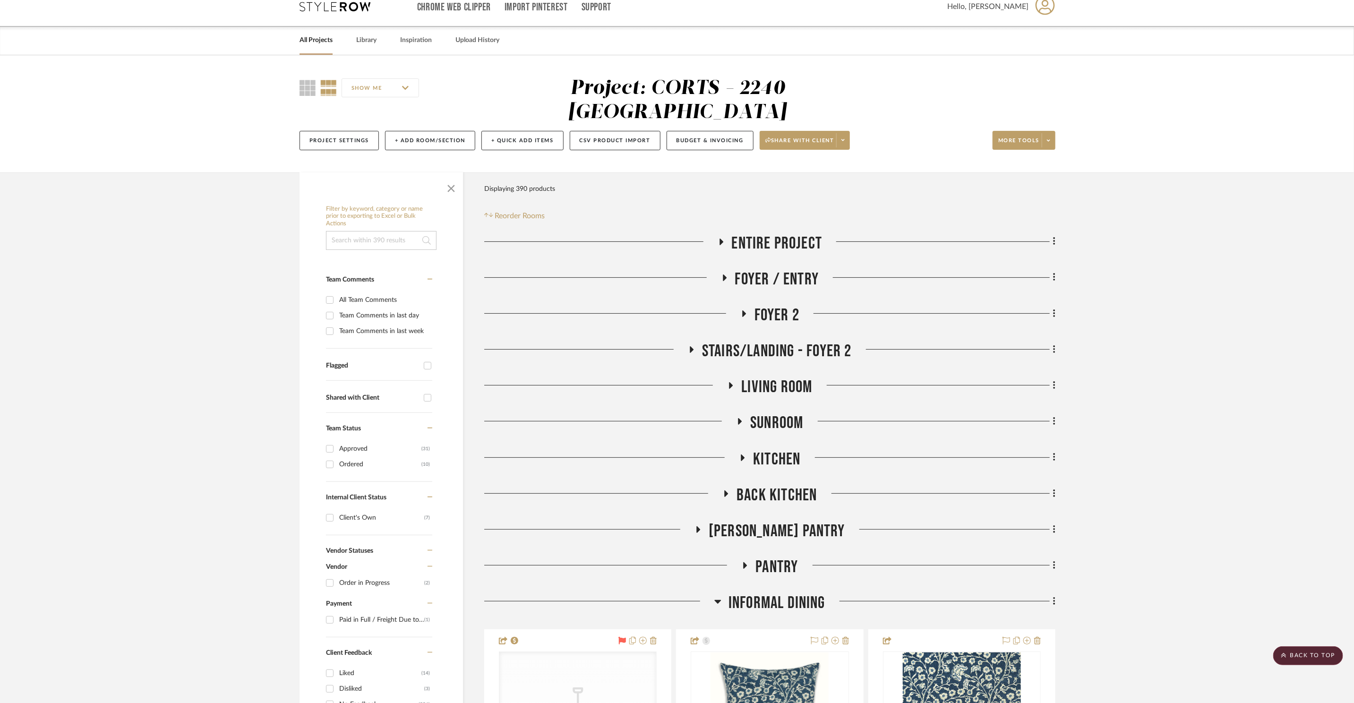
scroll to position [0, 0]
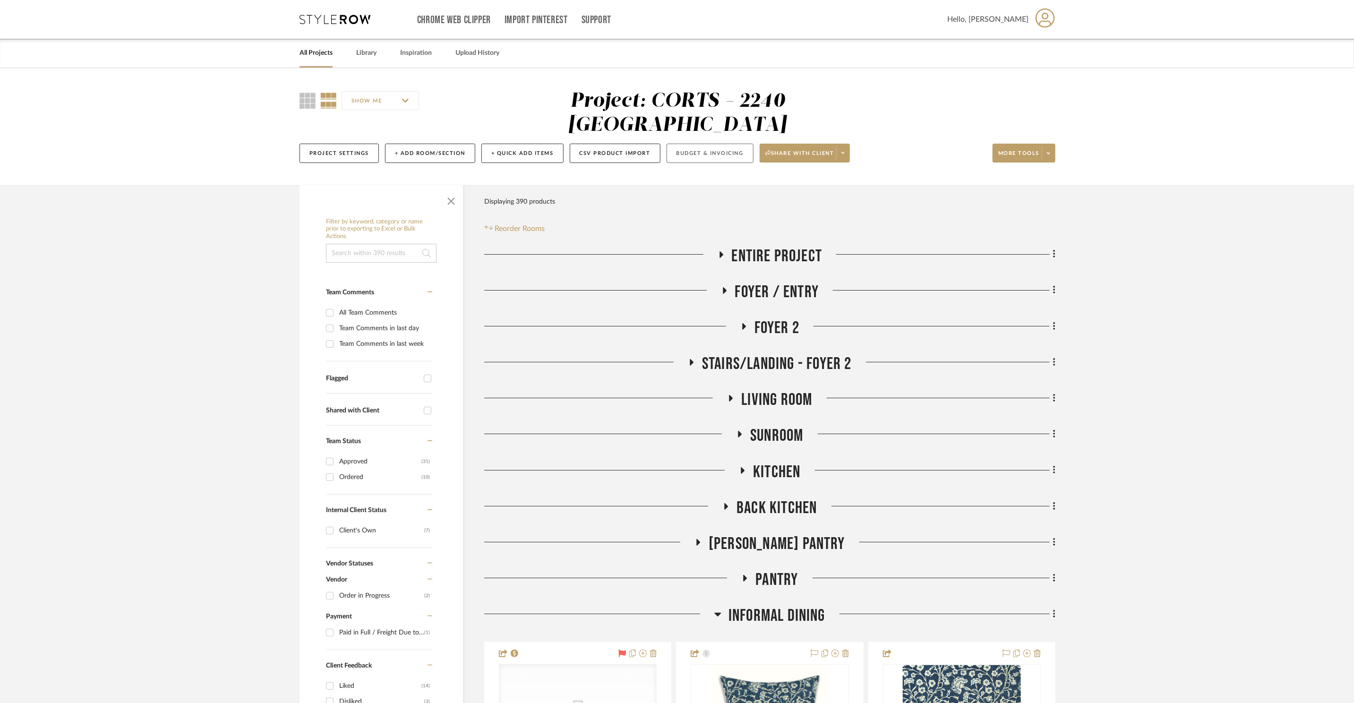
click at [709, 144] on button "Budget & Invoicing" at bounding box center [710, 153] width 87 height 19
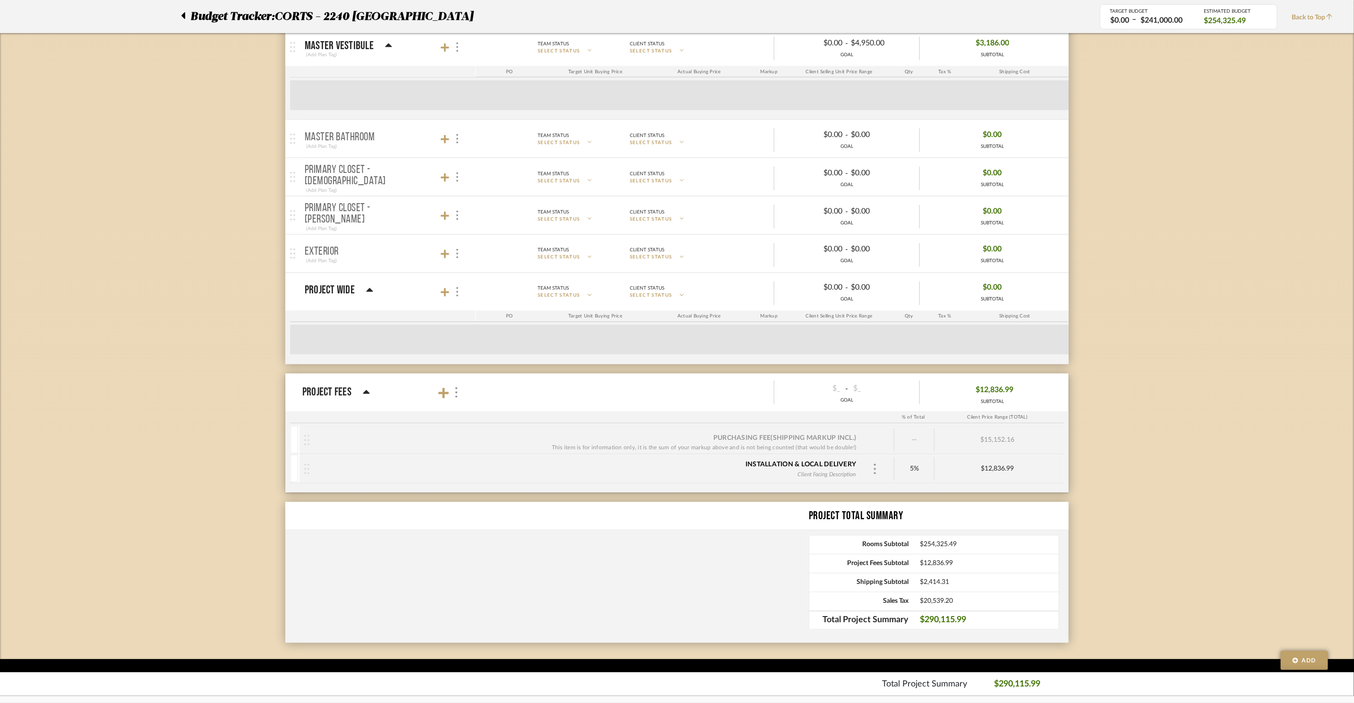
scroll to position [6550, 0]
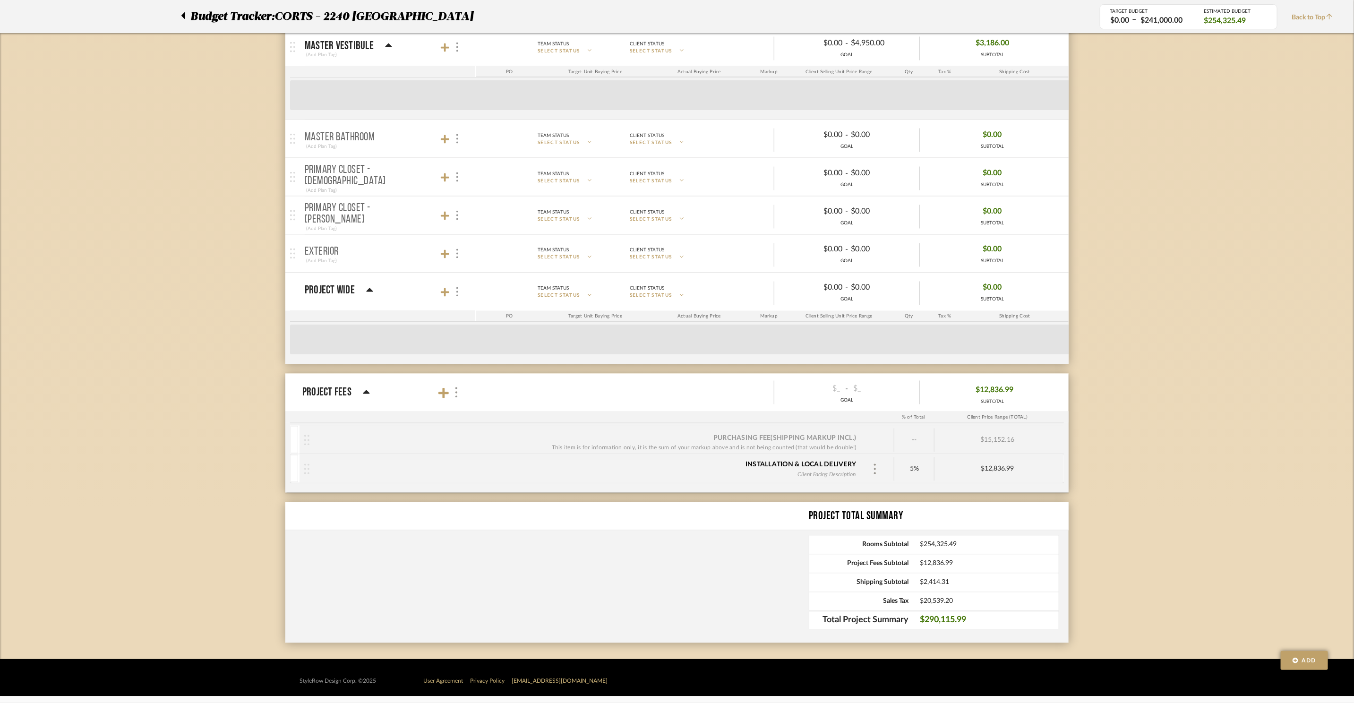
click at [806, 443] on div "Purchasing Fee (Shipping markup incl.)" at bounding box center [784, 438] width 143 height 9
click at [1002, 449] on div "$15,152.16" at bounding box center [998, 441] width 126 height 24
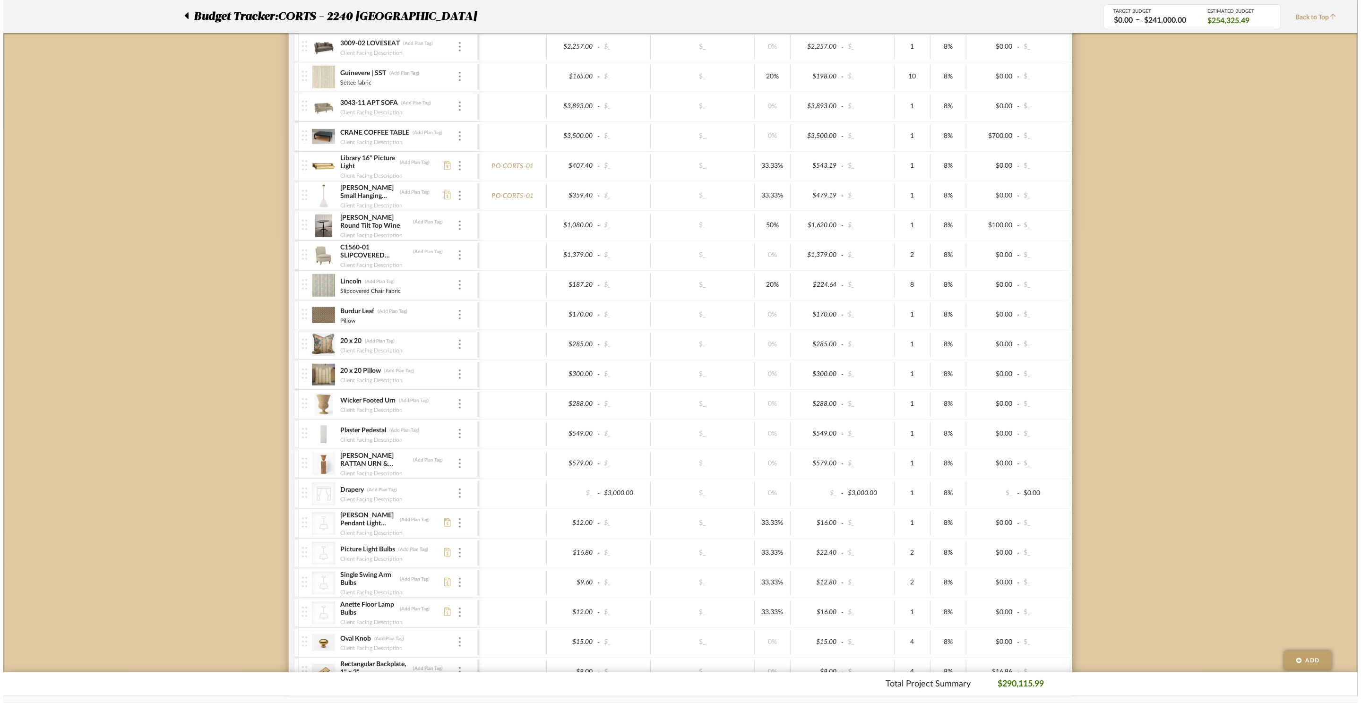
scroll to position [0, 0]
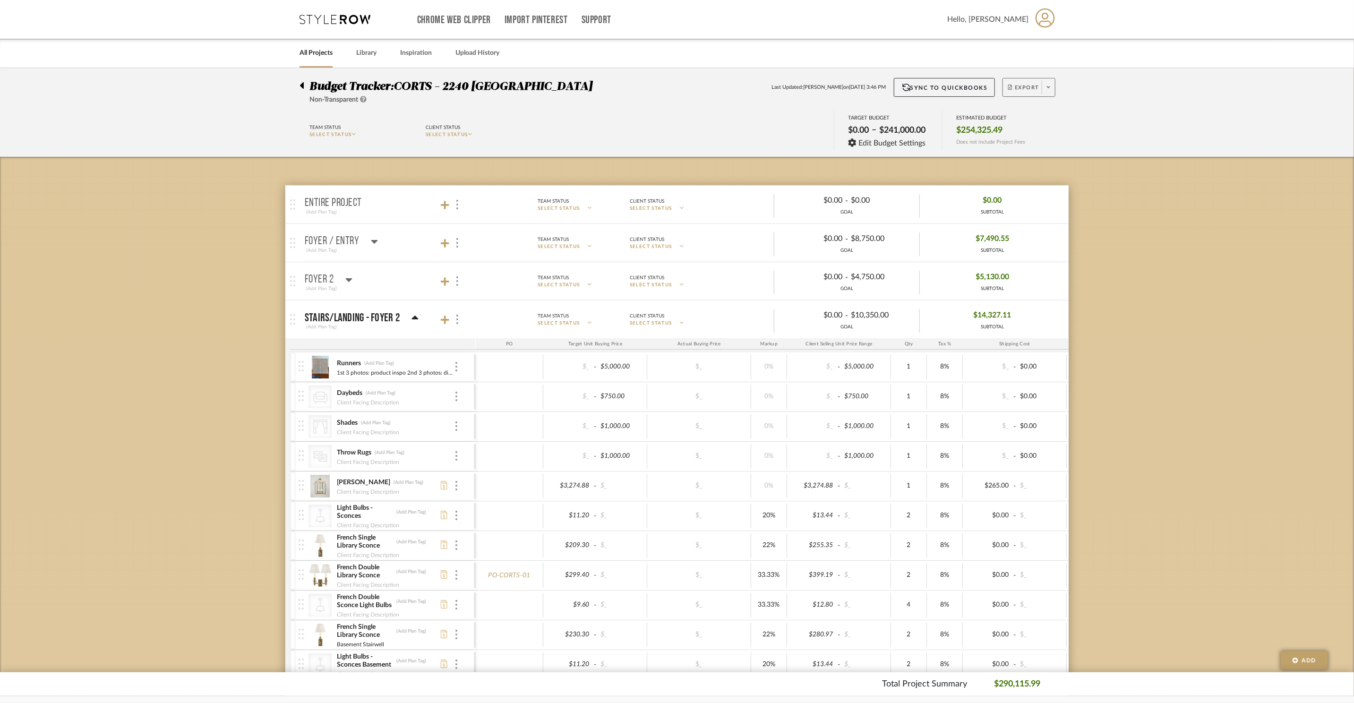
click at [1050, 89] on span at bounding box center [1048, 87] width 13 height 14
click at [1047, 109] on button "Export PDF" at bounding box center [1045, 114] width 90 height 23
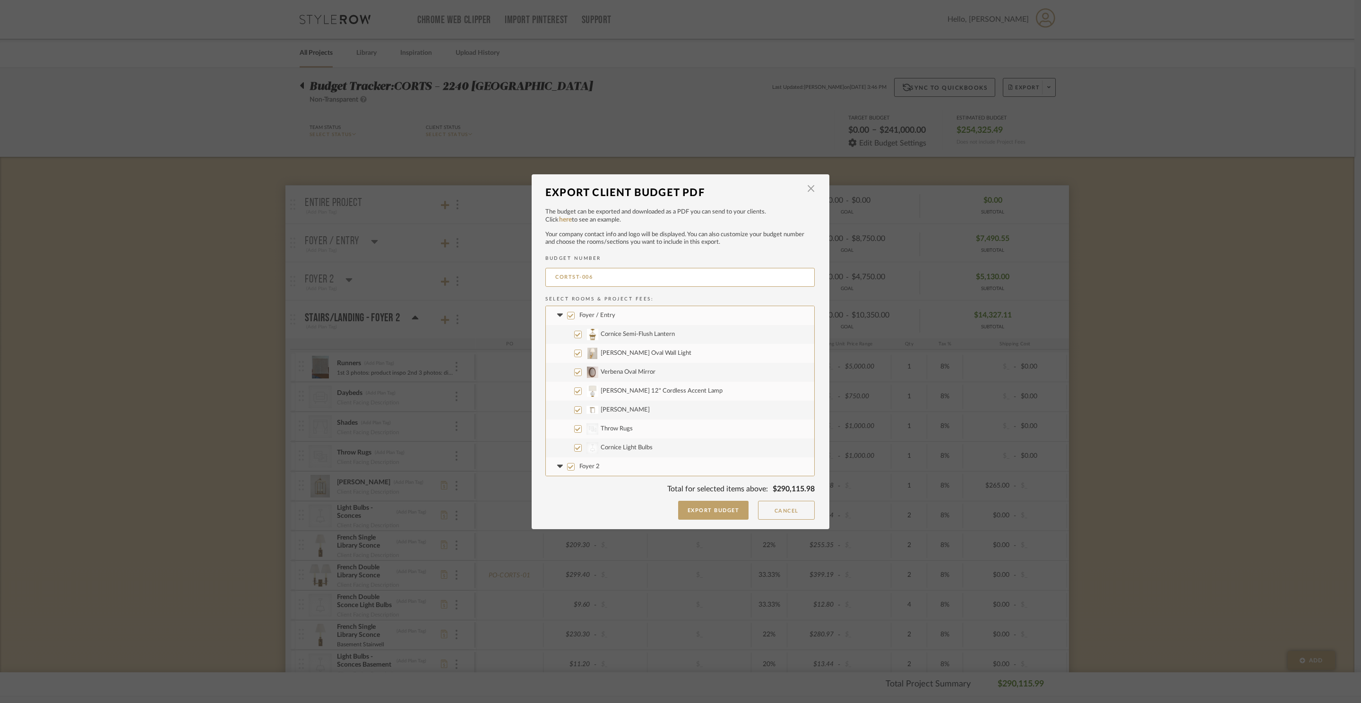
click at [593, 320] on label "Foyer / Entry" at bounding box center [680, 315] width 268 height 19
click at [575, 319] on input "Foyer / Entry" at bounding box center [571, 316] width 8 height 8
checkbox input "false"
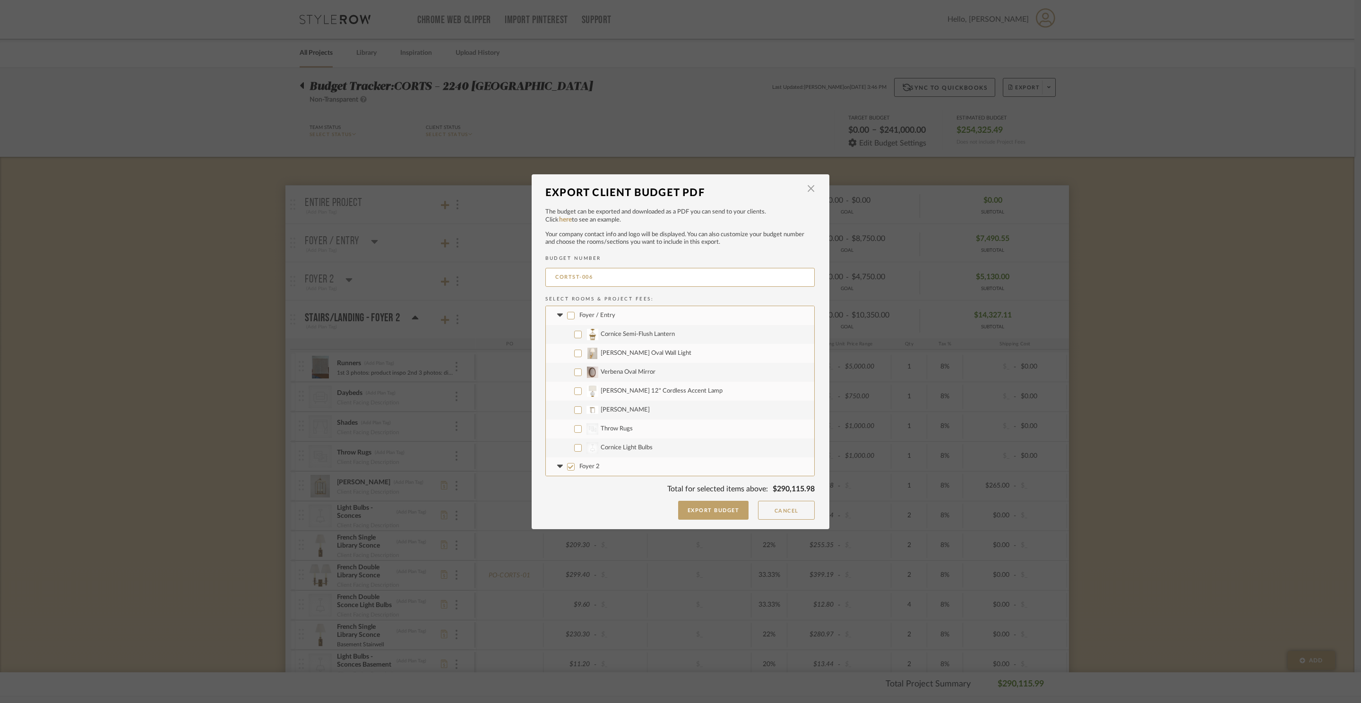
checkbox input "false"
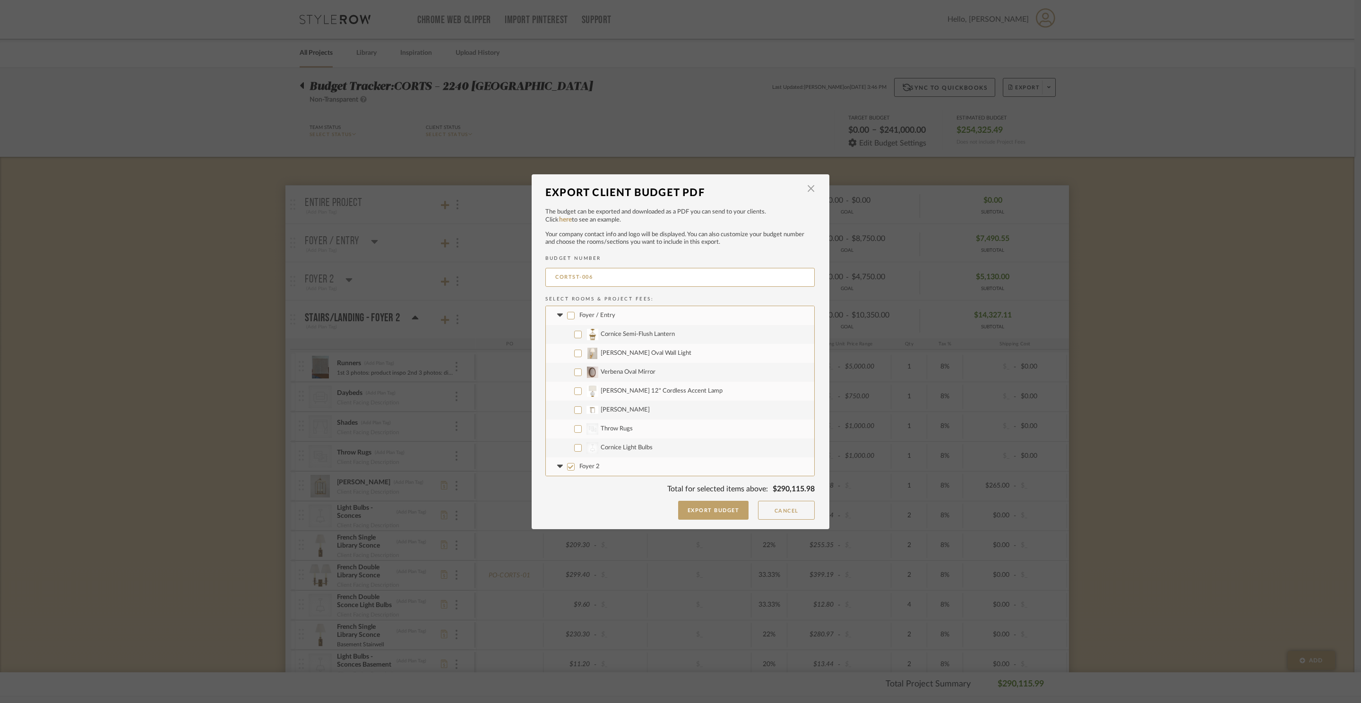
click at [604, 338] on label "Cornice Semi-Flush Lantern" at bounding box center [680, 334] width 268 height 19
click at [582, 338] on input "Cornice Semi-Flush Lantern" at bounding box center [578, 335] width 8 height 8
checkbox input "true"
click at [636, 392] on span "Elsie 12" Cordless Accent Lamp" at bounding box center [662, 391] width 122 height 6
click at [582, 392] on input "Elsie 12" Cordless Accent Lamp" at bounding box center [578, 391] width 8 height 8
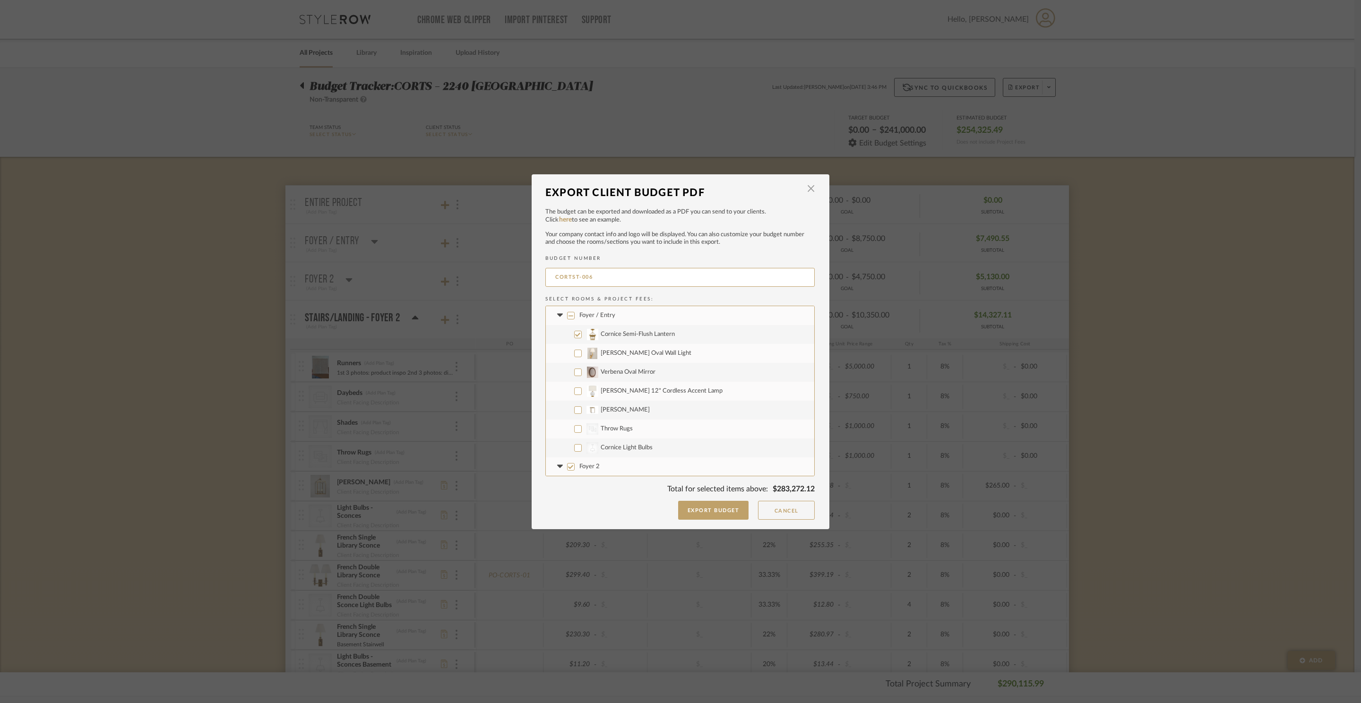
checkbox input "true"
click at [568, 330] on label "Foyer 2" at bounding box center [680, 325] width 268 height 19
click at [568, 329] on input "Foyer 2" at bounding box center [571, 325] width 8 height 8
checkbox input "false"
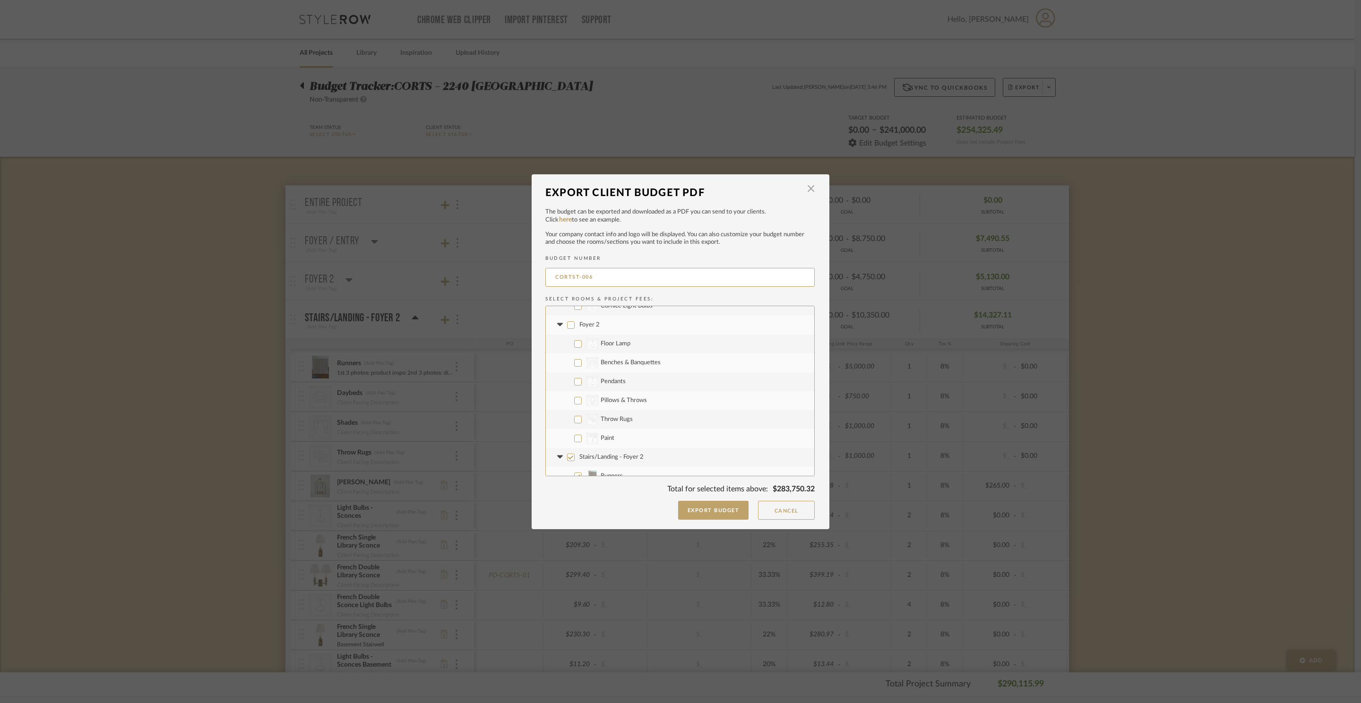
checkbox input "false"
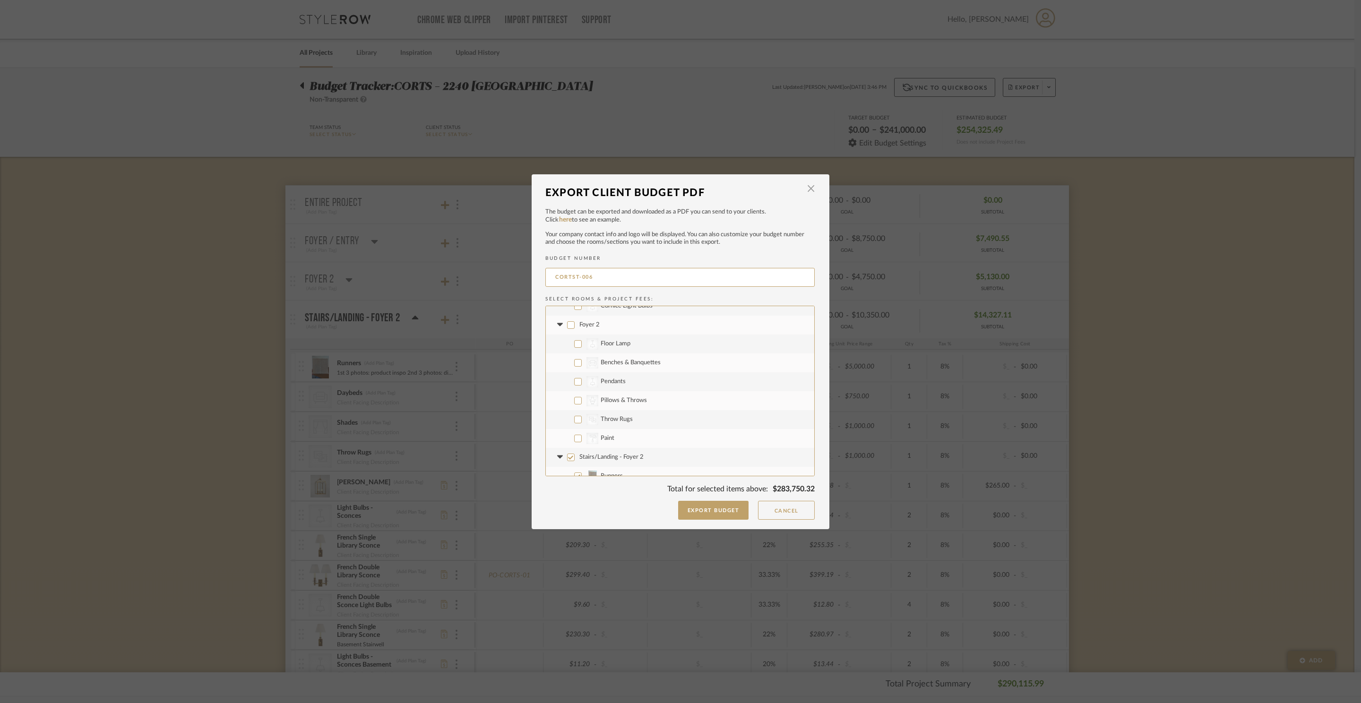
checkbox input "false"
click at [557, 326] on icon at bounding box center [560, 324] width 6 height 3
click at [570, 341] on input "Stairs/Landing - Foyer 2" at bounding box center [571, 344] width 8 height 8
checkbox input "false"
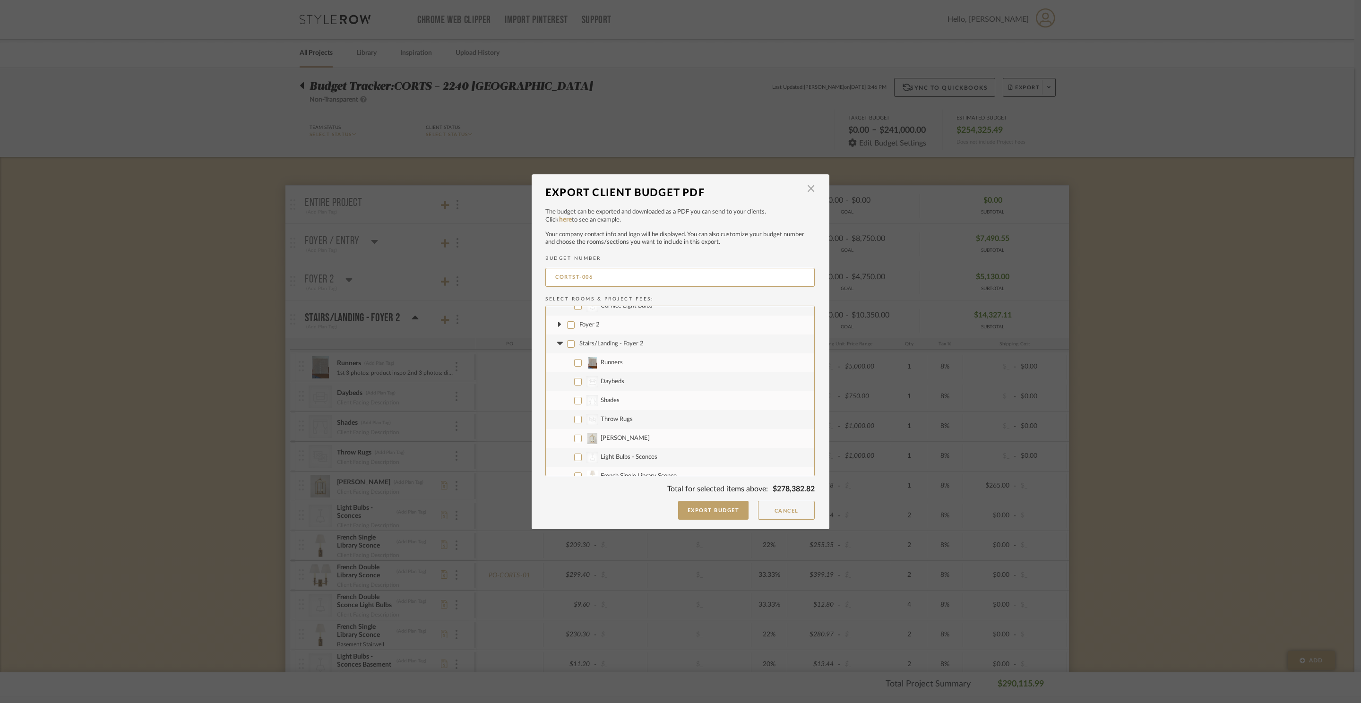
checkbox input "false"
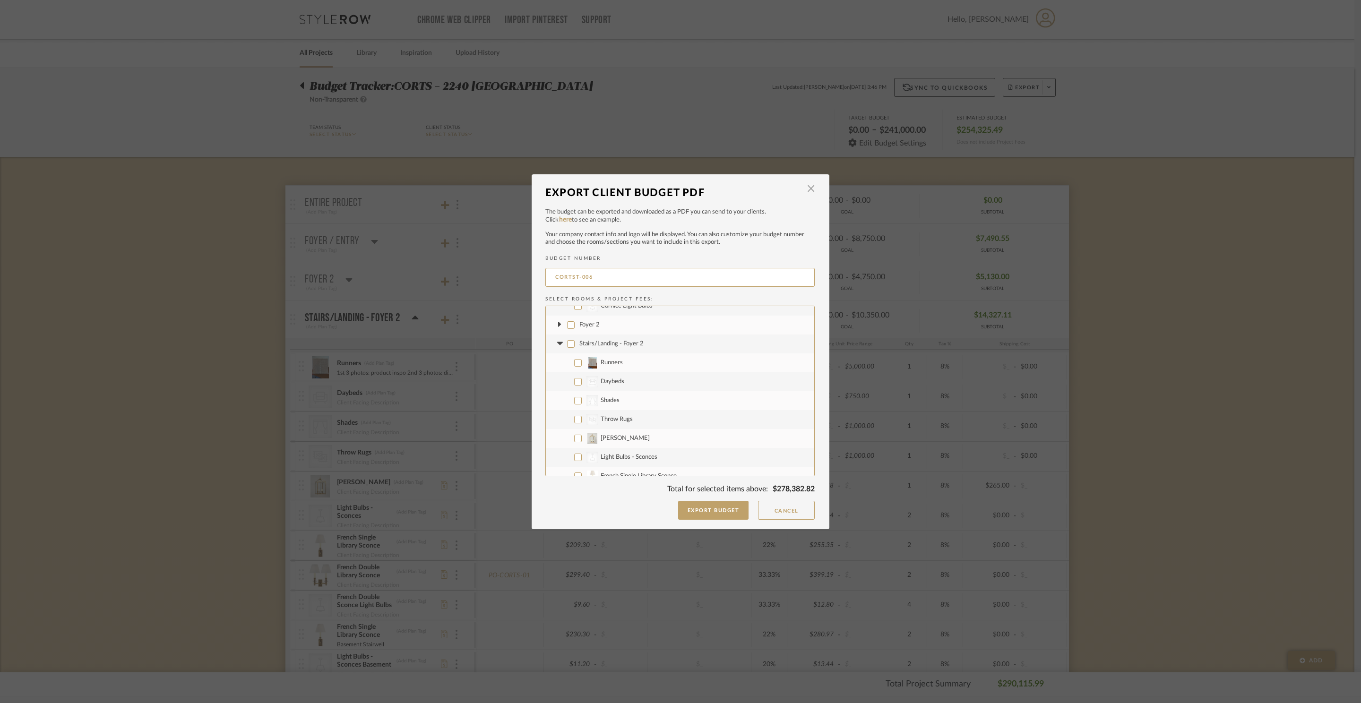
checkbox input "false"
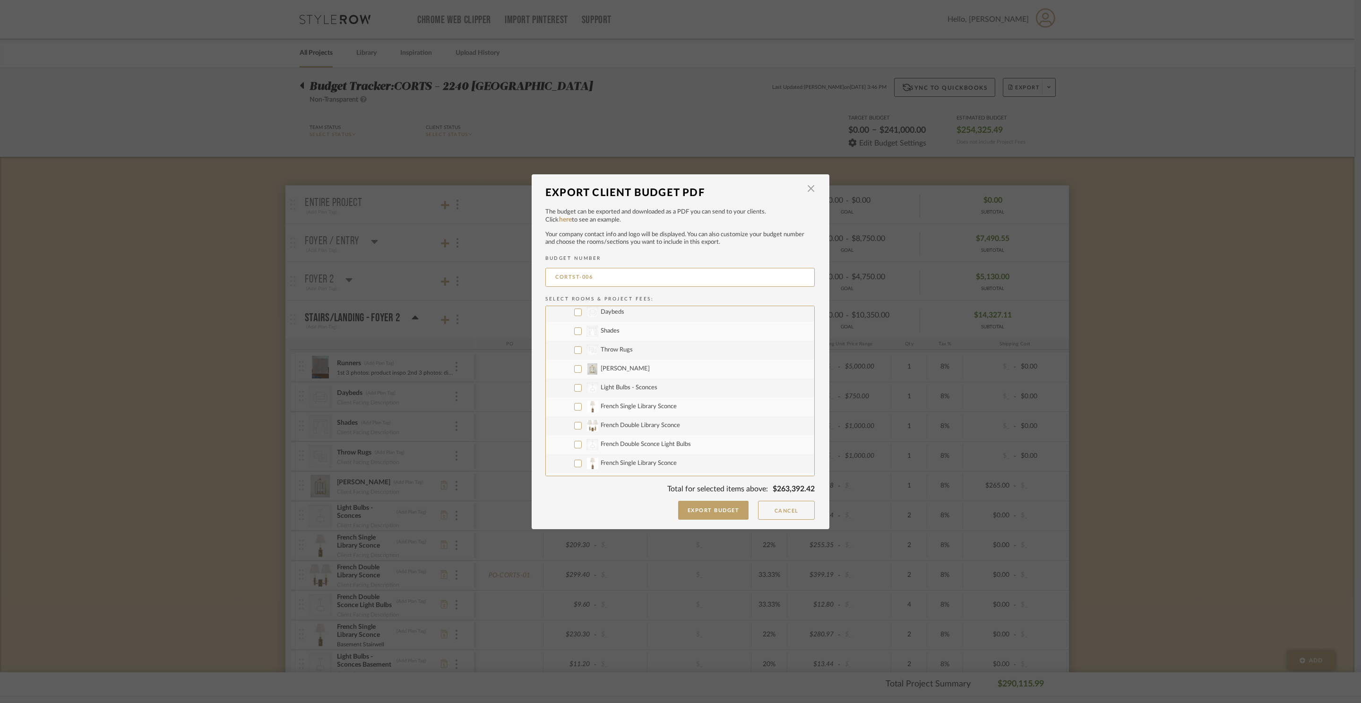
scroll to position [220, 0]
click at [576, 382] on input "CategoryIconLighting Created with Sketch. Light Bulbs - Sconces" at bounding box center [578, 380] width 8 height 8
checkbox input "true"
click at [576, 393] on label "French Single Library Sconce" at bounding box center [680, 398] width 268 height 19
click at [576, 395] on input "French Single Library Sconce" at bounding box center [578, 399] width 8 height 8
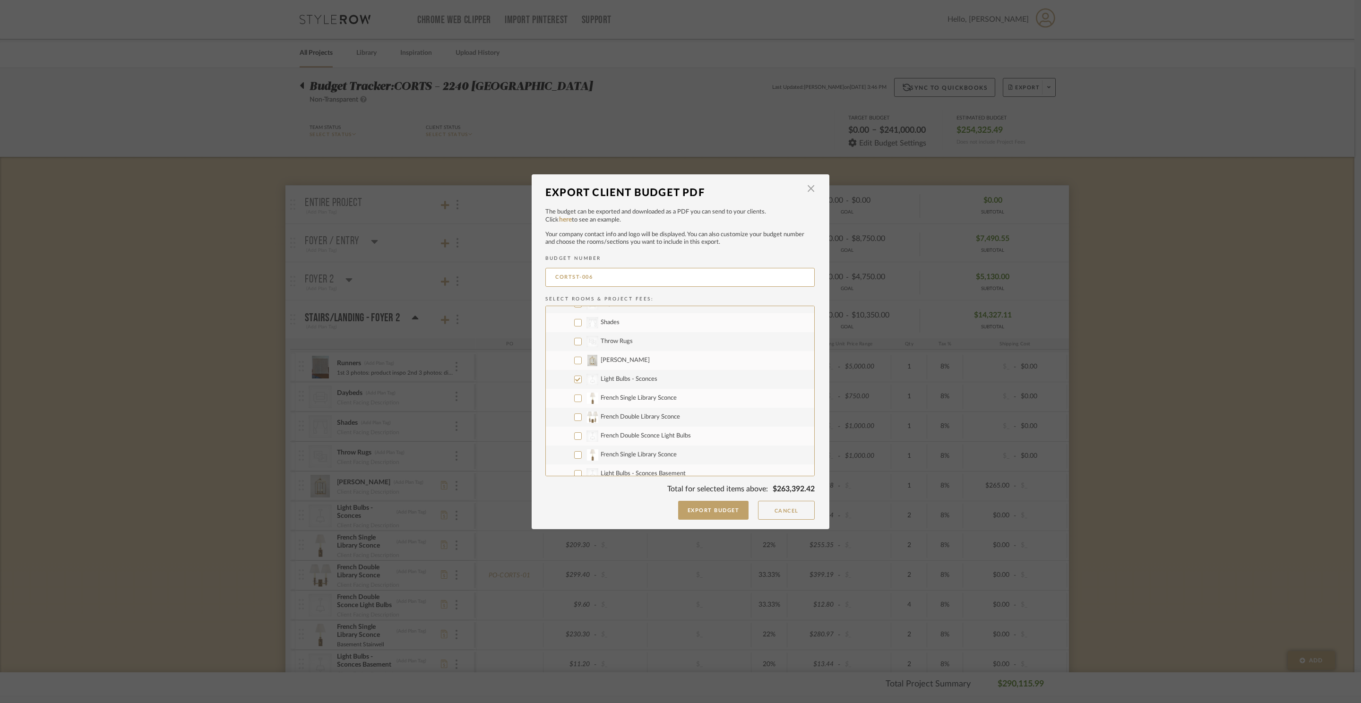
checkbox input "true"
click at [572, 411] on label "French Double Library Sconce" at bounding box center [680, 417] width 268 height 19
click at [574, 413] on input "French Double Library Sconce" at bounding box center [578, 417] width 8 height 8
checkbox input "true"
click at [576, 451] on input "French Single Library Sconce" at bounding box center [578, 455] width 8 height 8
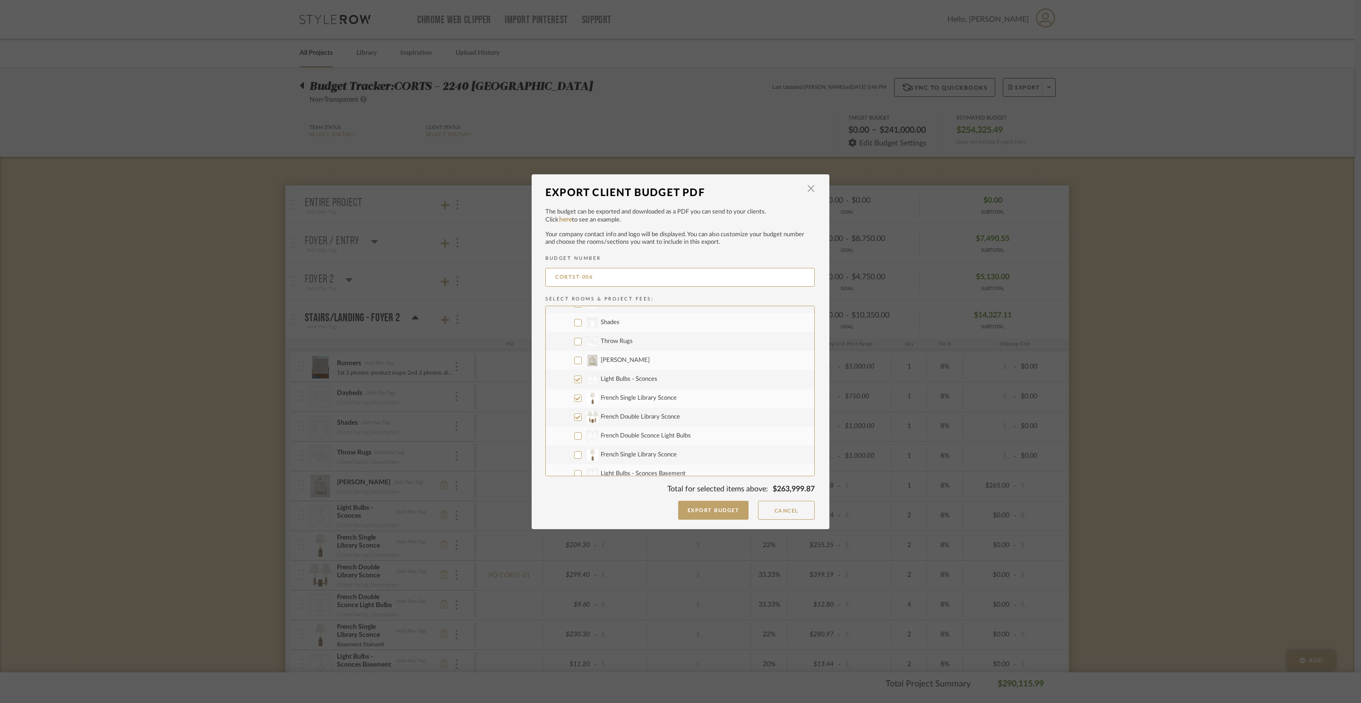
checkbox input "true"
click at [574, 438] on input "CategoryIconLighting Created with Sketch. French Double Sconce Light Bulbs" at bounding box center [578, 436] width 8 height 8
checkbox input "true"
click at [575, 438] on input "CategoryIconLighting Created with Sketch. Light Bulbs - Sconces Basement" at bounding box center [578, 437] width 8 height 8
checkbox input "true"
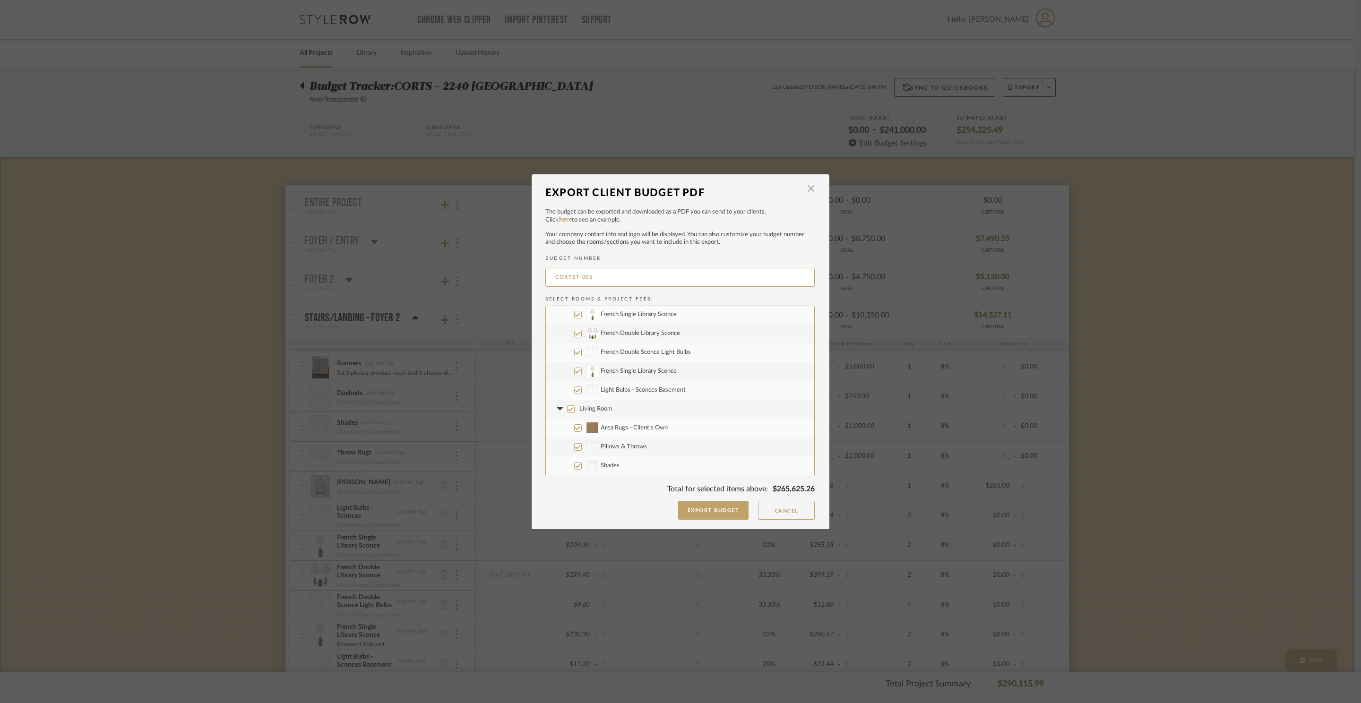
click at [569, 409] on input "Living Room" at bounding box center [571, 409] width 8 height 8
checkbox input "false"
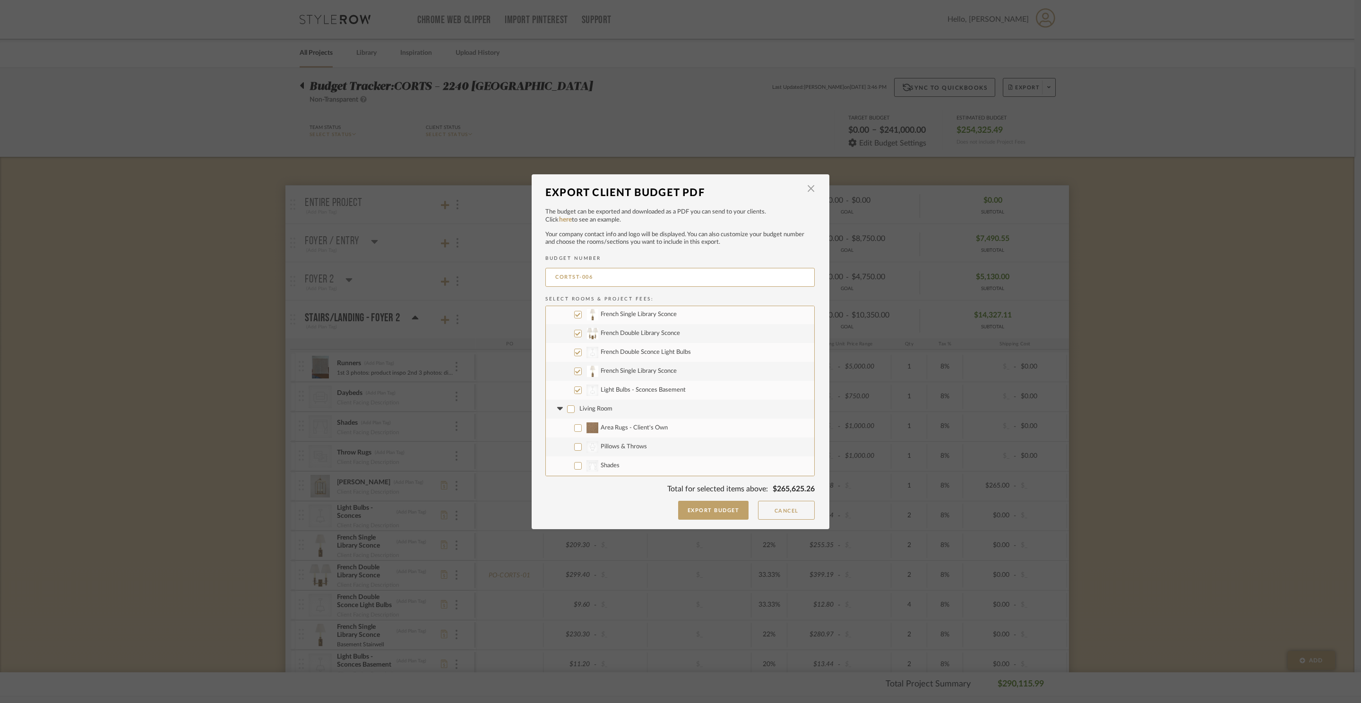
checkbox input "false"
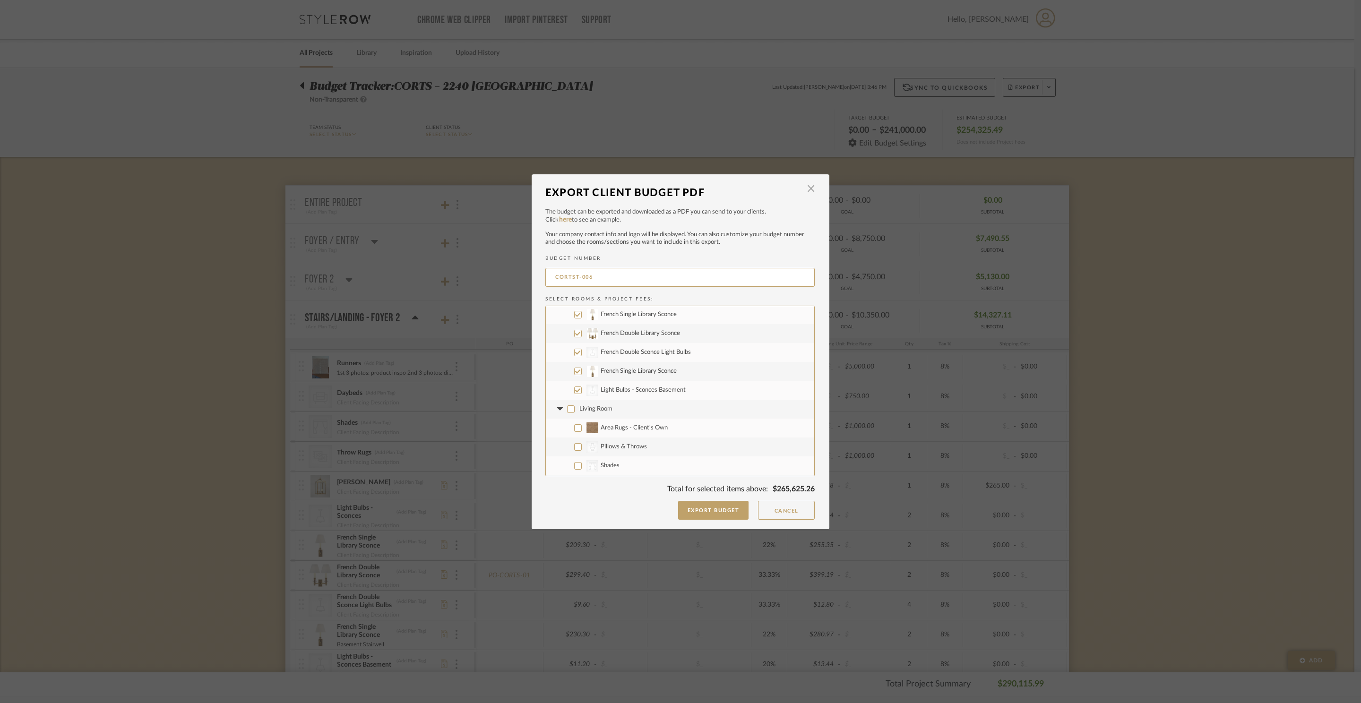
checkbox input "false"
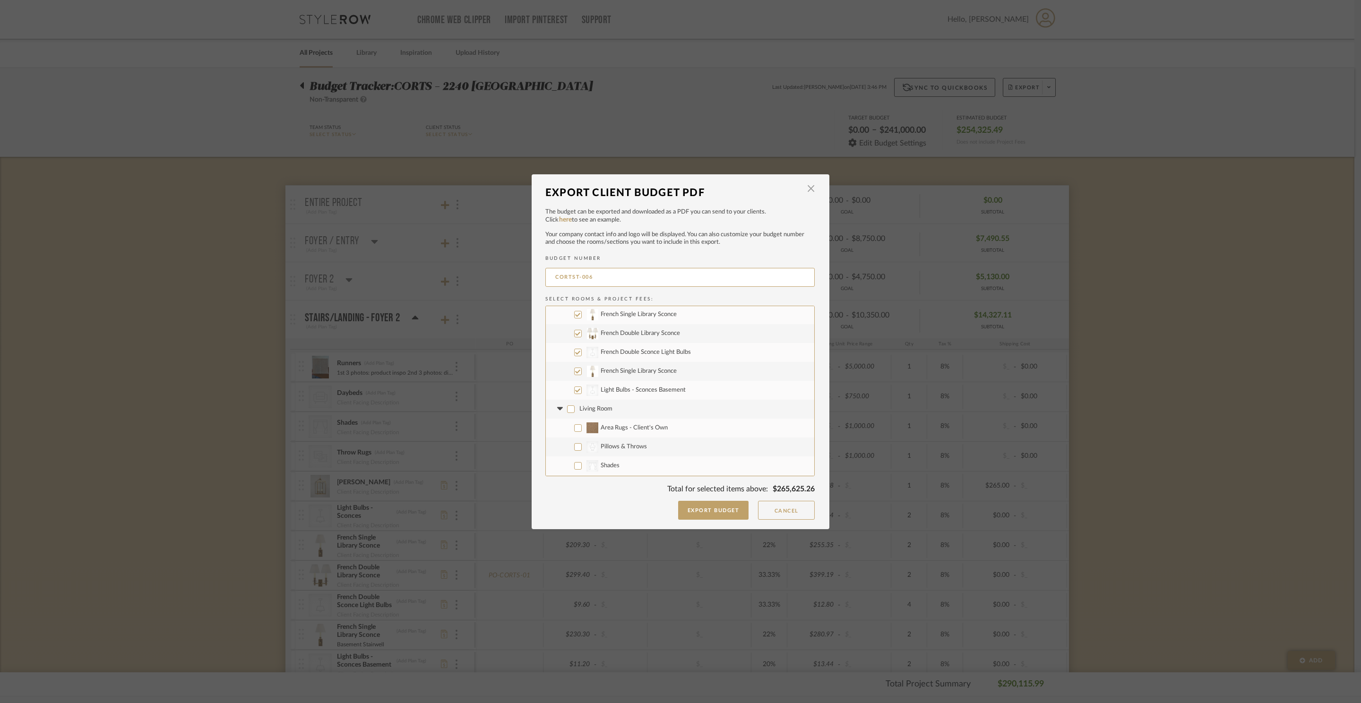
checkbox input "false"
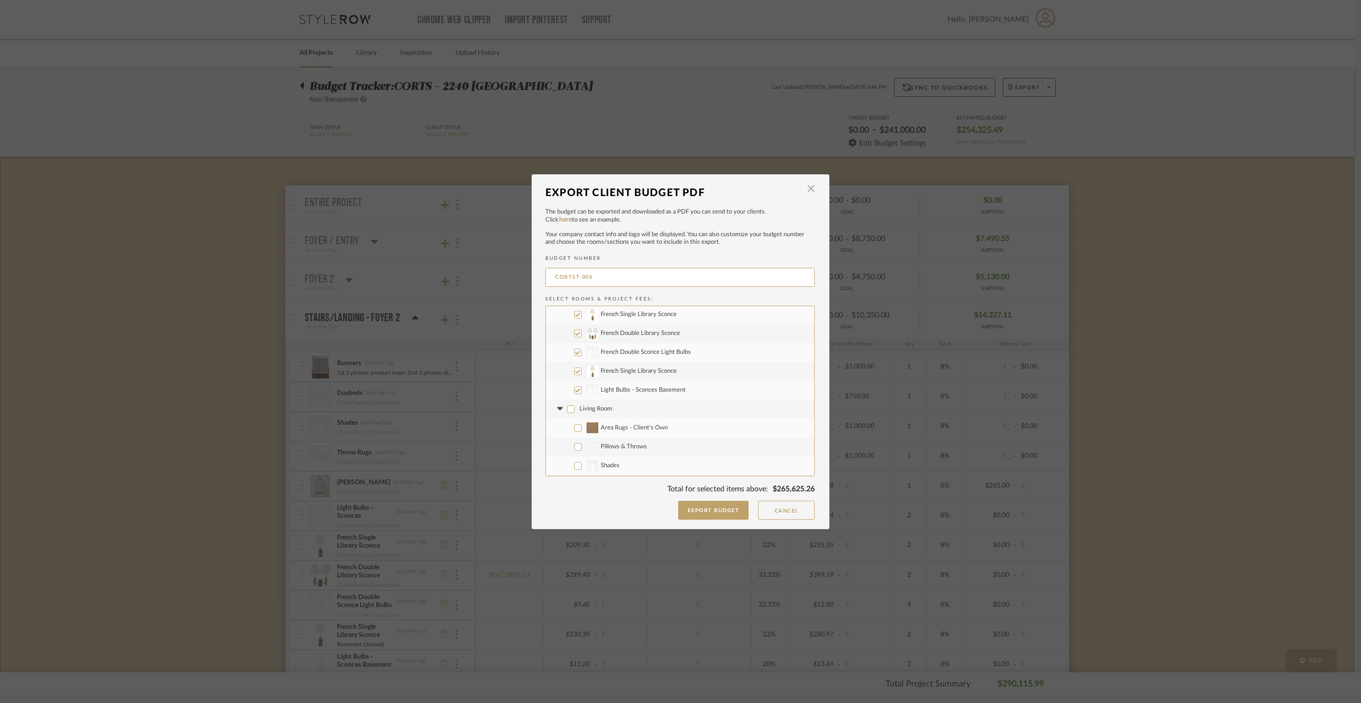
checkbox input "false"
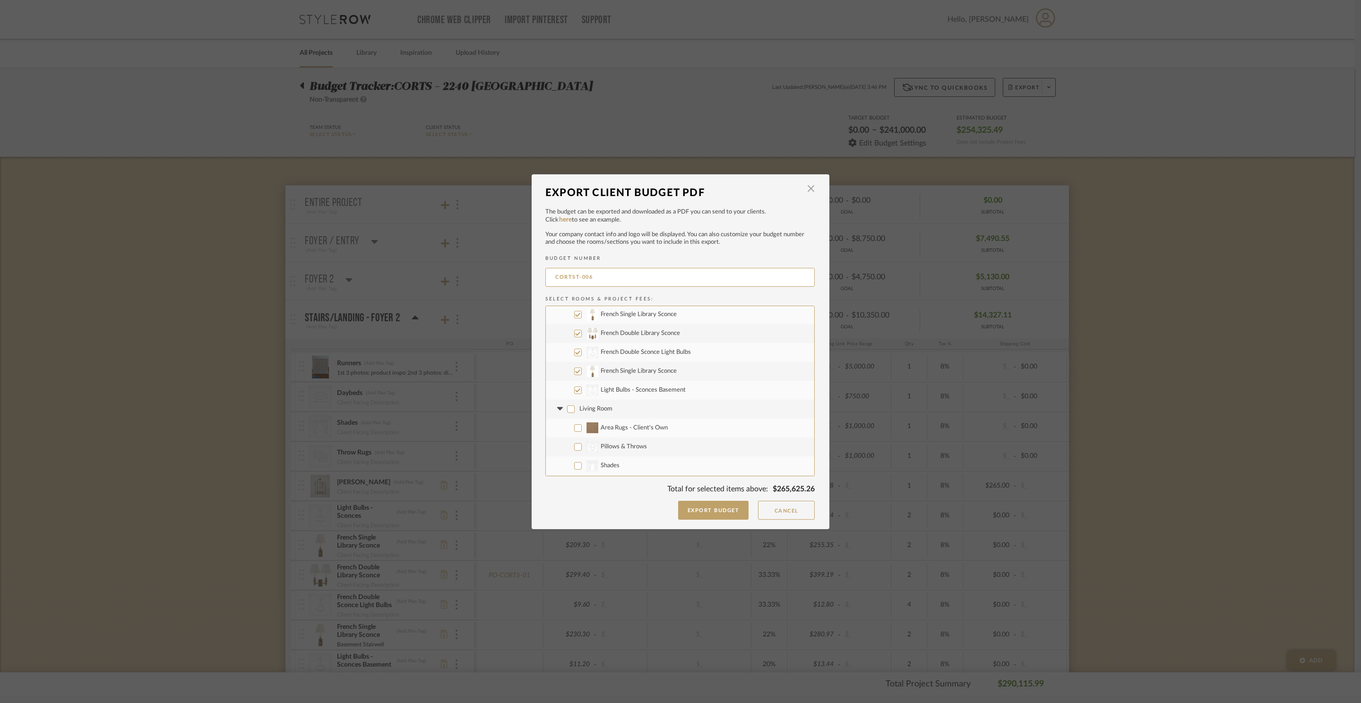
checkbox input "false"
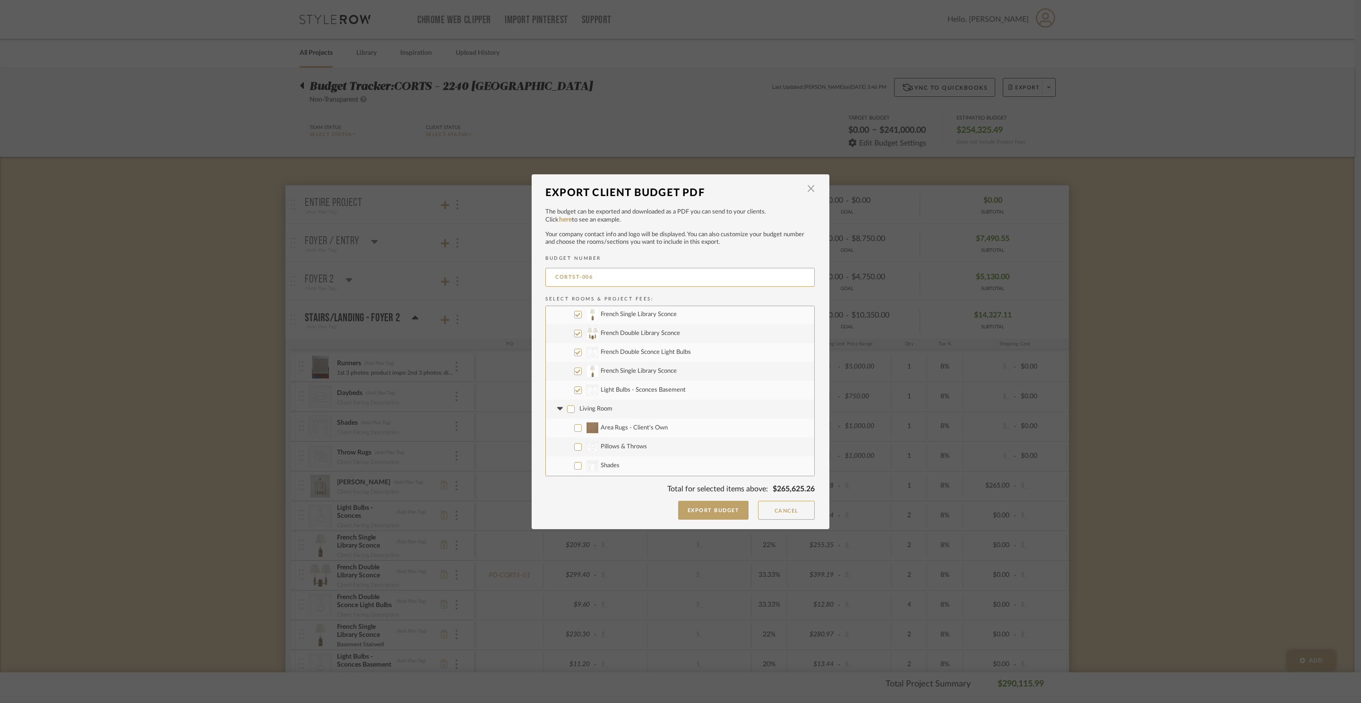
checkbox input "false"
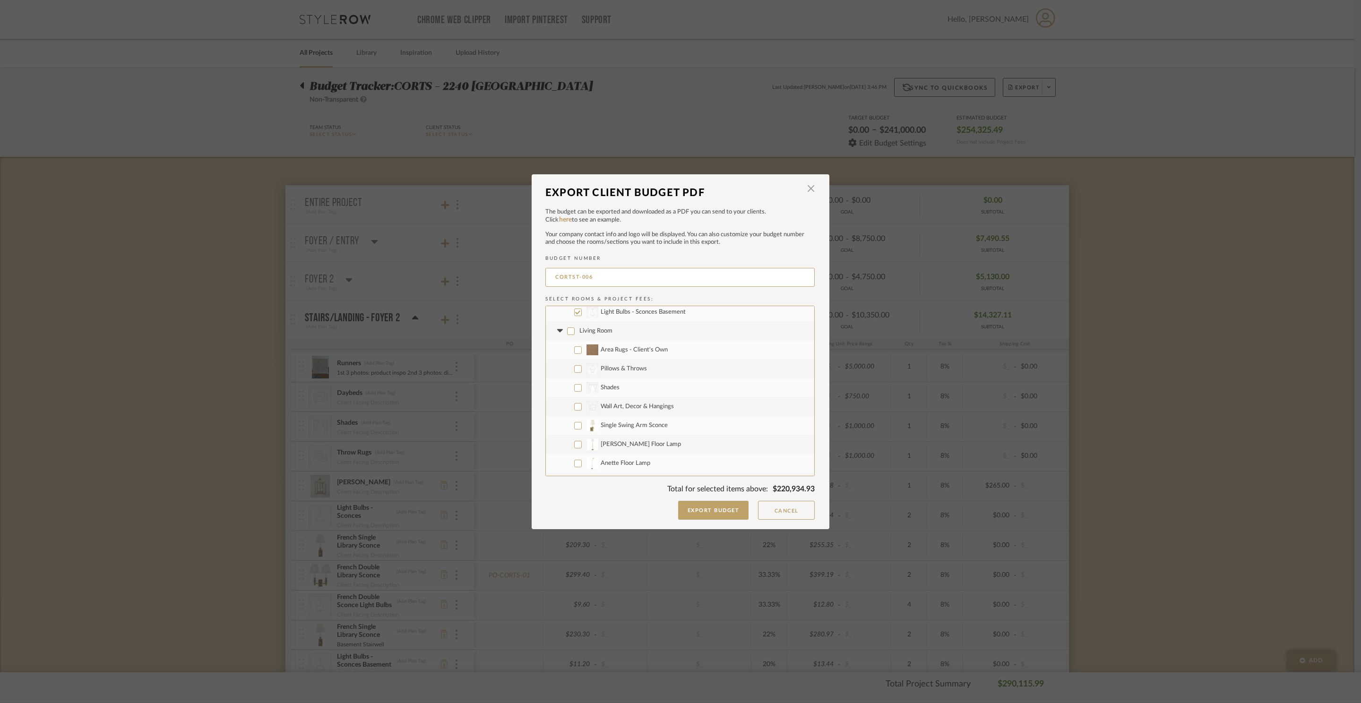
scroll to position [393, 0]
click at [574, 413] on input "Single Swing Arm Sconce" at bounding box center [578, 415] width 8 height 8
checkbox input "true"
click at [574, 411] on input "Bryant Floor Lamp" at bounding box center [578, 408] width 8 height 8
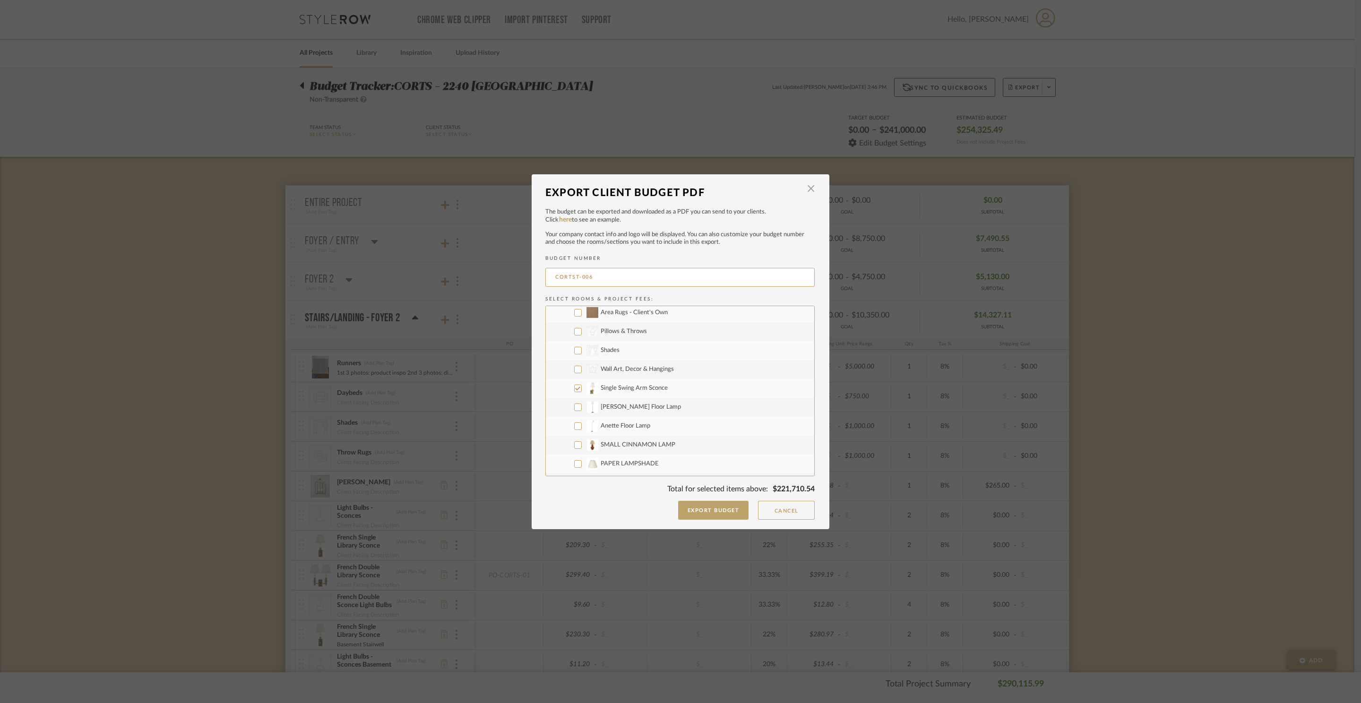
checkbox input "true"
click at [574, 426] on input "Anette Floor Lamp" at bounding box center [578, 426] width 8 height 8
checkbox input "true"
click at [576, 366] on label "Library 16" Picture Light" at bounding box center [680, 361] width 268 height 19
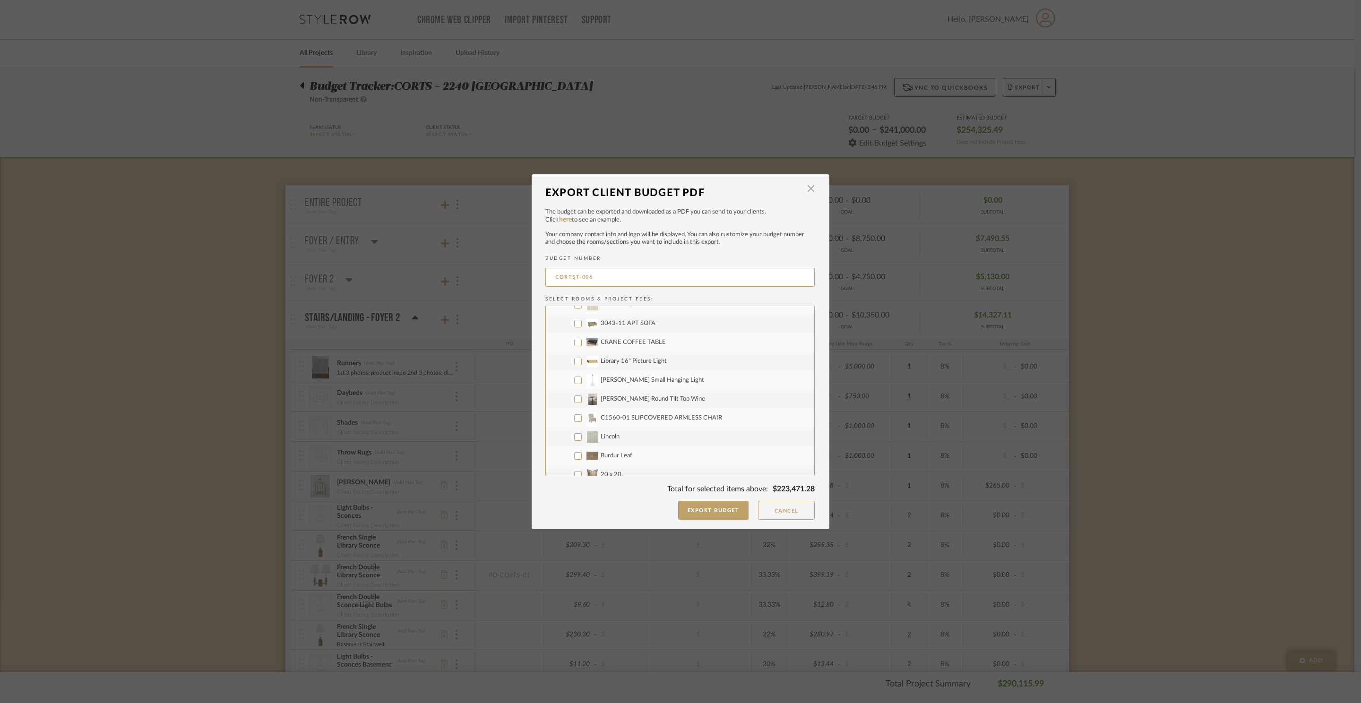
click at [576, 365] on input "Library 16" Picture Light" at bounding box center [578, 362] width 8 height 8
checkbox input "true"
click at [576, 383] on input "Goodman Small Hanging Light" at bounding box center [578, 381] width 8 height 8
checkbox input "true"
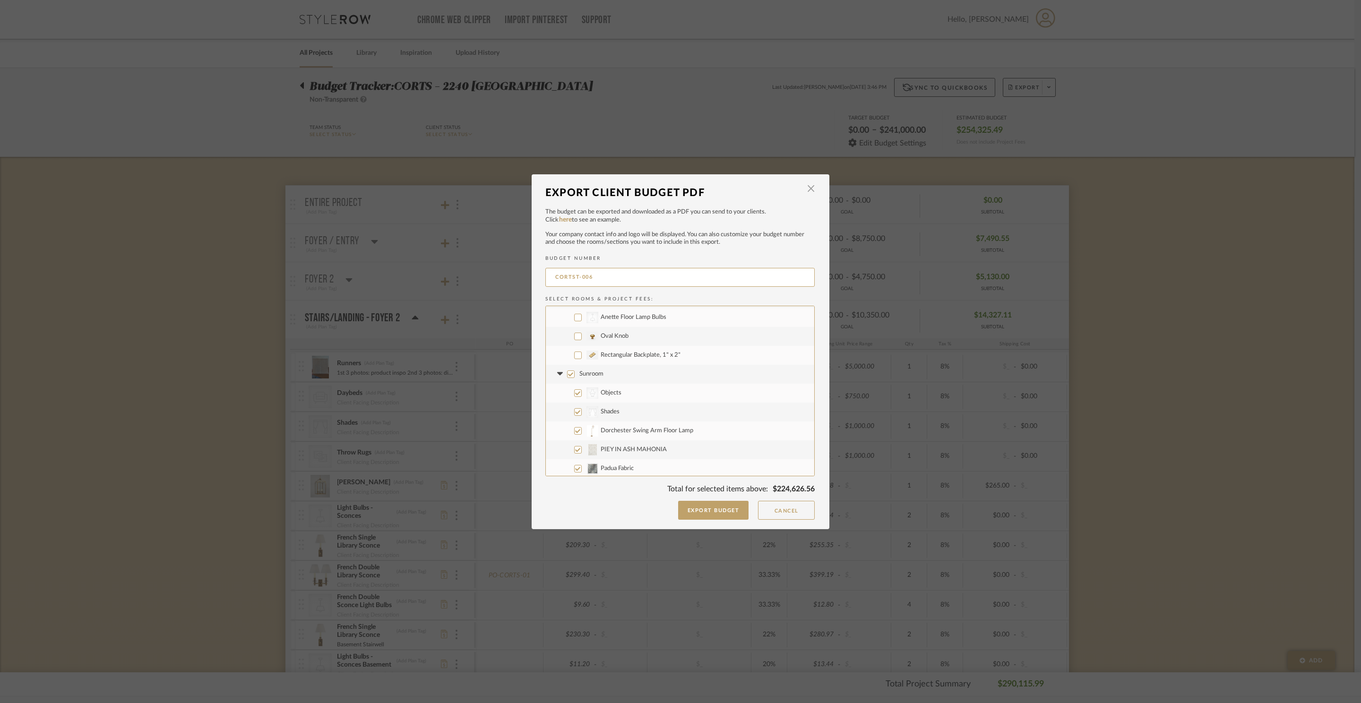
click at [569, 376] on input "Sunroom" at bounding box center [571, 374] width 8 height 8
checkbox input "false"
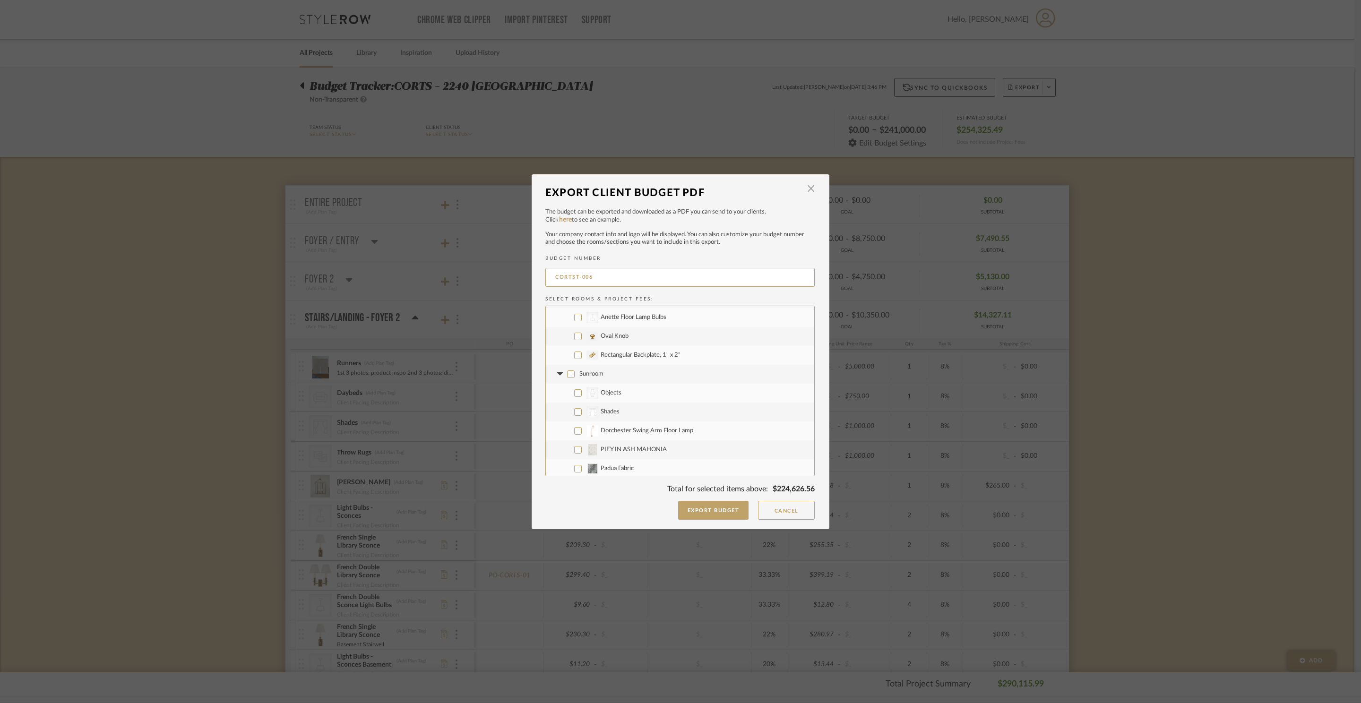
checkbox input "false"
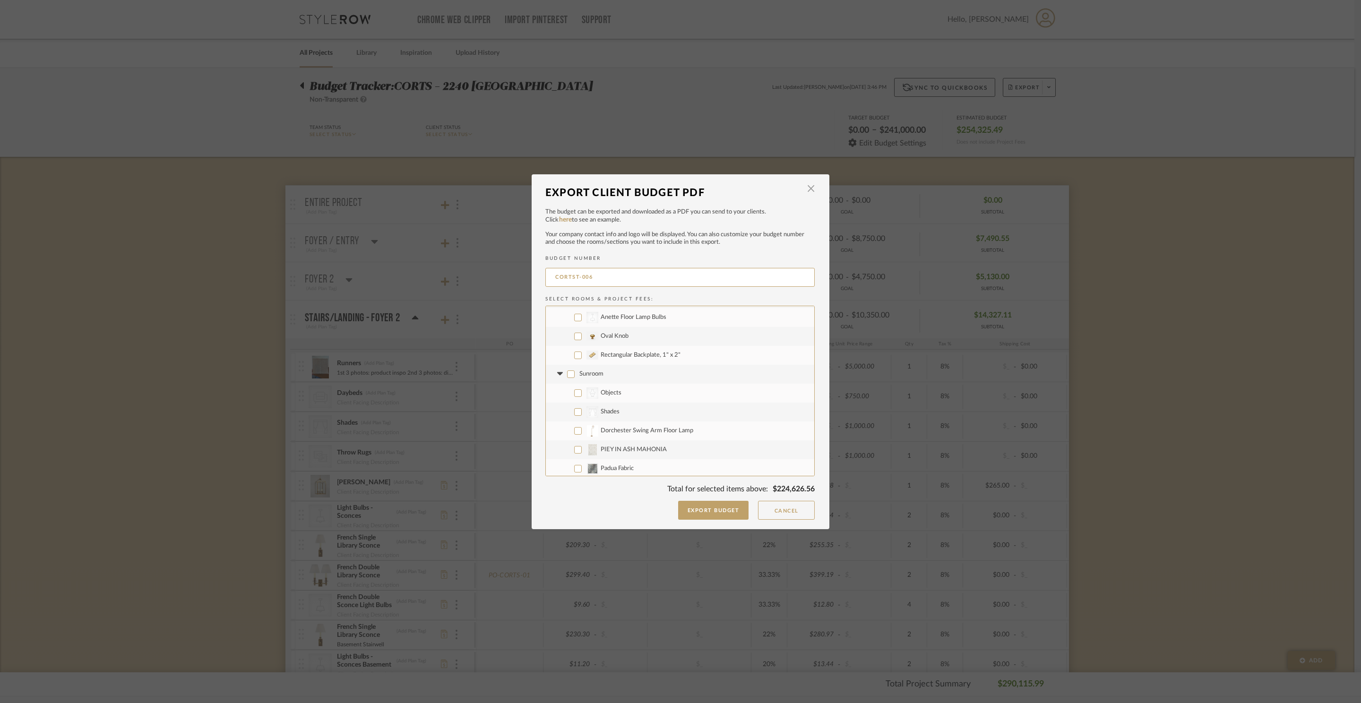
checkbox input "false"
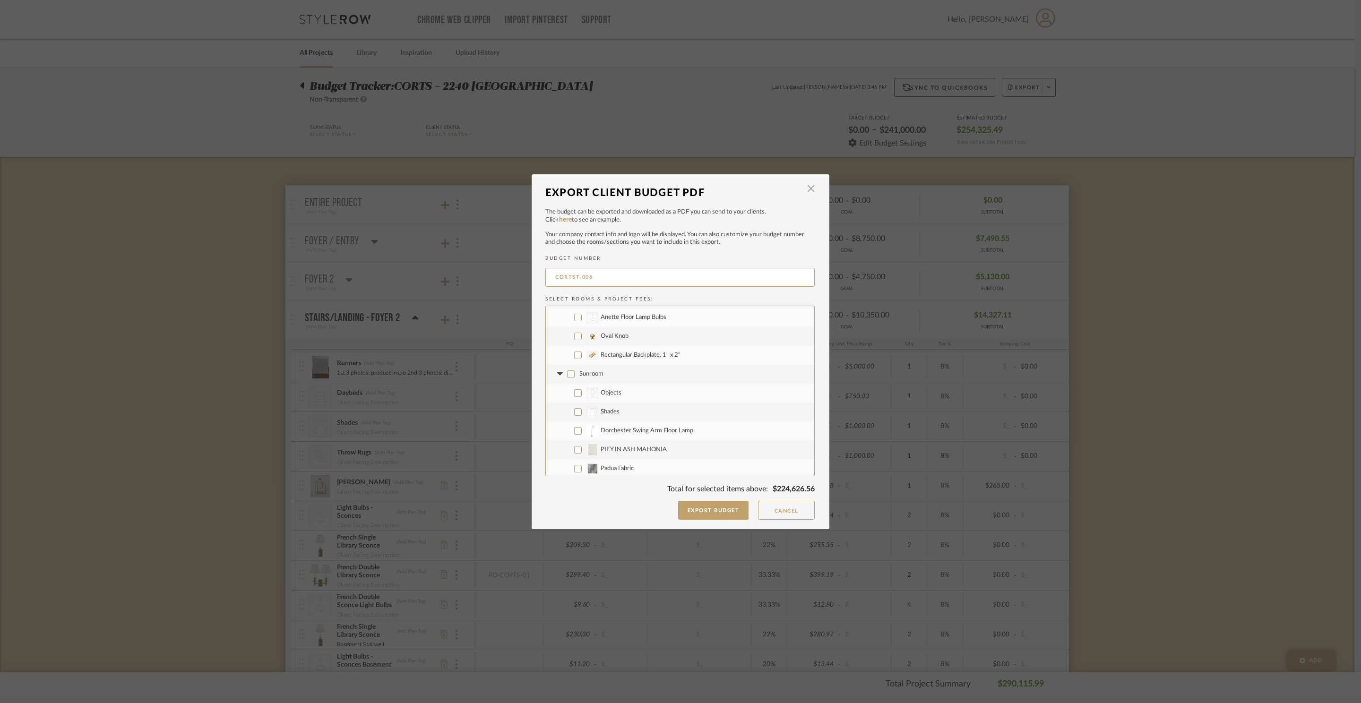
checkbox input "false"
click at [575, 369] on label "Caddo Medium Lantern" at bounding box center [680, 365] width 268 height 19
click at [575, 369] on input "Caddo Medium Lantern" at bounding box center [578, 366] width 8 height 8
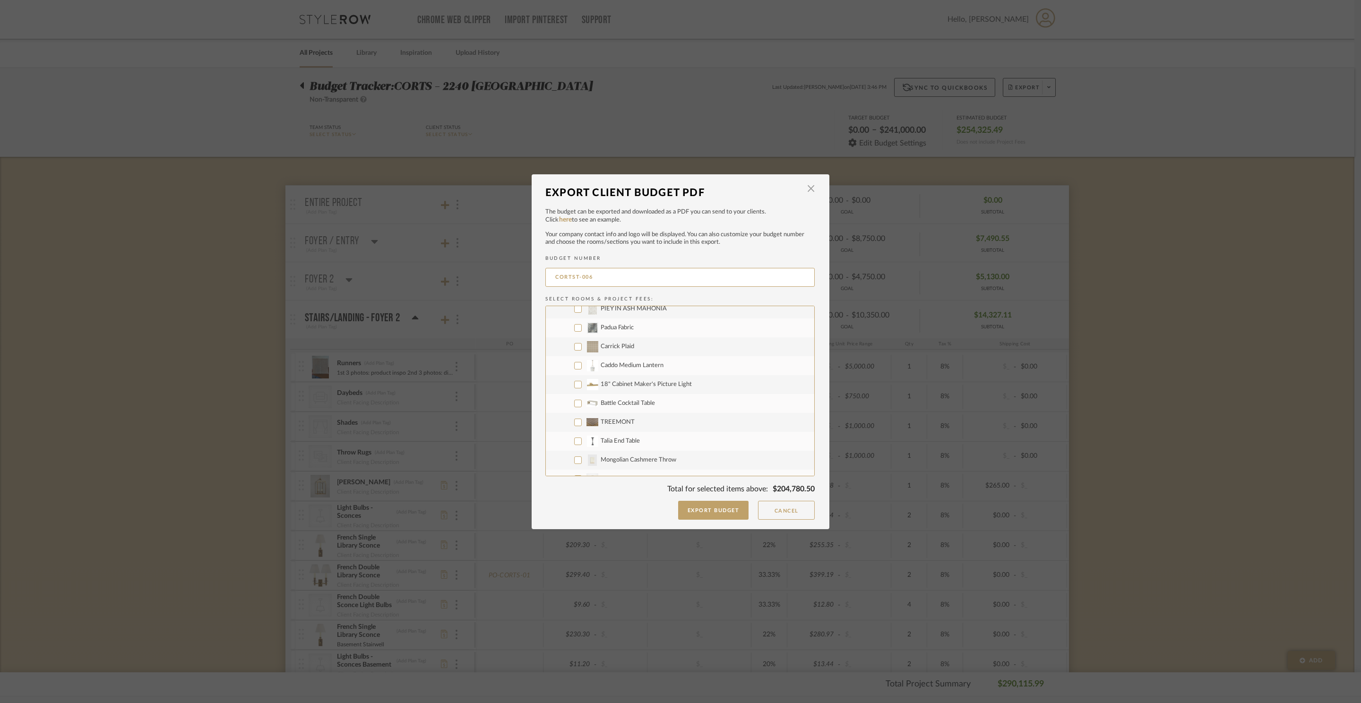
checkbox input "true"
click at [574, 381] on input "18" Cabinet Maker's Picture Light" at bounding box center [578, 385] width 8 height 8
checkbox input "true"
click at [574, 389] on input "CategoryIconLighting Created with Sketch. Caddo Lantern Bulbs" at bounding box center [578, 387] width 8 height 8
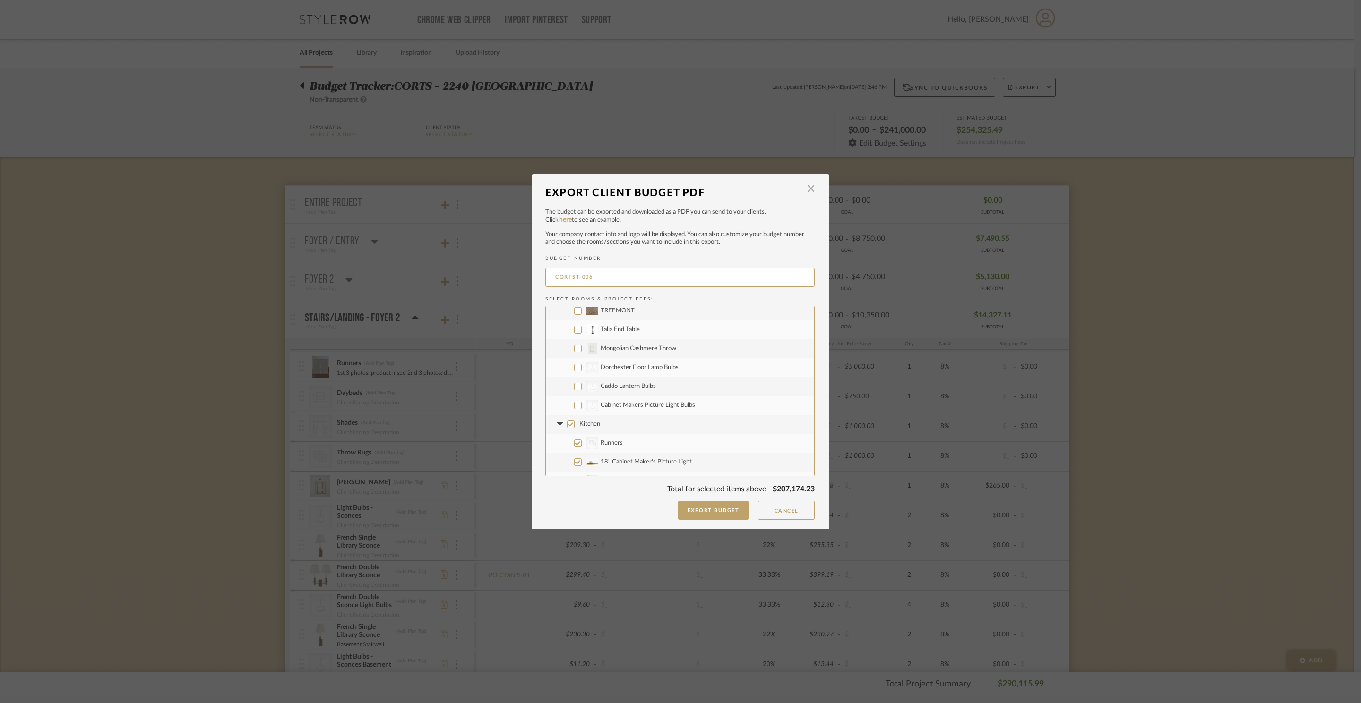
checkbox input "true"
click at [574, 404] on input "CategoryIconLighting Created with Sketch. Cabinet Makers Picture Light Bulbs" at bounding box center [578, 406] width 8 height 8
checkbox input "true"
click at [576, 365] on input "CategoryIconLighting Created with Sketch. Dorchester Floor Lamp Bulbs" at bounding box center [578, 368] width 8 height 8
click at [576, 367] on input "CategoryIconLighting Created with Sketch. Dorchester Floor Lamp Bulbs" at bounding box center [578, 368] width 8 height 8
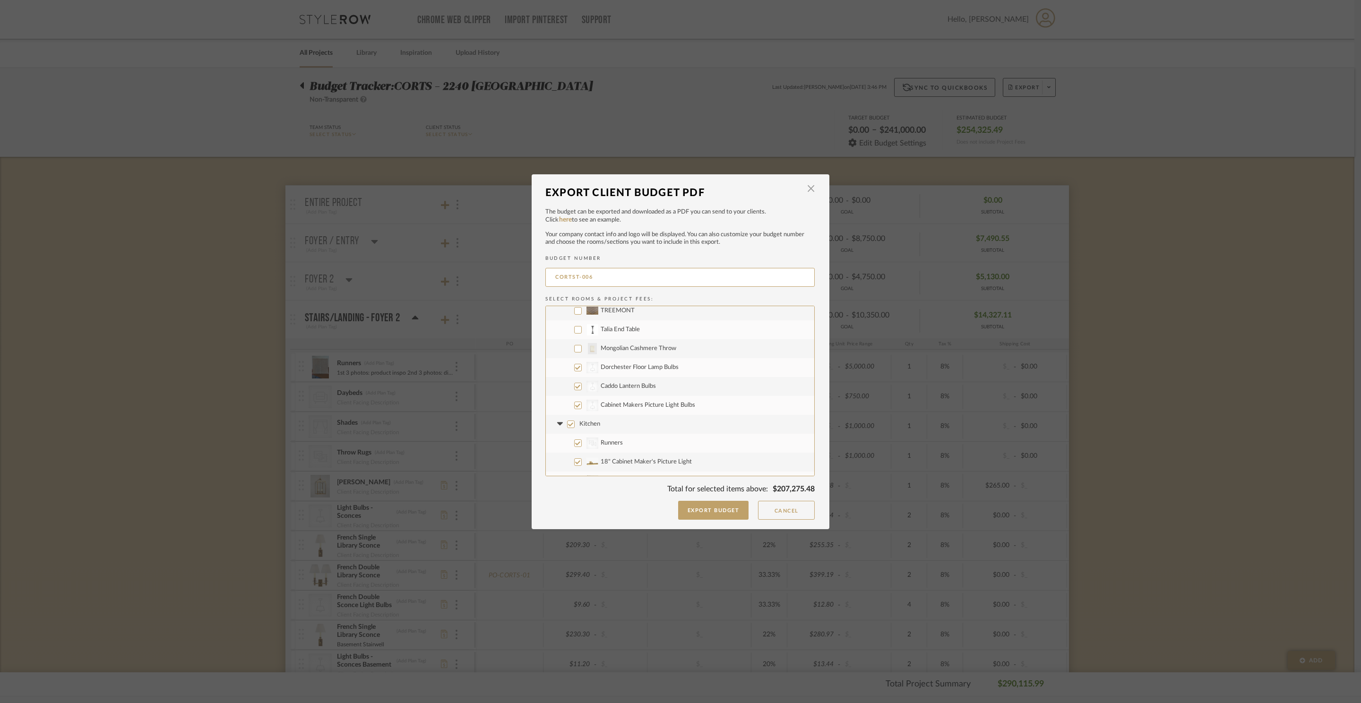
checkbox input "false"
click at [571, 348] on input "Kitchen" at bounding box center [571, 347] width 8 height 8
checkbox input "false"
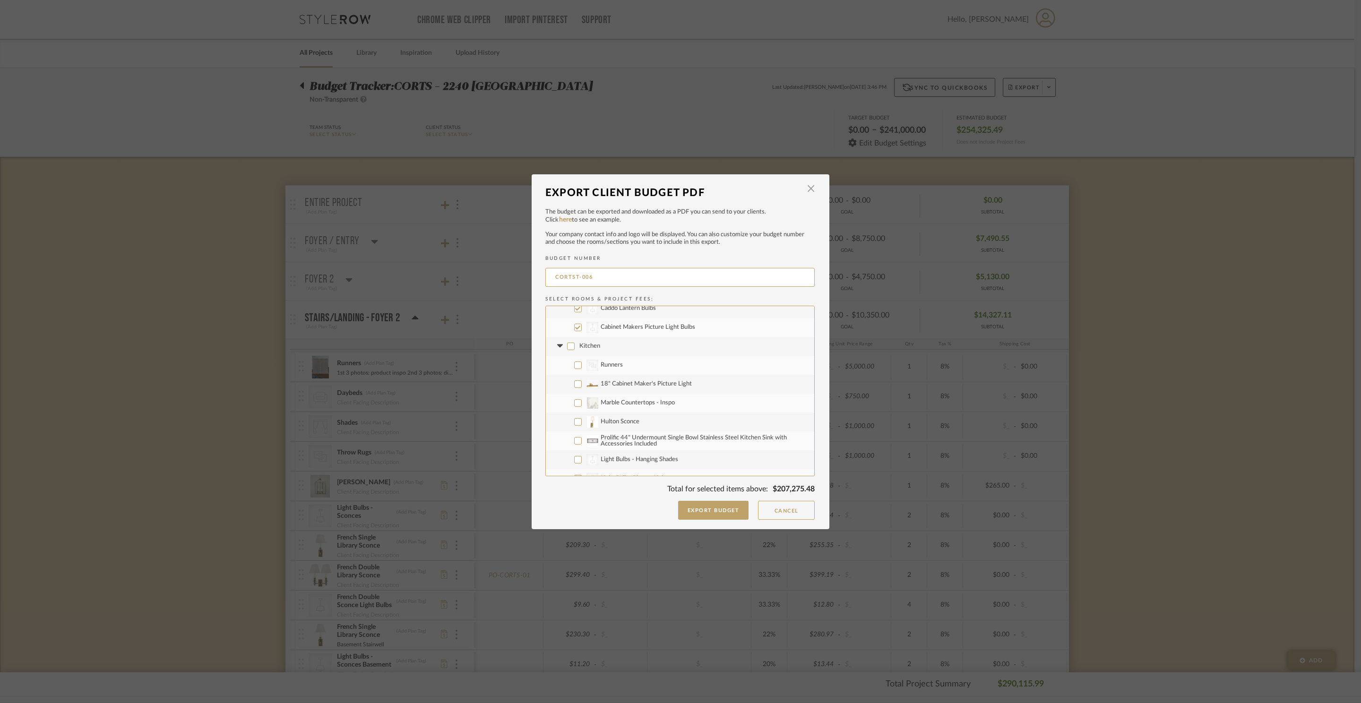
checkbox input "false"
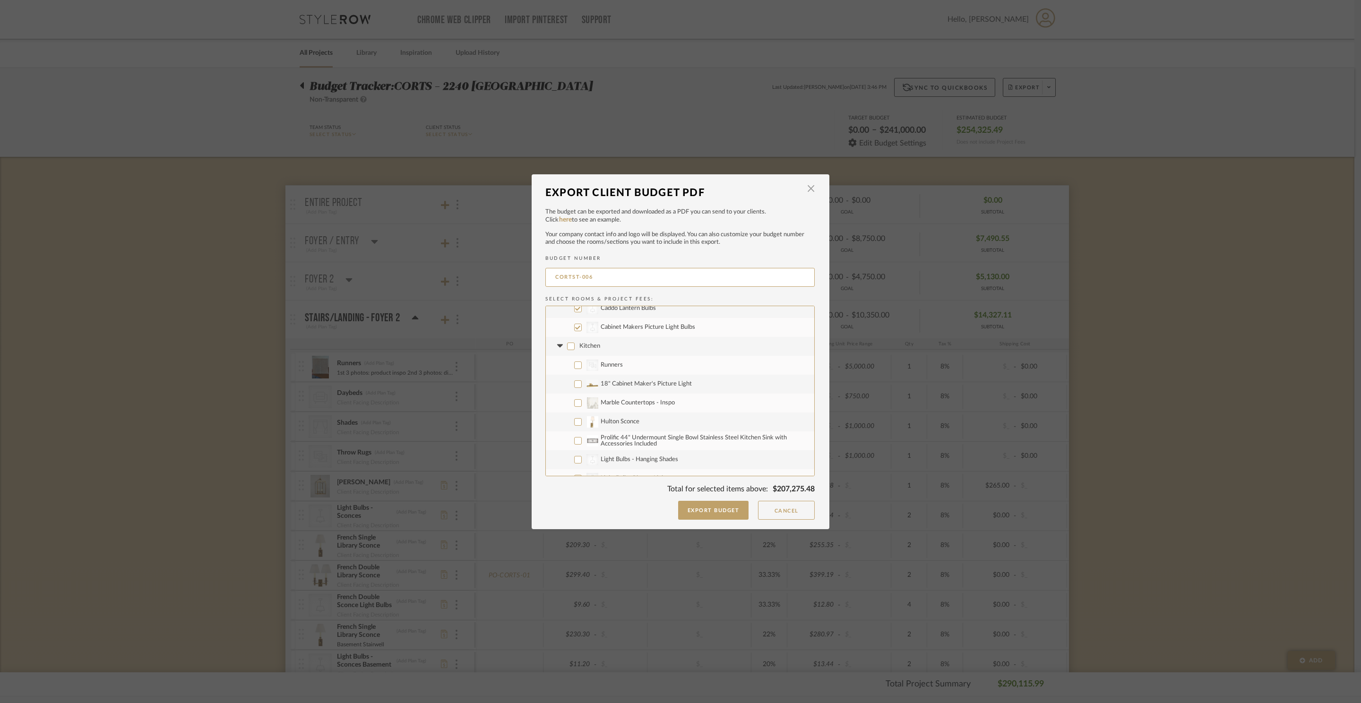
checkbox input "false"
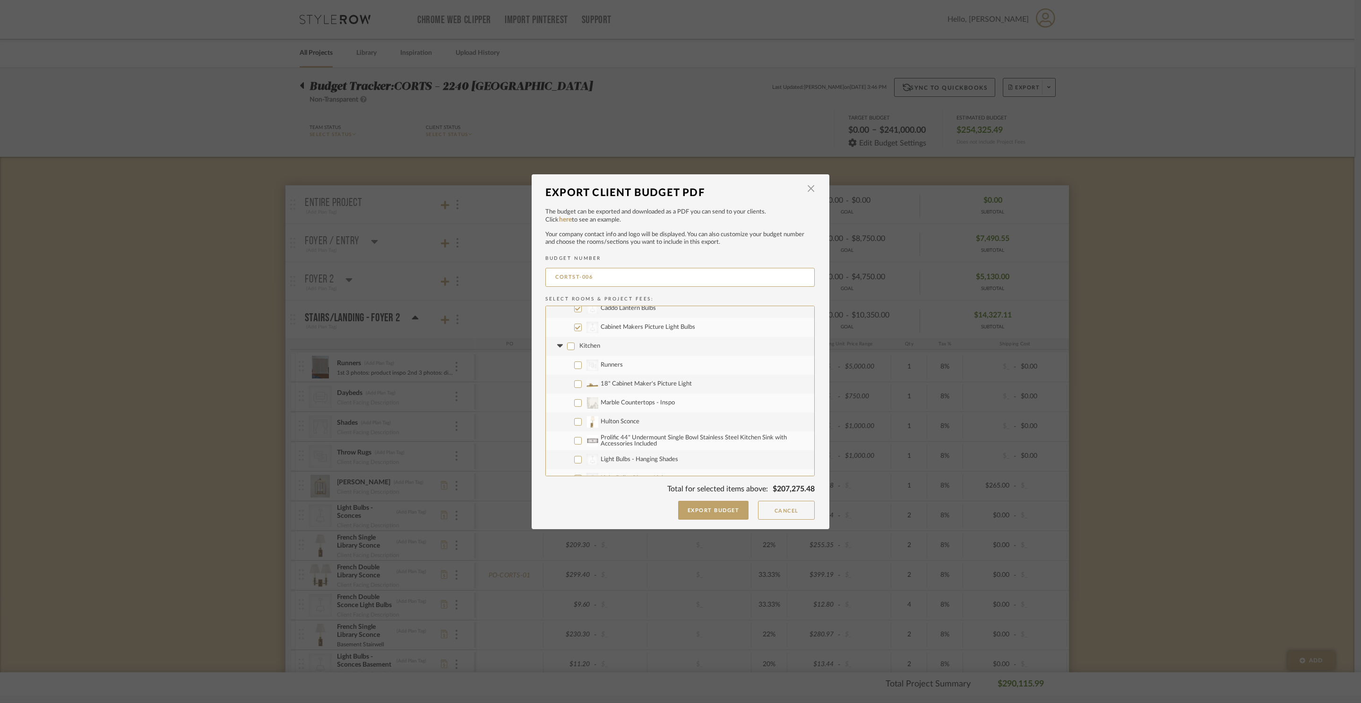
checkbox input "false"
click at [576, 385] on input "18" Cabinet Maker's Picture Light" at bounding box center [578, 384] width 8 height 8
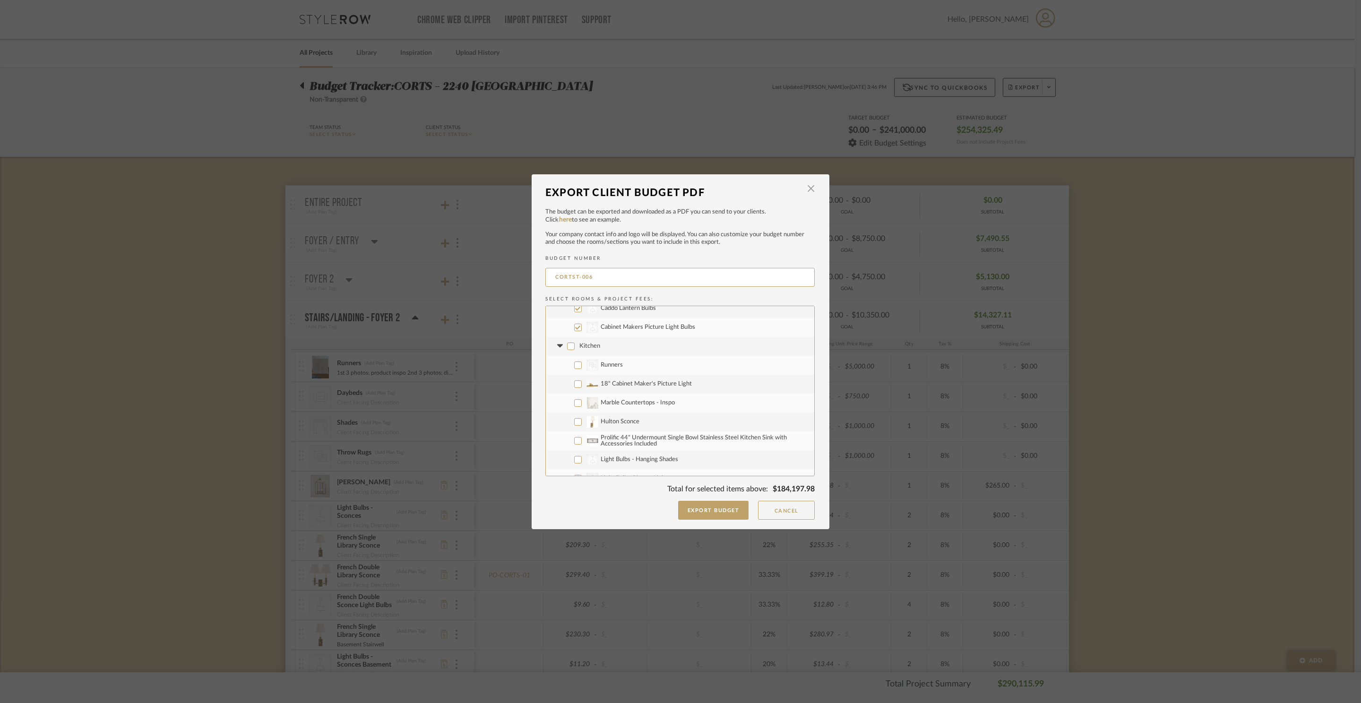
checkbox input "true"
click at [575, 418] on input "Hulton Sconce" at bounding box center [578, 422] width 8 height 8
checkbox input "true"
click at [574, 416] on input "CategoryIconLighting Created with Sketch. Light Bulbs - Hanging Shades" at bounding box center [578, 415] width 8 height 8
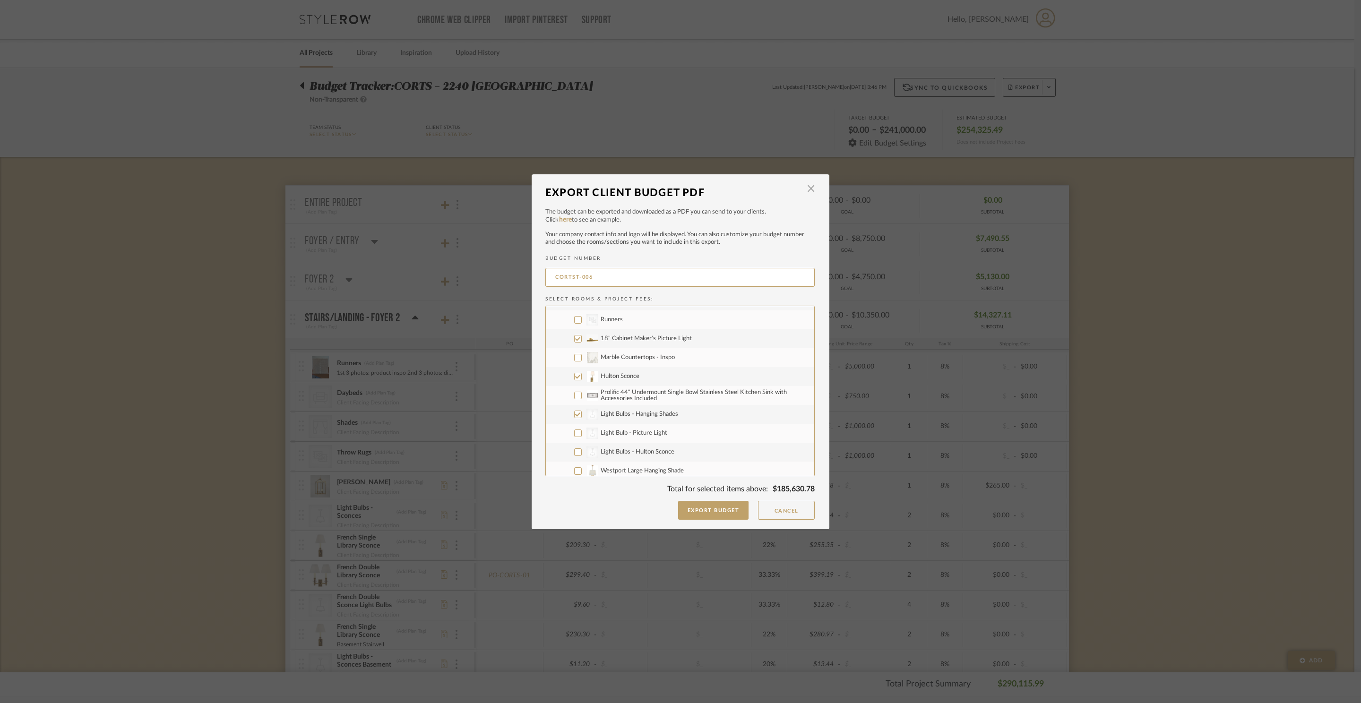
click at [573, 422] on label "CategoryIconLighting Created with Sketch. Light Bulbs - Hanging Shades" at bounding box center [680, 414] width 268 height 19
click at [574, 418] on input "CategoryIconLighting Created with Sketch. Light Bulbs - Hanging Shades" at bounding box center [578, 415] width 8 height 8
checkbox input "false"
click at [574, 433] on input "CategoryIconLighting Created with Sketch. Light Bulb - Picture Light" at bounding box center [578, 433] width 8 height 8
checkbox input "true"
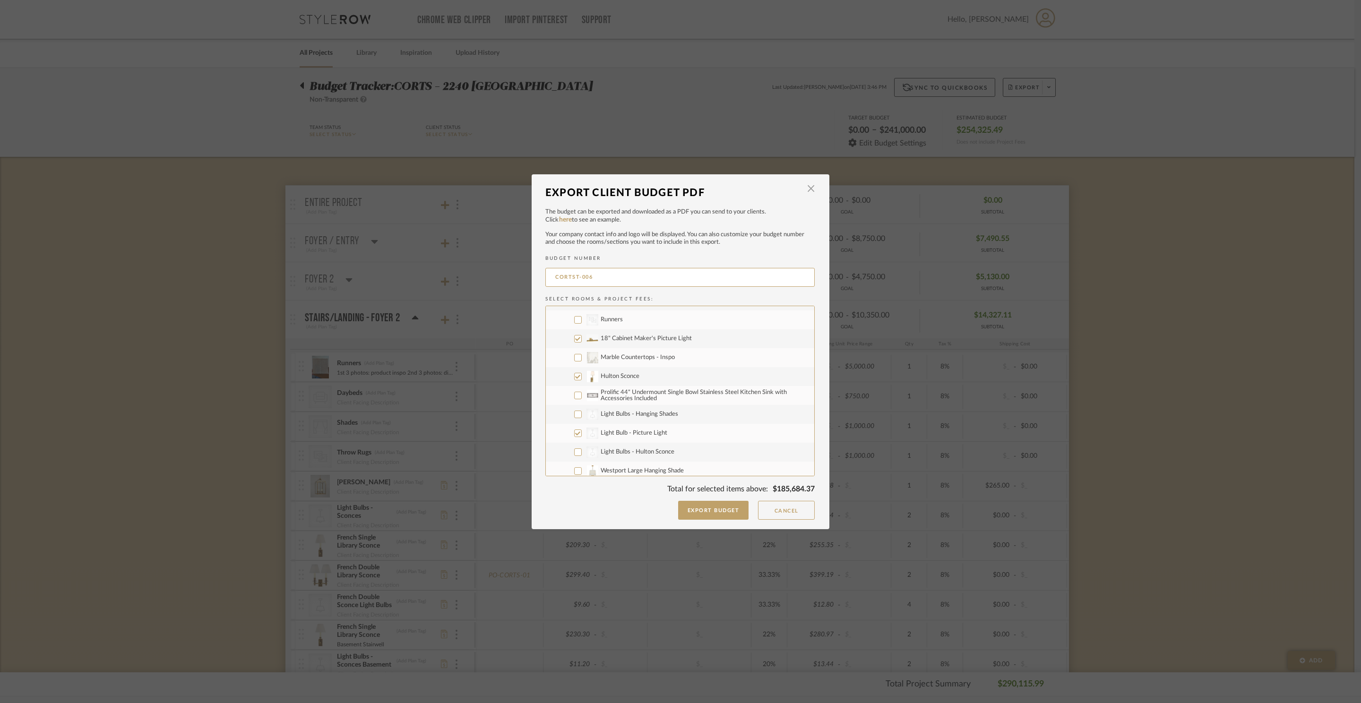
click at [575, 444] on label "CategoryIconLighting Created with Sketch. Light Bulbs - Hulton Sconce" at bounding box center [680, 452] width 268 height 19
click at [575, 448] on input "CategoryIconLighting Created with Sketch. Light Bulbs - Hulton Sconce" at bounding box center [578, 452] width 8 height 8
checkbox input "true"
click at [577, 415] on input "CategoryIconLighting Created with Sketch. Light Bulbs - Hanging Shades" at bounding box center [578, 415] width 8 height 8
checkbox input "true"
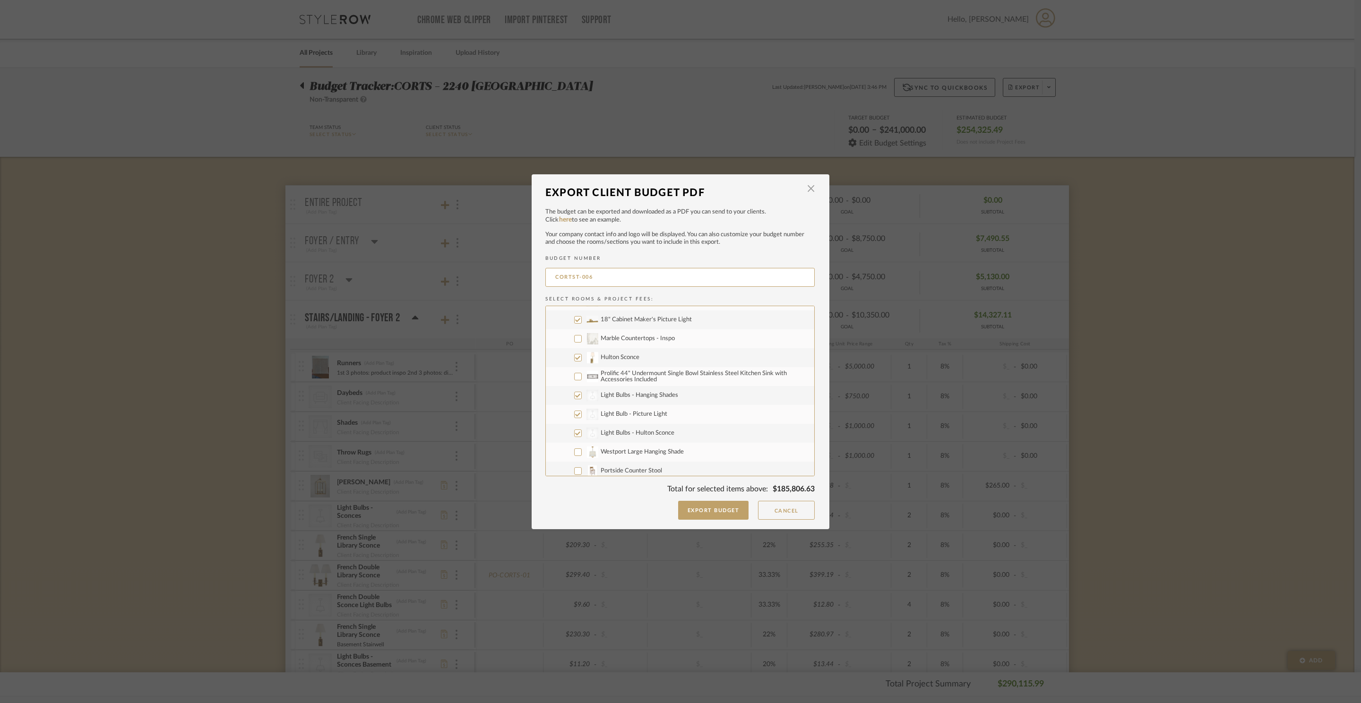
click at [576, 448] on input "Westport Large Hanging Shade" at bounding box center [578, 452] width 8 height 8
checkbox input "true"
click at [567, 332] on input "Back Kitchen" at bounding box center [571, 331] width 8 height 8
checkbox input "false"
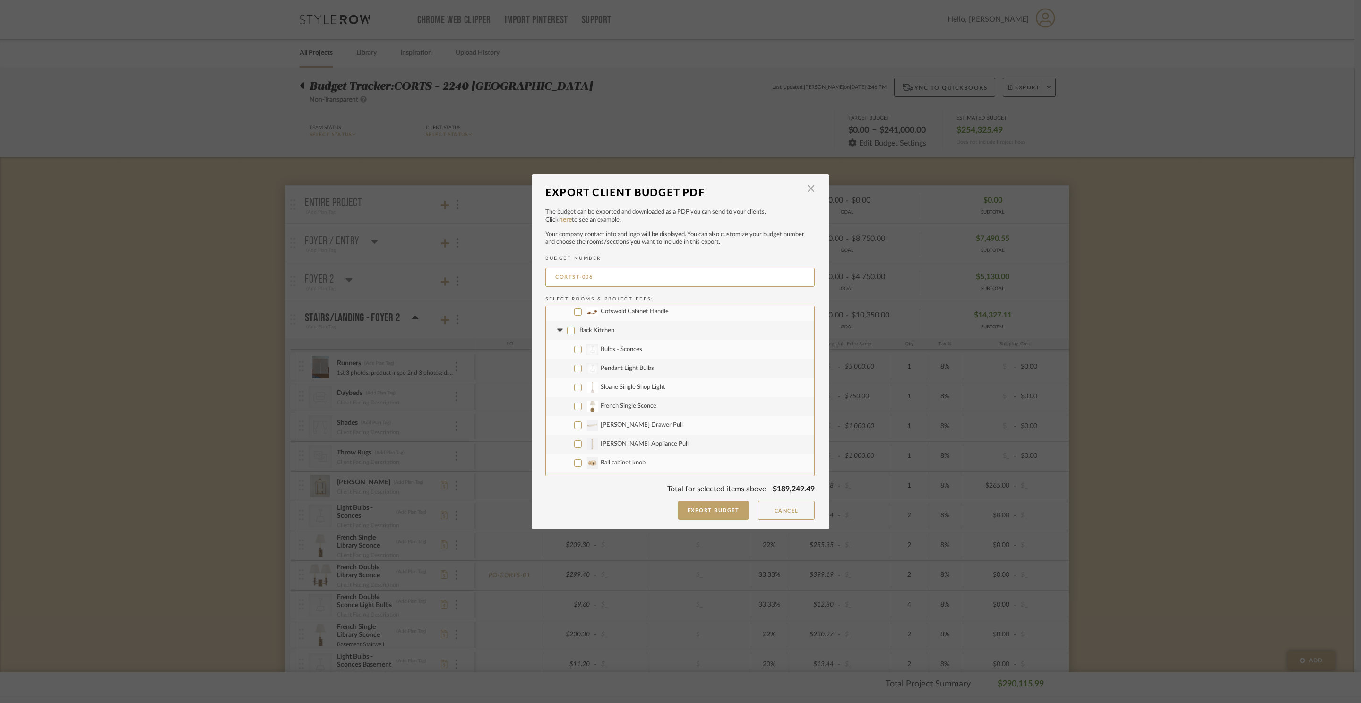
checkbox input "false"
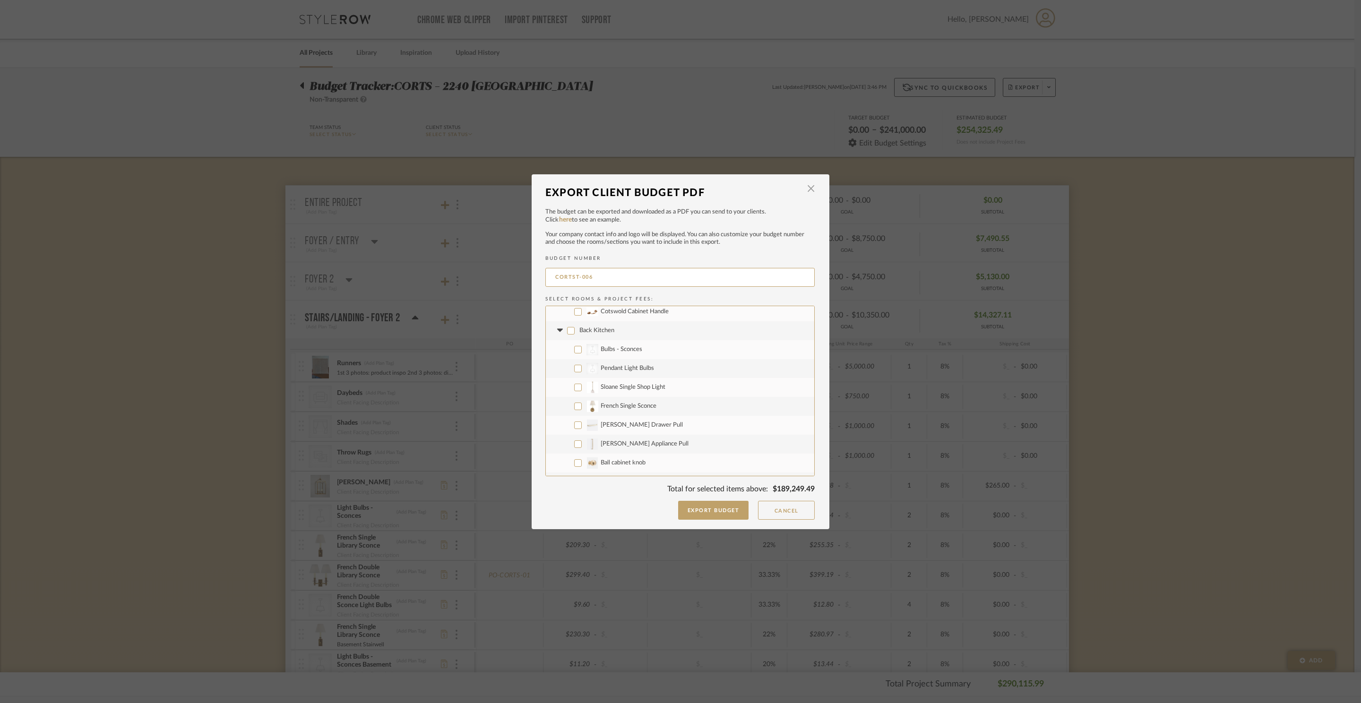
checkbox input "false"
click at [574, 348] on input "CategoryIconLighting Created with Sketch. Bulbs - Sconces" at bounding box center [578, 350] width 8 height 8
checkbox input "true"
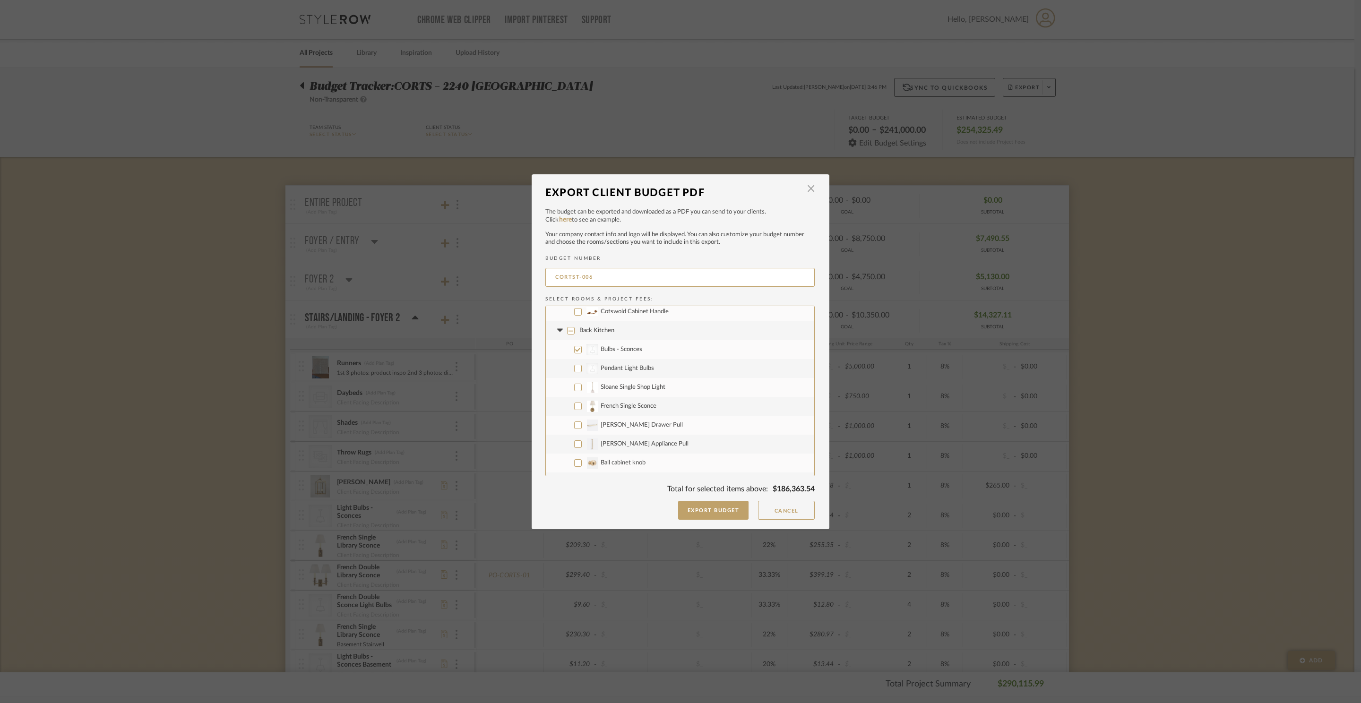
click at [576, 371] on label "CategoryIconLighting Created with Sketch. Pendant Light Bulbs" at bounding box center [680, 368] width 268 height 19
click at [576, 371] on input "CategoryIconLighting Created with Sketch. Pendant Light Bulbs" at bounding box center [578, 369] width 8 height 8
checkbox input "true"
click at [574, 381] on label "Sloane Single Shop Light" at bounding box center [680, 387] width 268 height 19
click at [574, 384] on input "Sloane Single Shop Light" at bounding box center [578, 388] width 8 height 8
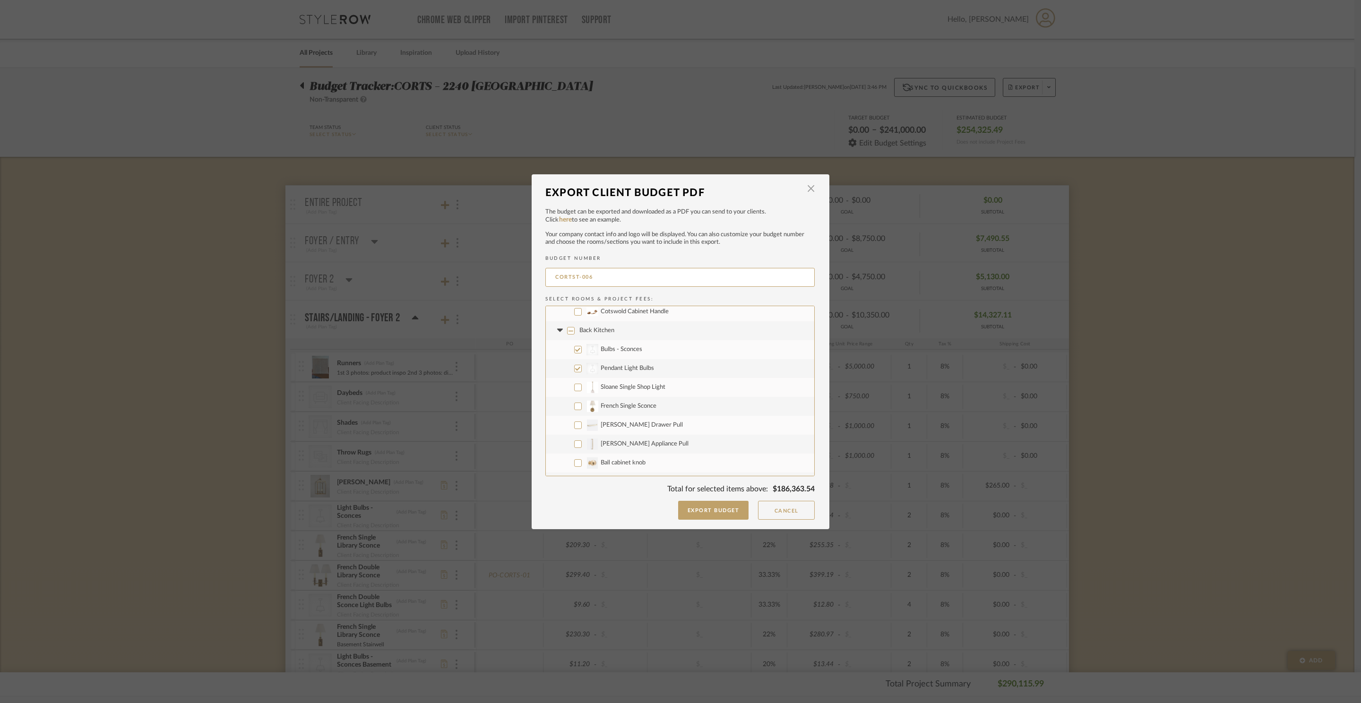
checkbox input "true"
click at [576, 406] on input "French Single Sconce" at bounding box center [578, 407] width 8 height 8
checkbox input "true"
click at [569, 408] on input "[PERSON_NAME] Pantry" at bounding box center [571, 412] width 8 height 8
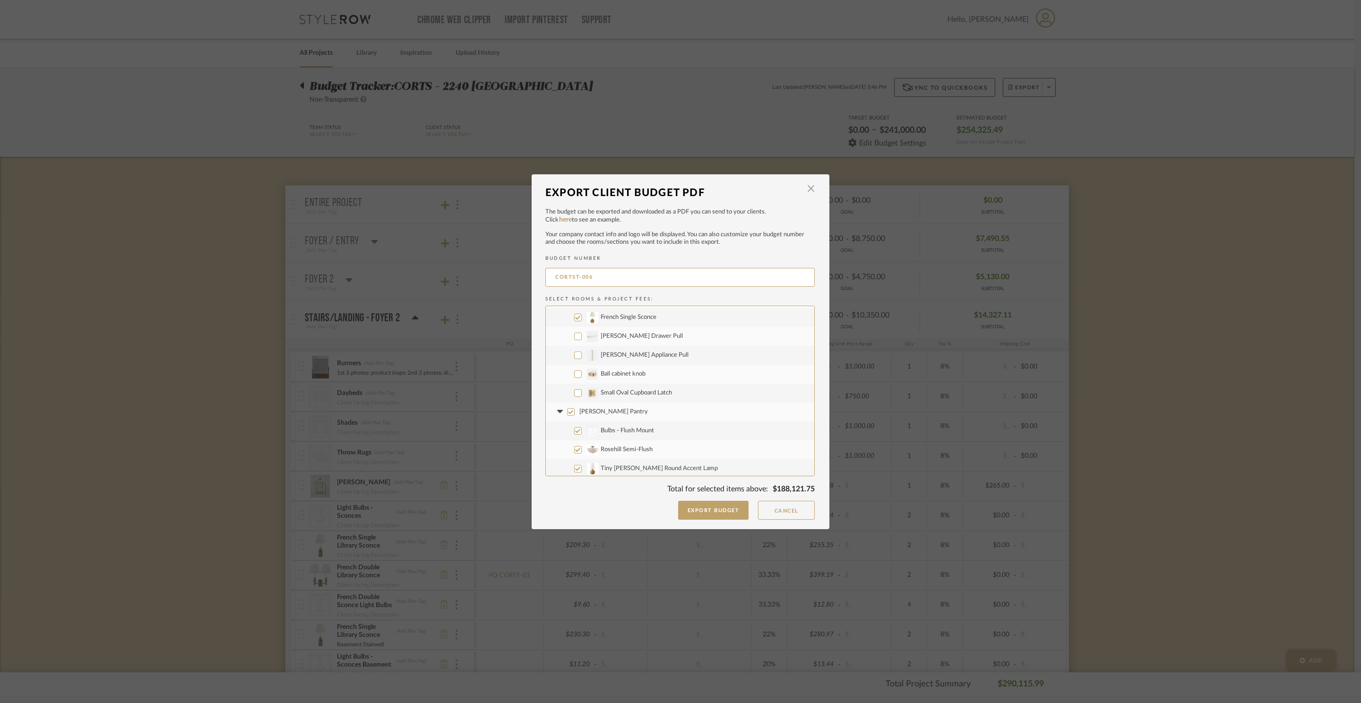
checkbox input "false"
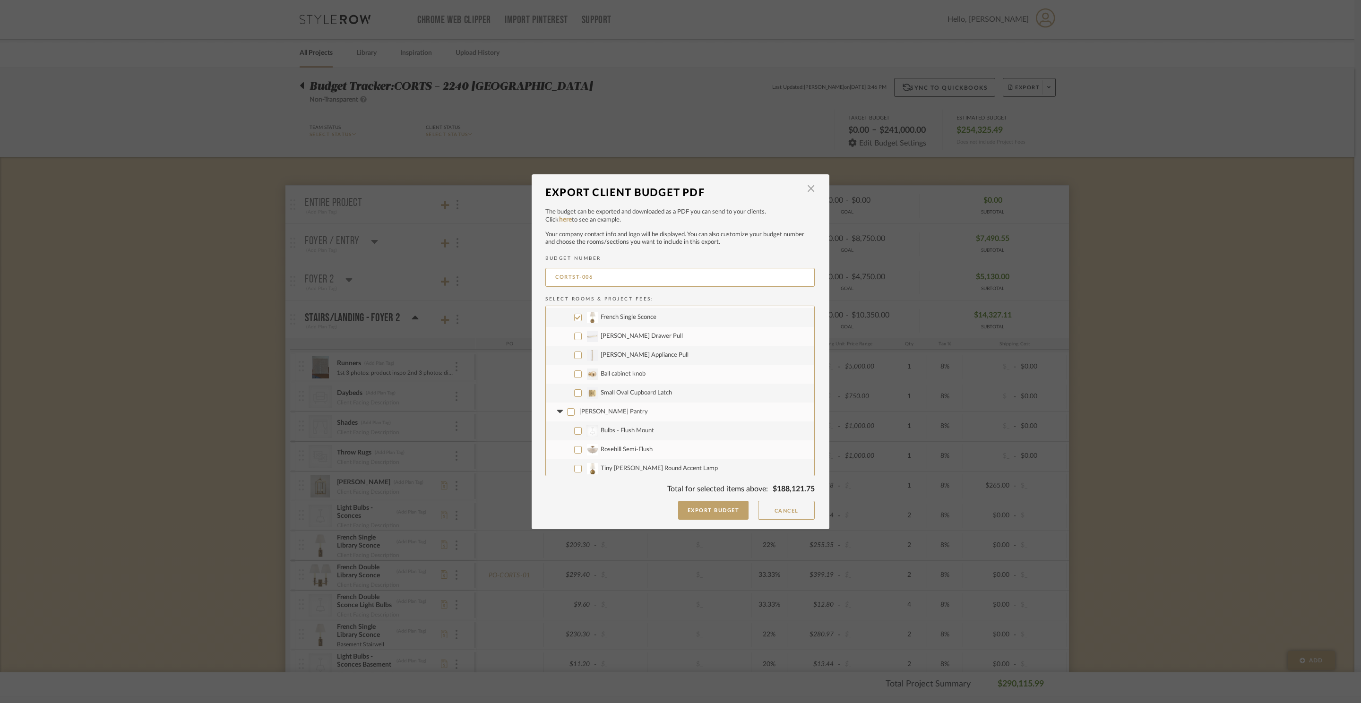
checkbox input "false"
click at [576, 429] on input "CategoryIconLighting Created with Sketch. Bulbs - Flush Mount" at bounding box center [578, 431] width 8 height 8
checkbox input "true"
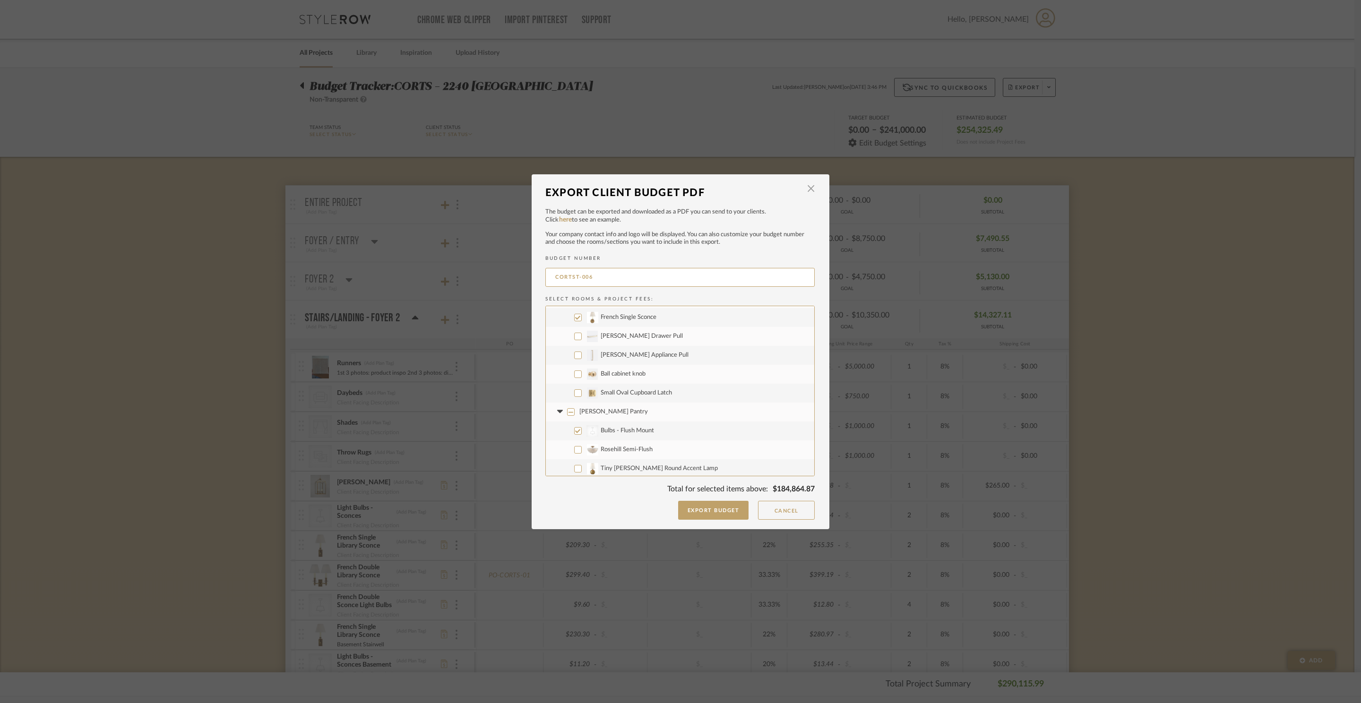
click at [575, 453] on label "Rosehill Semi-Flush" at bounding box center [680, 449] width 268 height 19
click at [575, 453] on input "Rosehill Semi-Flush" at bounding box center [578, 450] width 8 height 8
checkbox input "true"
click at [575, 404] on label "Tiny Terri Round Accent Lamp" at bounding box center [680, 400] width 268 height 19
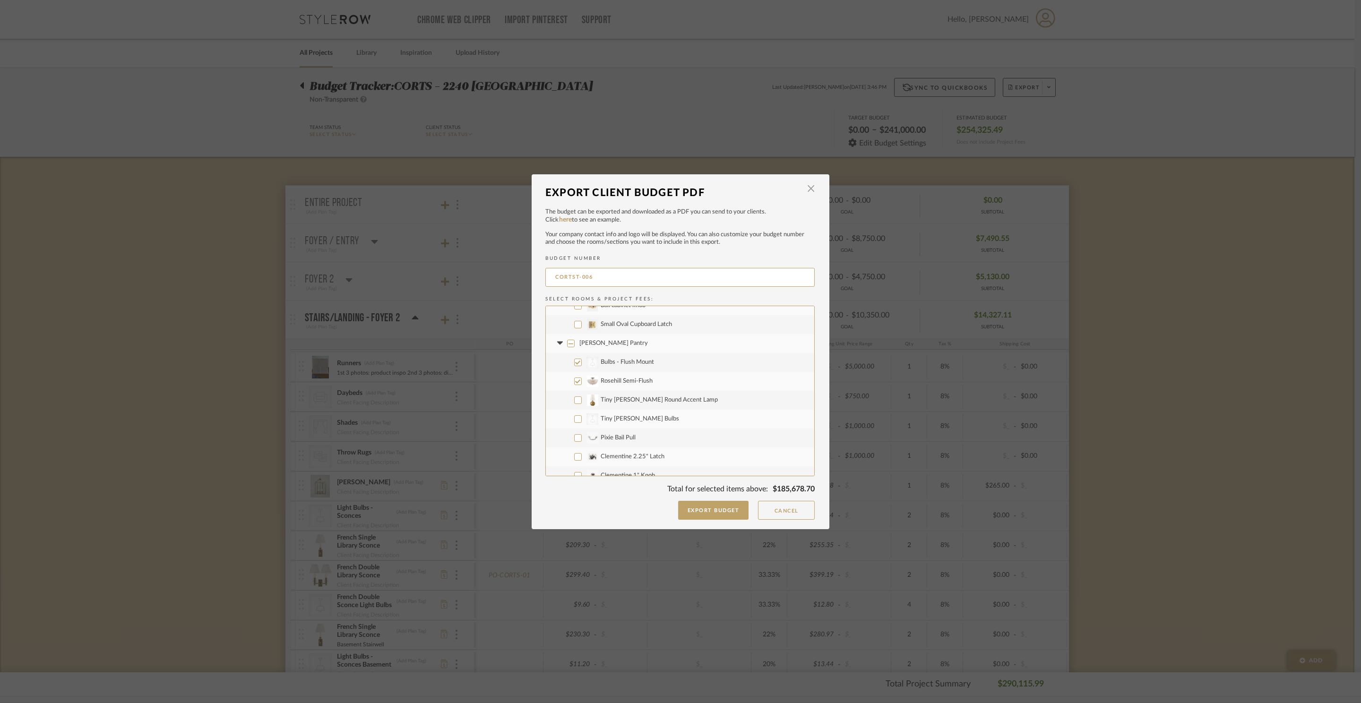
click at [575, 404] on input "Tiny Terri Round Accent Lamp" at bounding box center [578, 400] width 8 height 8
checkbox input "true"
click at [576, 341] on label "CategoryIconLighting Created with Sketch. Tiny Terri Bulbs" at bounding box center [680, 337] width 268 height 19
click at [576, 341] on input "CategoryIconLighting Created with Sketch. Tiny Terri Bulbs" at bounding box center [578, 338] width 8 height 8
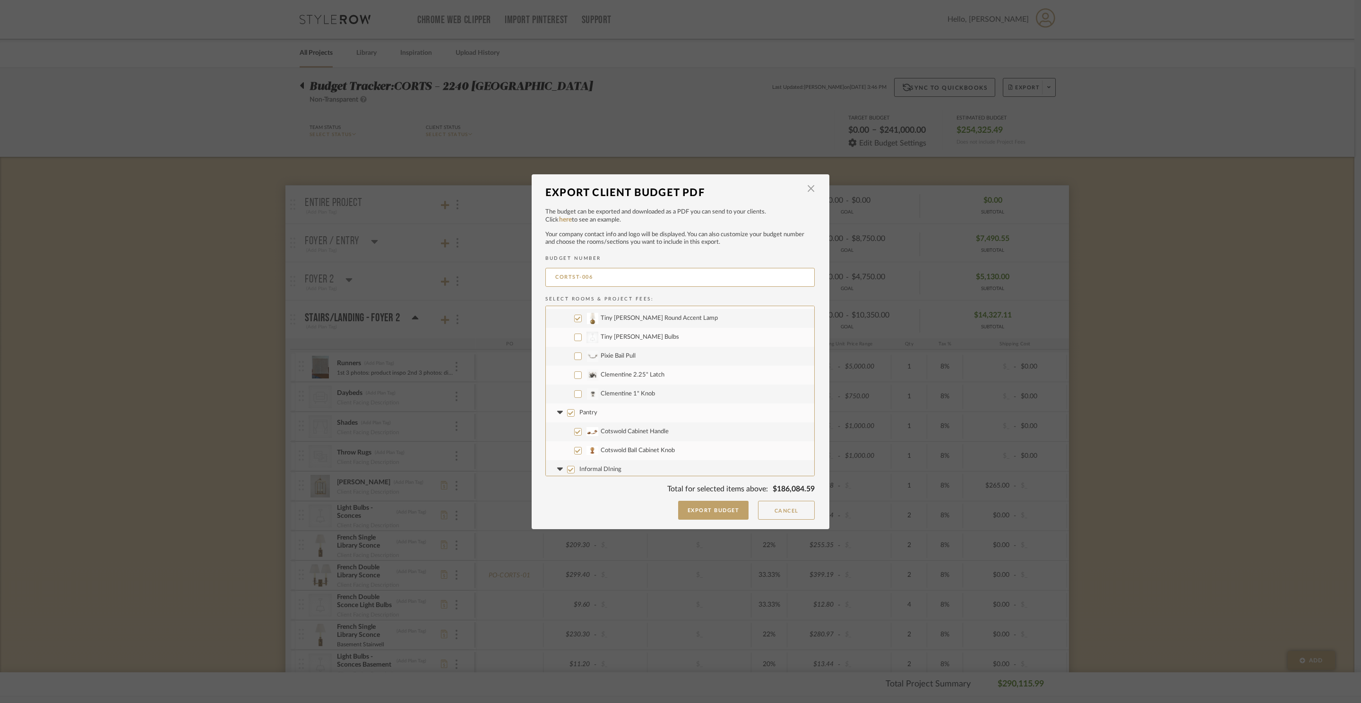
checkbox input "true"
click at [567, 388] on input "Pantry" at bounding box center [571, 388] width 8 height 8
checkbox input "false"
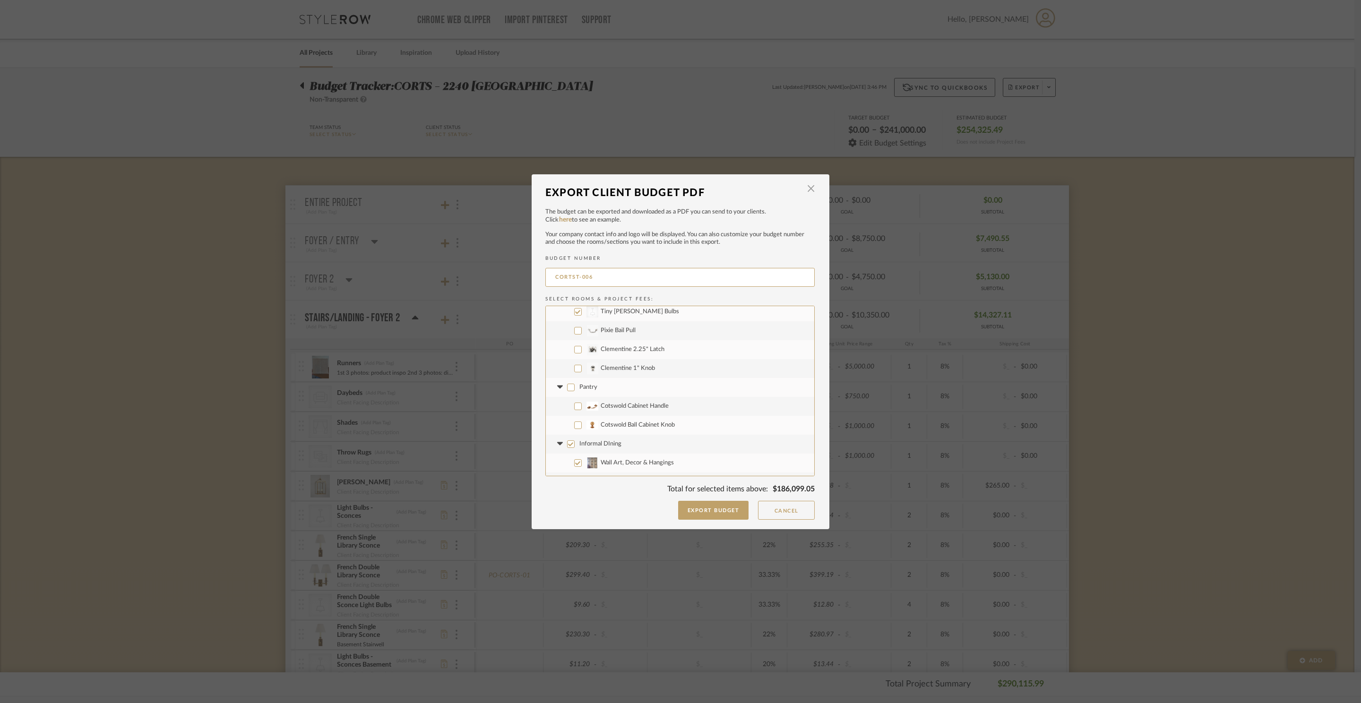
checkbox input "false"
click at [569, 350] on label "Informal DIning" at bounding box center [680, 345] width 268 height 19
click at [569, 350] on input "Informal DIning" at bounding box center [571, 346] width 8 height 8
checkbox input "false"
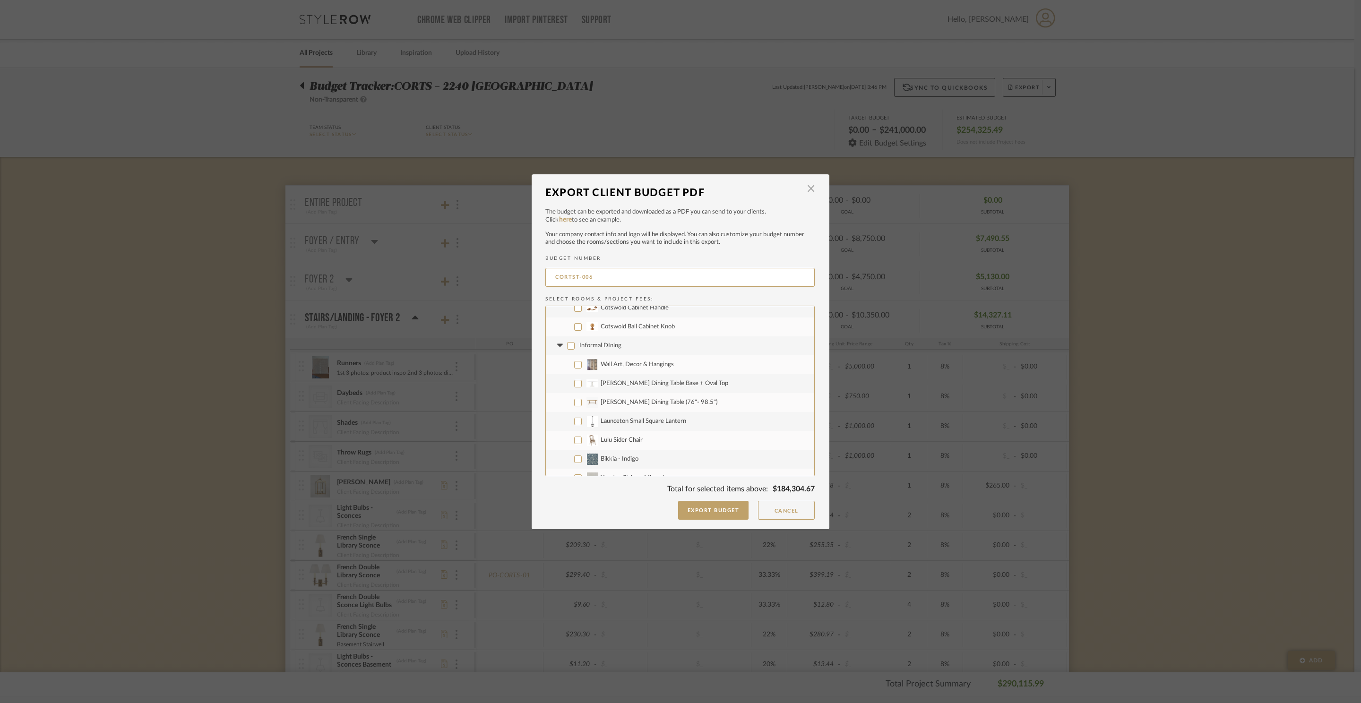
checkbox input "false"
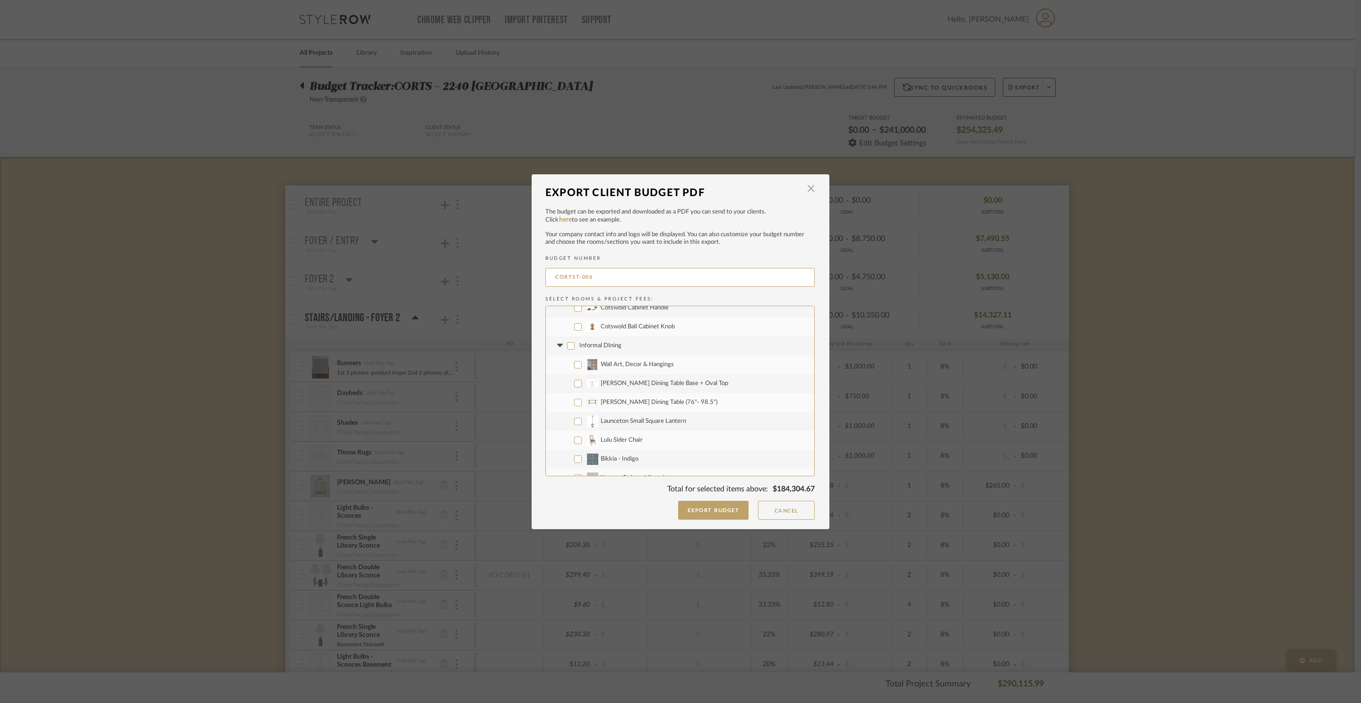
checkbox input "false"
click at [574, 418] on input "Launceton Small Square Lantern" at bounding box center [578, 422] width 8 height 8
checkbox input "true"
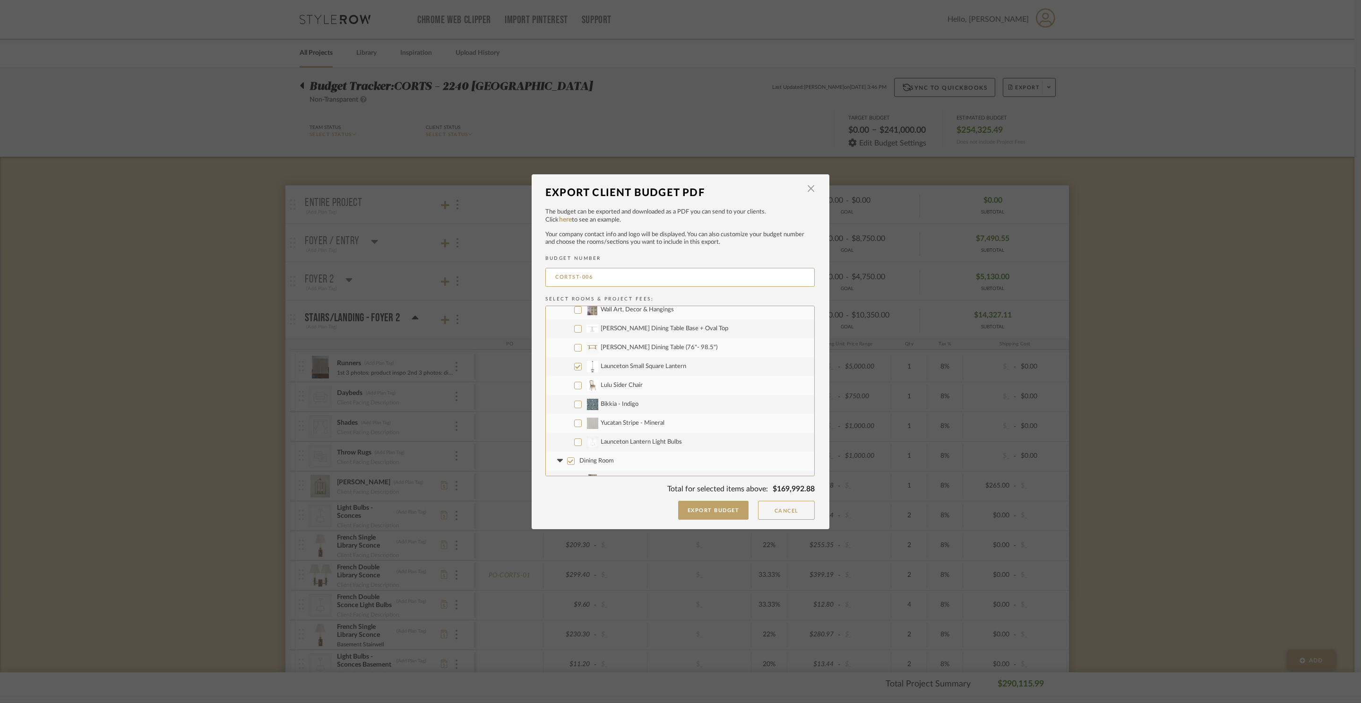
scroll to position [2050, 0]
click at [577, 434] on label "CategoryIconLighting Created with Sketch. Launceton Lantern Light Bulbs" at bounding box center [680, 439] width 268 height 19
click at [577, 436] on input "CategoryIconLighting Created with Sketch. Launceton Lantern Light Bulbs" at bounding box center [578, 440] width 8 height 8
checkbox input "true"
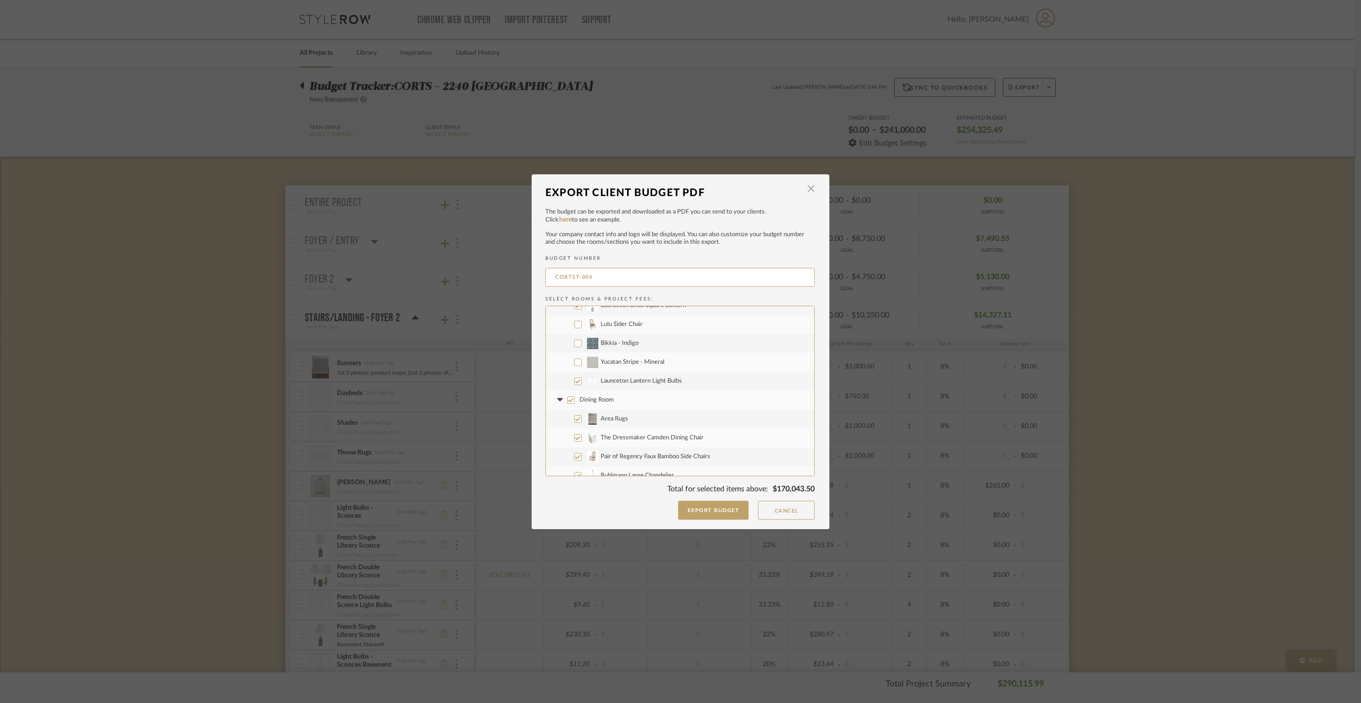
click at [566, 404] on label "Dining Room" at bounding box center [680, 400] width 268 height 19
click at [567, 404] on input "Dining Room" at bounding box center [571, 400] width 8 height 8
checkbox input "false"
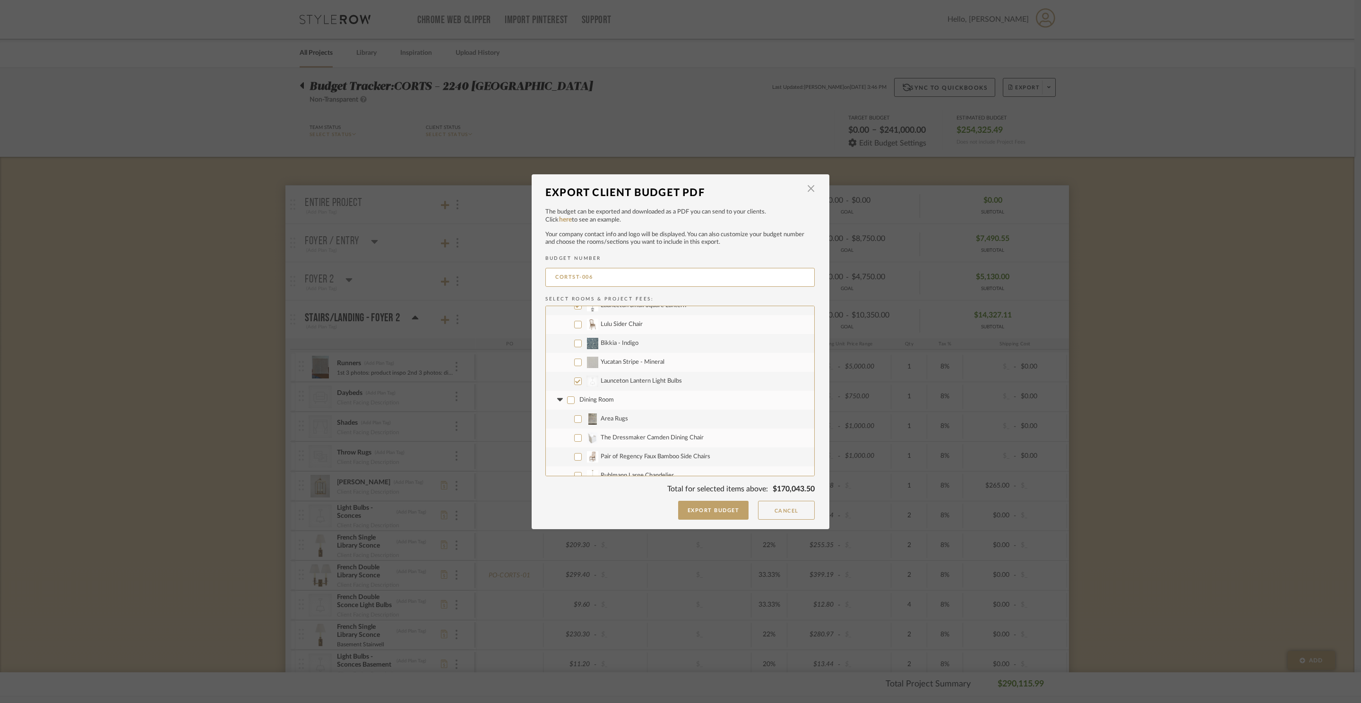
checkbox input "false"
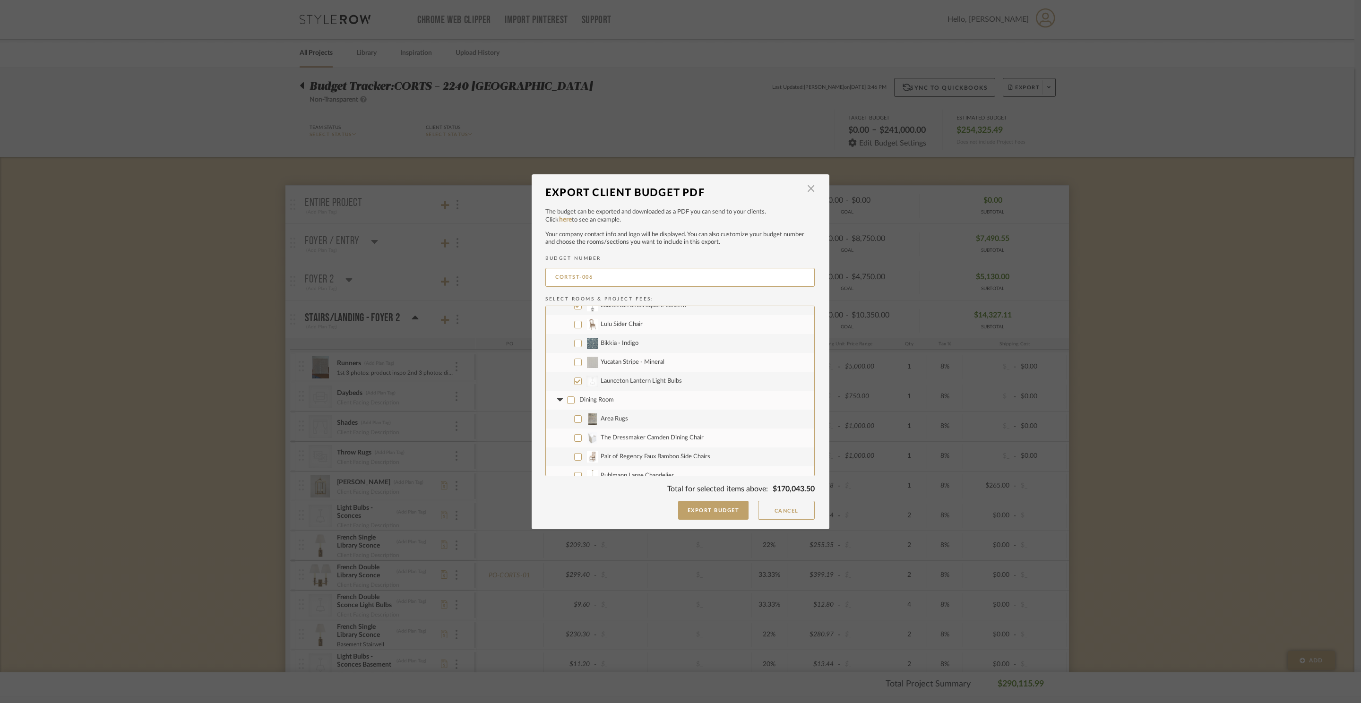
checkbox input "false"
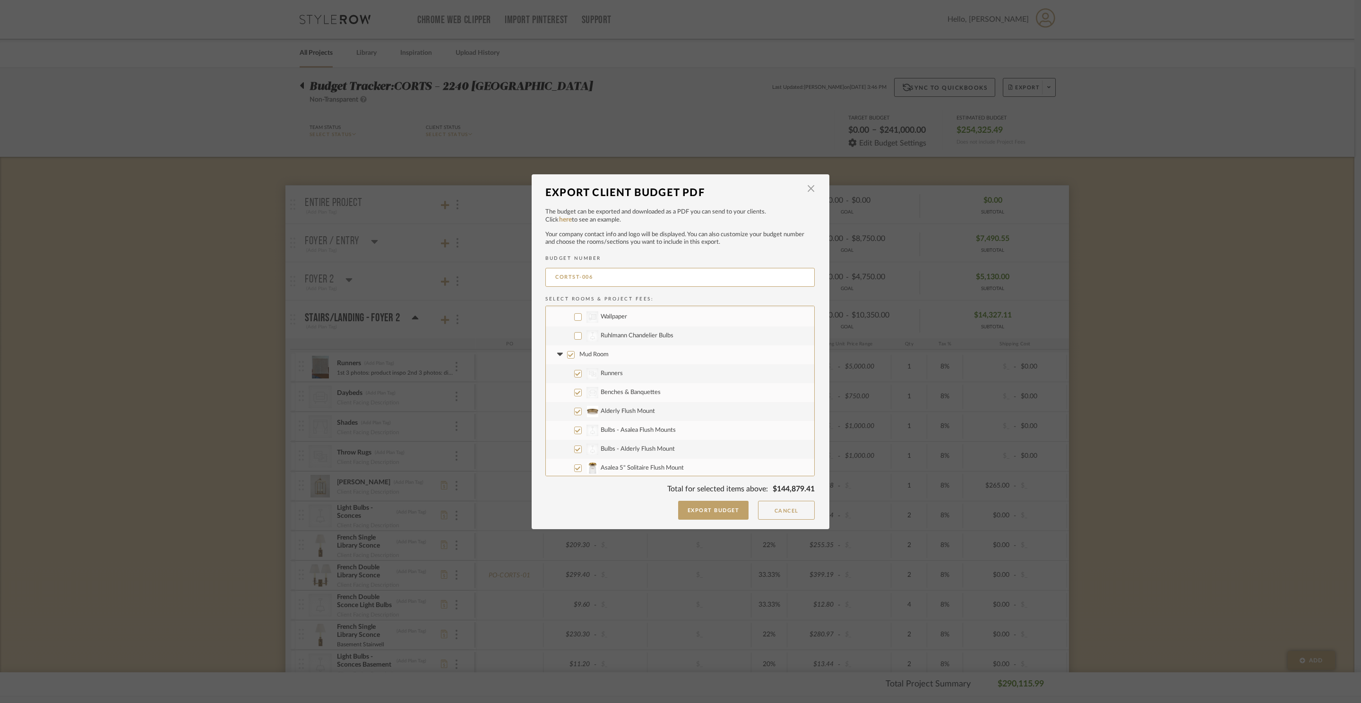
click at [569, 360] on label "Mud Room" at bounding box center [680, 354] width 268 height 19
click at [569, 359] on input "Mud Room" at bounding box center [571, 355] width 8 height 8
checkbox input "false"
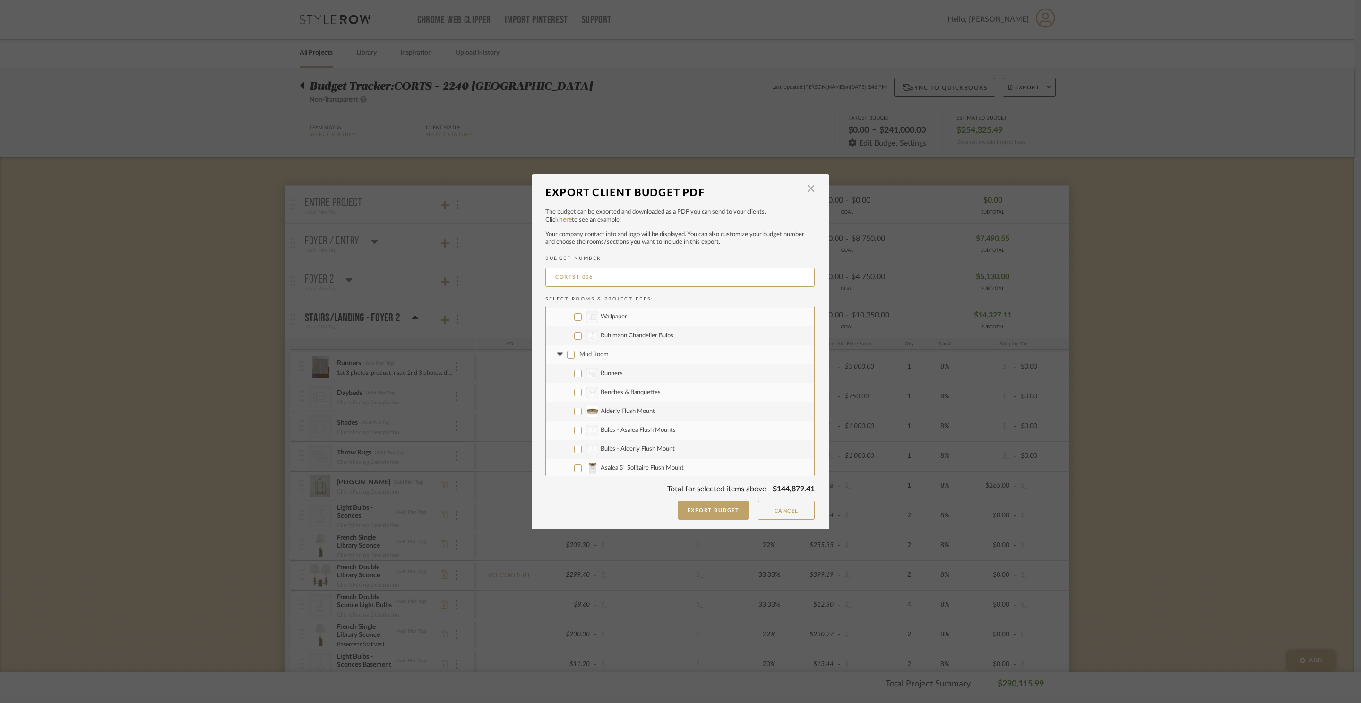
checkbox input "false"
click at [580, 408] on label "Alderly Flush Mount" at bounding box center [680, 411] width 268 height 19
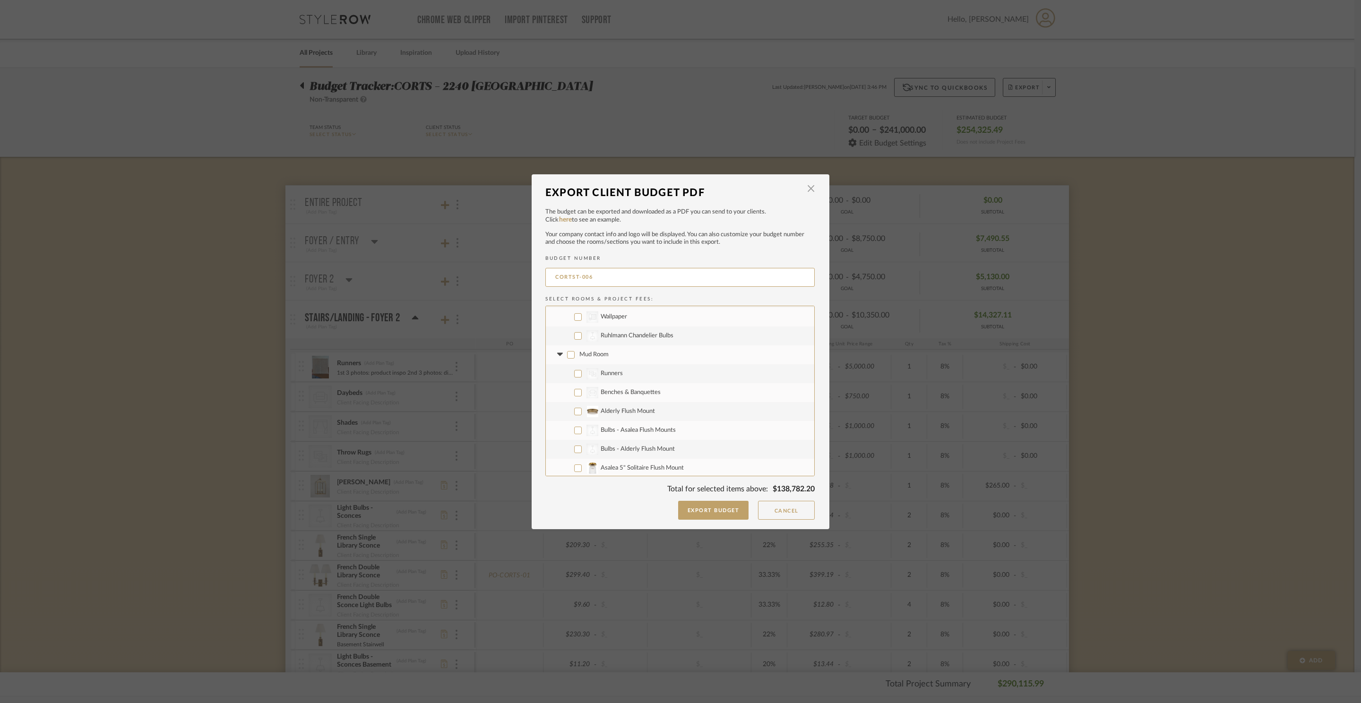
click at [580, 408] on input "Alderly Flush Mount" at bounding box center [578, 412] width 8 height 8
checkbox input "true"
click at [570, 429] on label "CategoryIconLighting Created with Sketch. Bulbs - Asalea Flush Mounts" at bounding box center [680, 430] width 268 height 19
click at [574, 429] on input "CategoryIconLighting Created with Sketch. Bulbs - Asalea Flush Mounts" at bounding box center [578, 431] width 8 height 8
click at [569, 438] on label "CategoryIconLighting Created with Sketch. Bulbs - Asalea Flush Mounts" at bounding box center [680, 430] width 268 height 19
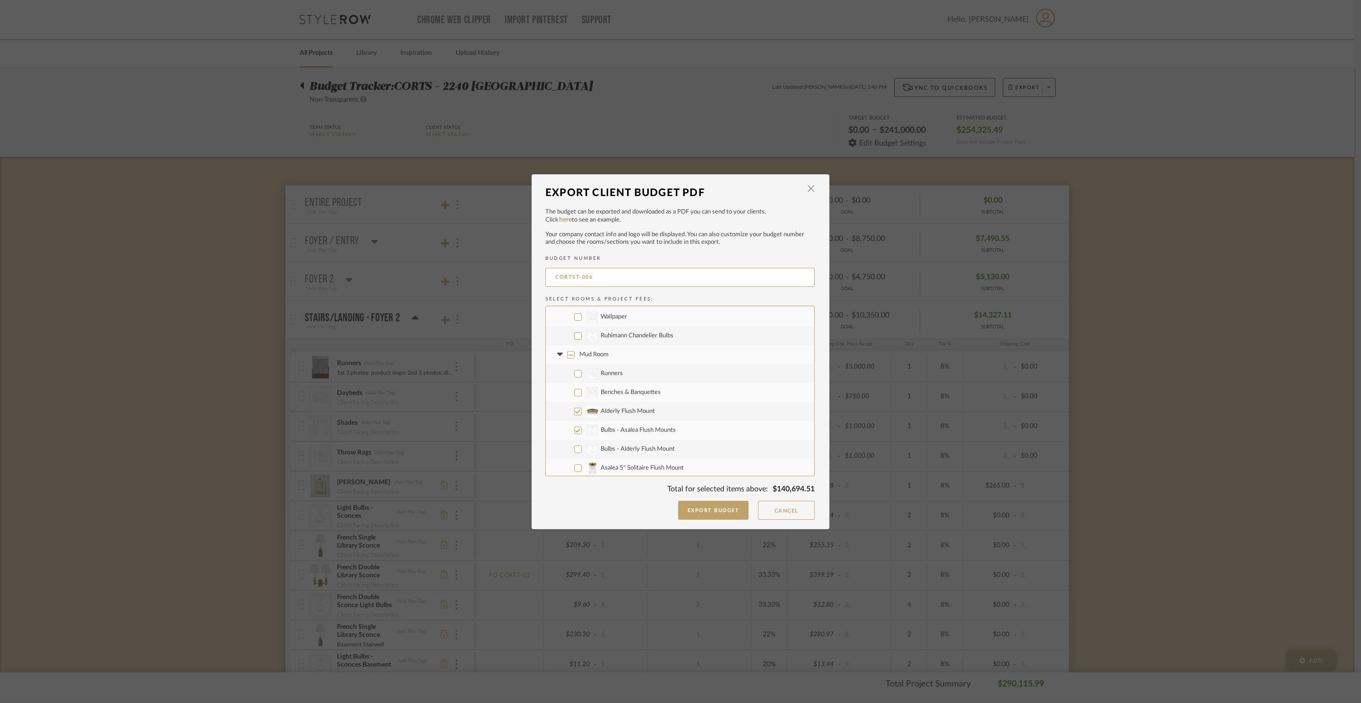
click at [574, 434] on input "CategoryIconLighting Created with Sketch. Bulbs - Asalea Flush Mounts" at bounding box center [578, 431] width 8 height 8
checkbox input "false"
click at [579, 446] on label "CategoryIconLighting Created with Sketch. Bulbs - Alderly Flush Mount" at bounding box center [680, 449] width 268 height 19
click at [579, 446] on input "CategoryIconLighting Created with Sketch. Bulbs - Alderly Flush Mount" at bounding box center [578, 450] width 8 height 8
checkbox input "true"
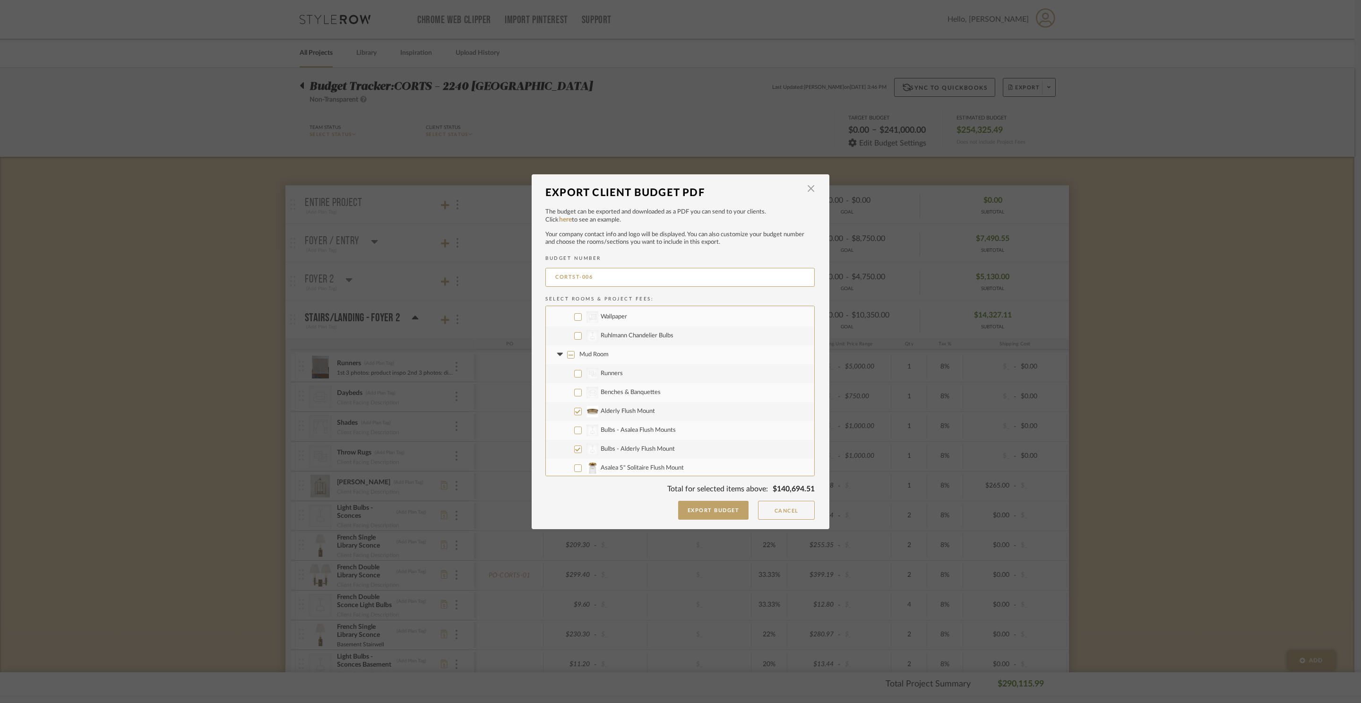
click at [577, 427] on input "CategoryIconLighting Created with Sketch. Bulbs - Asalea Flush Mounts" at bounding box center [578, 431] width 8 height 8
checkbox input "true"
click at [574, 462] on label "Asalea 5" Solitaire Flush Mount" at bounding box center [680, 468] width 268 height 19
click at [574, 464] on input "Asalea 5" Solitaire Flush Mount" at bounding box center [578, 468] width 8 height 8
checkbox input "true"
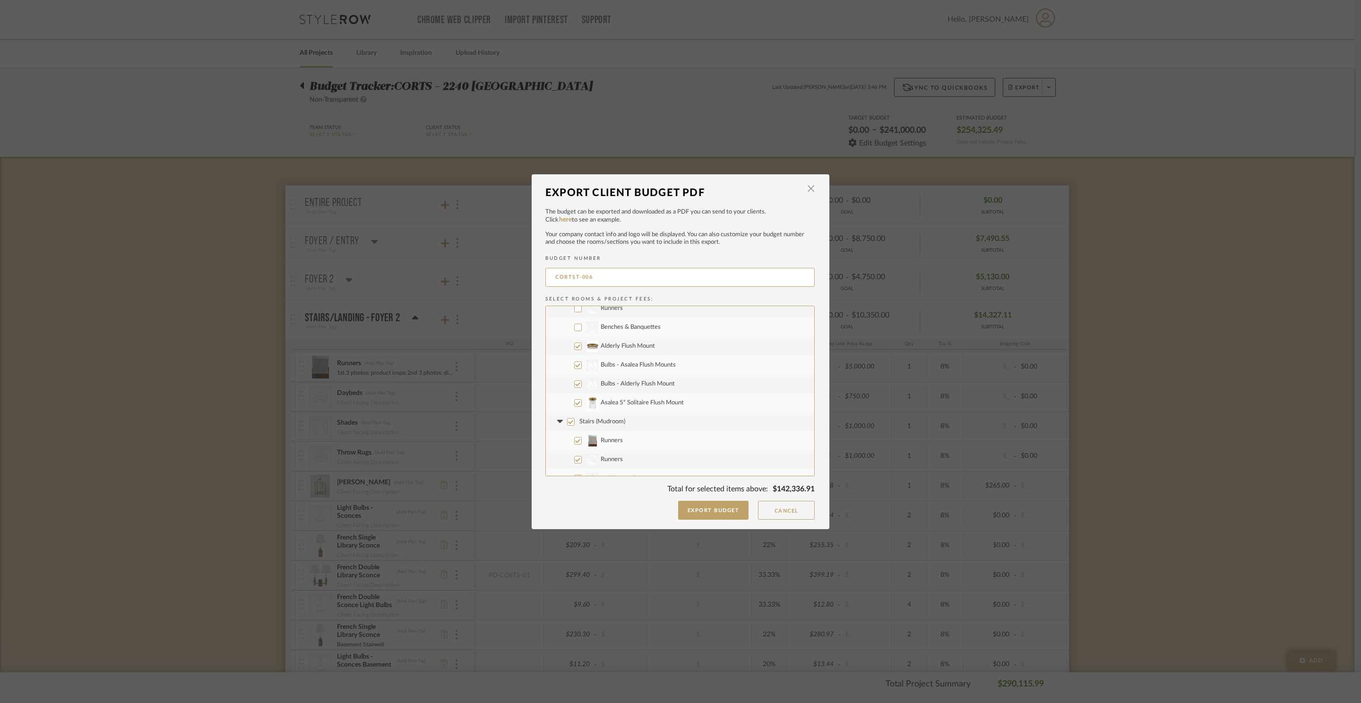
scroll to position [2451, 0]
click at [567, 417] on input "Stairs (Mudroom)" at bounding box center [571, 416] width 8 height 8
checkbox input "false"
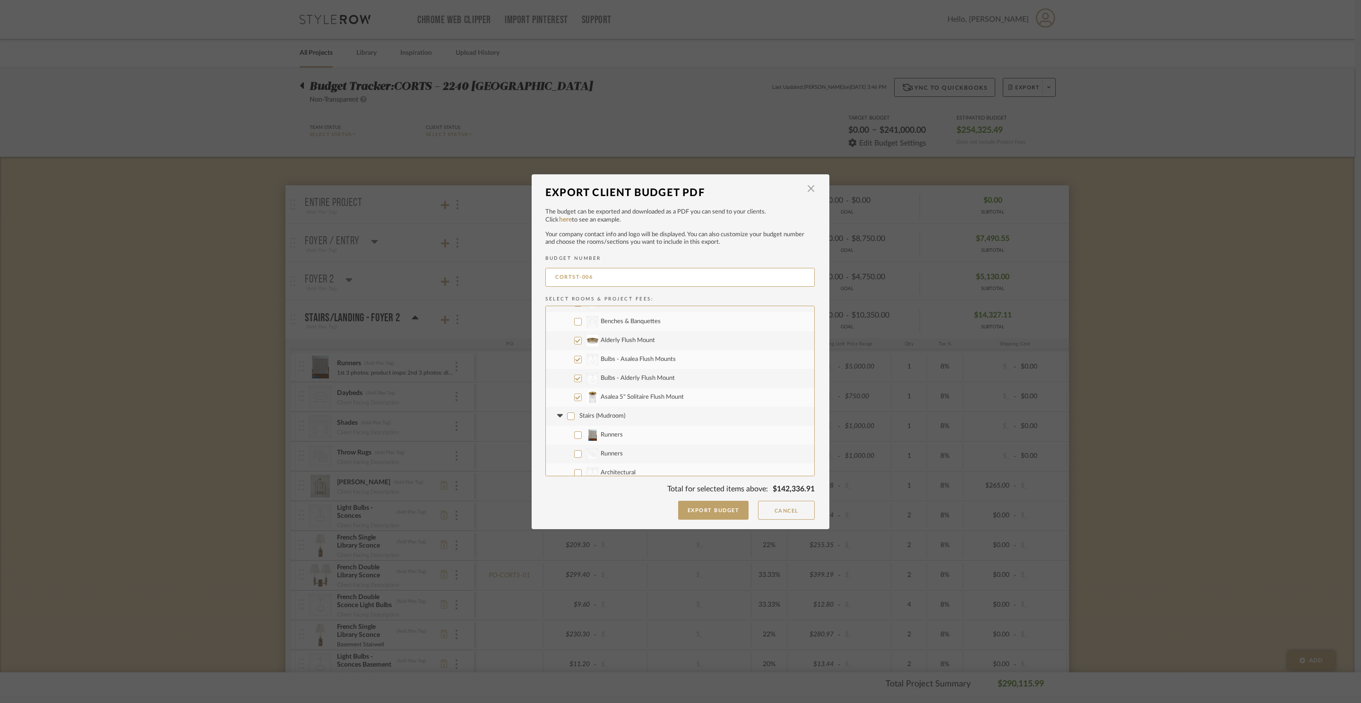
checkbox input "false"
click at [579, 340] on span "Powder Room - Mudroom" at bounding box center [613, 343] width 69 height 6
click at [575, 339] on input "Powder Room - Mudroom" at bounding box center [571, 343] width 8 height 8
checkbox input "false"
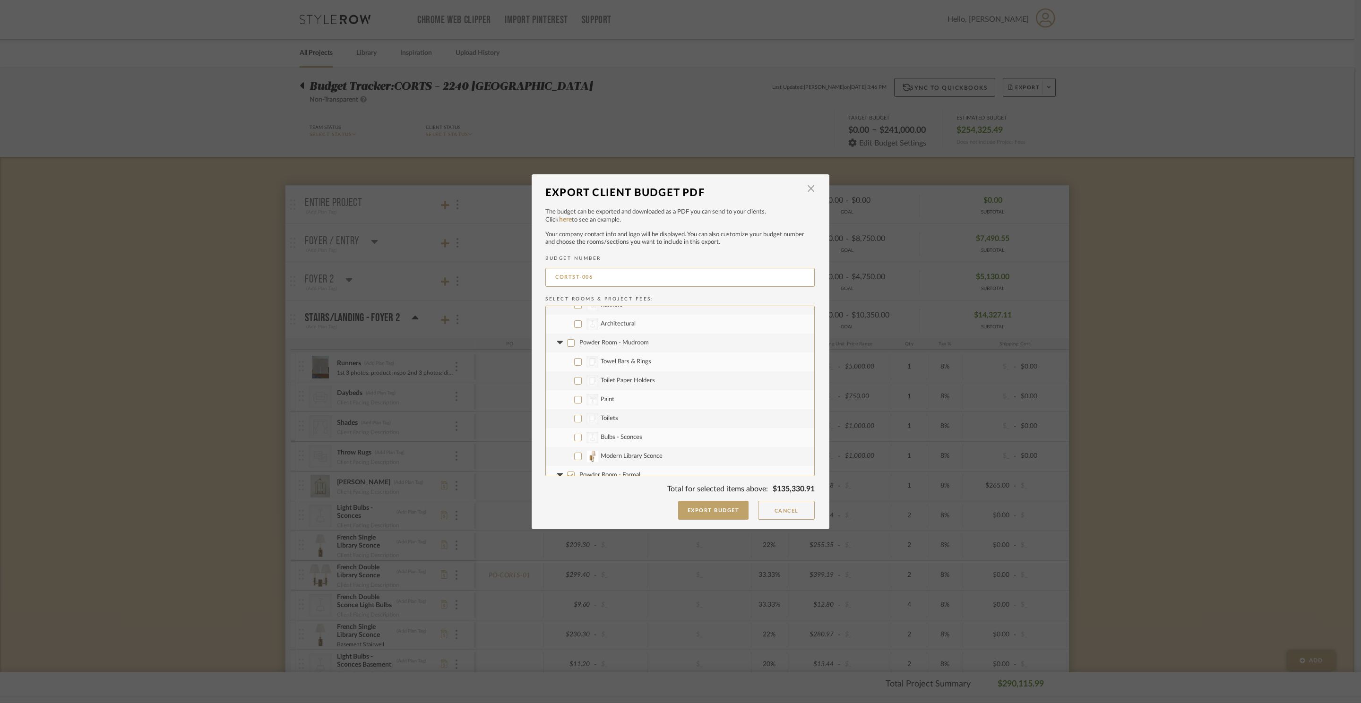
checkbox input "false"
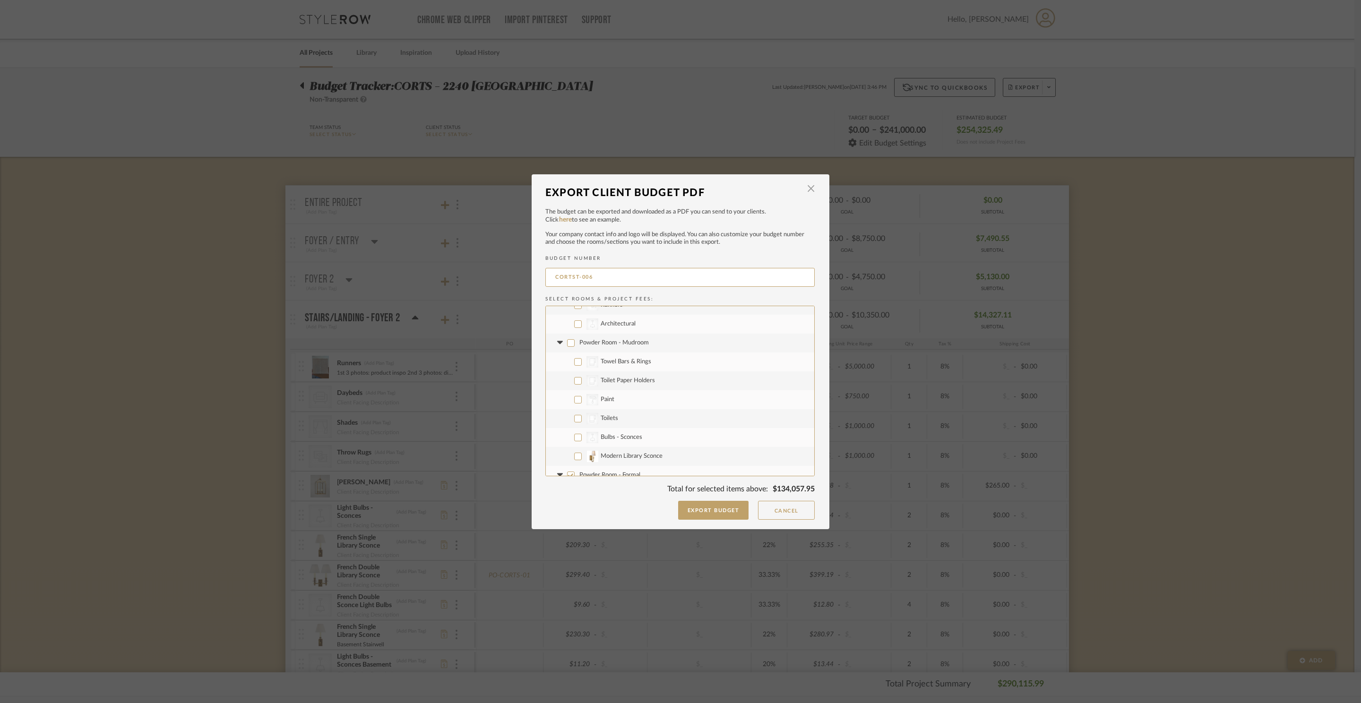
click at [577, 453] on input "Modern Library Sconce" at bounding box center [578, 457] width 8 height 8
checkbox input "true"
click at [575, 437] on input "CategoryIconLighting Created with Sketch. Bulbs - Sconces" at bounding box center [578, 438] width 8 height 8
checkbox input "true"
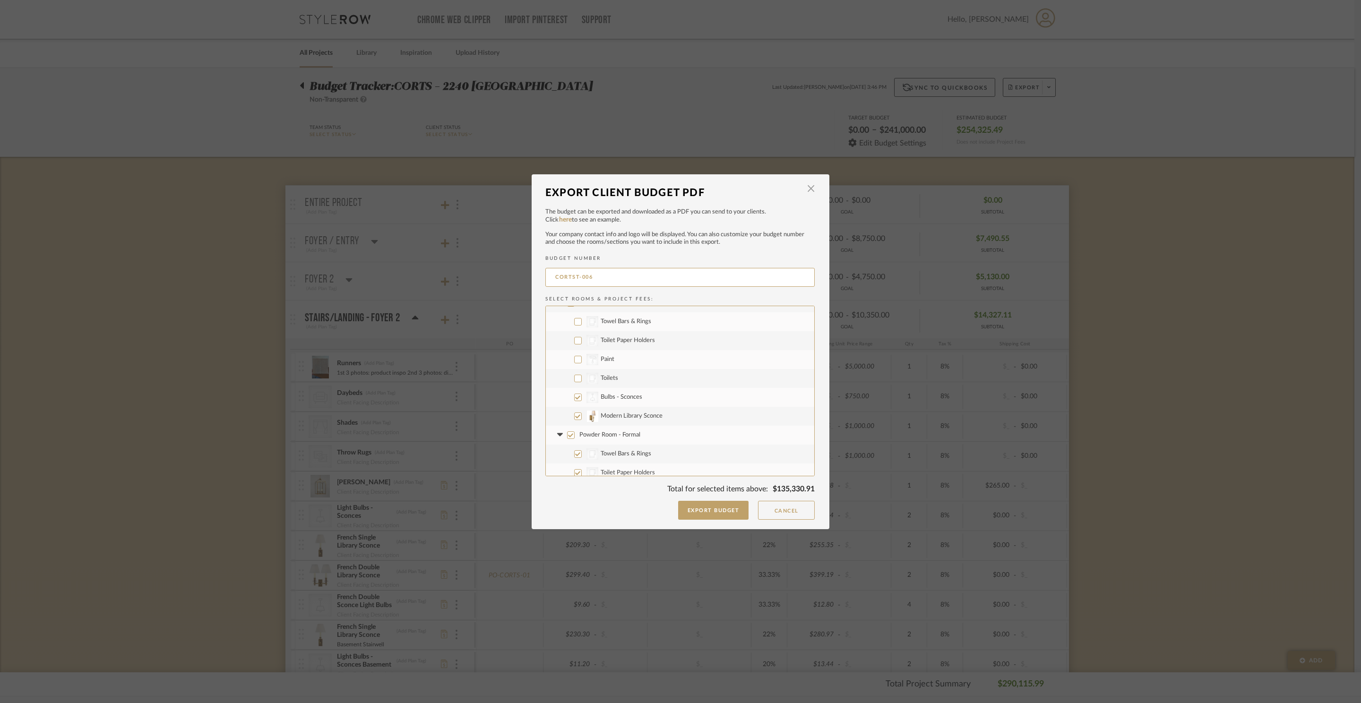
click at [567, 435] on input "Powder Room - Formal" at bounding box center [571, 435] width 8 height 8
checkbox input "false"
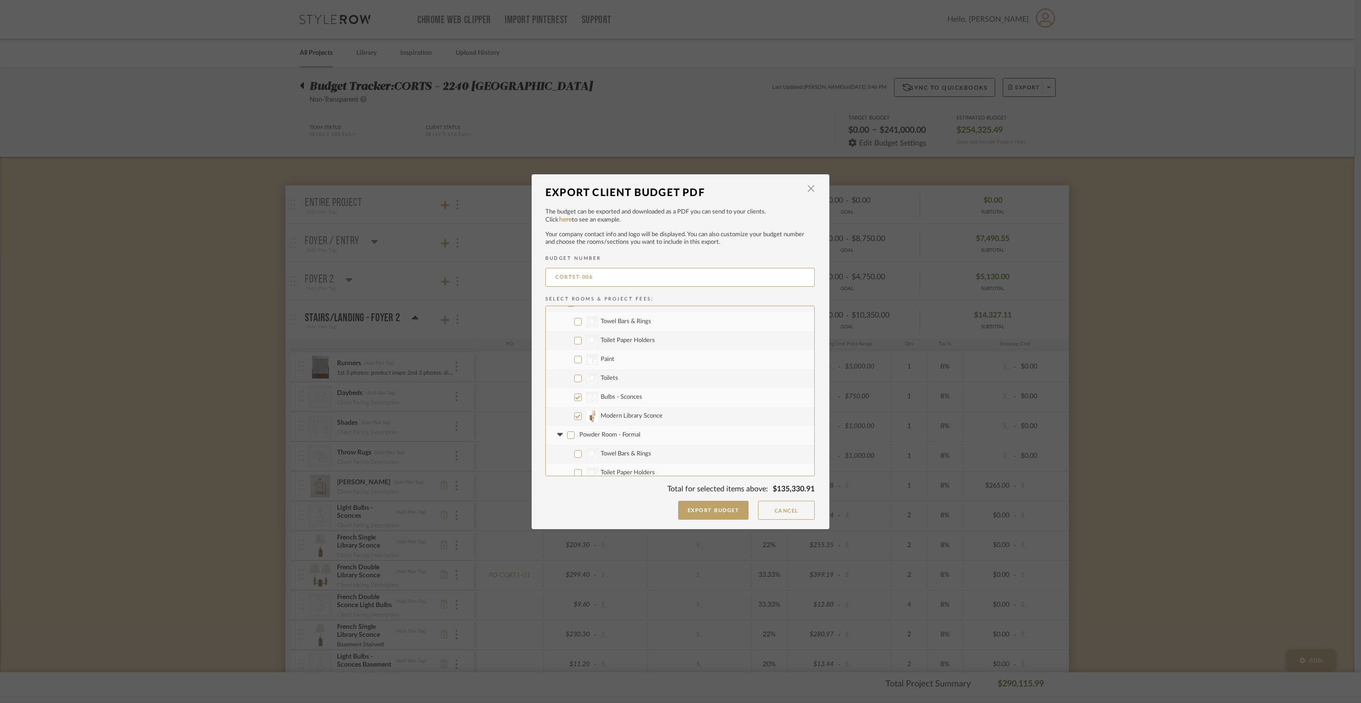
checkbox input "false"
click at [571, 432] on label "CategoryIconLighting Created with Sketch. Bulbs - Sconces" at bounding box center [680, 426] width 268 height 19
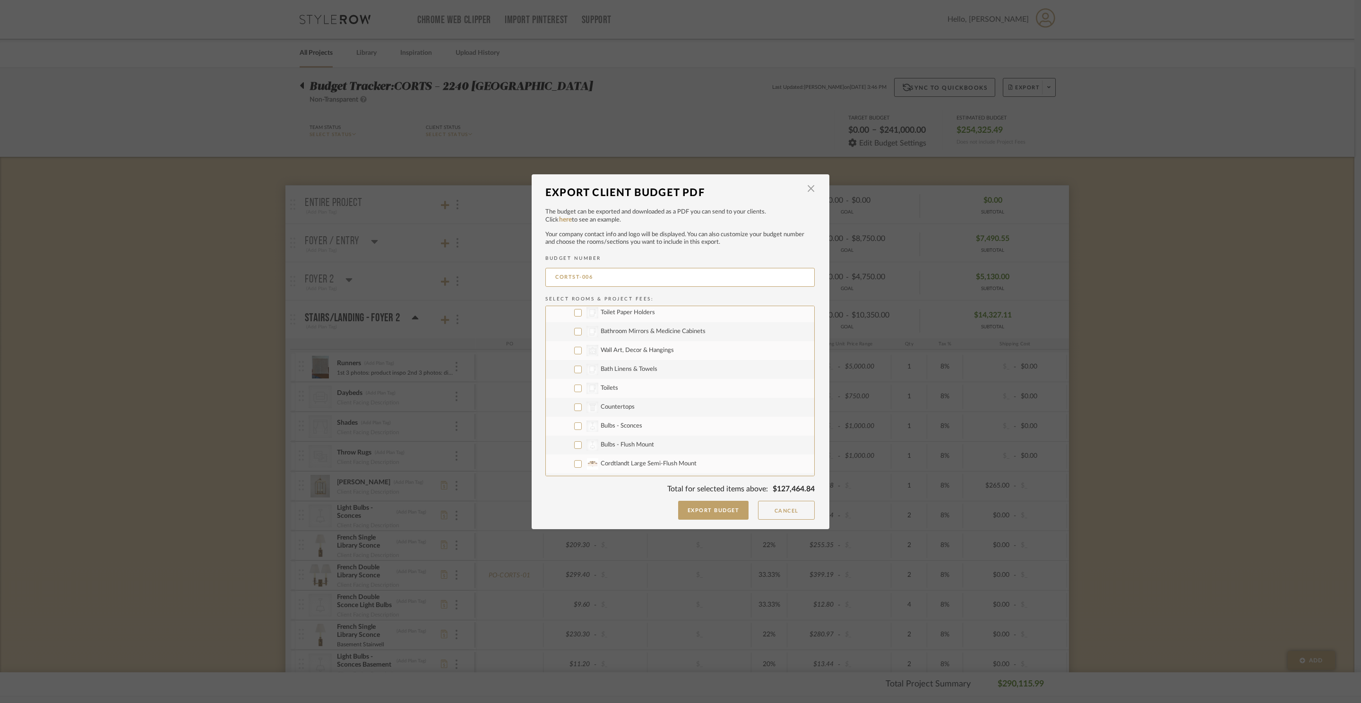
click at [574, 430] on input "CategoryIconLighting Created with Sketch. Bulbs - Sconces" at bounding box center [578, 426] width 8 height 8
click at [572, 438] on label "CategoryIconLighting Created with Sketch. Bulbs - Flush Mount" at bounding box center [680, 445] width 268 height 19
click at [574, 441] on input "CategoryIconLighting Created with Sketch. Bulbs - Flush Mount" at bounding box center [578, 445] width 8 height 8
click at [574, 455] on label "Cordtlandt Large Semi-Flush Mount" at bounding box center [680, 464] width 268 height 19
click at [574, 460] on input "Cordtlandt Large Semi-Flush Mount" at bounding box center [578, 464] width 8 height 8
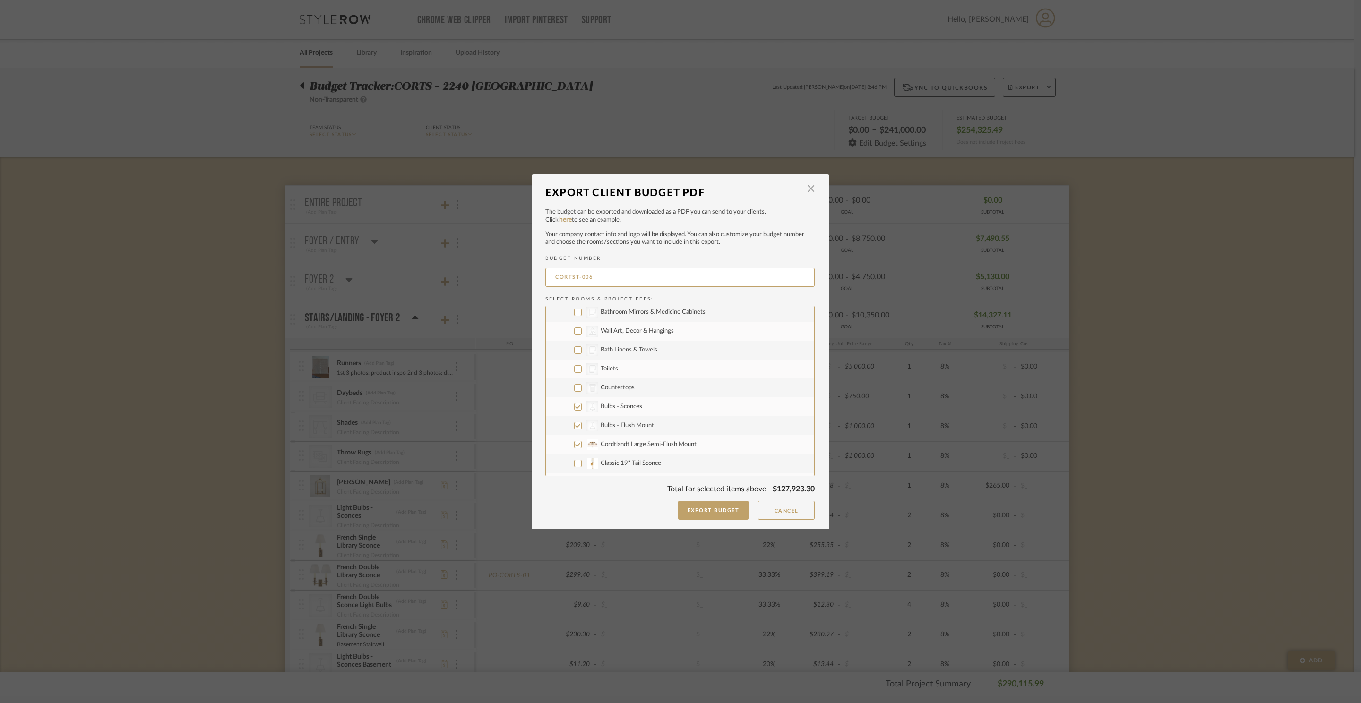
scroll to position [2850, 0]
click at [574, 433] on input "Classic 19" Tail Sconce" at bounding box center [578, 433] width 8 height 8
click at [559, 385] on fa-icon at bounding box center [560, 382] width 10 height 10
click at [568, 384] on input "Office" at bounding box center [571, 382] width 8 height 8
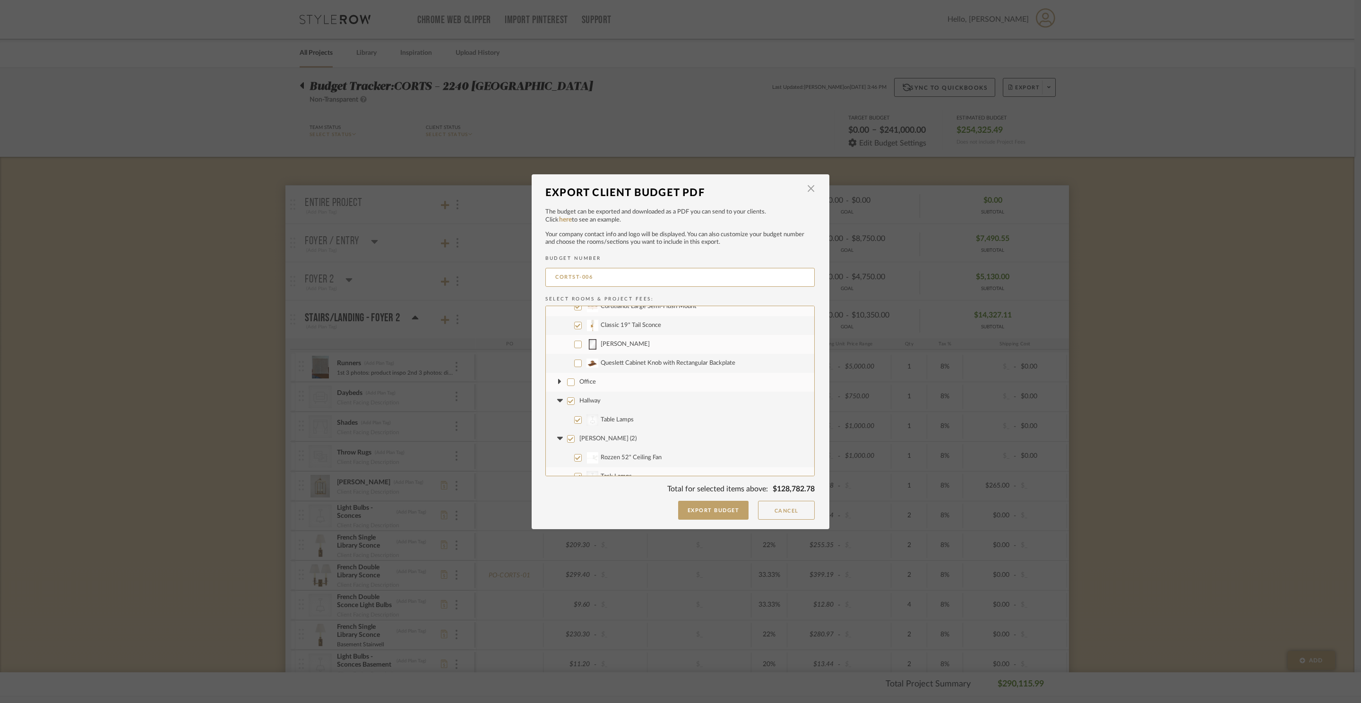
click at [558, 378] on fa-icon at bounding box center [560, 382] width 10 height 10
click at [571, 385] on label "Callaway 18" Flush Mount" at bounding box center [680, 378] width 268 height 19
click at [574, 383] on input "Callaway 18" Flush Mount" at bounding box center [578, 379] width 8 height 8
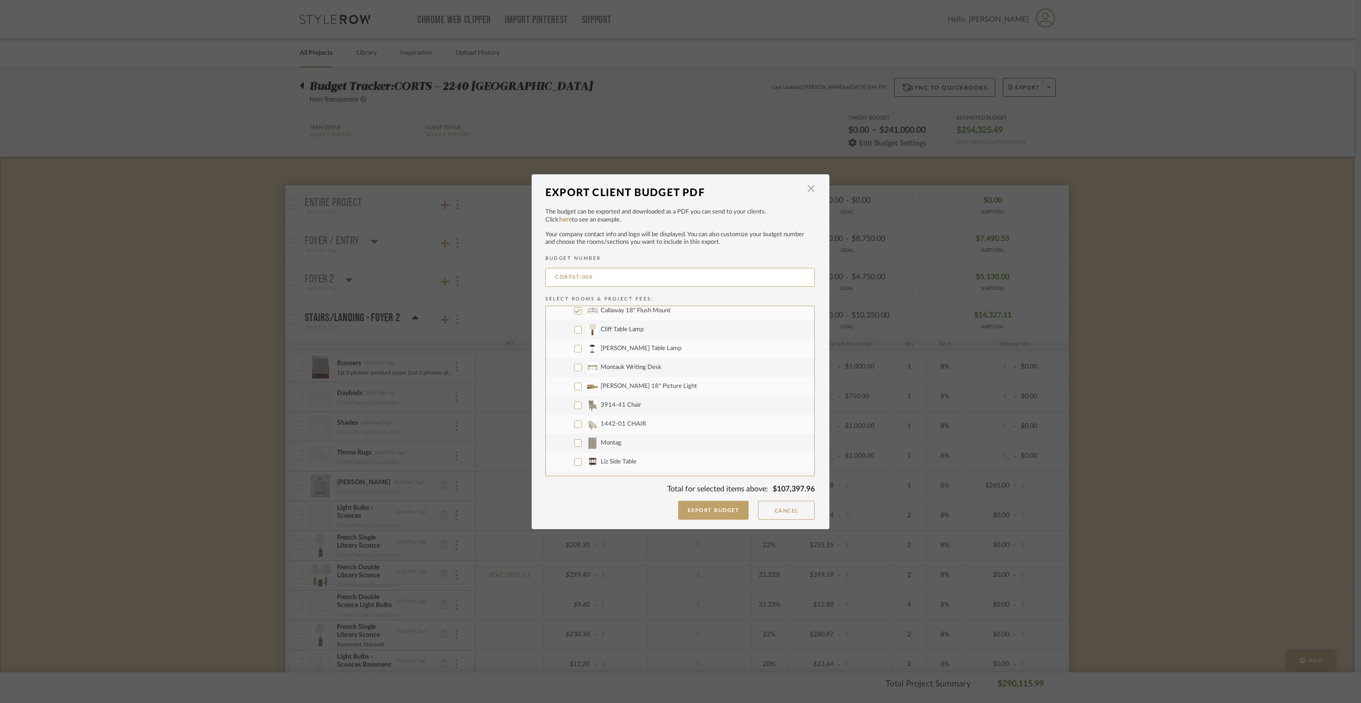
click at [576, 388] on input "Dean 18" Picture Light" at bounding box center [578, 387] width 8 height 8
click at [571, 380] on label "CategoryIconLighting Created with Sketch. Cliff Table Lamp Bulbs" at bounding box center [680, 376] width 268 height 19
click at [574, 380] on input "CategoryIconLighting Created with Sketch. Cliff Table Lamp Bulbs" at bounding box center [578, 377] width 8 height 8
click at [576, 363] on label "CategoryIconLighting Created with Sketch. Dean Picture Light Bulbs" at bounding box center [680, 357] width 268 height 19
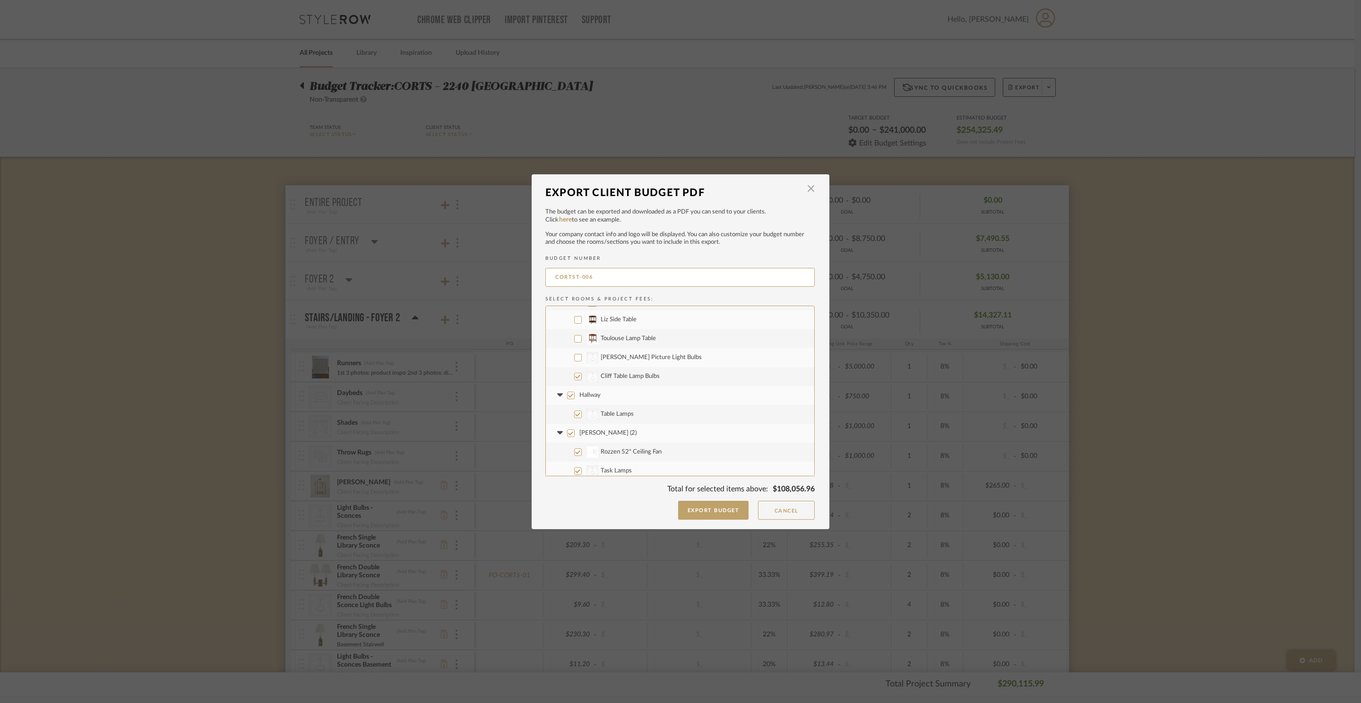
click at [576, 361] on input "CategoryIconLighting Created with Sketch. Dean Picture Light Bulbs" at bounding box center [578, 358] width 8 height 8
click at [567, 342] on input "Hallway" at bounding box center [571, 342] width 8 height 8
click at [569, 377] on input "[PERSON_NAME] (2)" at bounding box center [571, 380] width 8 height 8
click at [572, 392] on label "Rozzen 52" Ceiling Fan" at bounding box center [680, 398] width 268 height 19
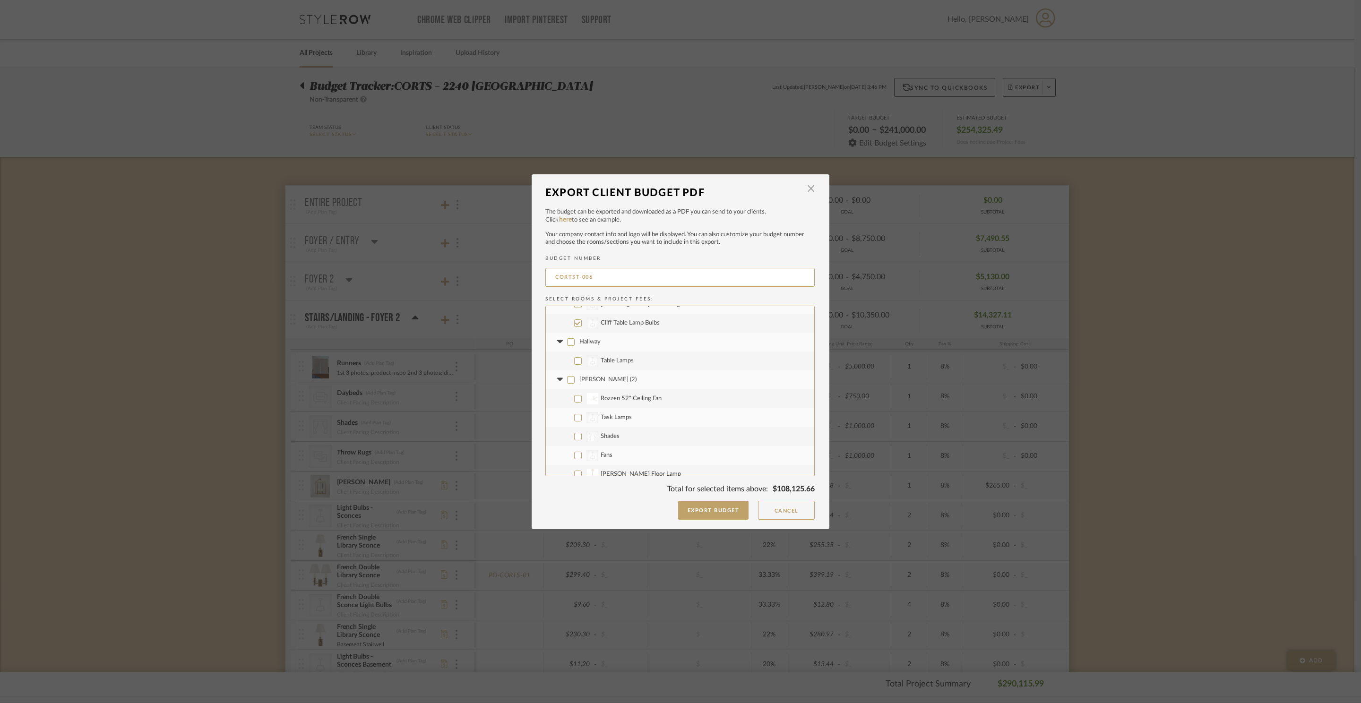
click at [574, 395] on input "Rozzen 52" Ceiling Fan" at bounding box center [578, 399] width 8 height 8
click at [574, 402] on input "CategoryIconLighting Created with Sketch. Task Lamps" at bounding box center [578, 406] width 8 height 8
click at [574, 390] on input "Primitive Swing Arm" at bounding box center [578, 391] width 8 height 8
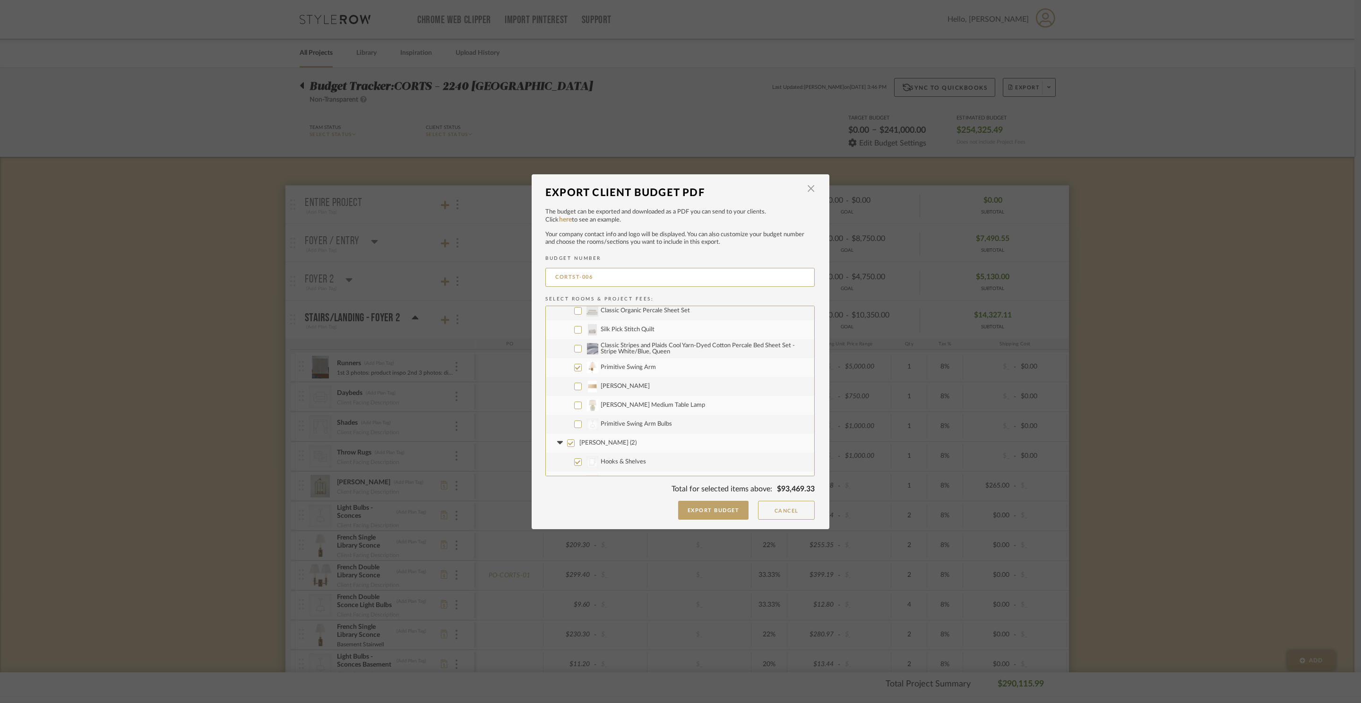
click at [569, 415] on label "CategoryIconLighting Created with Sketch. Primitive Swing Arm Bulbs" at bounding box center [680, 424] width 268 height 19
click at [574, 421] on input "CategoryIconLighting Created with Sketch. Primitive Swing Arm Bulbs" at bounding box center [578, 425] width 8 height 8
click at [573, 442] on label "[PERSON_NAME] (2)" at bounding box center [680, 443] width 268 height 19
click at [573, 442] on input "[PERSON_NAME] (2)" at bounding box center [571, 443] width 8 height 8
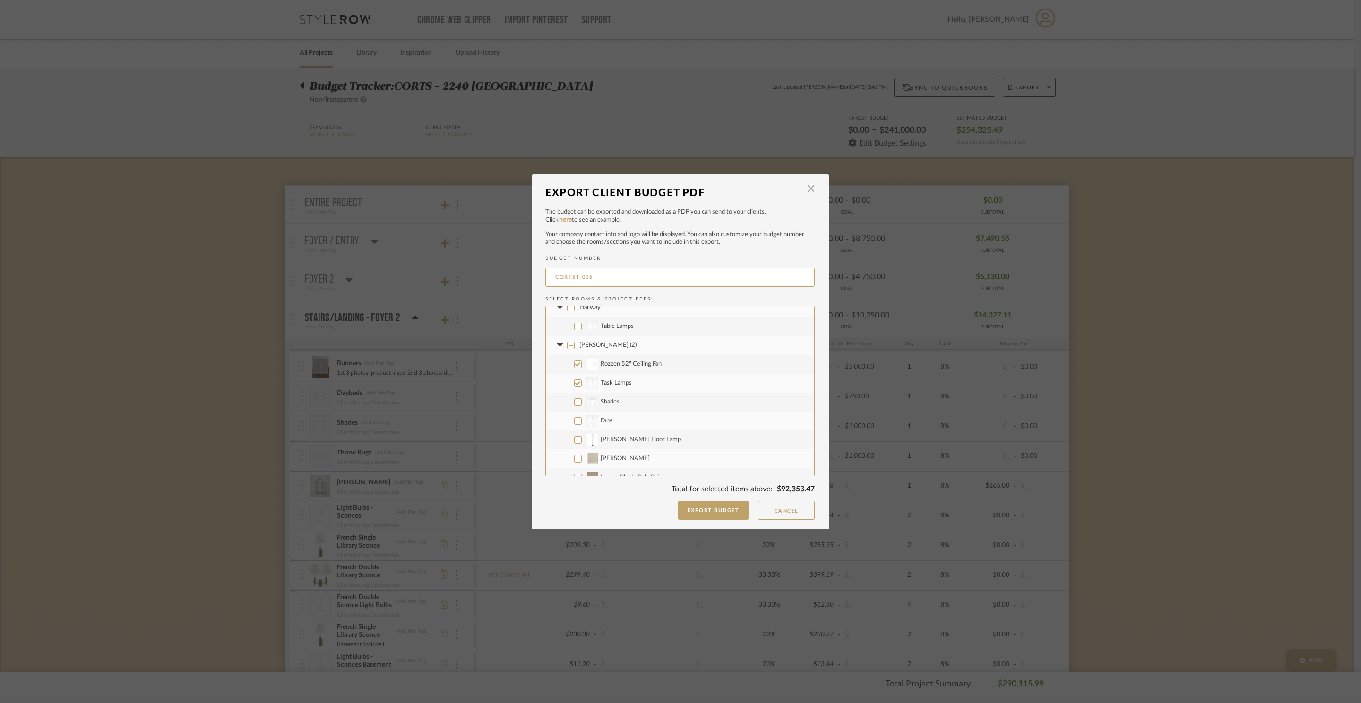
click at [574, 381] on input "CategoryIconLighting Created with Sketch. Task Lamps" at bounding box center [578, 383] width 8 height 8
click at [568, 315] on input "Sellar's Bedroom (3)" at bounding box center [571, 315] width 8 height 8
click at [575, 334] on input "Rozzen 52" Ceiling Fan" at bounding box center [578, 334] width 8 height 8
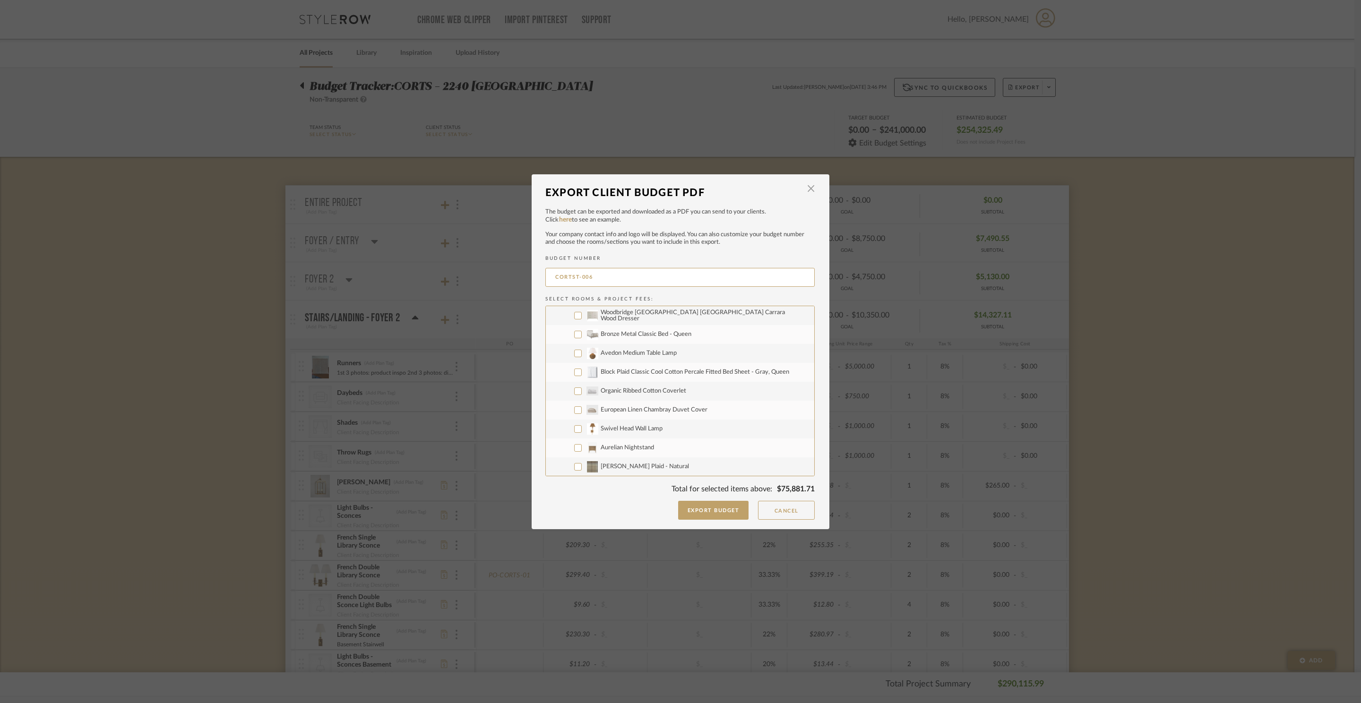
click at [576, 426] on input "Swivel Head Wall Lamp" at bounding box center [578, 429] width 8 height 8
click at [569, 397] on input "Sellar's Bathroom (3)" at bounding box center [571, 397] width 8 height 8
click at [574, 344] on input "Vendome Single Sconce" at bounding box center [578, 345] width 8 height 8
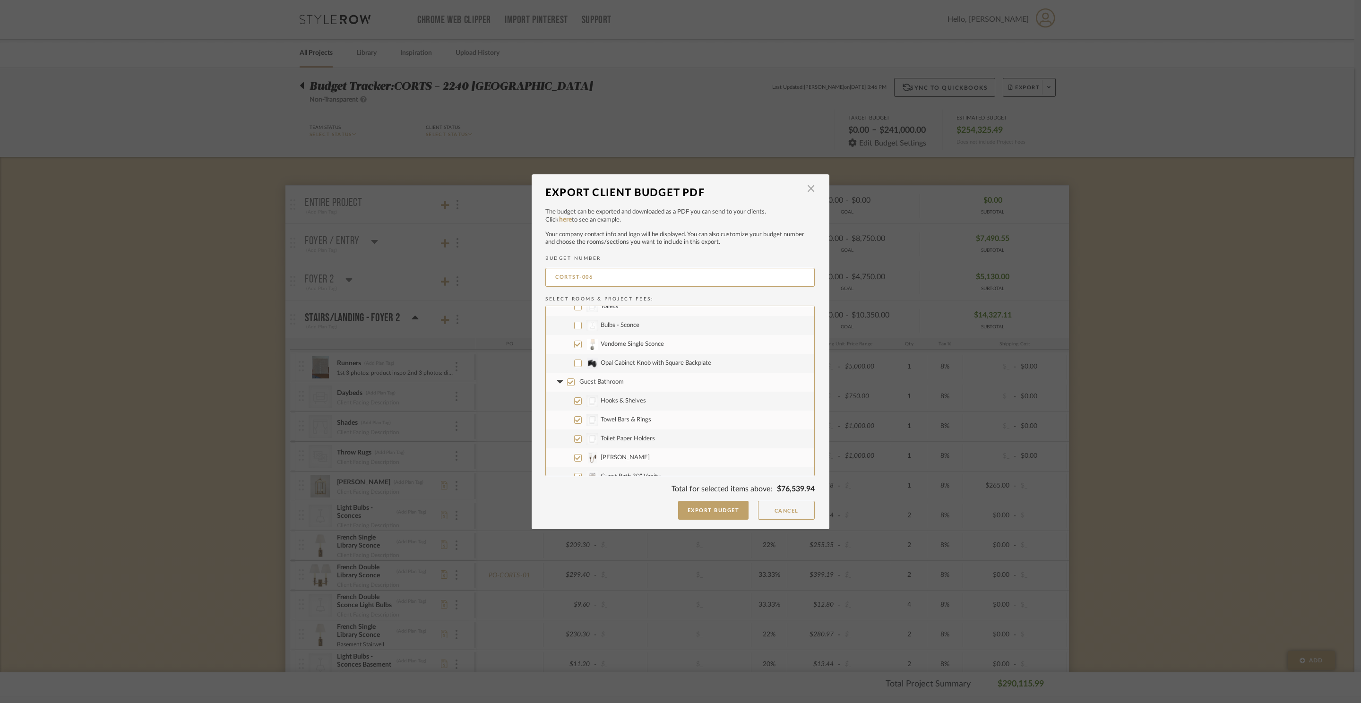
click at [576, 328] on label "CategoryIconLighting Created with Sketch. Bulbs - Sconce" at bounding box center [680, 325] width 268 height 19
click at [576, 328] on input "CategoryIconLighting Created with Sketch. Bulbs - Sconce" at bounding box center [578, 326] width 8 height 8
click at [570, 378] on input "Guest Bathroom" at bounding box center [571, 382] width 8 height 8
click at [574, 451] on input "Clyde Sconce" at bounding box center [578, 455] width 8 height 8
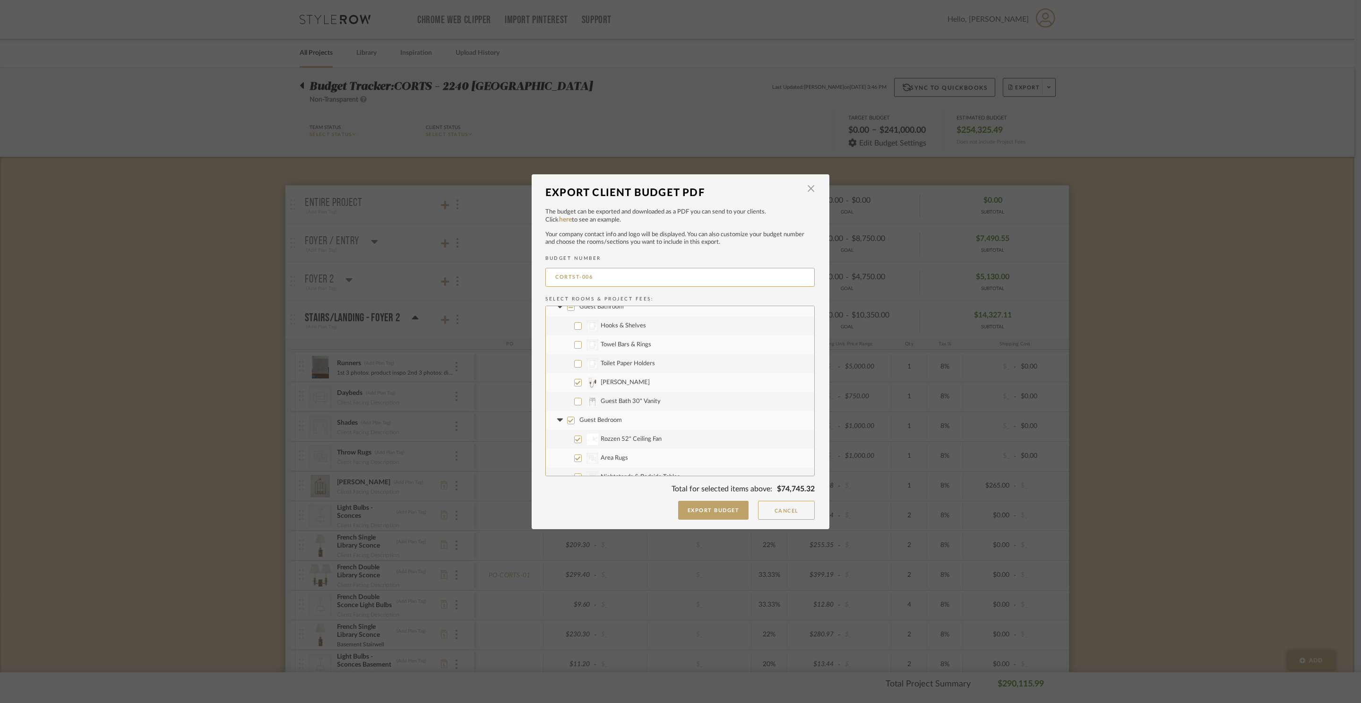
scroll to position [4394, 0]
click at [601, 416] on span "Guest Bedroom" at bounding box center [600, 419] width 43 height 6
click at [575, 416] on input "Guest Bedroom" at bounding box center [571, 420] width 8 height 8
click at [630, 364] on span "Rozzen 52" Ceiling Fan" at bounding box center [631, 365] width 61 height 6
click at [582, 364] on input "Rozzen 52" Ceiling Fan" at bounding box center [578, 366] width 8 height 8
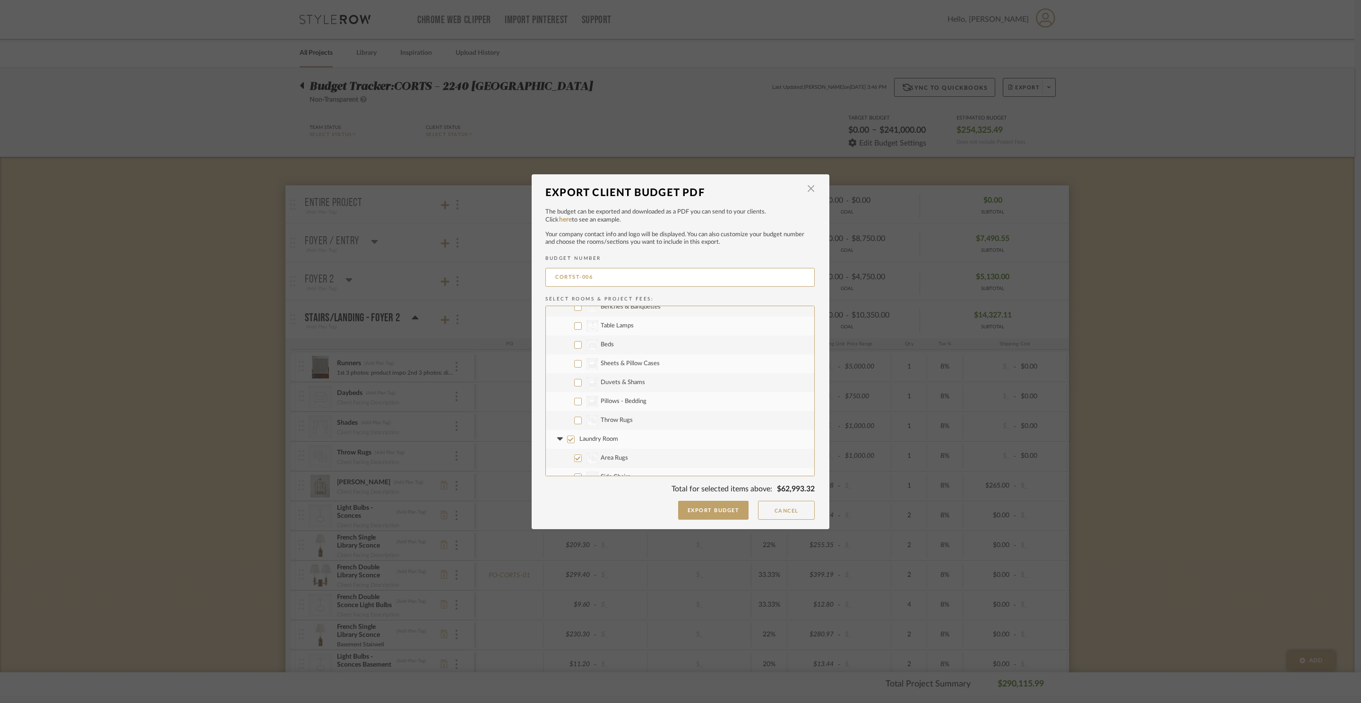
scroll to position [4678, 0]
click at [600, 365] on label "Laundry Room" at bounding box center [680, 362] width 268 height 19
click at [575, 365] on input "Laundry Room" at bounding box center [571, 363] width 8 height 8
click at [629, 387] on label "CategoryIconLighting Created with Sketch. Bulbs - Wall Light" at bounding box center [680, 382] width 268 height 19
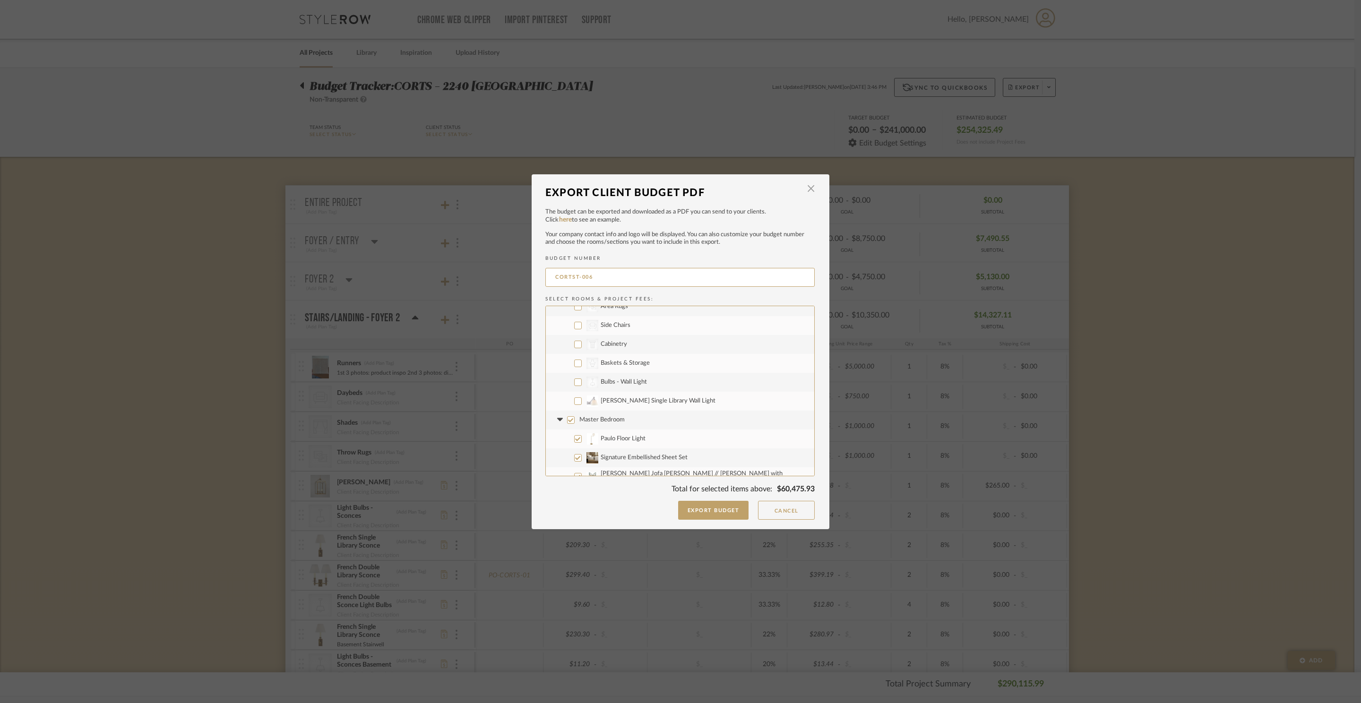
click at [582, 386] on input "CategoryIconLighting Created with Sketch. Bulbs - Wall Light" at bounding box center [578, 382] width 8 height 8
click at [630, 401] on span "Jane Single Library Wall Light" at bounding box center [658, 401] width 115 height 6
click at [582, 401] on input "Jane Single Library Wall Light" at bounding box center [578, 401] width 8 height 8
drag, startPoint x: 603, startPoint y: 369, endPoint x: 632, endPoint y: 397, distance: 40.1
click at [603, 370] on span "Master Bedroom" at bounding box center [601, 373] width 45 height 6
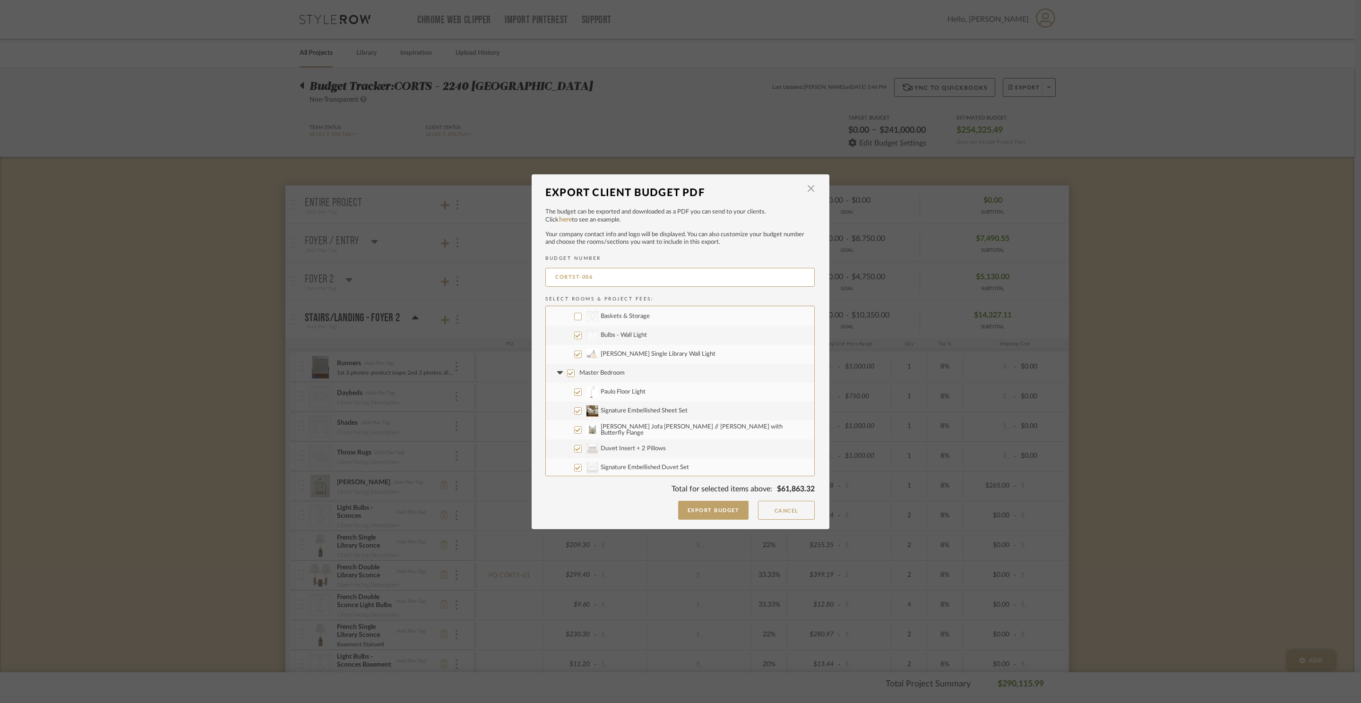
click at [575, 369] on input "Master Bedroom" at bounding box center [571, 373] width 8 height 8
click at [609, 387] on span "Master Vestibule" at bounding box center [602, 390] width 46 height 6
click at [575, 387] on input "Master Vestibule" at bounding box center [571, 390] width 8 height 8
click at [603, 424] on span "Project Wide" at bounding box center [596, 427] width 35 height 6
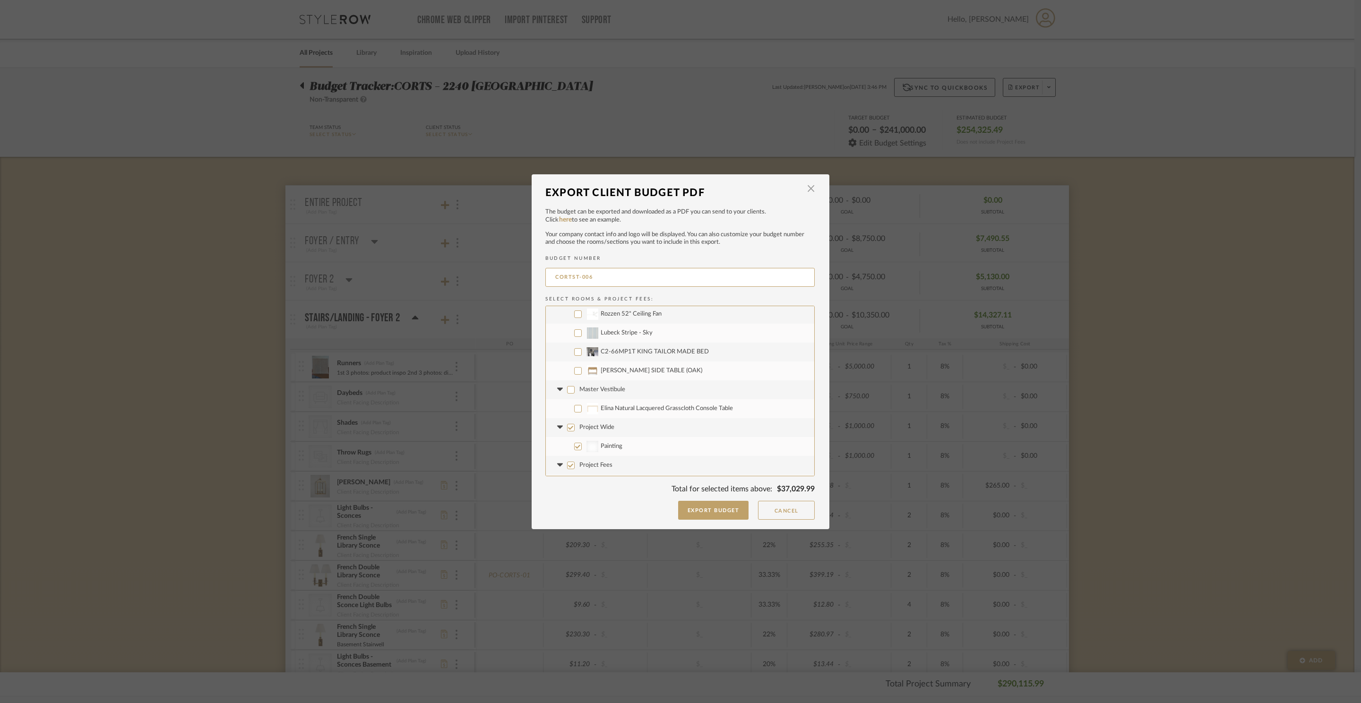
click at [575, 424] on input "Project Wide" at bounding box center [571, 428] width 8 height 8
click at [606, 448] on span "Project Fees" at bounding box center [595, 450] width 33 height 6
click at [575, 448] on input "Project Fees" at bounding box center [571, 450] width 8 height 8
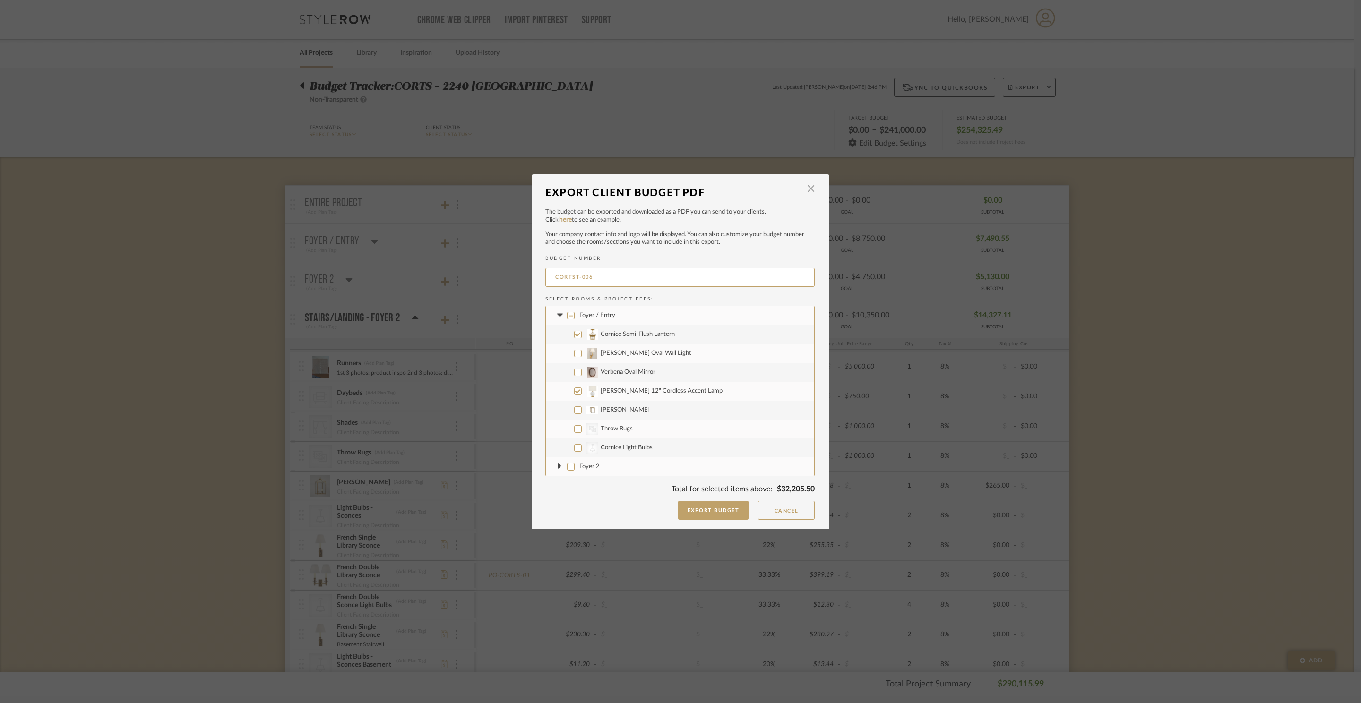
click at [574, 391] on input "Elsie 12" Cordless Accent Lamp" at bounding box center [578, 391] width 8 height 8
click at [575, 374] on input "Bryant Floor Lamp" at bounding box center [578, 372] width 8 height 8
click at [574, 390] on input "Anette Floor Lamp" at bounding box center [578, 391] width 8 height 8
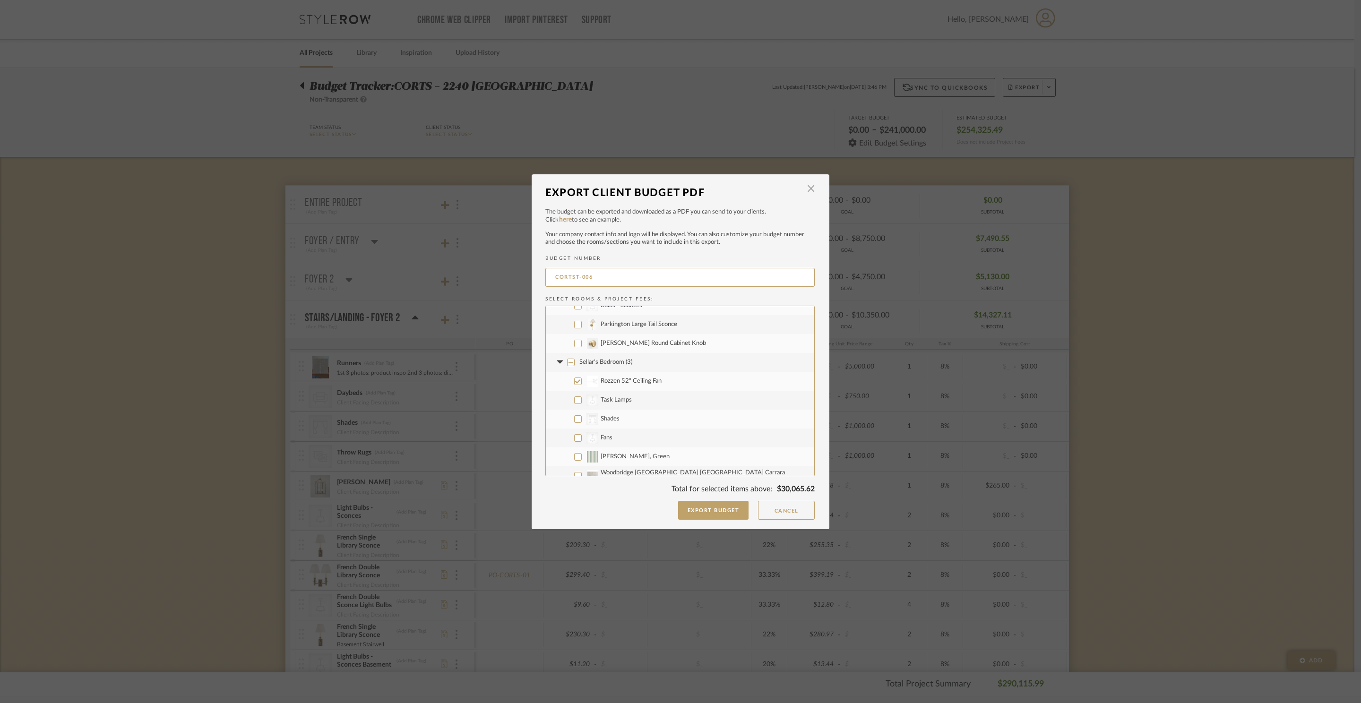
click at [574, 324] on input "Parkington Large Tail Sconce" at bounding box center [578, 325] width 8 height 8
click at [573, 391] on label "CategoryIconLighting Created with Sketch. Bulbs - Sconces" at bounding box center [680, 388] width 268 height 19
click at [574, 391] on input "CategoryIconLighting Created with Sketch. Bulbs - Sconces" at bounding box center [578, 389] width 8 height 8
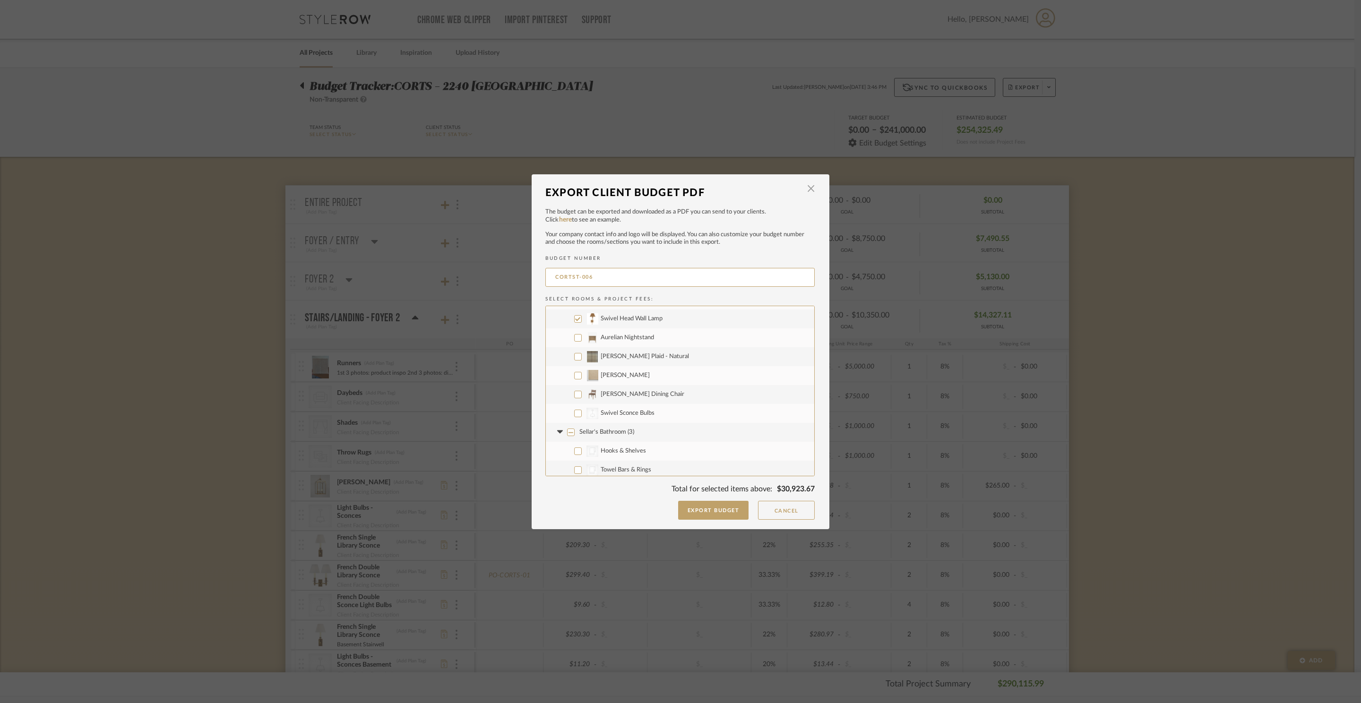
click at [574, 411] on input "CategoryIconLighting Created with Sketch. Swivel Sconce Bulbs" at bounding box center [578, 414] width 8 height 8
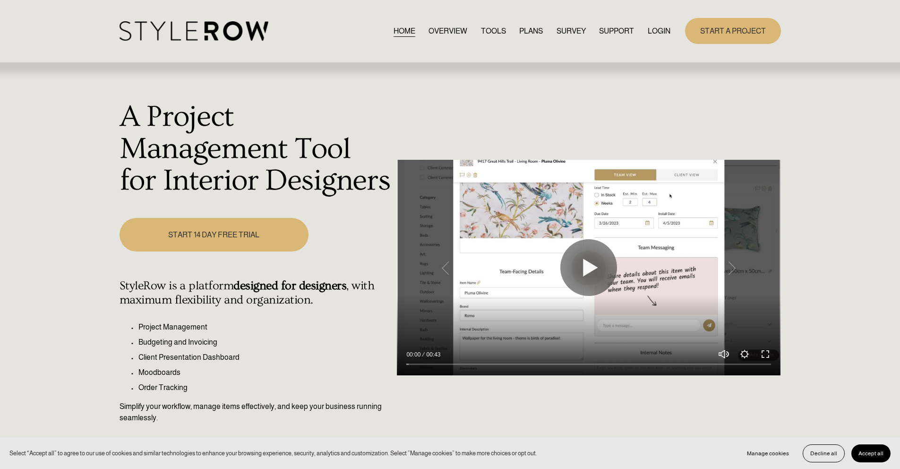
click at [656, 28] on link "LOGIN" at bounding box center [659, 31] width 23 height 13
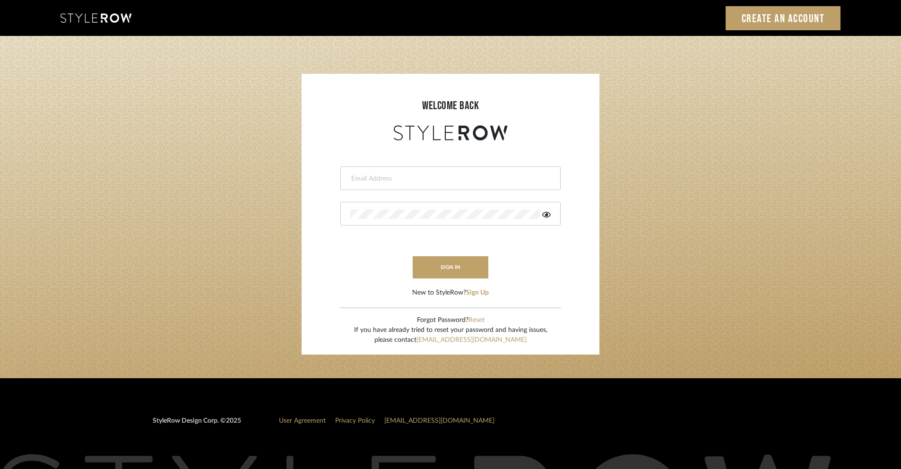
click at [432, 171] on div at bounding box center [450, 178] width 220 height 24
type input "[PERSON_NAME][EMAIL_ADDRESS][DOMAIN_NAME]"
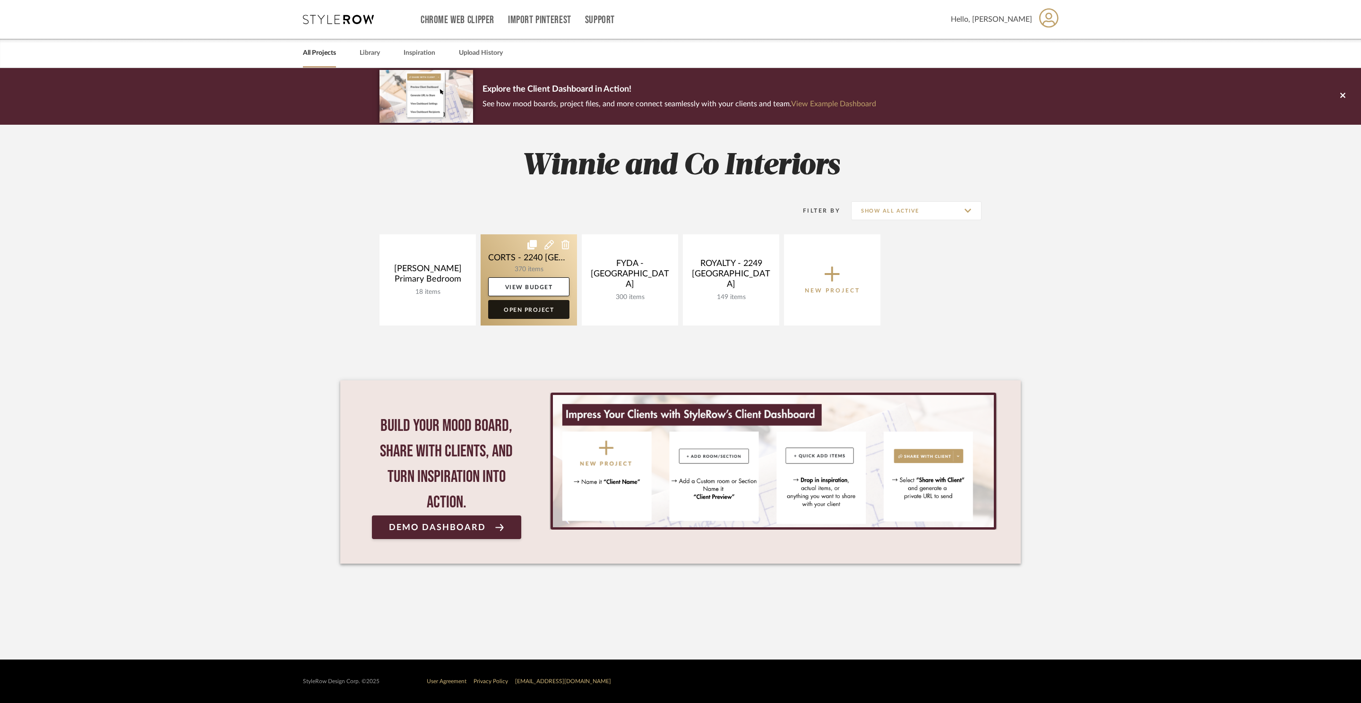
click at [510, 305] on link "Open Project" at bounding box center [528, 309] width 81 height 19
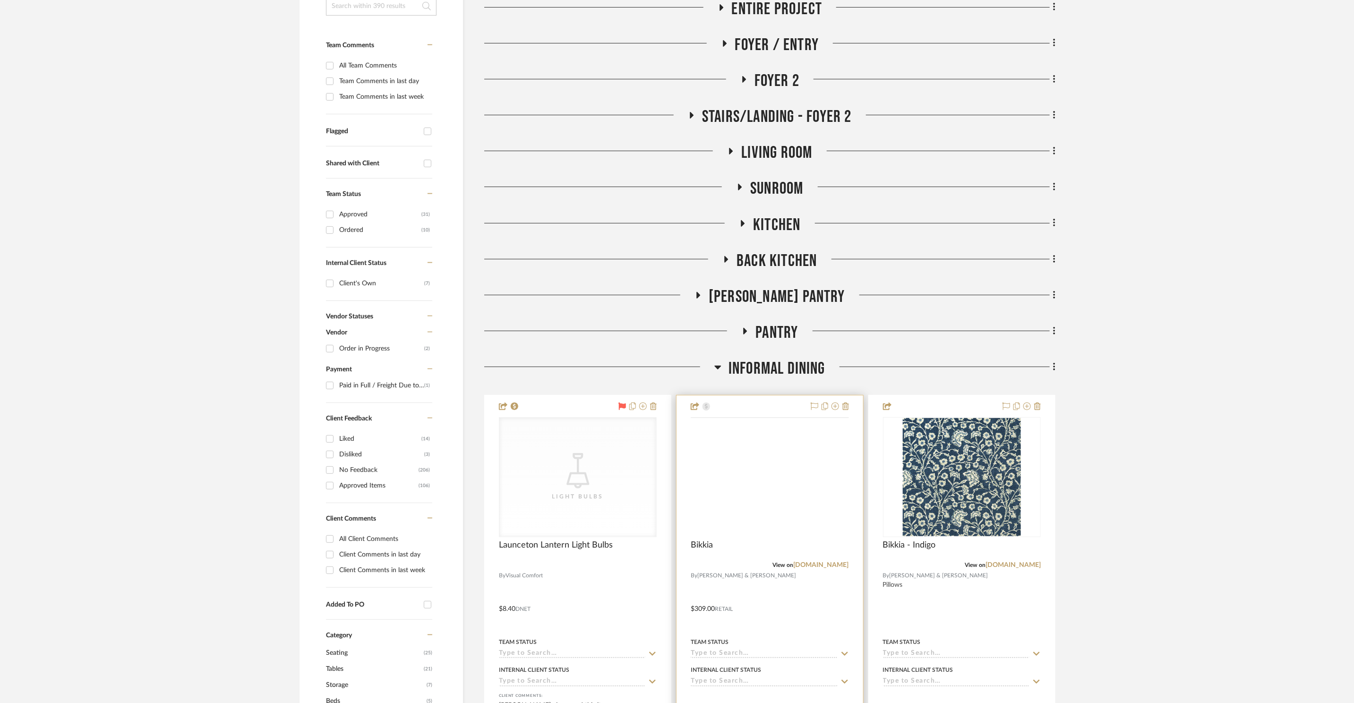
scroll to position [291, 0]
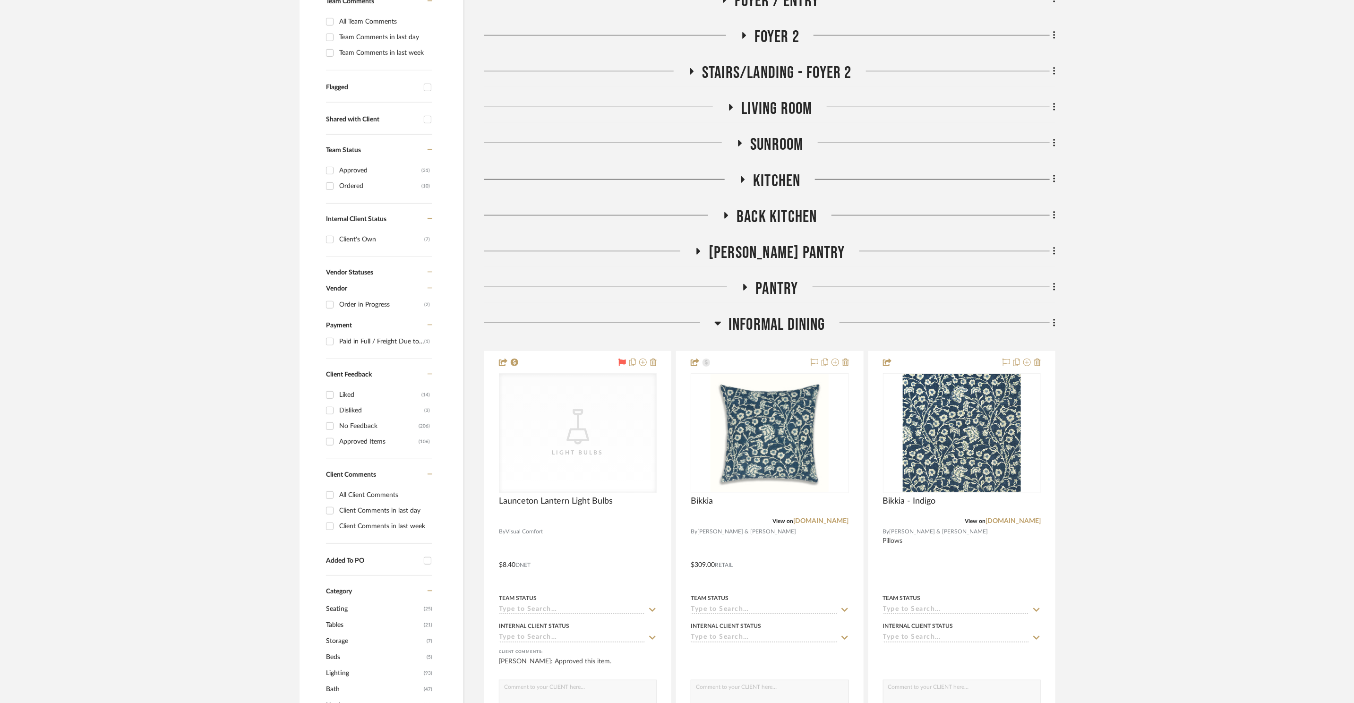
click at [741, 315] on span "Informal DIning" at bounding box center [777, 325] width 97 height 20
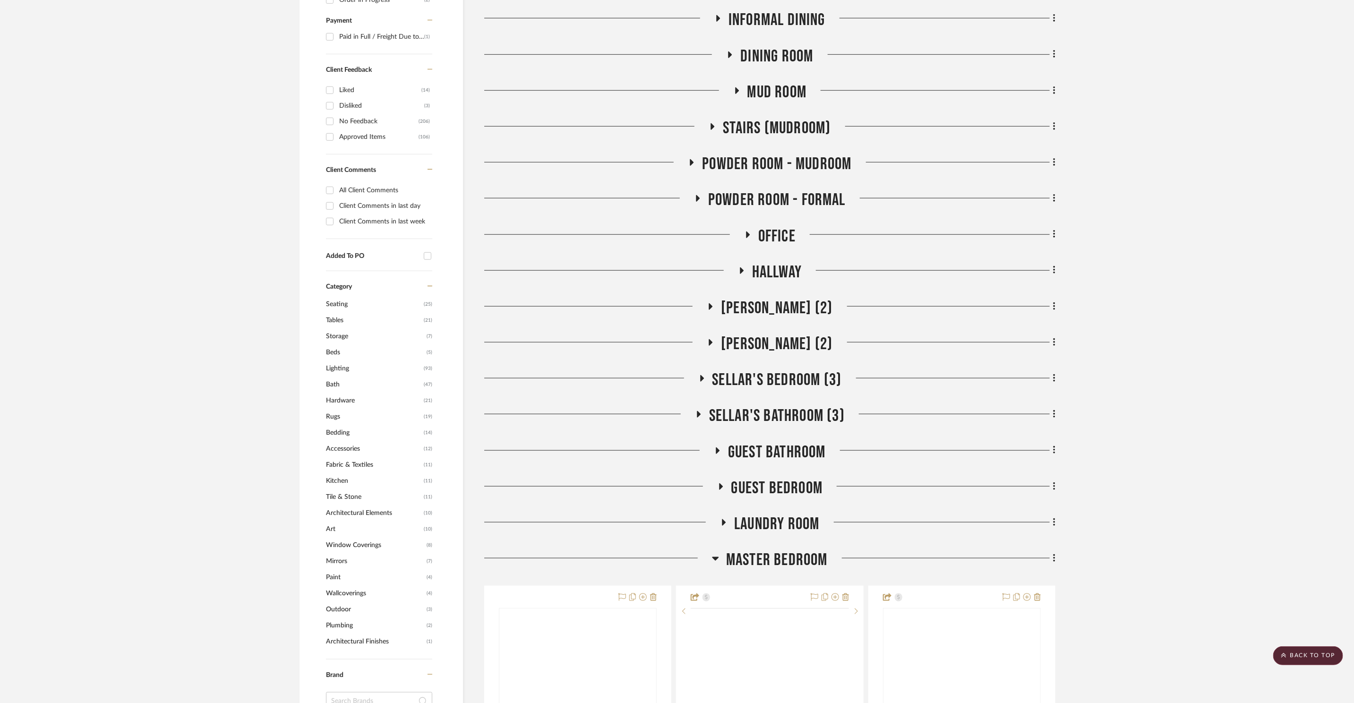
scroll to position [739, 0]
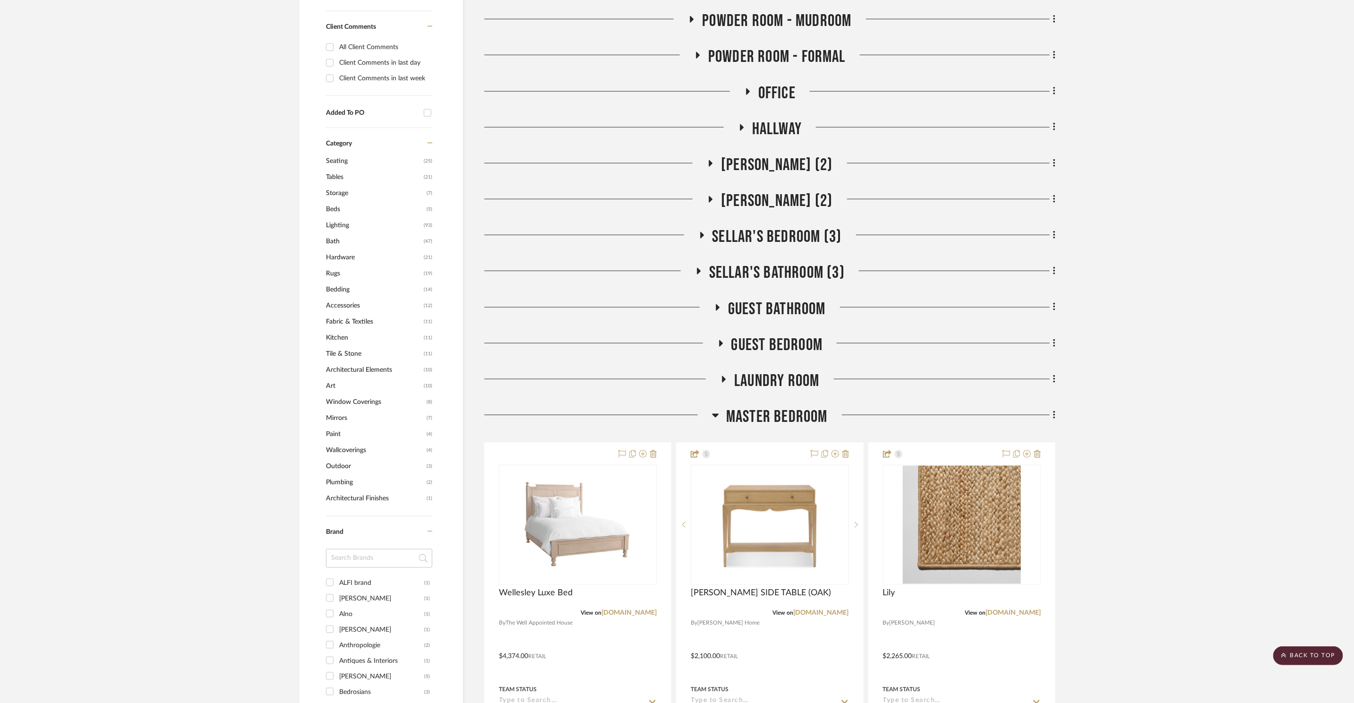
click at [785, 407] on span "Master Bedroom" at bounding box center [777, 417] width 102 height 20
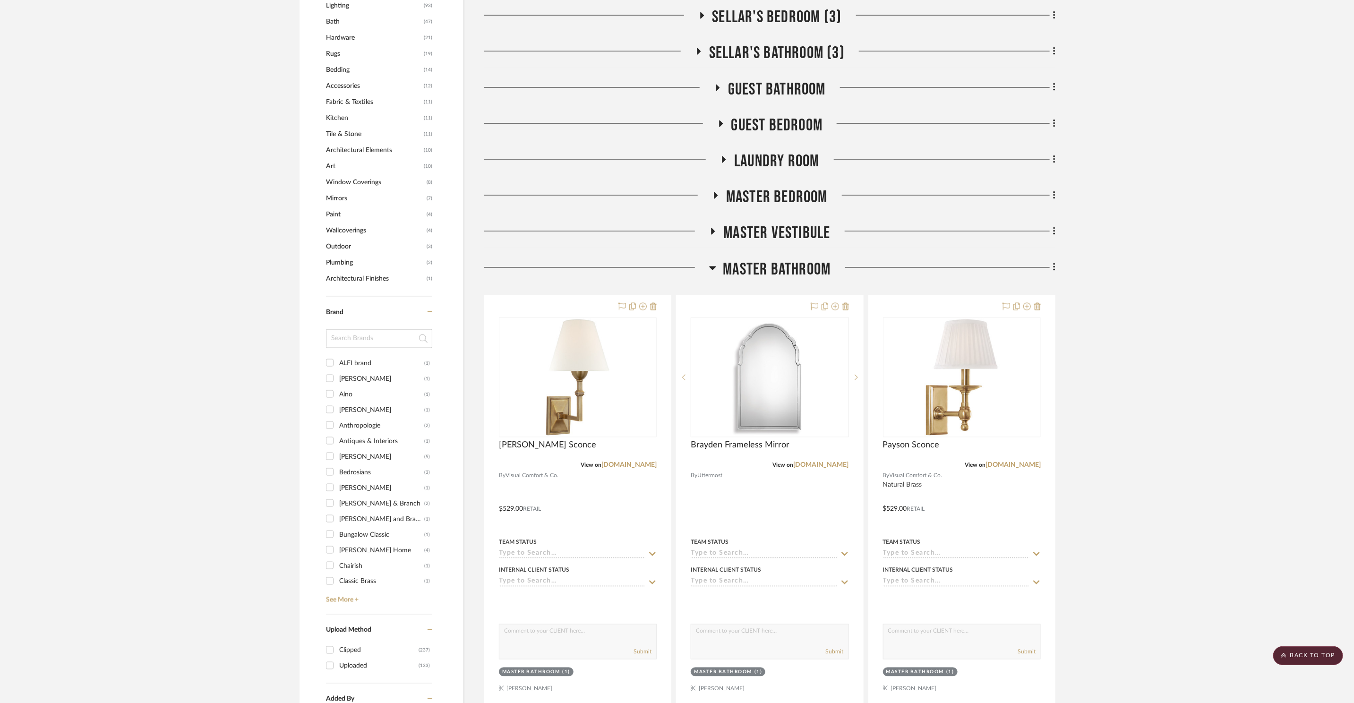
scroll to position [967, 0]
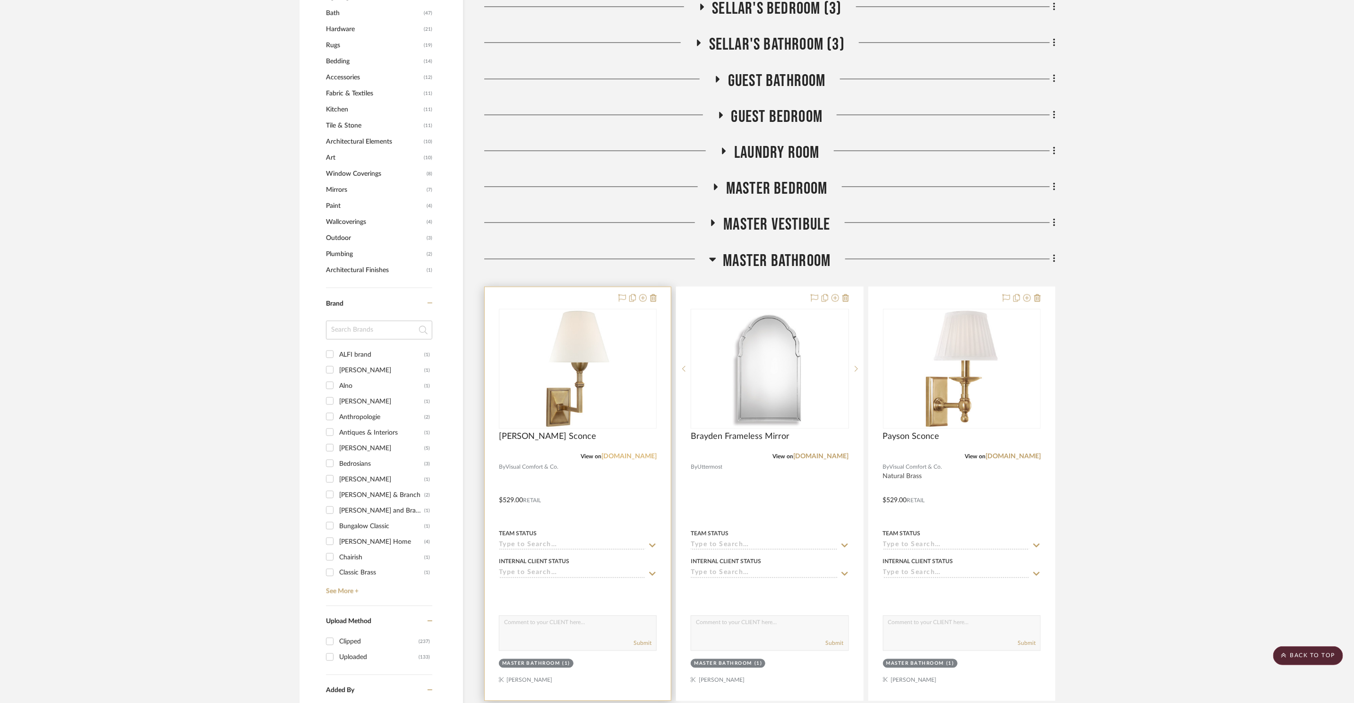
click at [624, 454] on link "[DOMAIN_NAME]" at bounding box center [628, 457] width 55 height 7
